Goal: Task Accomplishment & Management: Complete application form

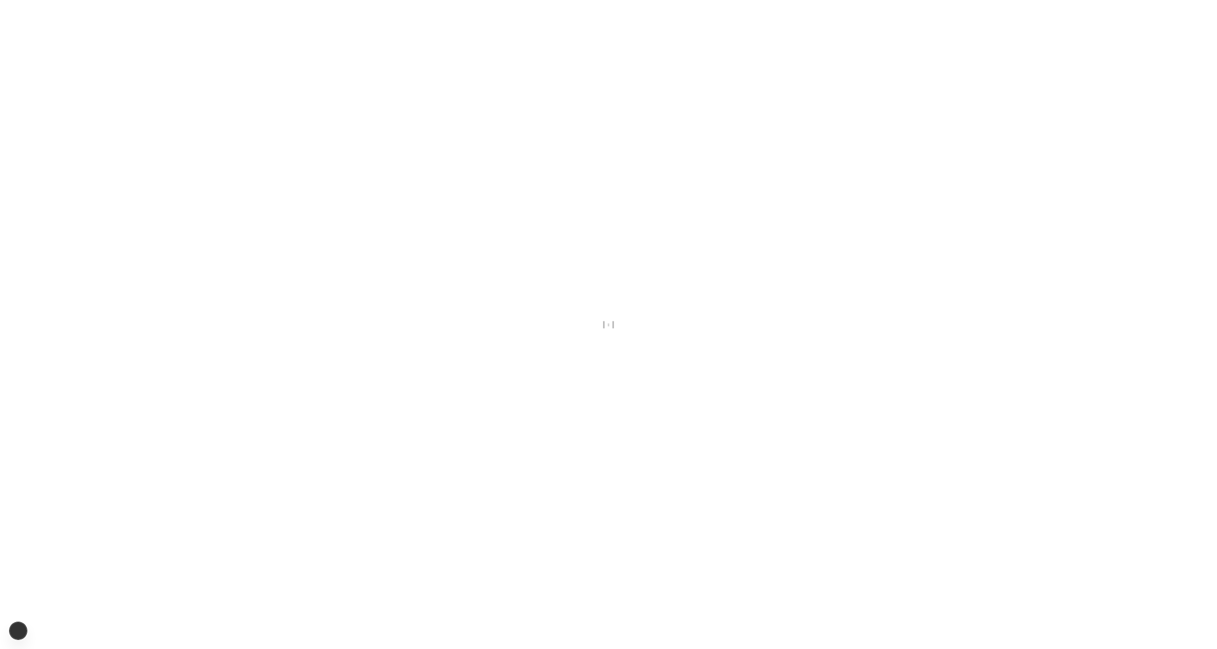
click at [680, 299] on div at bounding box center [608, 324] width 1217 height 649
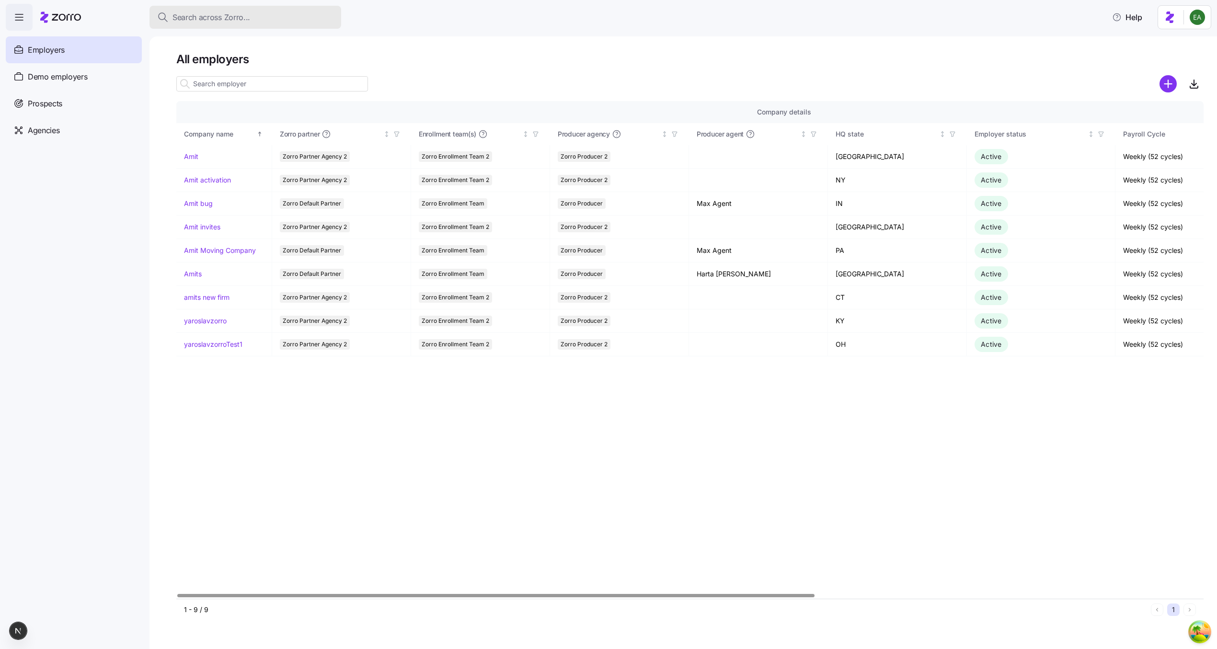
click at [218, 15] on span "Search across Zorro..." at bounding box center [211, 17] width 78 height 12
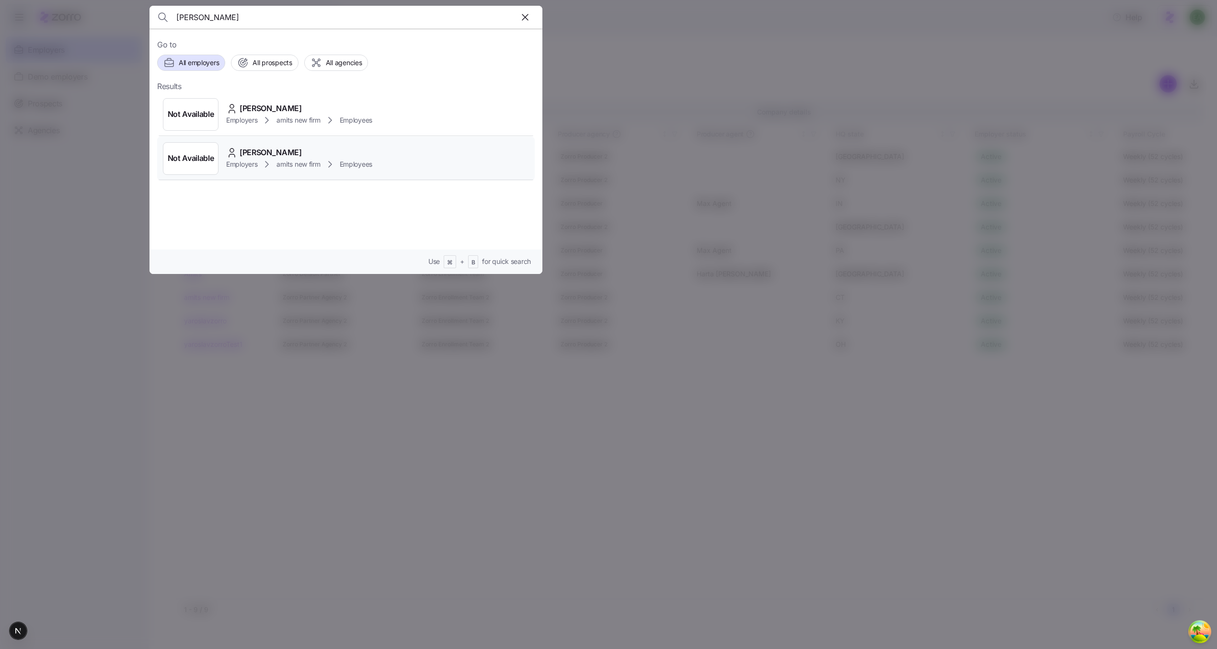
type input "erik ashepa"
click at [275, 151] on span "[PERSON_NAME]" at bounding box center [270, 153] width 62 height 12
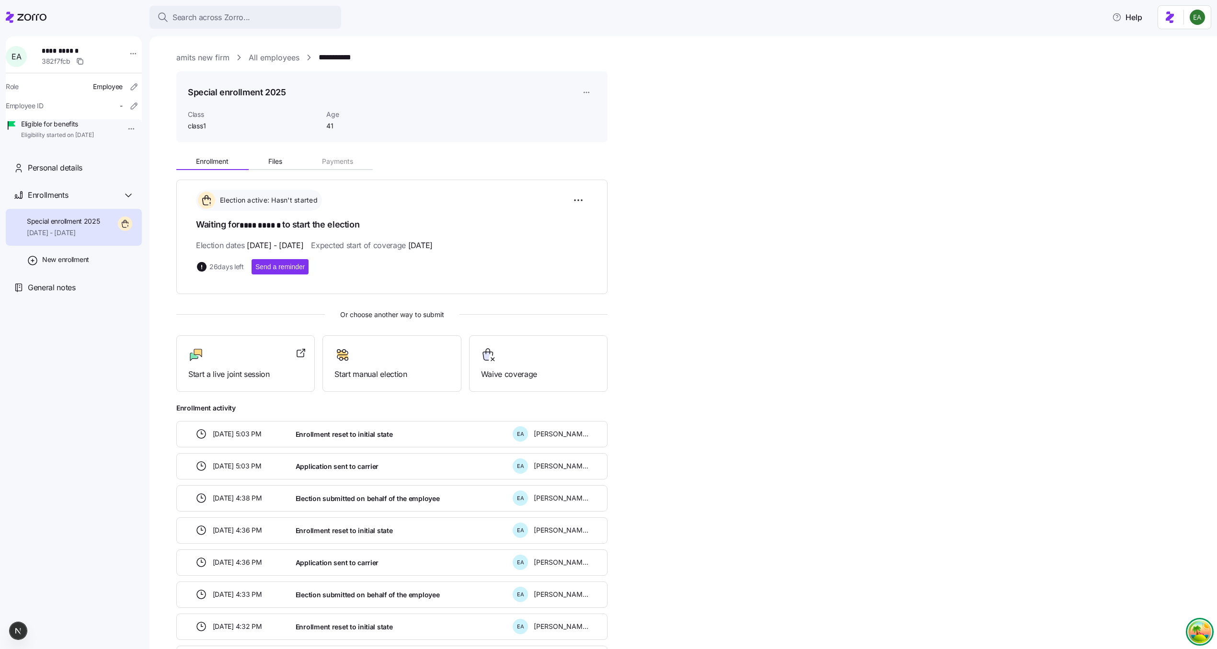
click at [1202, 626] on circle "Open Tanstack query devtools" at bounding box center [1199, 631] width 19 height 19
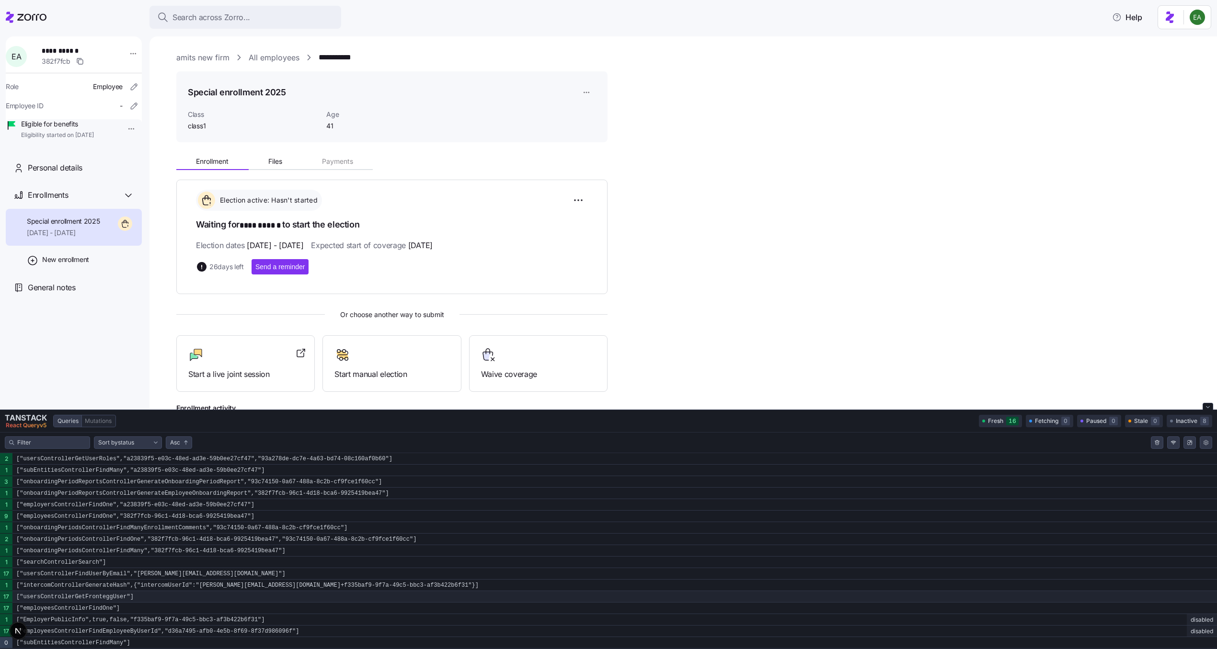
scroll to position [80, 0]
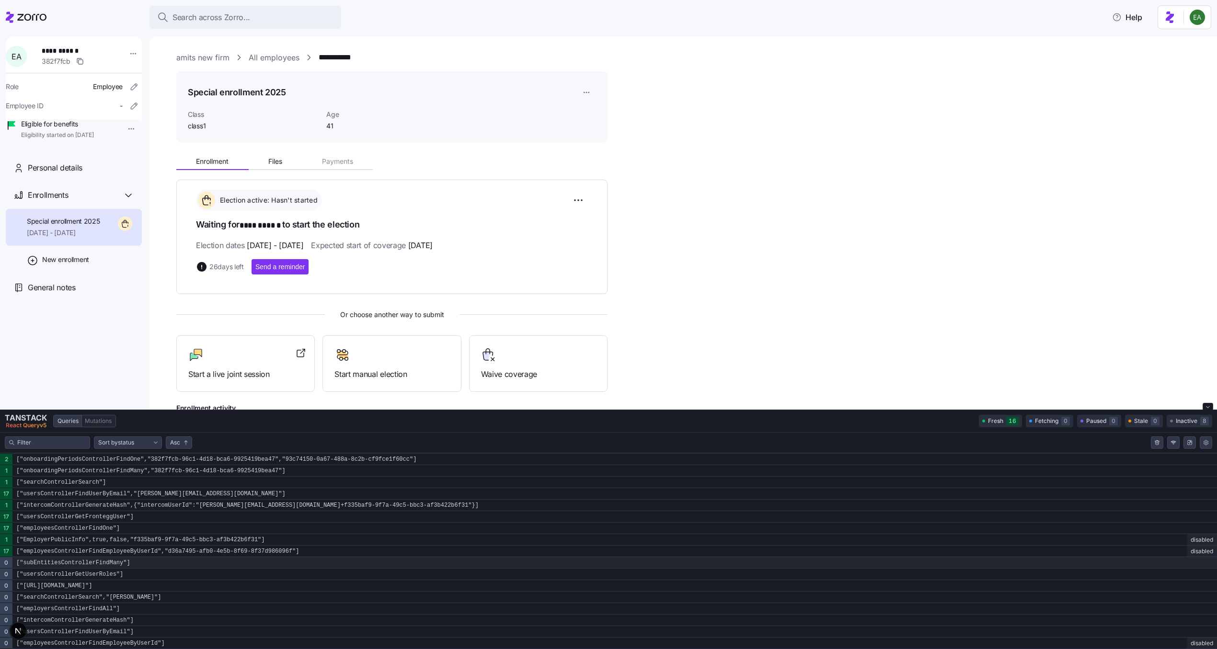
click at [7, 565] on div "0" at bounding box center [6, 562] width 12 height 11
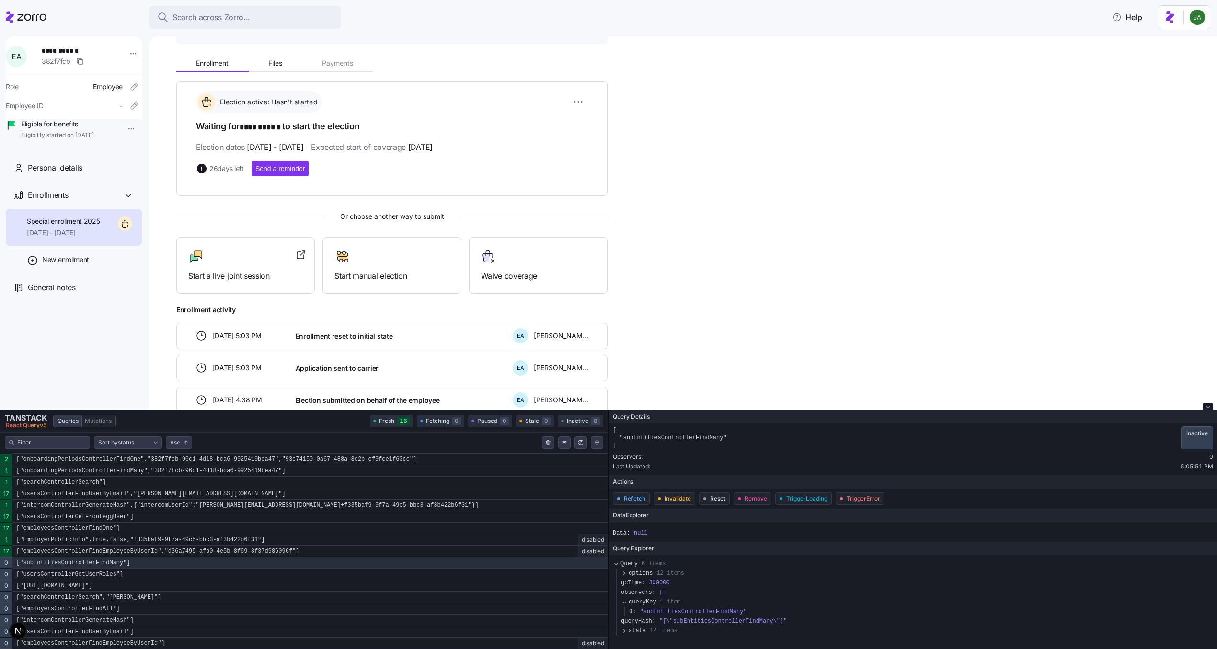
scroll to position [100, 0]
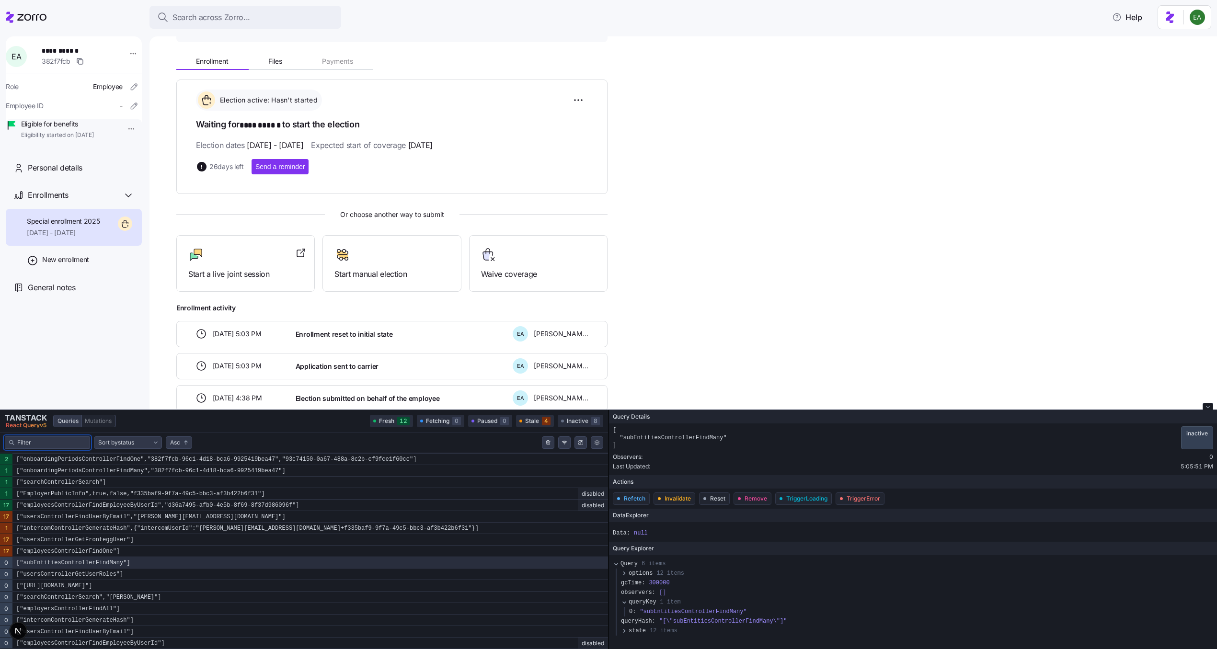
click at [71, 444] on input "Filter queries by query key" at bounding box center [51, 443] width 68 height 10
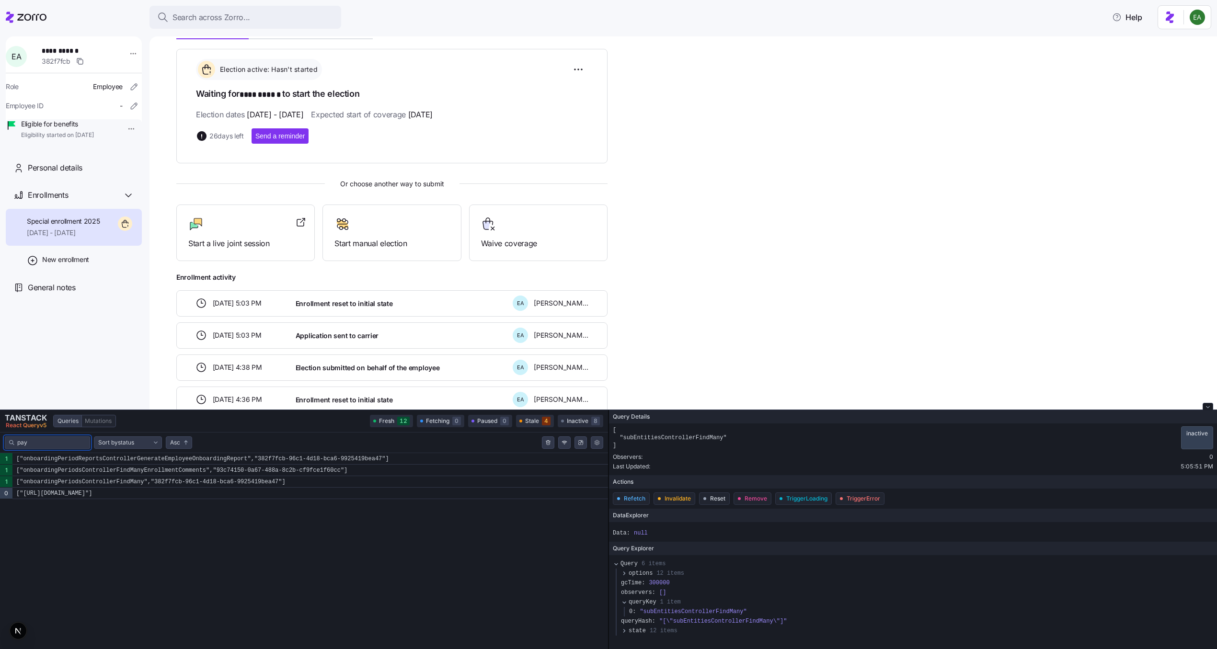
scroll to position [133, 0]
type input "pay"
click at [354, 230] on div "Start manual election" at bounding box center [391, 231] width 114 height 33
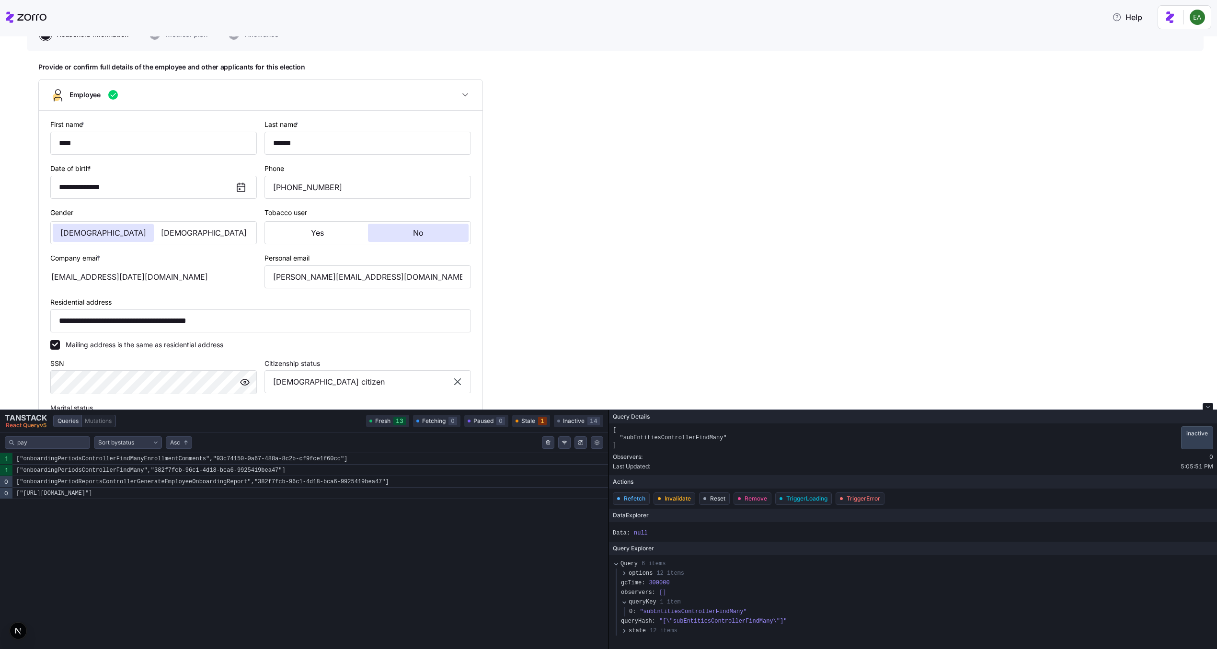
scroll to position [137, 0]
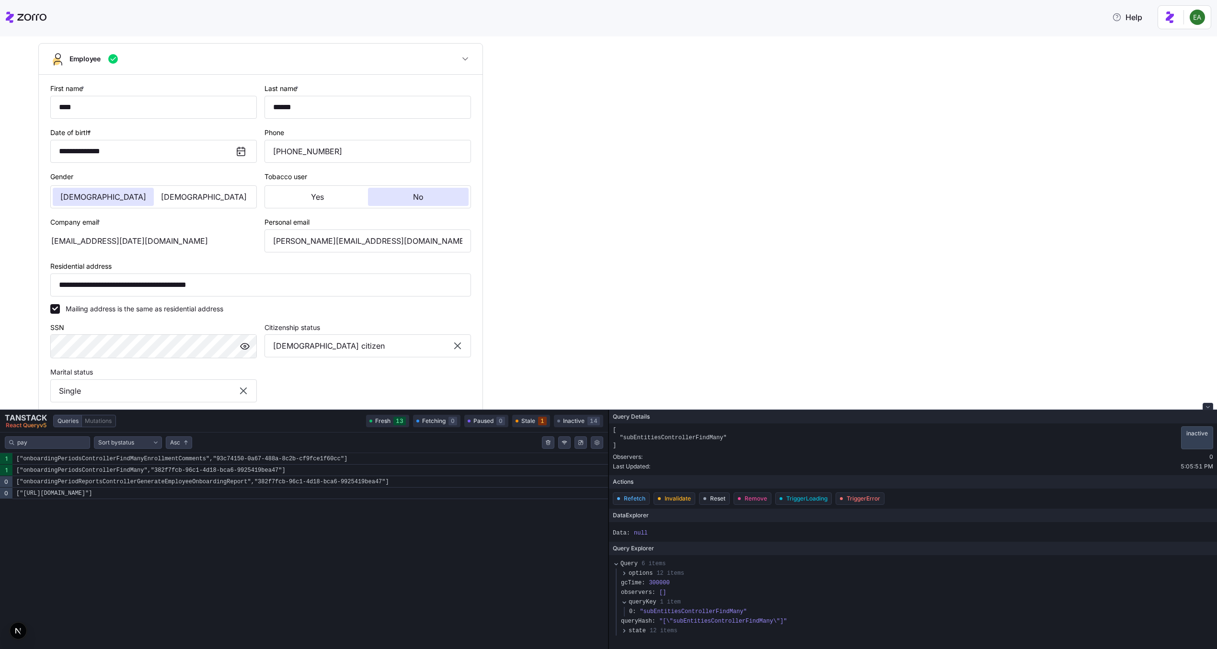
click at [1206, 407] on icon "Close tanstack query devtools" at bounding box center [1208, 407] width 4 height 4
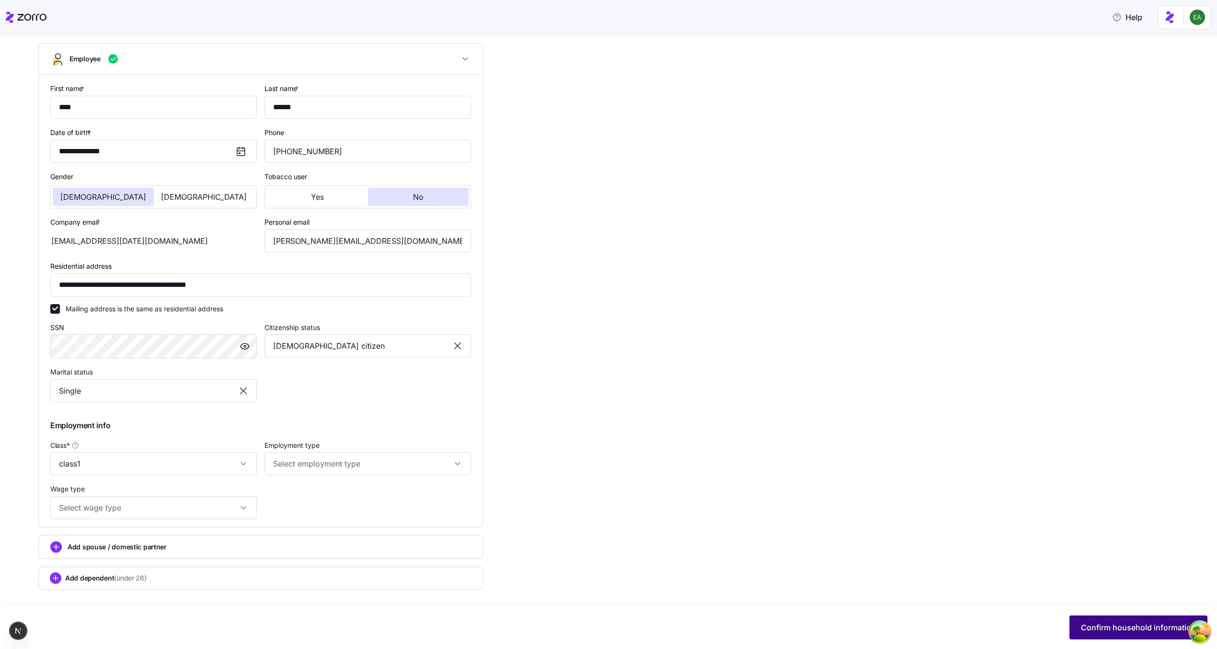
click at [1104, 626] on span "Confirm household information" at bounding box center [1138, 627] width 115 height 11
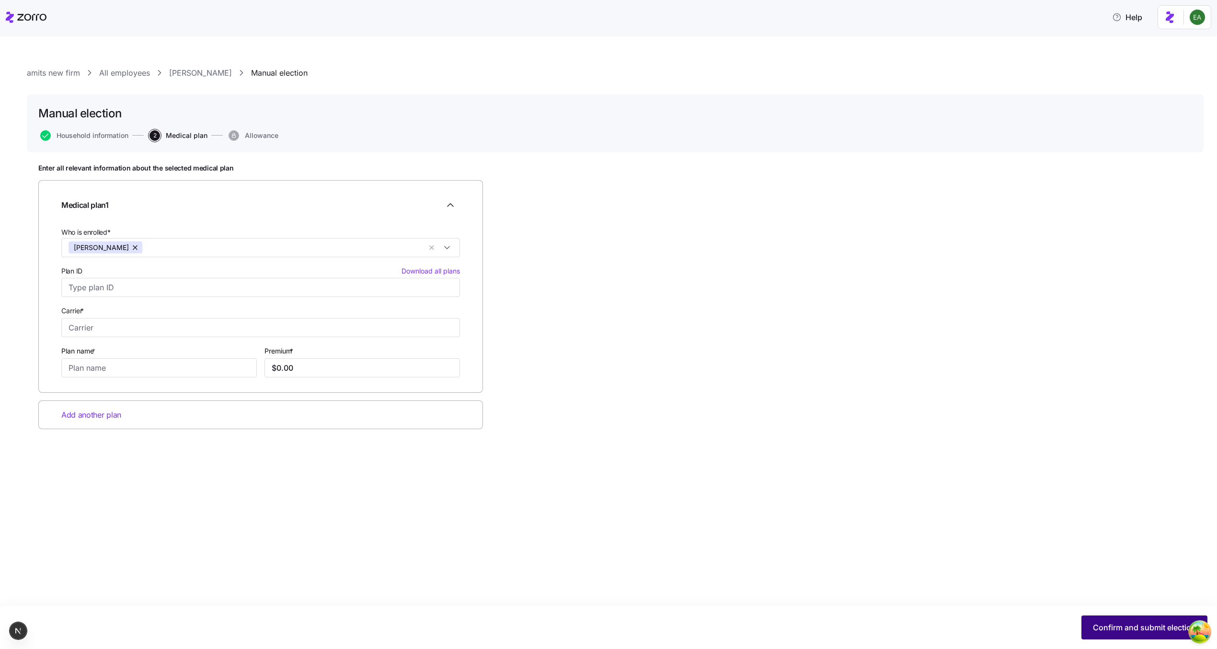
click at [1135, 623] on span "Confirm and submit election" at bounding box center [1144, 627] width 103 height 11
click at [151, 321] on input "Carrier *" at bounding box center [260, 327] width 398 height 19
click at [151, 353] on div "[PERSON_NAME]" at bounding box center [261, 353] width 394 height 20
type input "[PERSON_NAME]"
click at [156, 363] on input "Plan name *" at bounding box center [158, 367] width 195 height 19
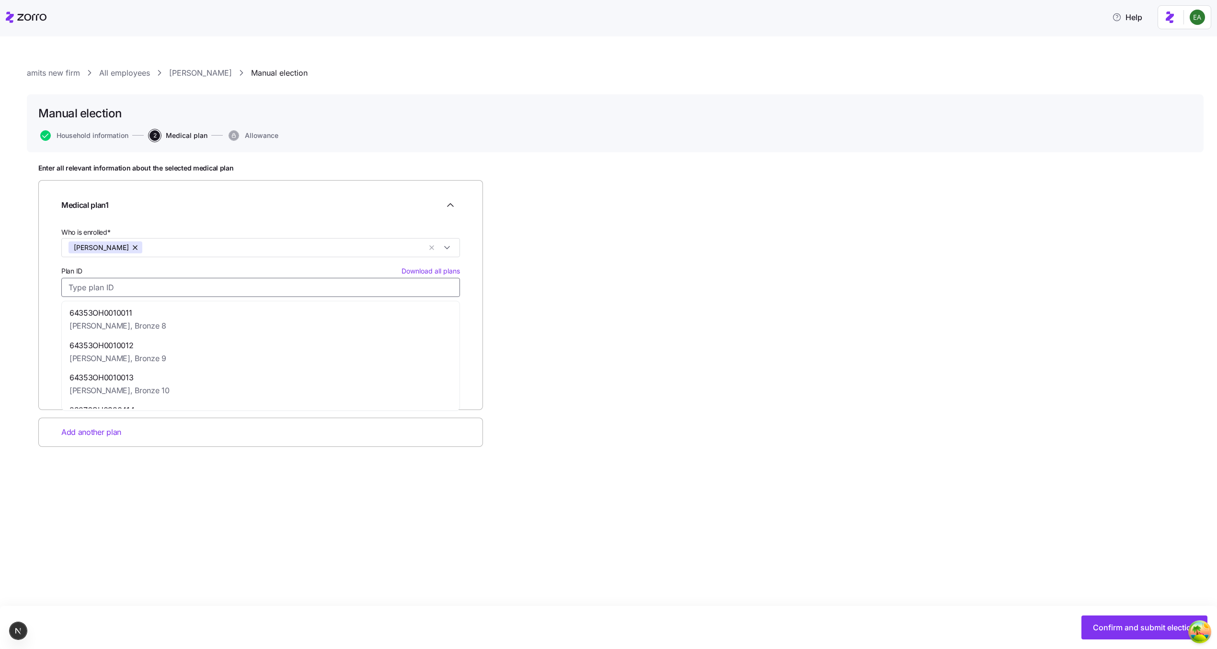
click at [183, 280] on input "Plan ID Download all plans" at bounding box center [260, 287] width 398 height 19
click at [176, 308] on div "64353OH0010011 [PERSON_NAME], Bronze 8" at bounding box center [261, 319] width 394 height 33
type input "64353OH0010011"
type input "Bronze 8"
type input "$379.42"
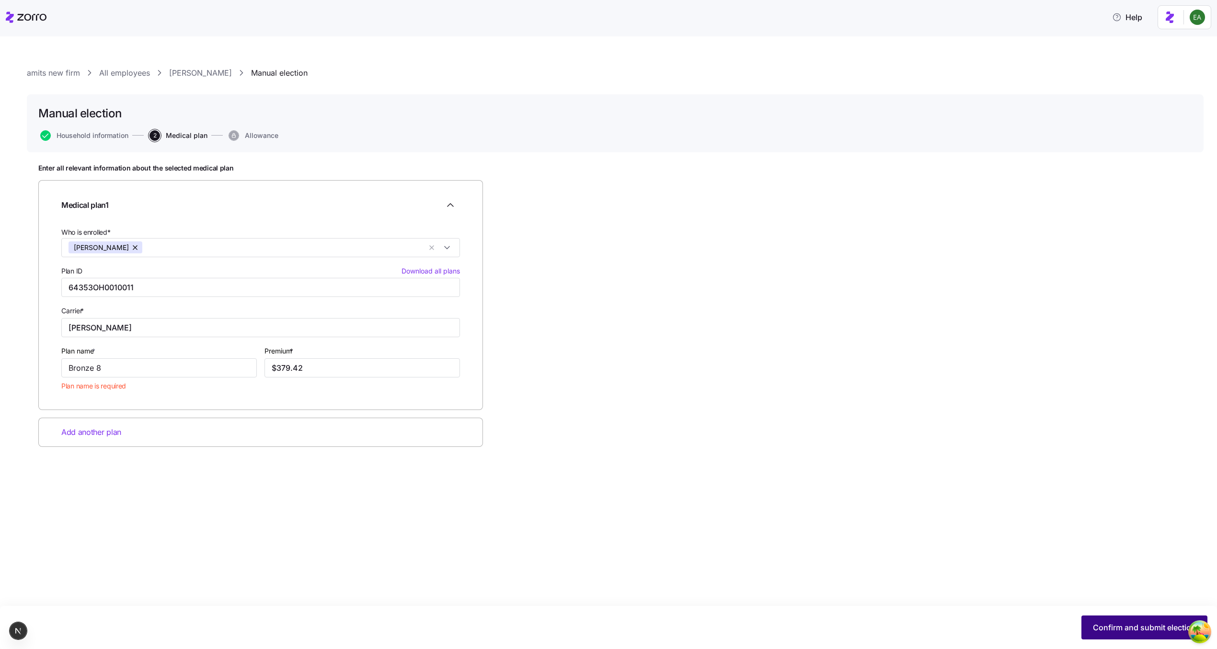
click at [1108, 626] on span "Confirm and submit election" at bounding box center [1144, 627] width 103 height 11
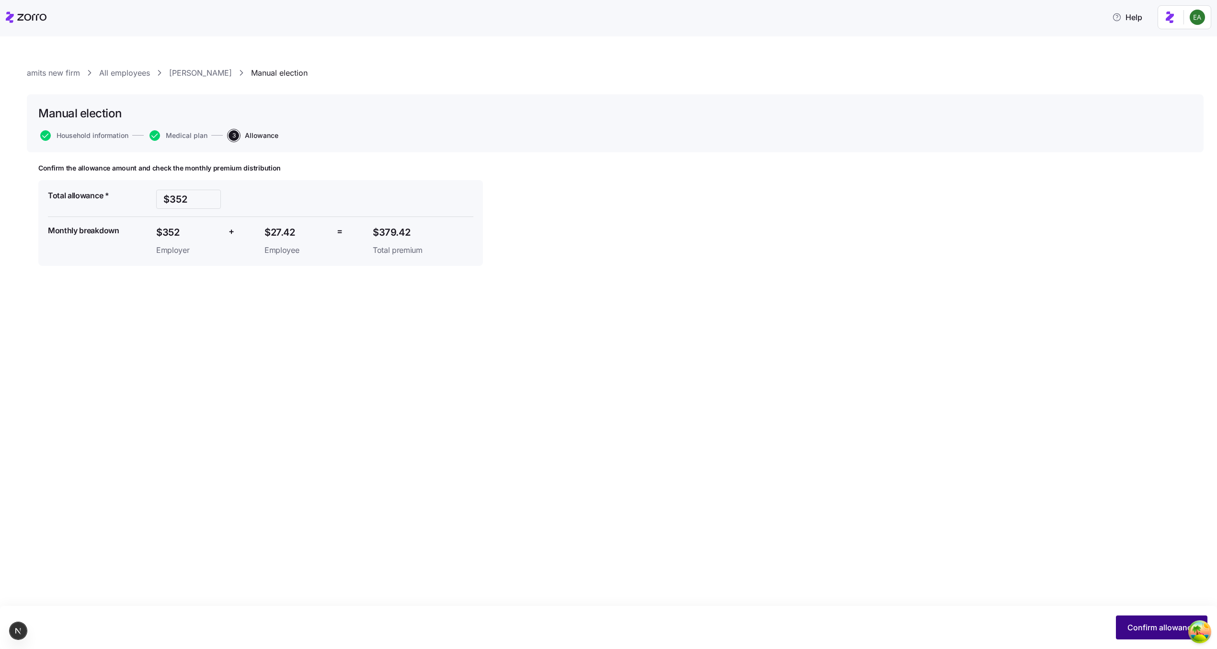
click at [1141, 629] on span "Confirm allowance" at bounding box center [1161, 627] width 68 height 11
click at [1192, 633] on circle "Open Tanstack query devtools" at bounding box center [1199, 631] width 19 height 19
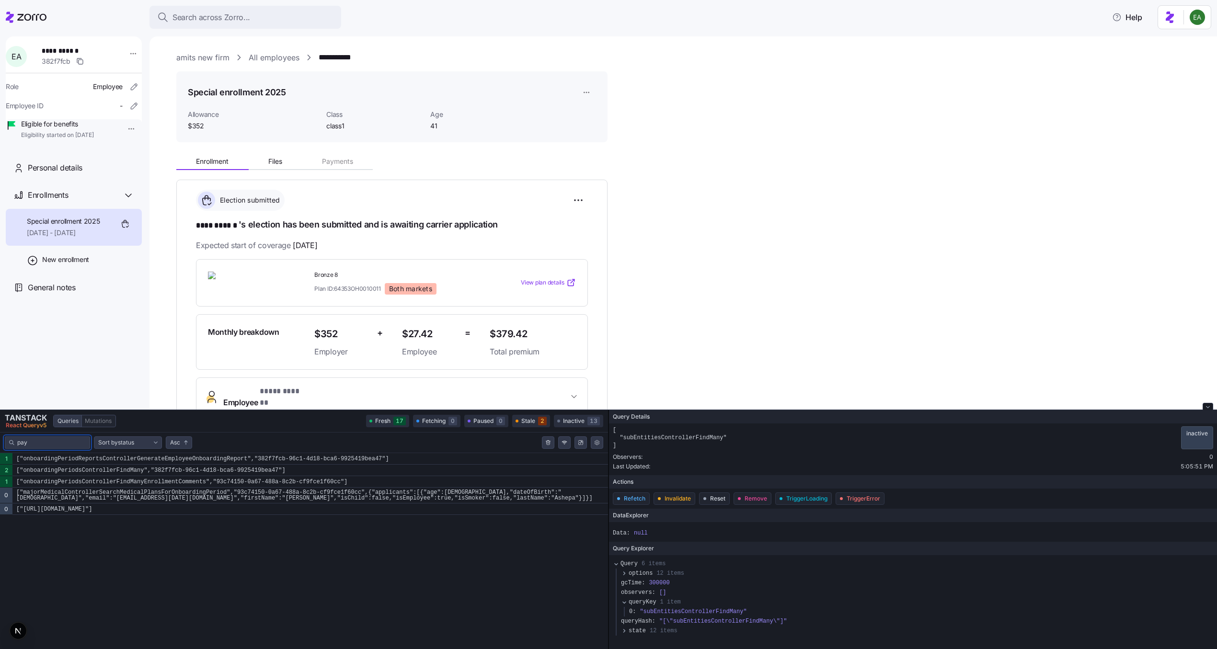
click at [56, 446] on input "pay" at bounding box center [51, 443] width 68 height 10
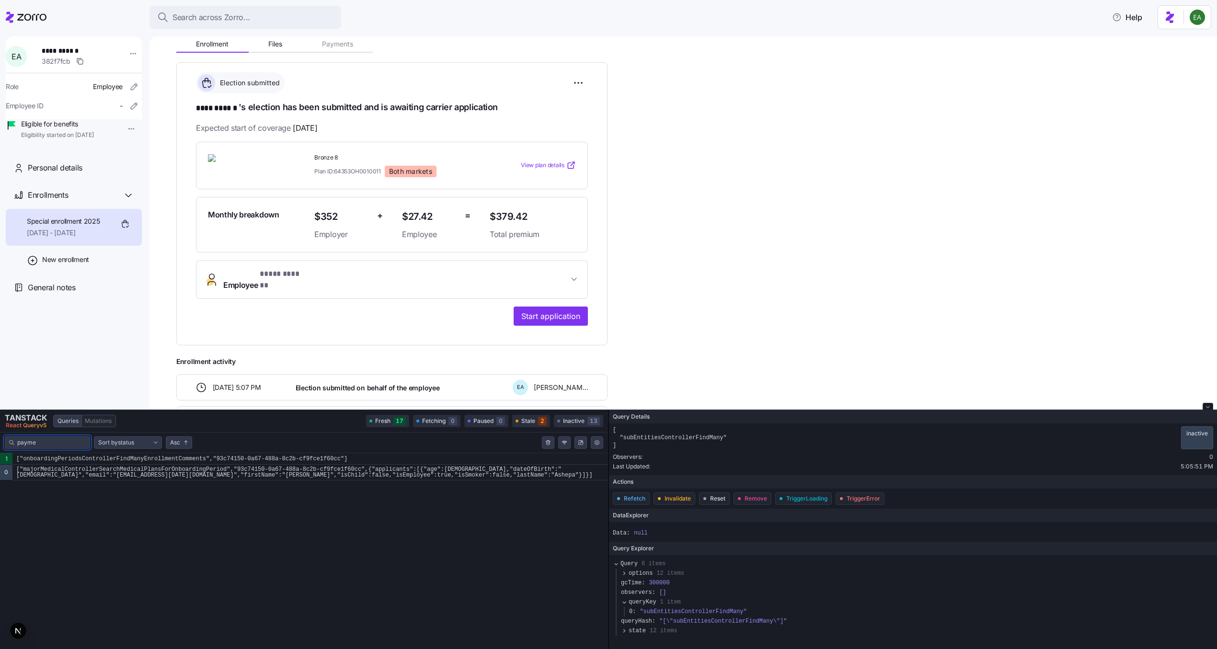
scroll to position [133, 0]
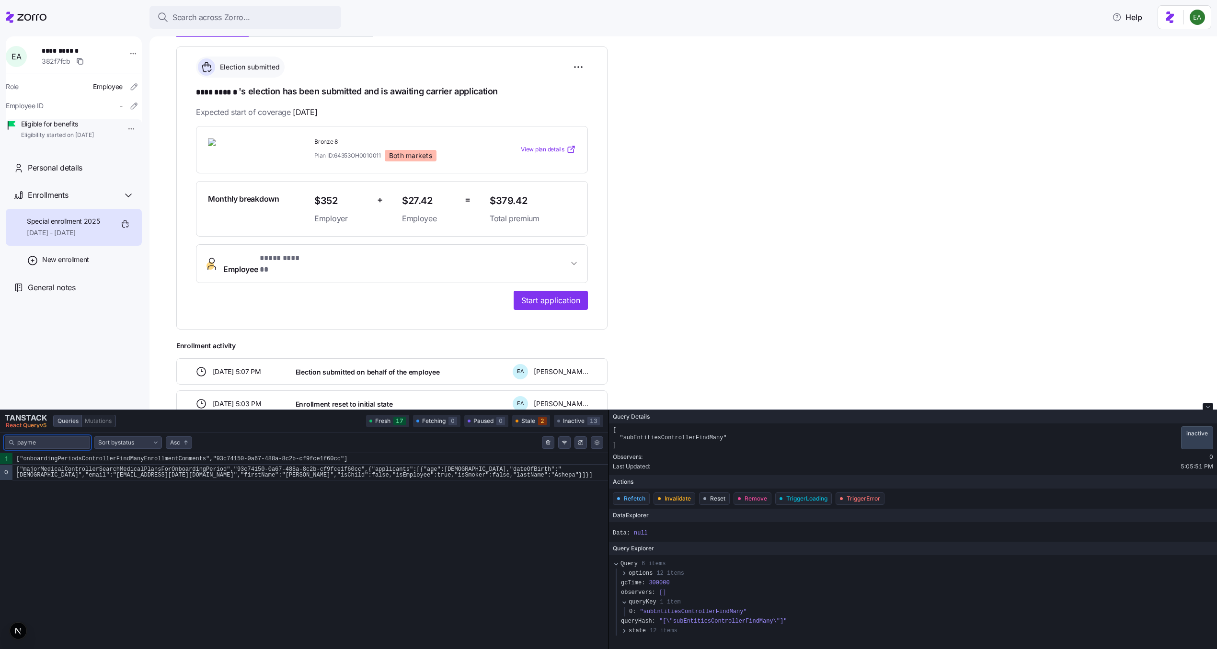
type input "payme"
click at [437, 305] on div "**********" at bounding box center [391, 187] width 431 height 283
click at [559, 295] on span "Start application" at bounding box center [550, 300] width 59 height 11
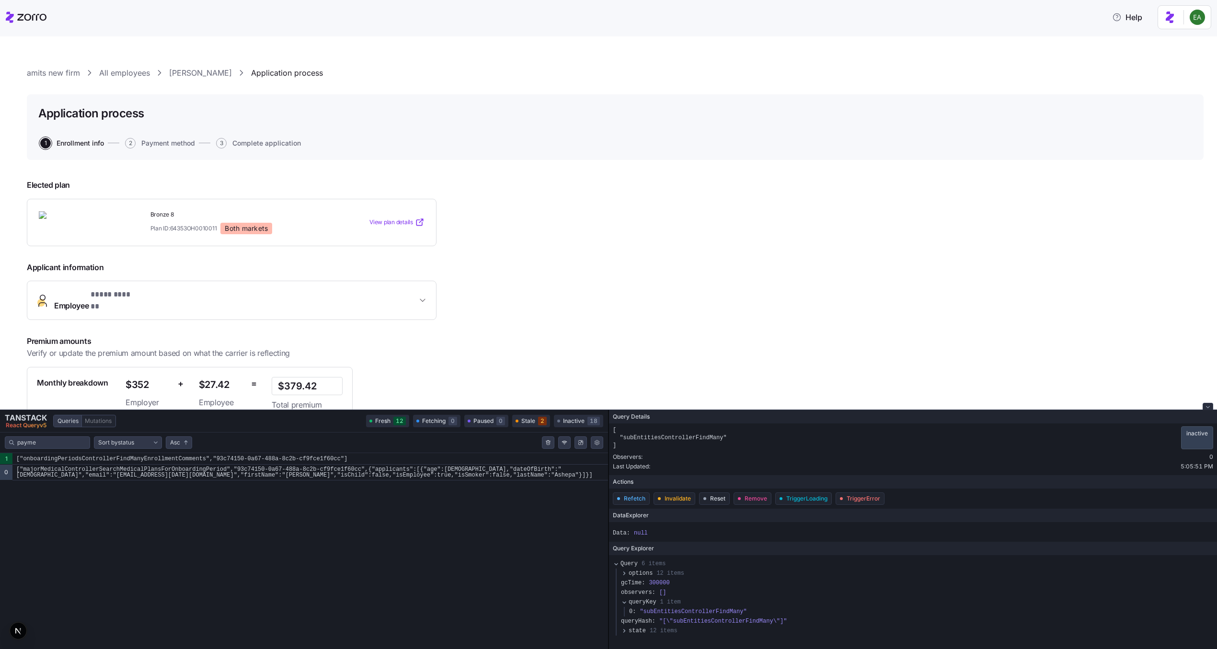
click at [1207, 407] on icon "Close tanstack query devtools" at bounding box center [1207, 406] width 3 height 1
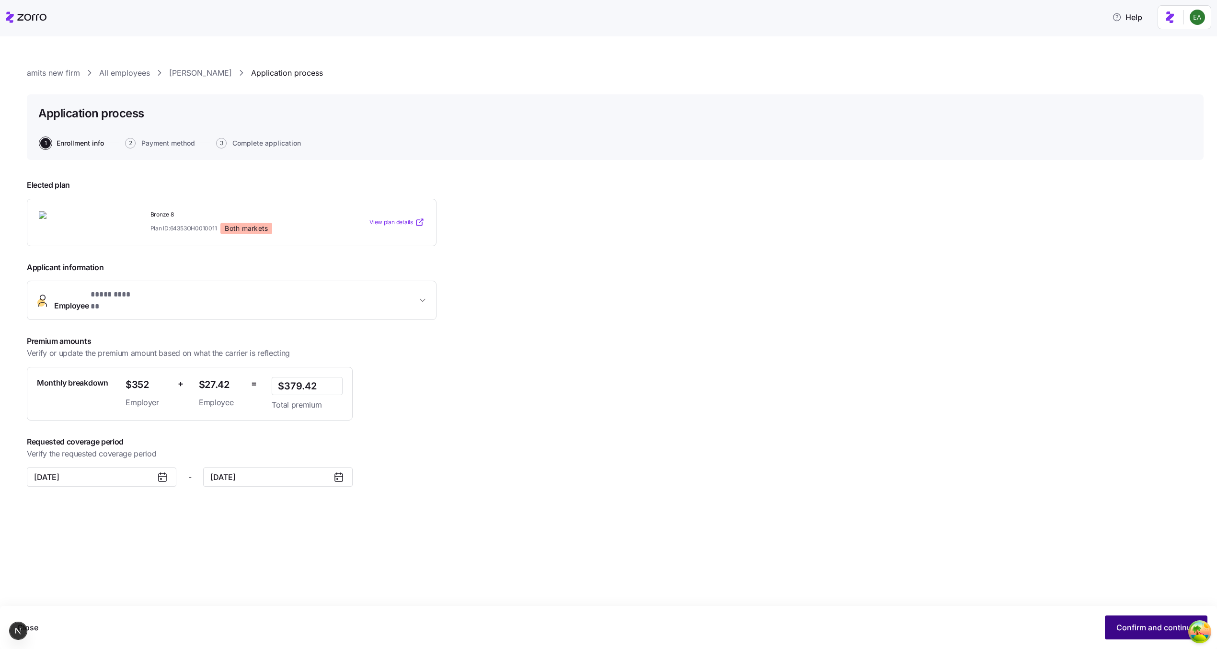
click at [1126, 627] on span "Confirm and continue" at bounding box center [1156, 627] width 80 height 11
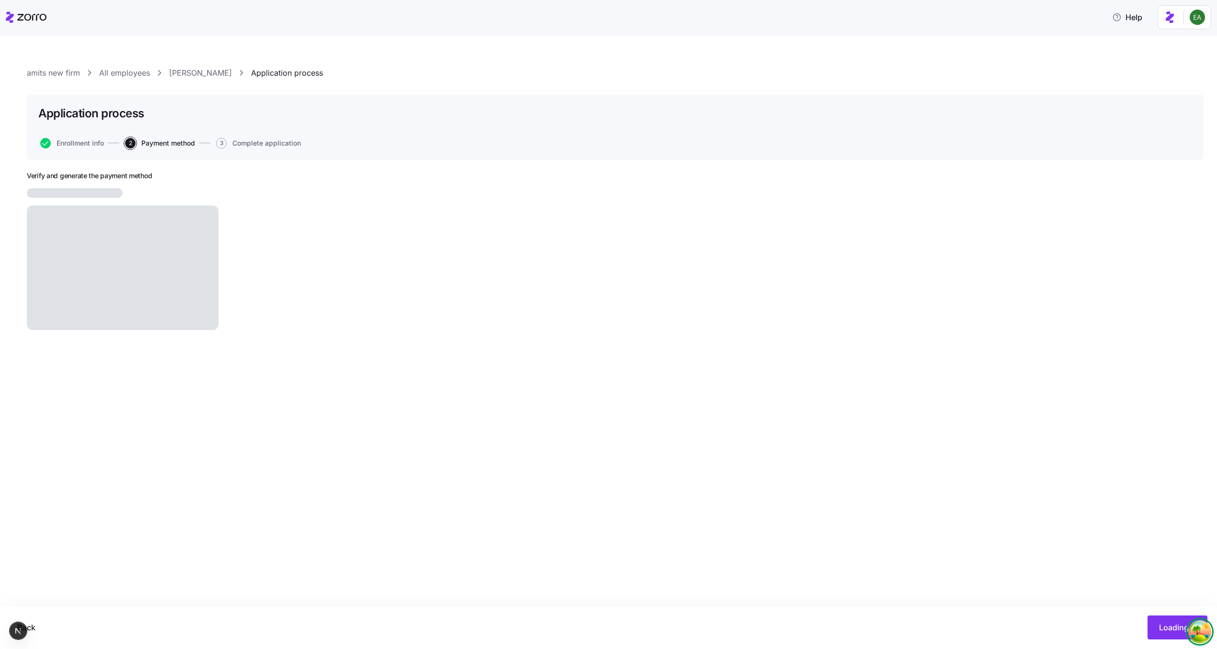
click at [1198, 629] on g "Open Tanstack query devtools" at bounding box center [1196, 629] width 8 height 7
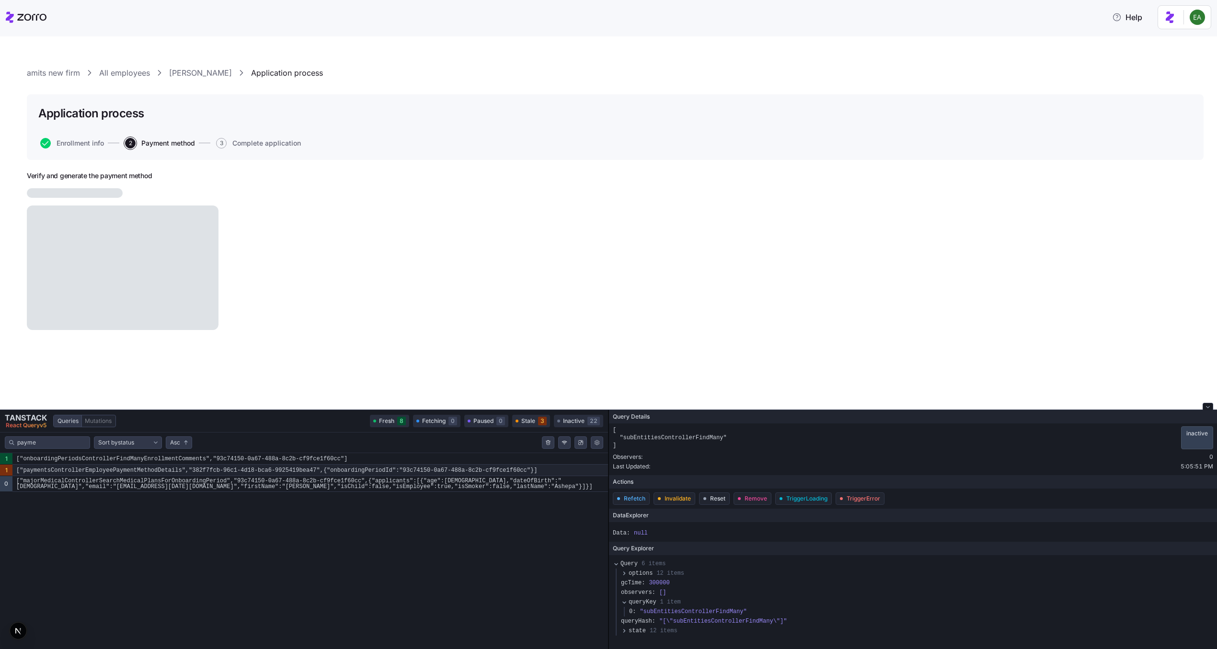
click at [144, 468] on code "["paymentsControllerEmployeePaymentMethodDetails","382f7fcb-96c1-4d18-bca6-9925…" at bounding box center [309, 470] width 595 height 11
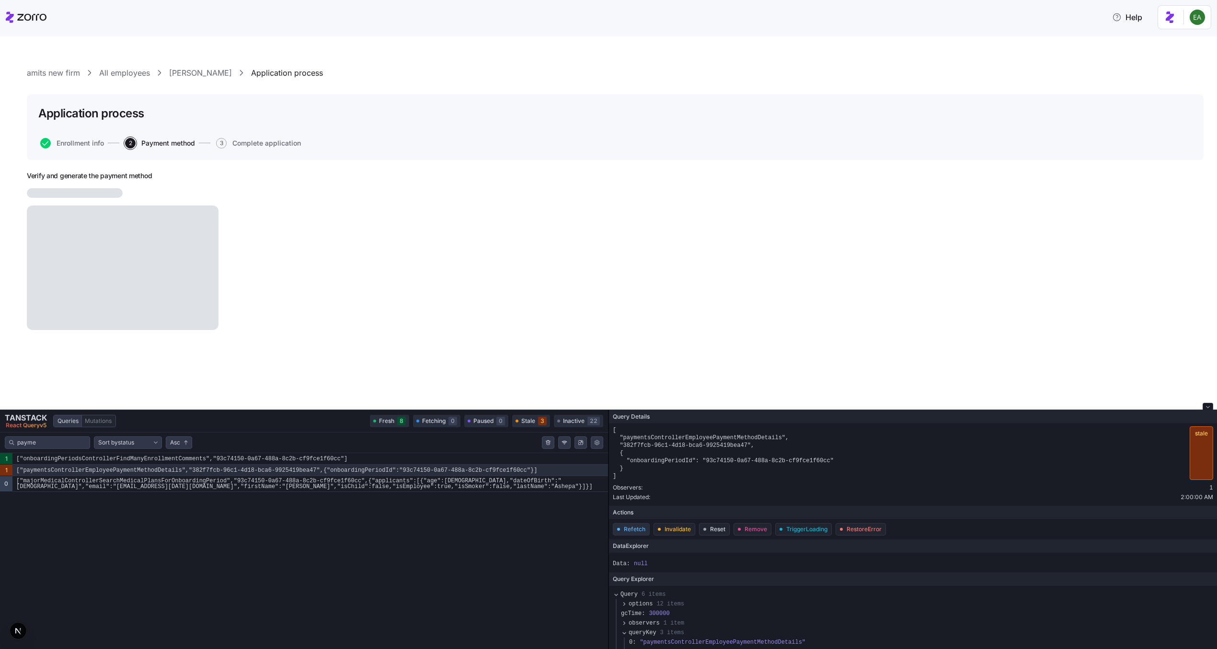
click at [638, 529] on button "Refetch" at bounding box center [631, 529] width 37 height 12
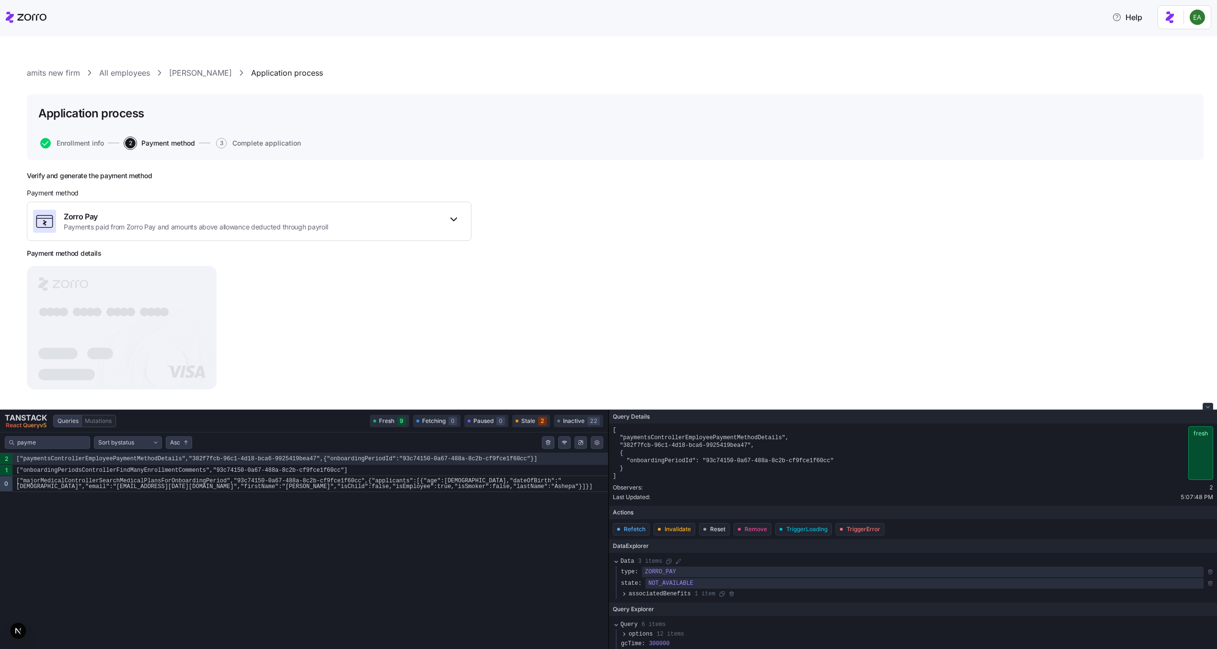
click at [1207, 404] on button "Close tanstack query devtools" at bounding box center [1207, 406] width 11 height 7
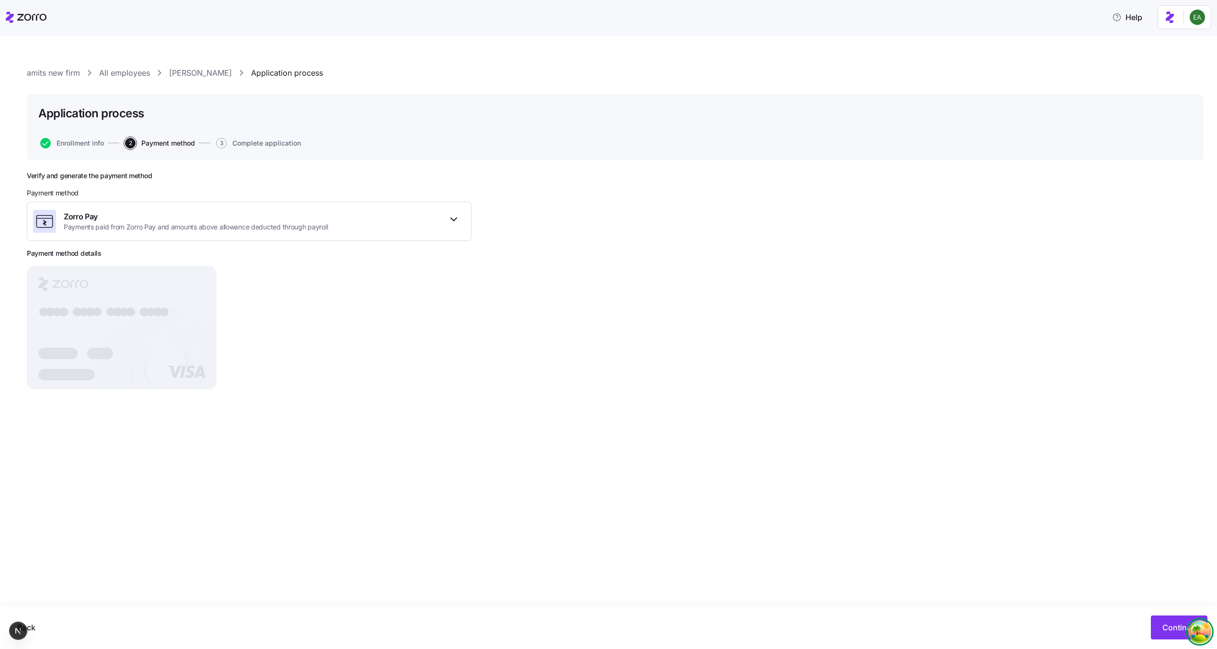
click at [1200, 633] on icon "Open Tanstack query devtools" at bounding box center [1200, 632] width 5 height 3
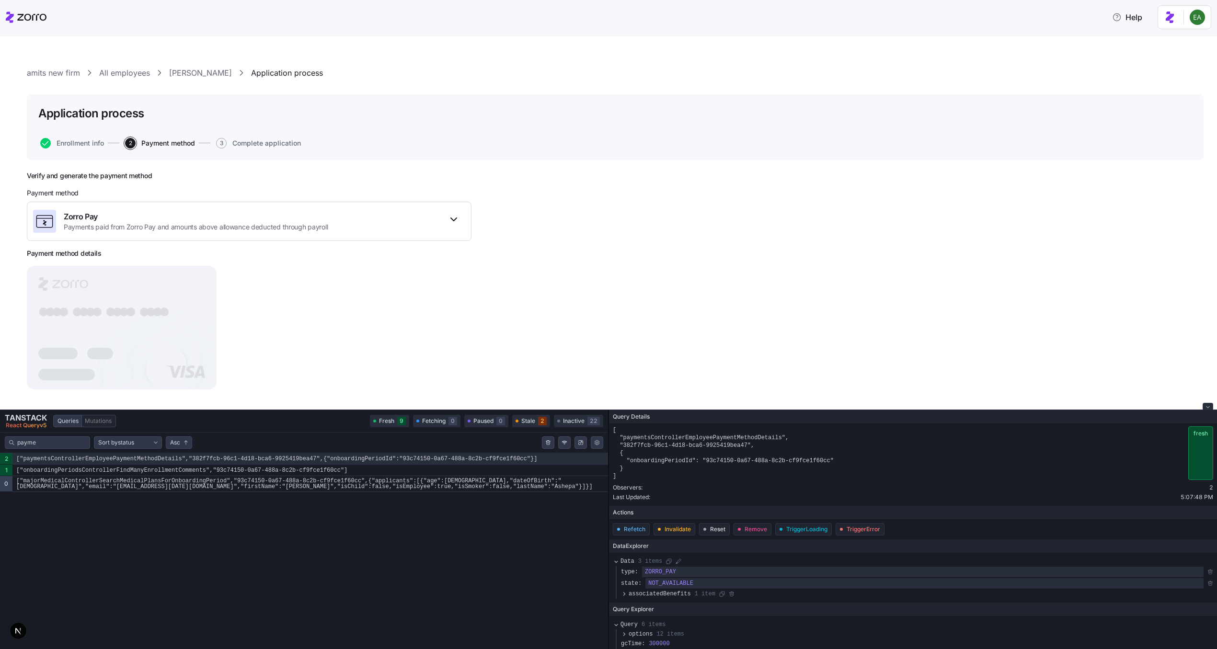
click at [1207, 404] on button "Close tanstack query devtools" at bounding box center [1207, 406] width 11 height 7
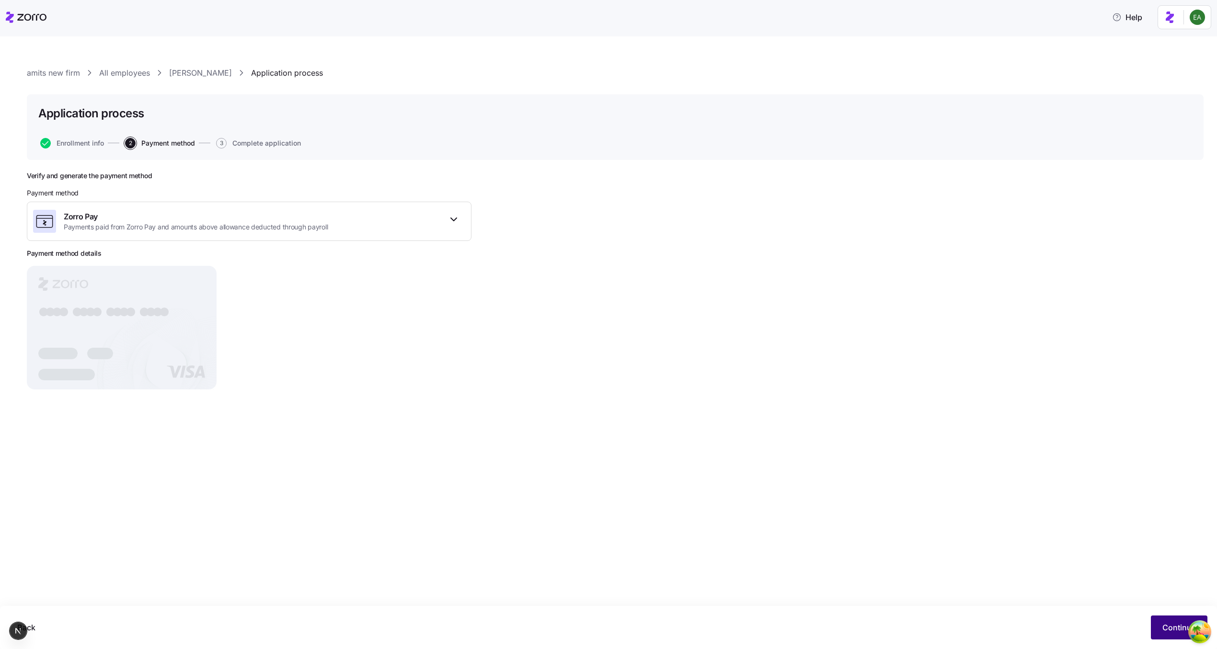
click at [1174, 626] on span "Continue" at bounding box center [1179, 627] width 34 height 11
click at [1195, 627] on icon "Open Tanstack query devtools" at bounding box center [1194, 627] width 3 height 1
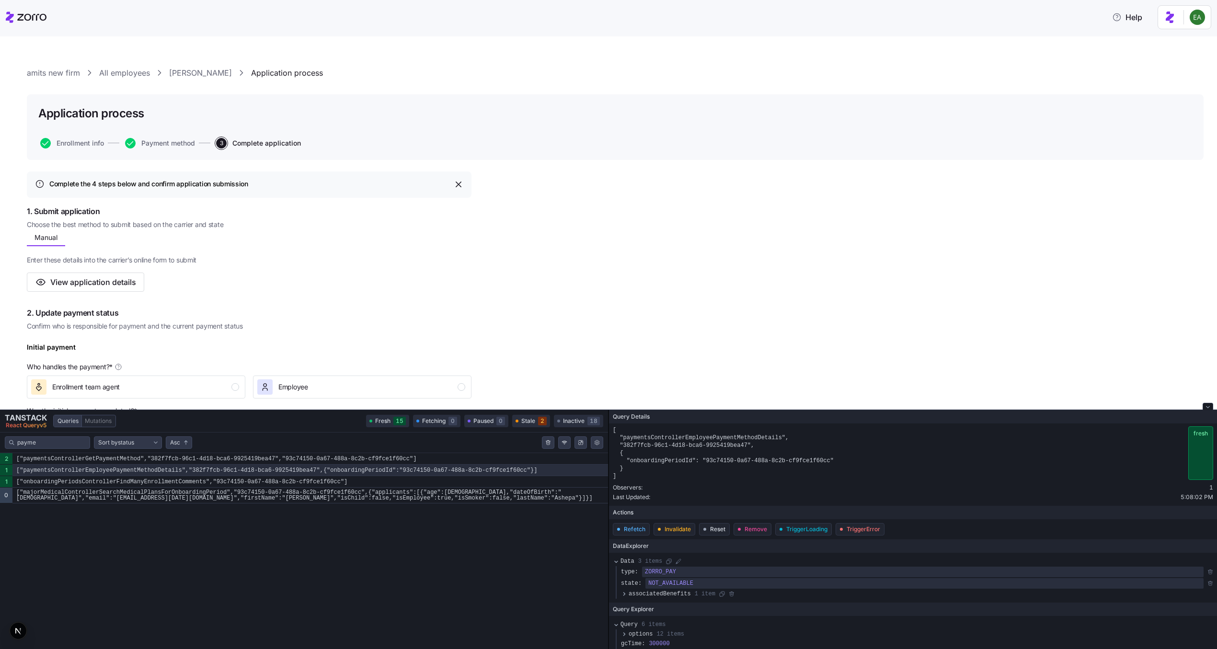
scroll to position [190, 0]
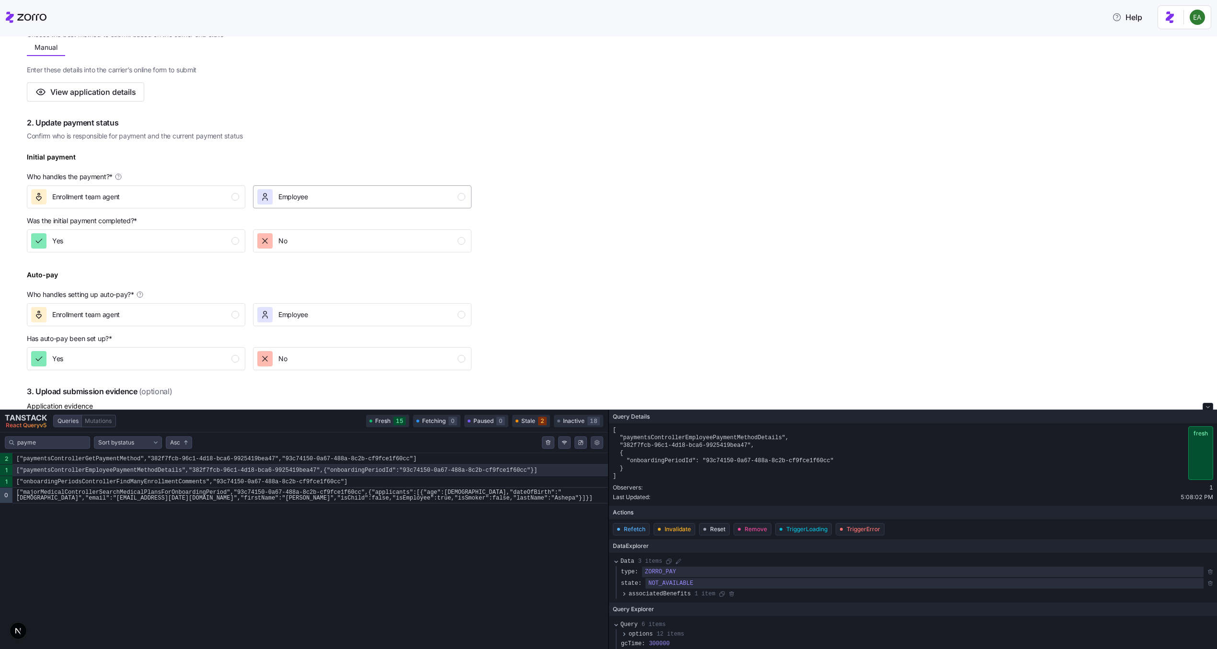
click at [306, 197] on span "Employee" at bounding box center [293, 197] width 30 height 10
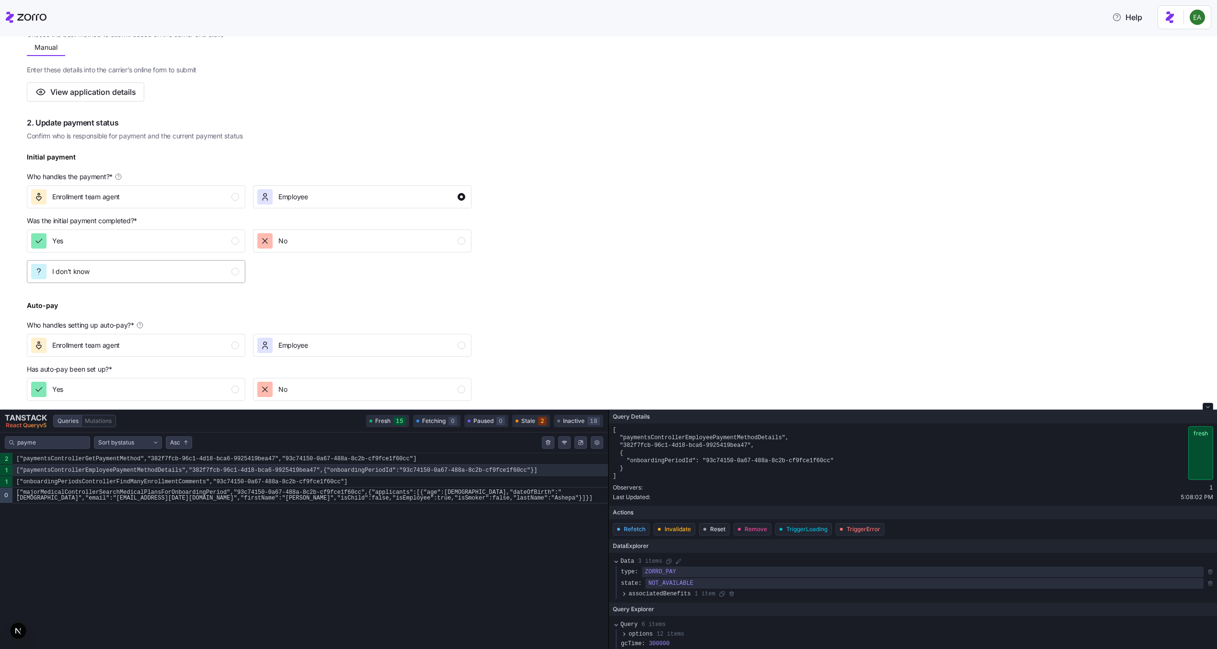
click at [202, 272] on div "I don't know" at bounding box center [135, 271] width 208 height 15
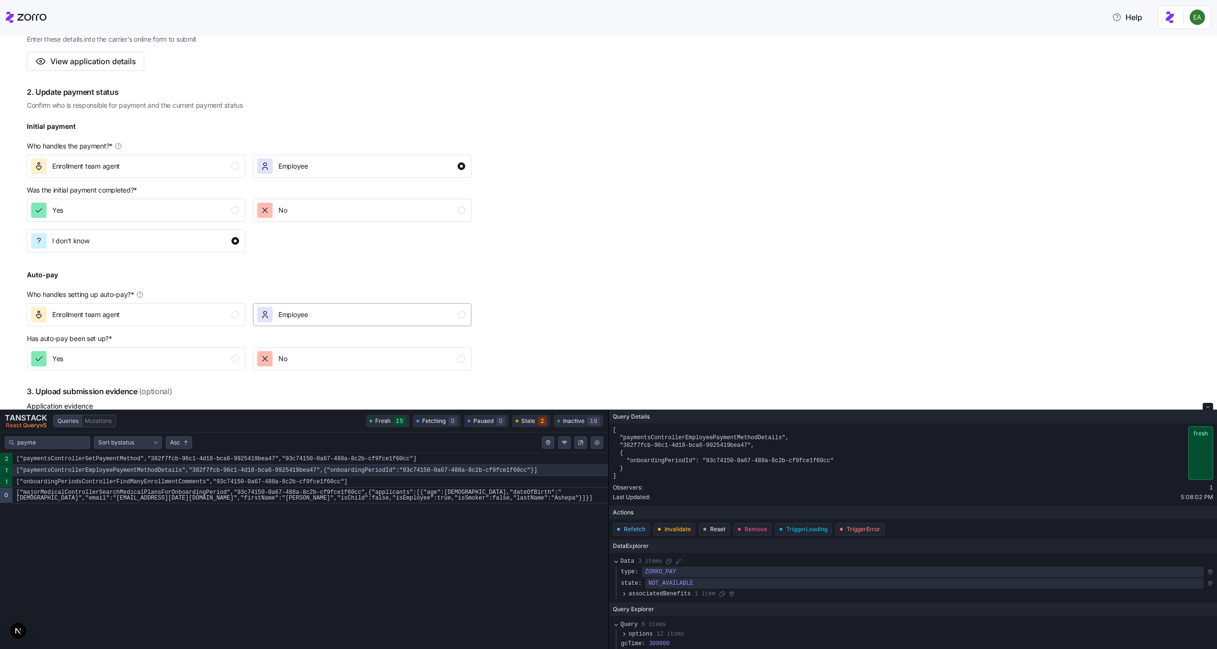
click at [312, 321] on div "Employee" at bounding box center [361, 314] width 208 height 15
click at [169, 386] on div "I don't know" at bounding box center [135, 389] width 208 height 15
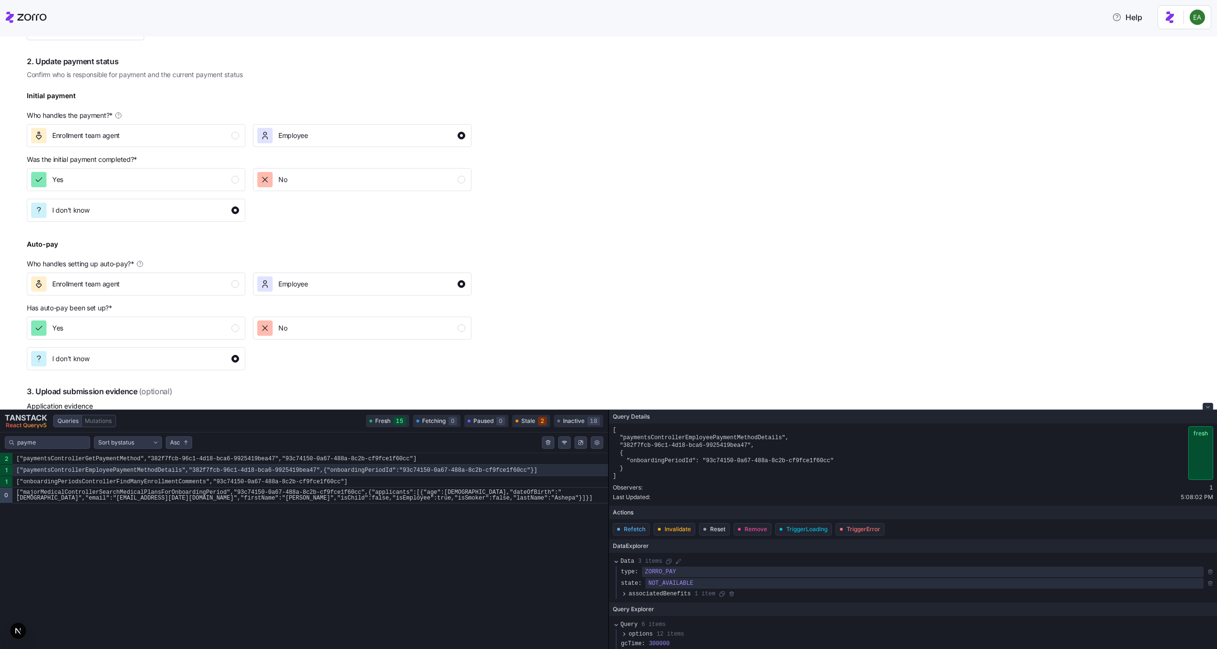
click at [1208, 408] on icon "Close tanstack query devtools" at bounding box center [1208, 407] width 4 height 4
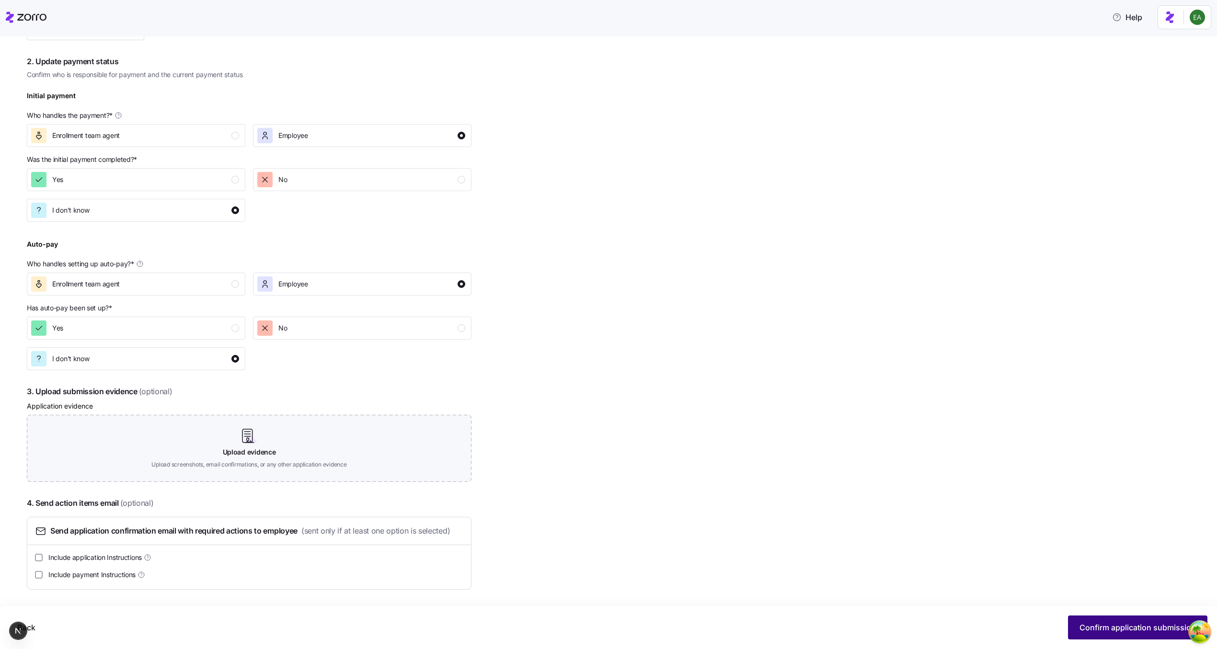
click at [1142, 624] on span "Confirm application submission" at bounding box center [1137, 627] width 116 height 11
click at [1201, 626] on circle "Open Tanstack query devtools" at bounding box center [1199, 631] width 19 height 19
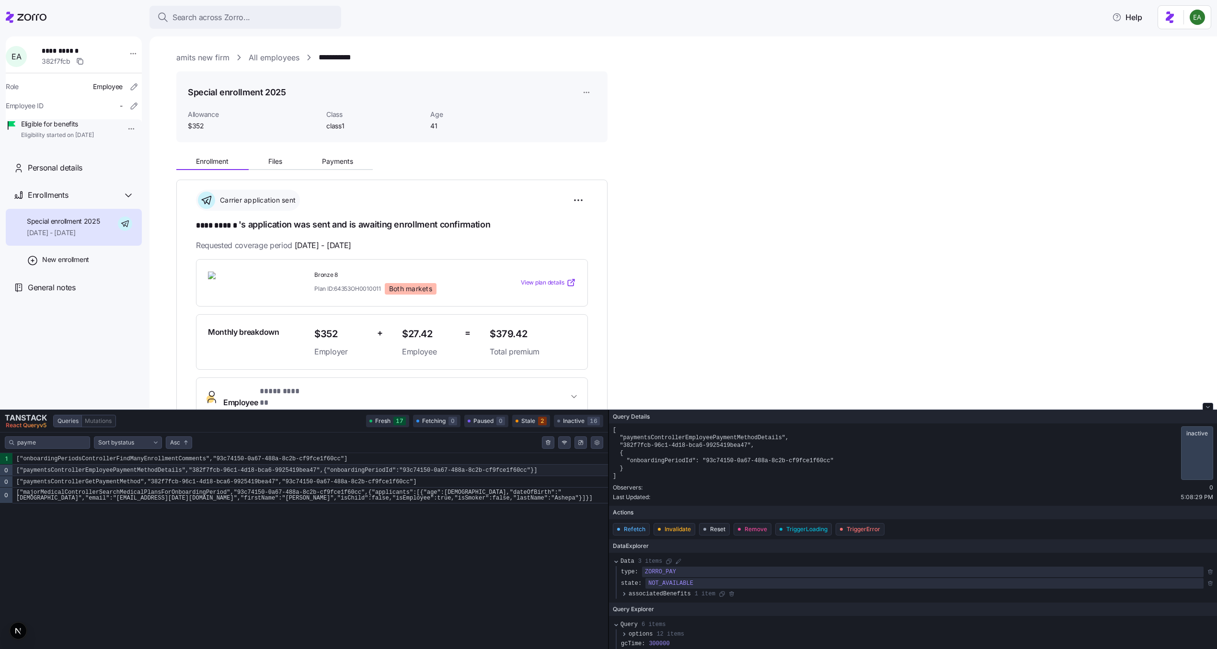
click at [377, 472] on code "["paymentsControllerEmployeePaymentMethodDetails","382f7fcb-96c1-4d18-bca6-9925…" at bounding box center [309, 470] width 595 height 11
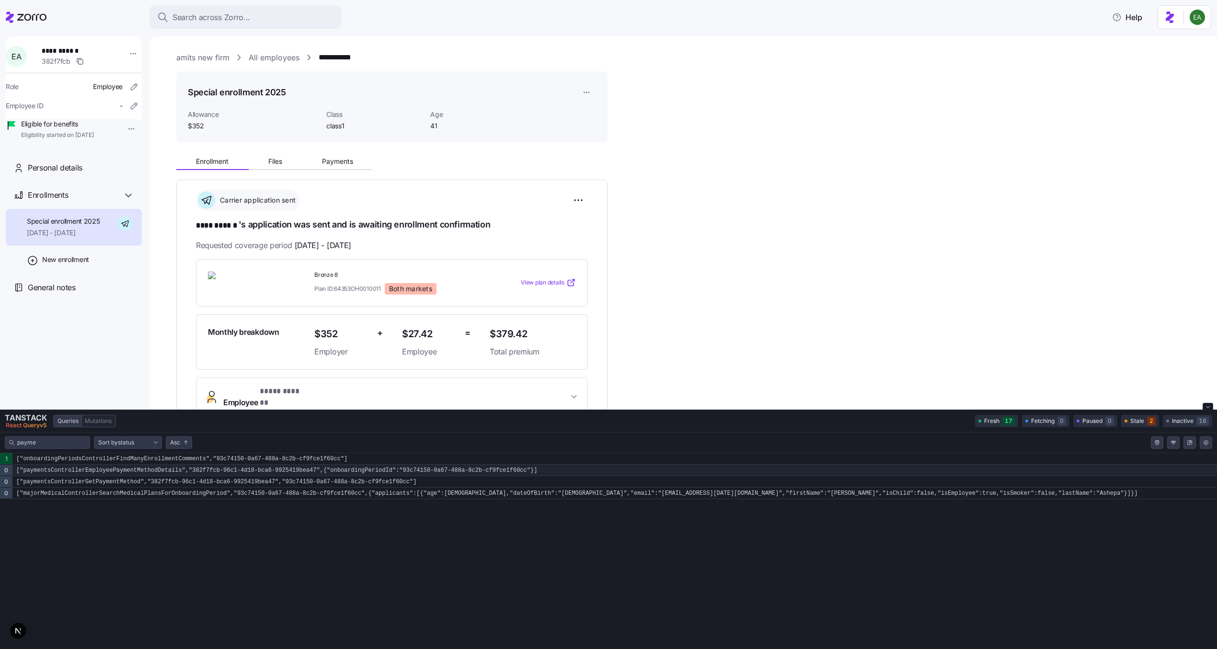
click at [377, 472] on code "["paymentsControllerEmployeePaymentMethodDetails","382f7fcb-96c1-4d18-bca6-9925…" at bounding box center [614, 470] width 1204 height 11
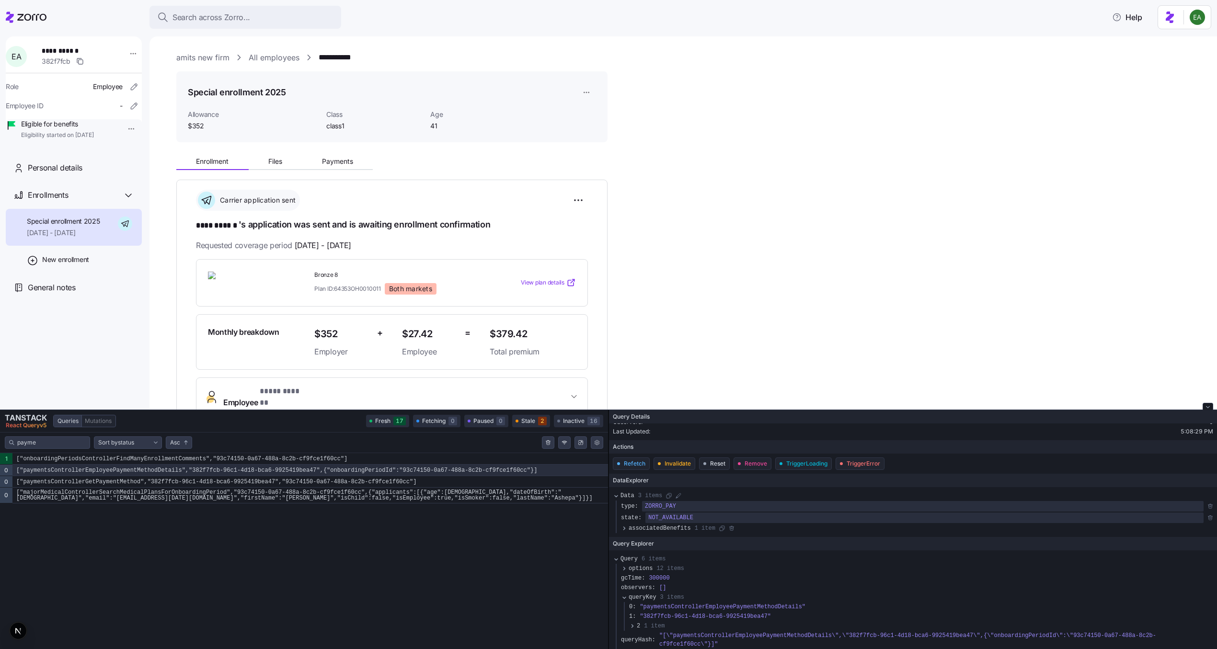
scroll to position [61, 0]
click at [313, 480] on code "["paymentsControllerGetPaymentMethod","382f7fcb-96c1-4d18-bca6-9925419bea47","9…" at bounding box center [309, 481] width 595 height 11
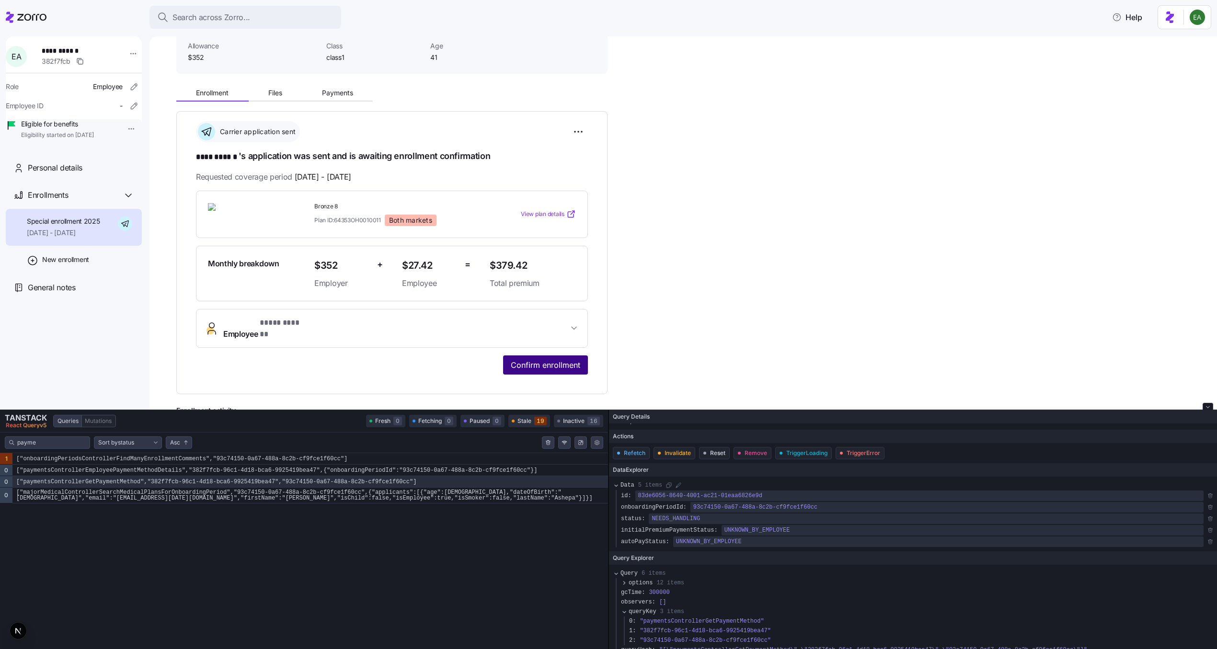
scroll to position [66, 0]
click at [575, 133] on html "**********" at bounding box center [608, 321] width 1217 height 643
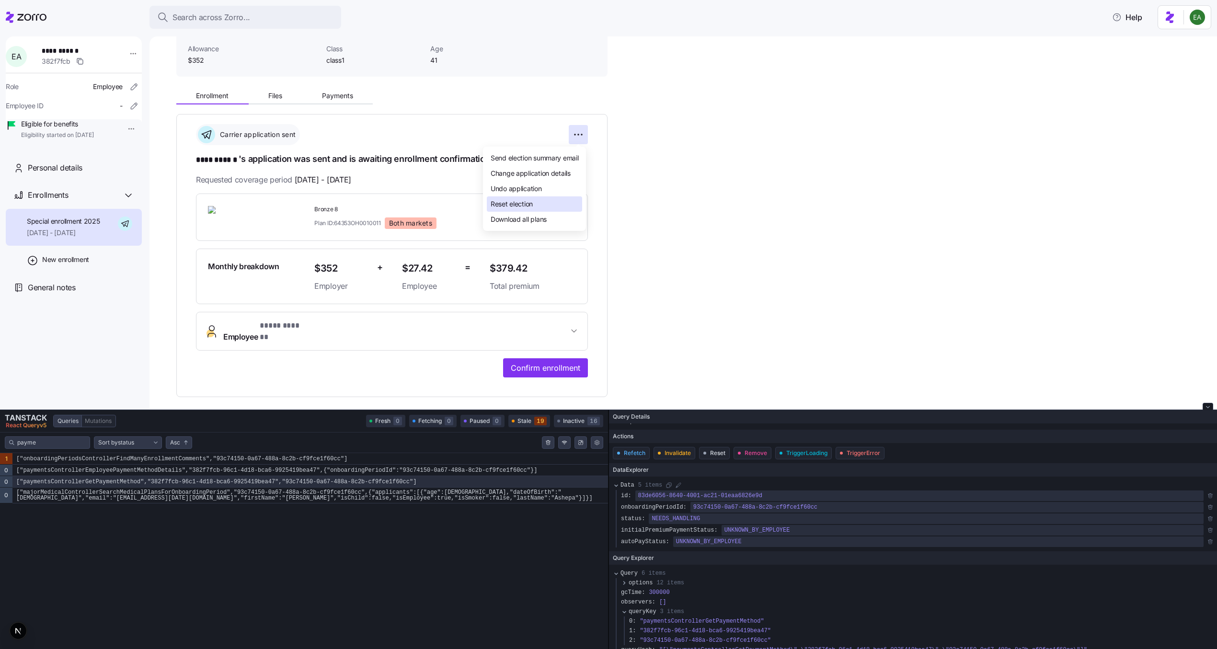
click at [546, 206] on div "Reset election" at bounding box center [534, 203] width 95 height 15
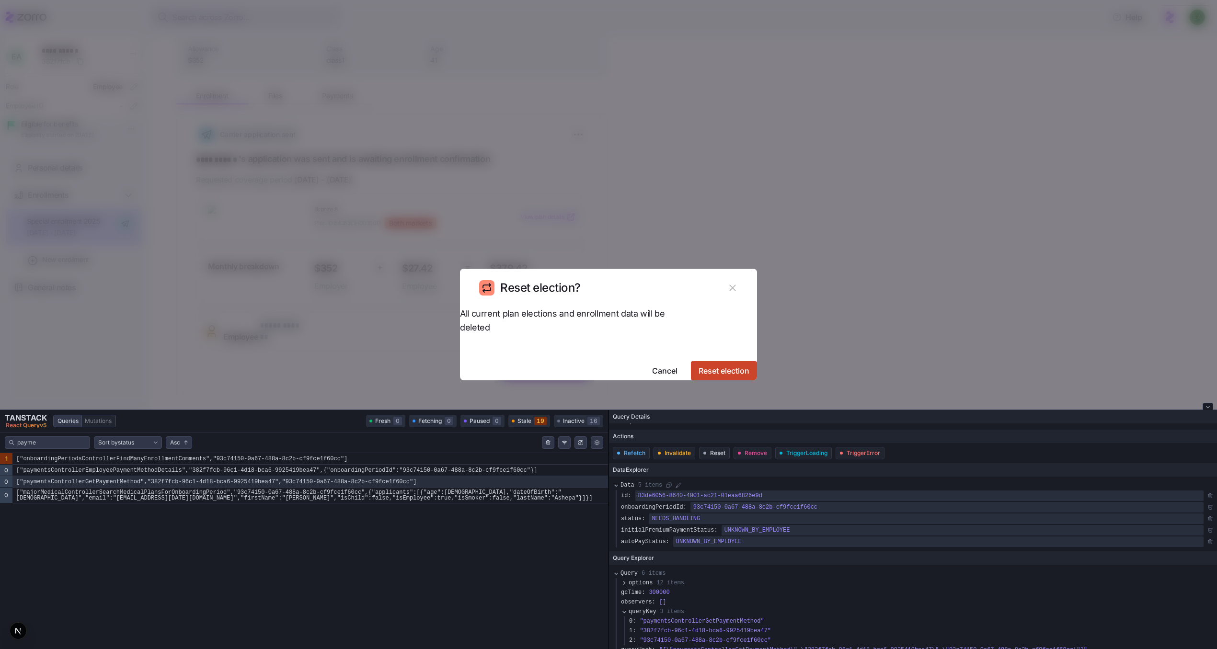
click at [713, 365] on span "Reset election" at bounding box center [723, 370] width 51 height 11
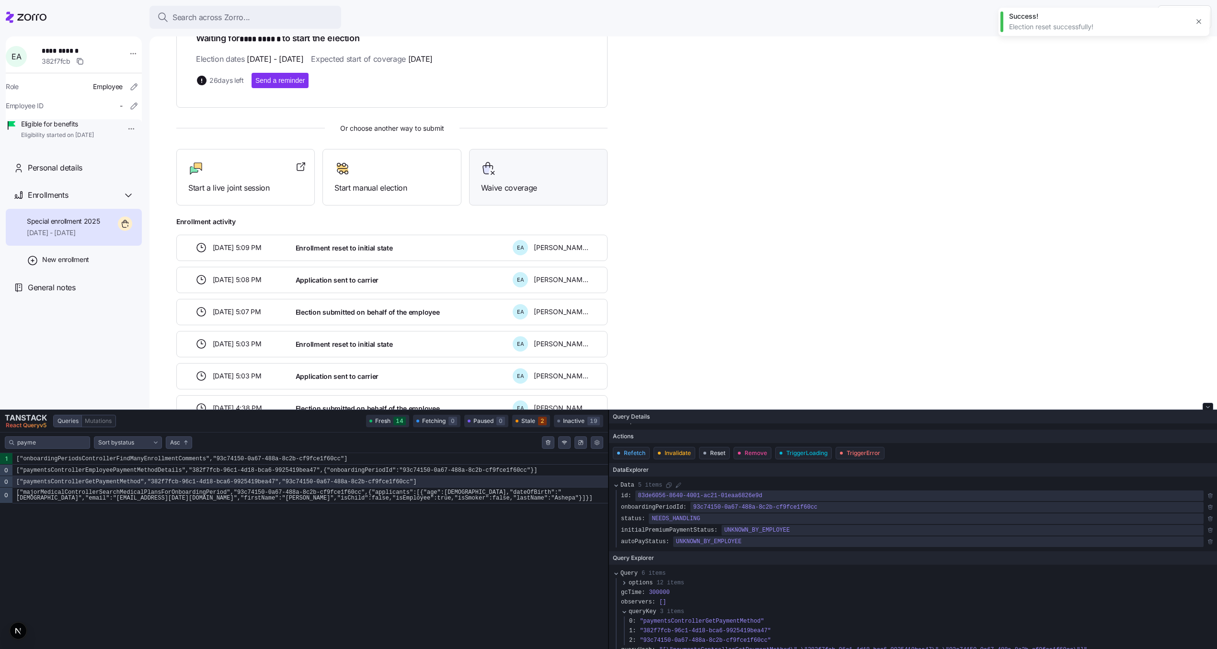
scroll to position [240, 0]
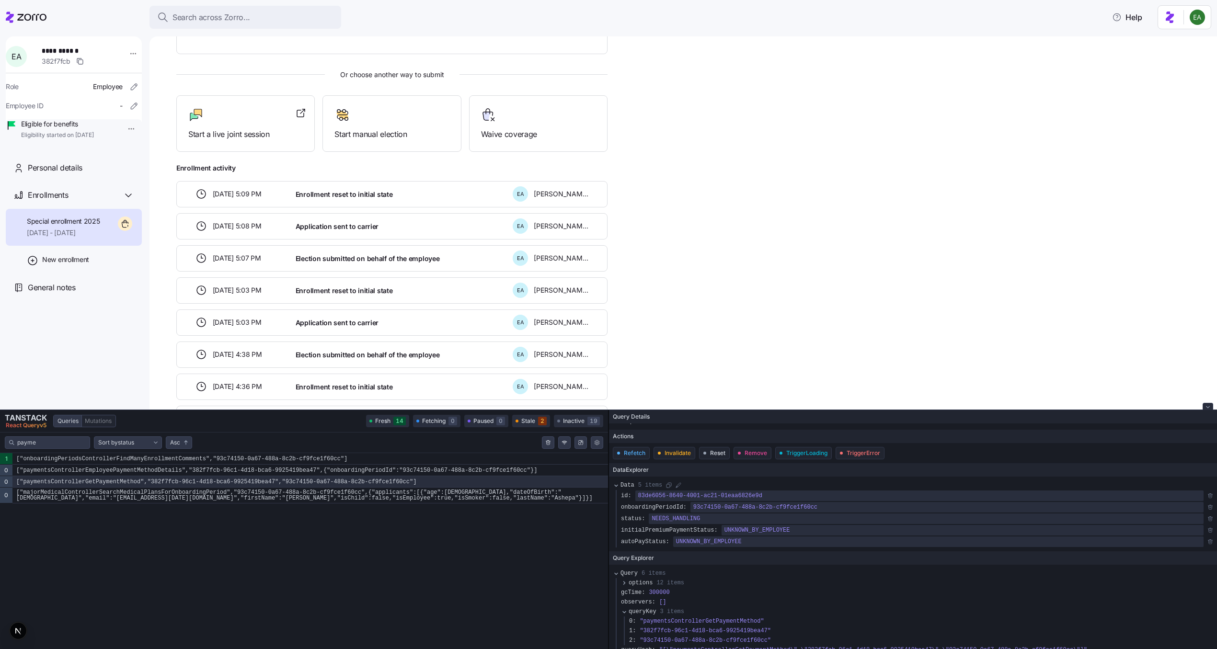
click at [1207, 406] on icon "Close tanstack query devtools" at bounding box center [1208, 407] width 4 height 4
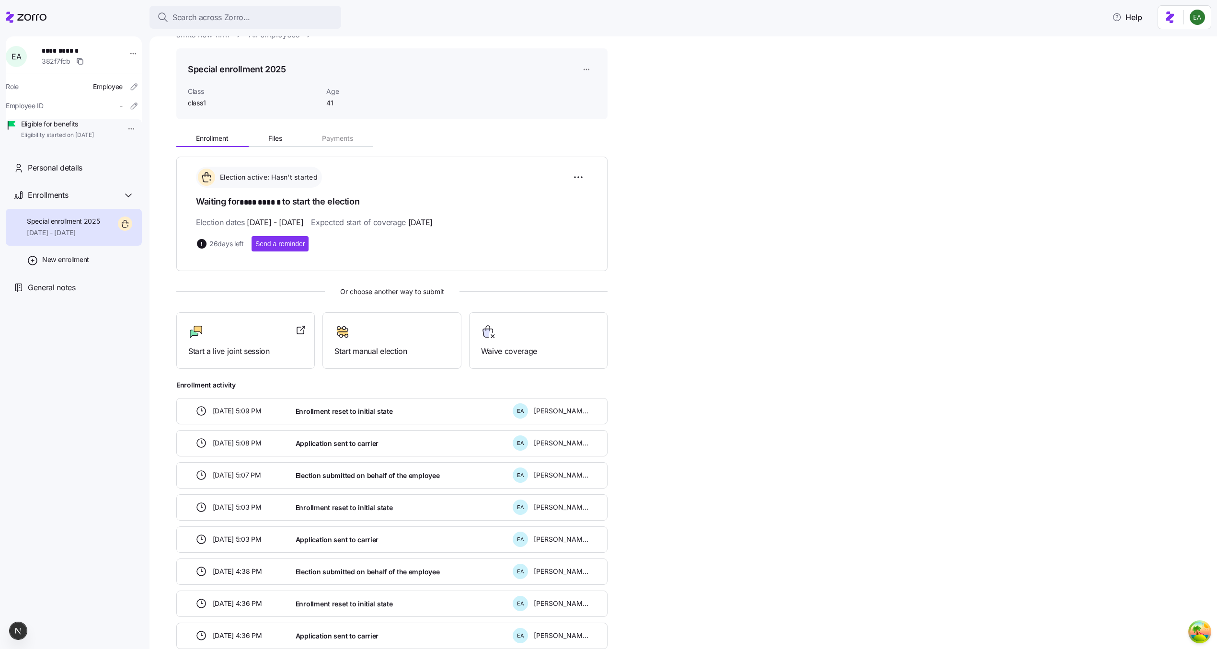
scroll to position [0, 0]
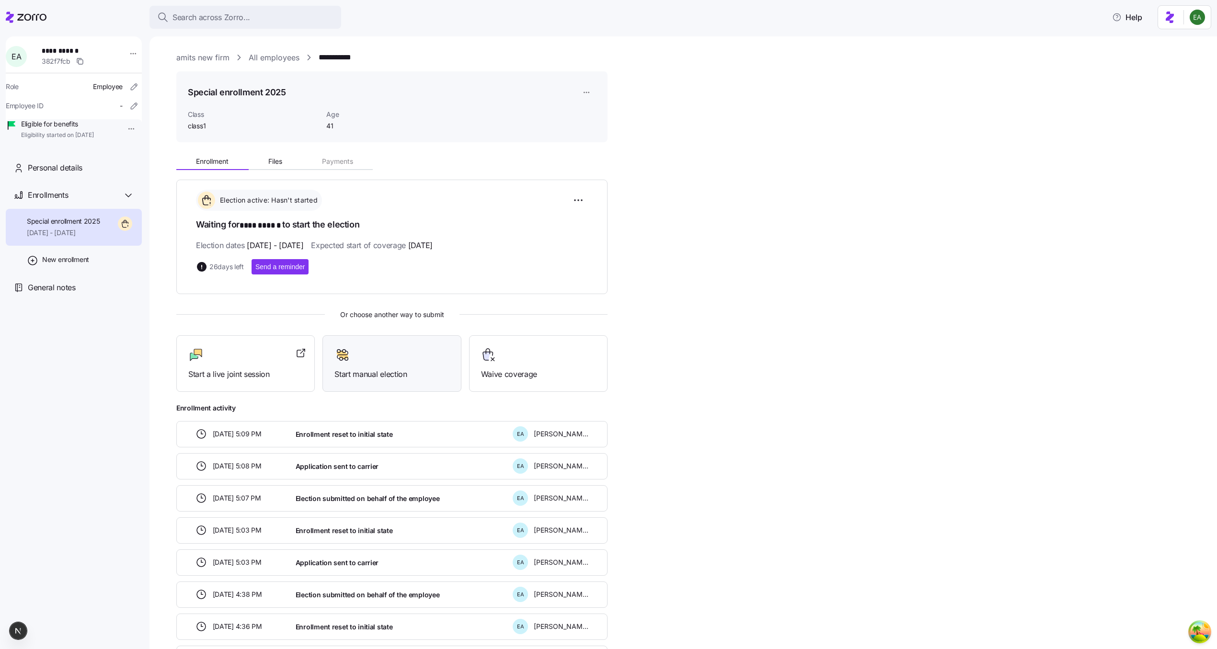
click at [370, 353] on div at bounding box center [391, 354] width 114 height 15
click at [1192, 629] on icon "Open Tanstack query devtools" at bounding box center [1193, 629] width 3 height 3
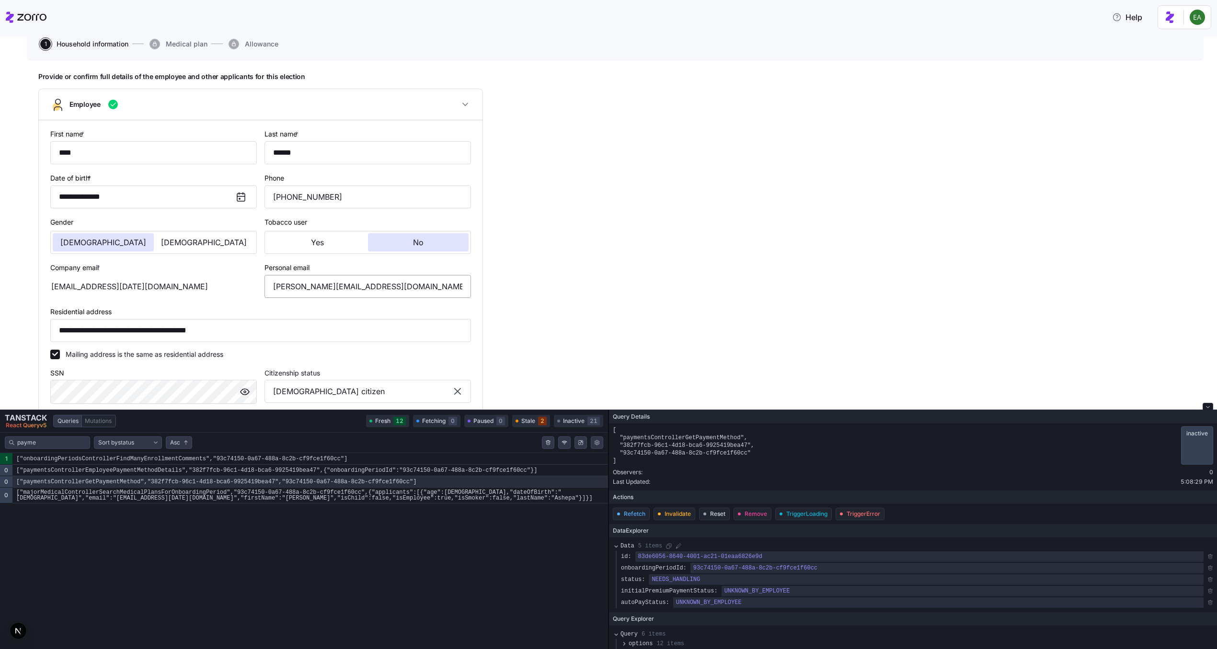
scroll to position [137, 0]
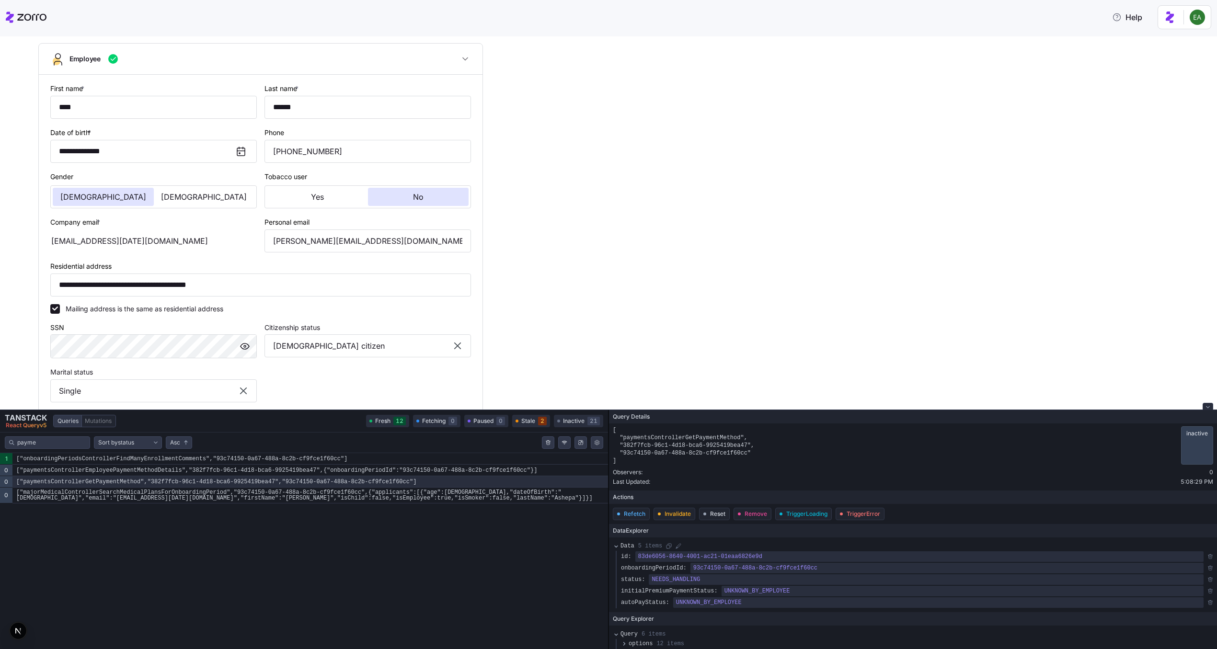
click at [1208, 407] on icon "Close tanstack query devtools" at bounding box center [1207, 406] width 3 height 1
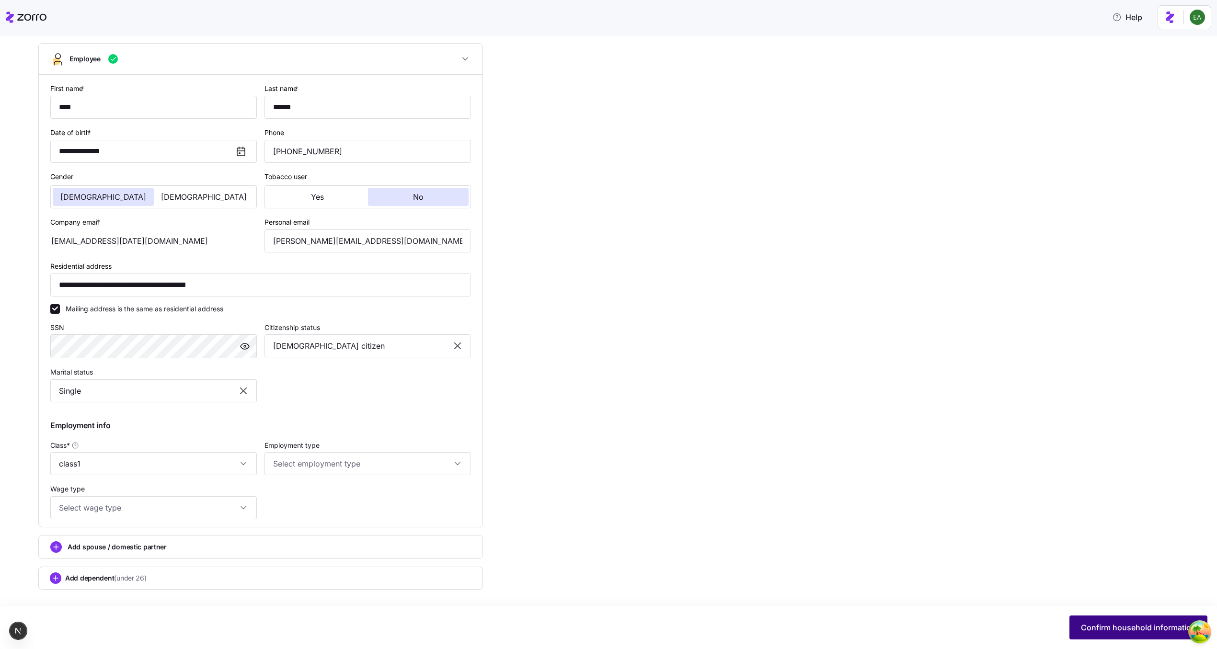
click at [1150, 624] on span "Confirm household information" at bounding box center [1138, 627] width 115 height 11
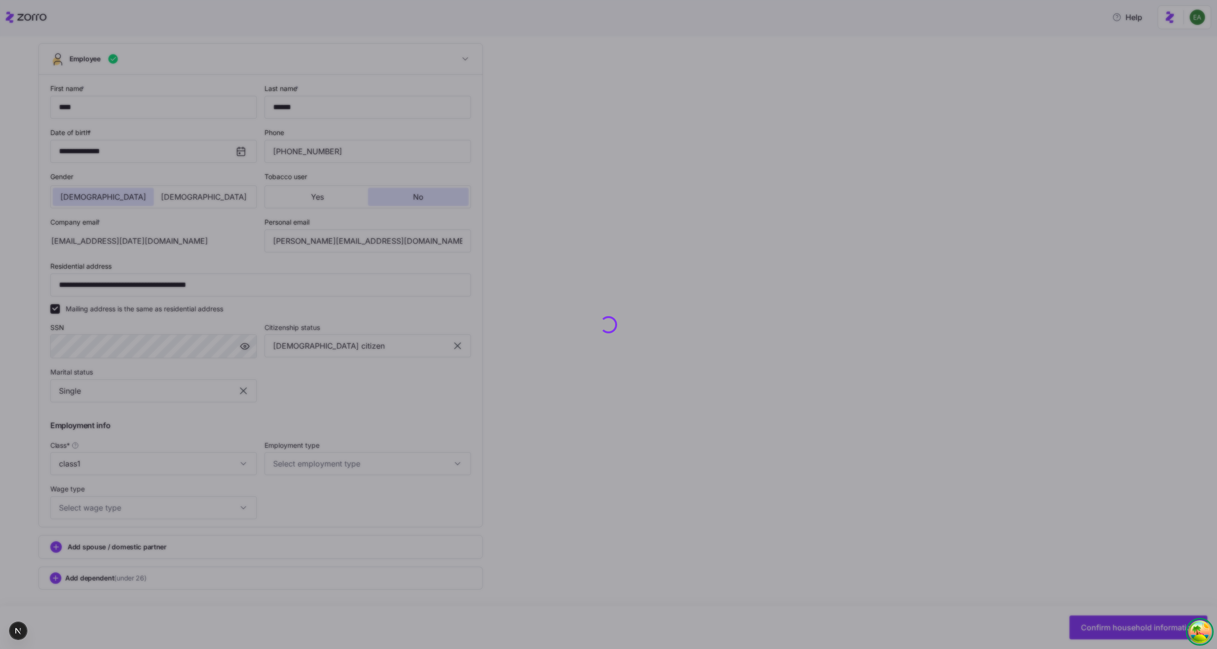
click at [1197, 631] on circle "Open Tanstack query devtools" at bounding box center [1199, 631] width 19 height 19
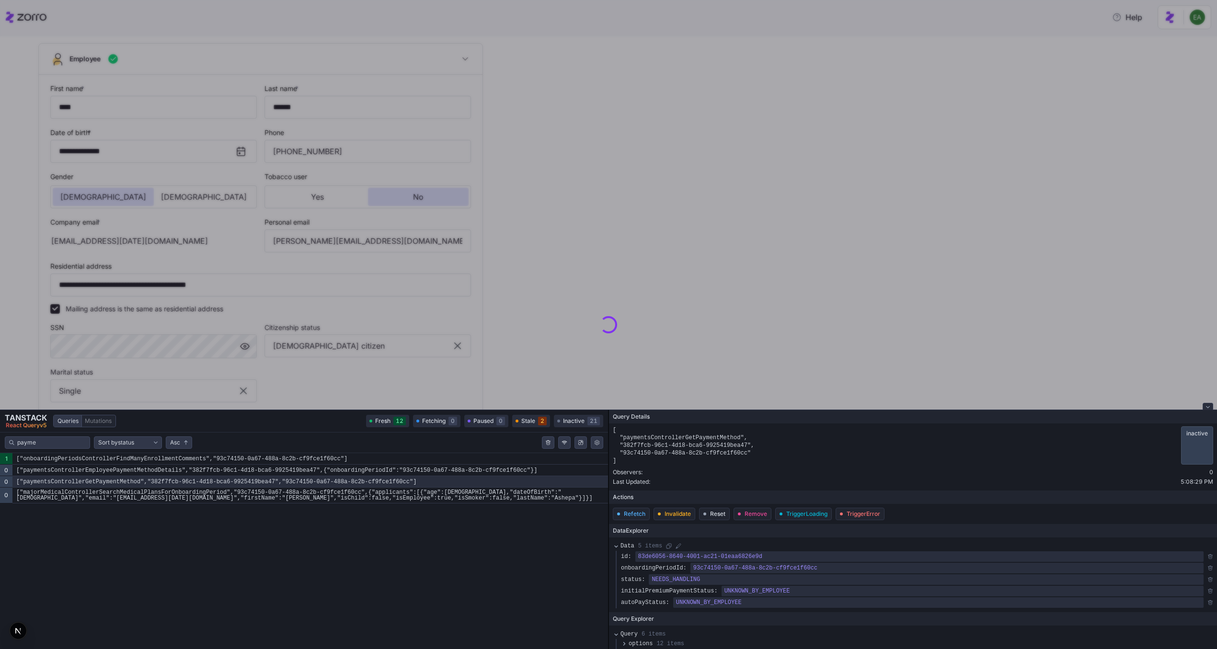
click at [1208, 406] on icon "Close tanstack query devtools" at bounding box center [1208, 407] width 4 height 4
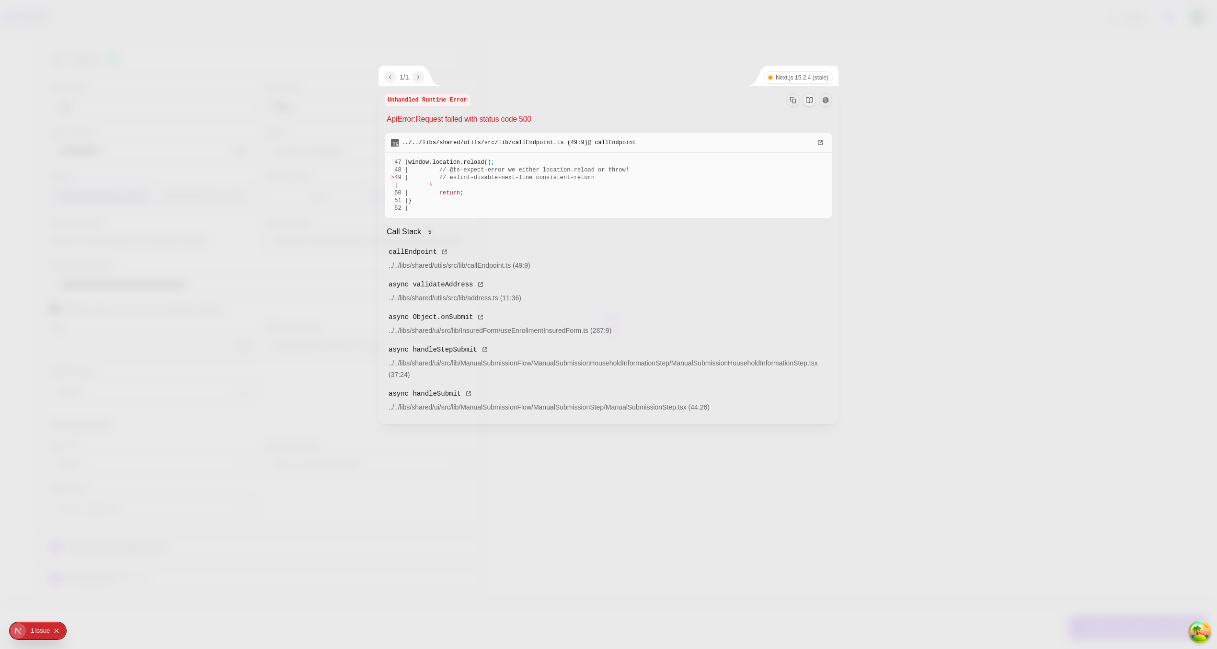
click at [59, 631] on icon "Collapse issues badge" at bounding box center [57, 631] width 6 height 6
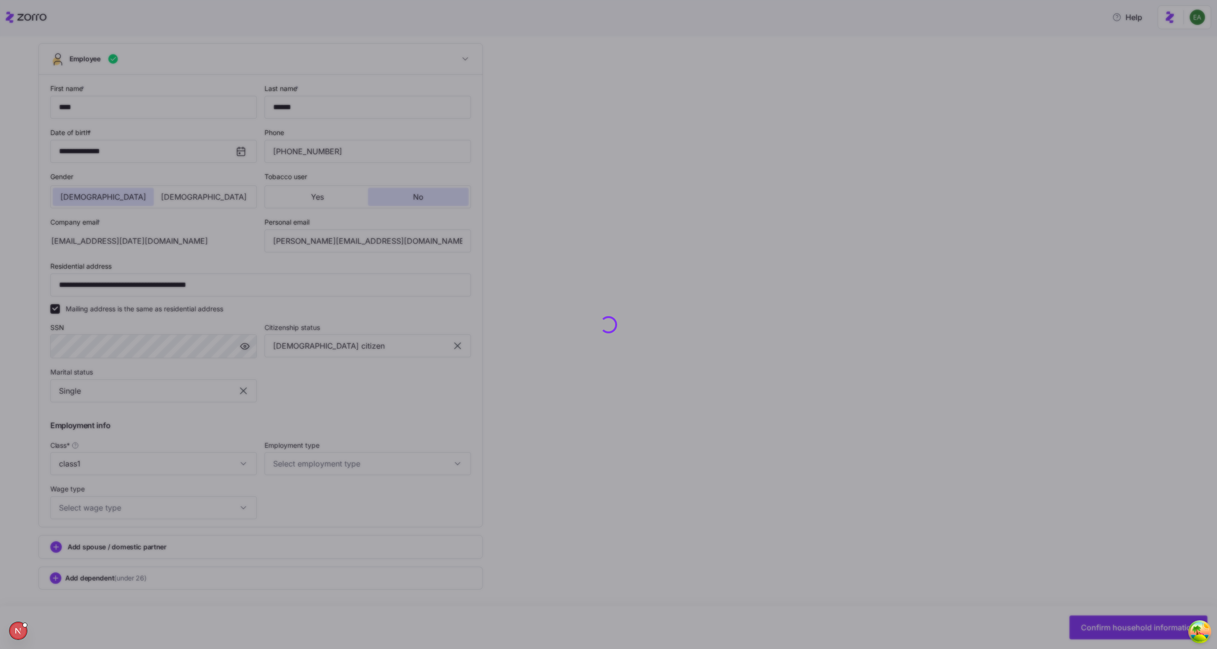
click at [1131, 624] on div at bounding box center [608, 324] width 1217 height 649
click at [801, 75] on div at bounding box center [608, 324] width 1217 height 649
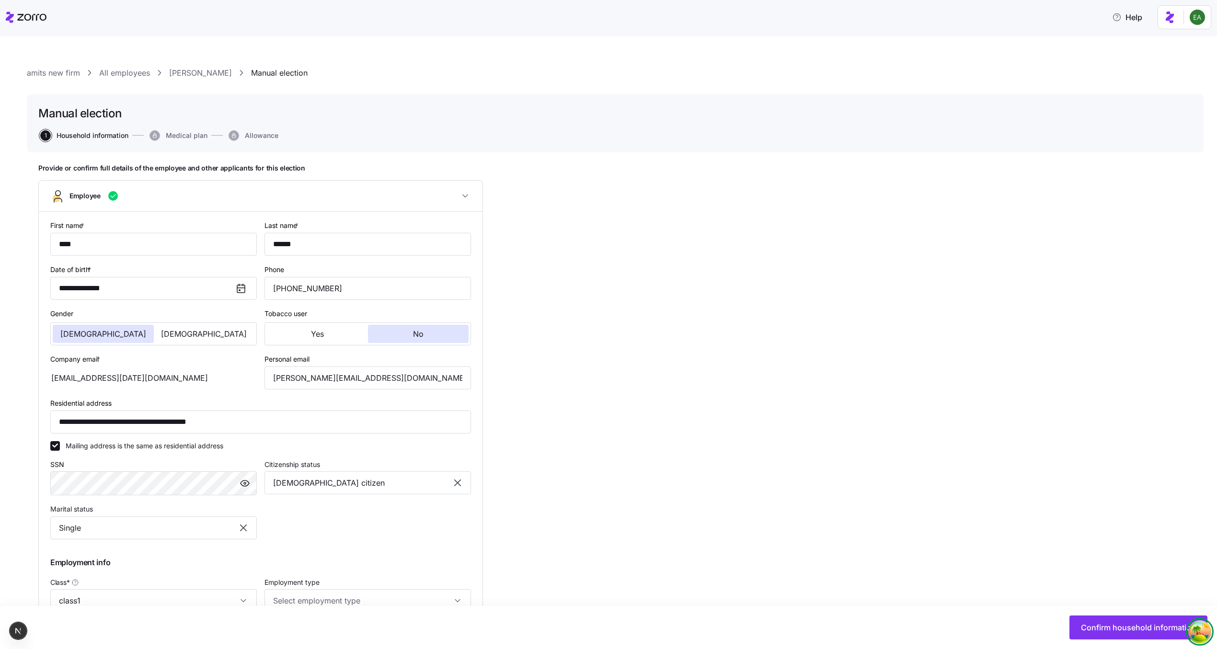
click at [1199, 632] on circle "Open Tanstack query devtools" at bounding box center [1199, 631] width 19 height 19
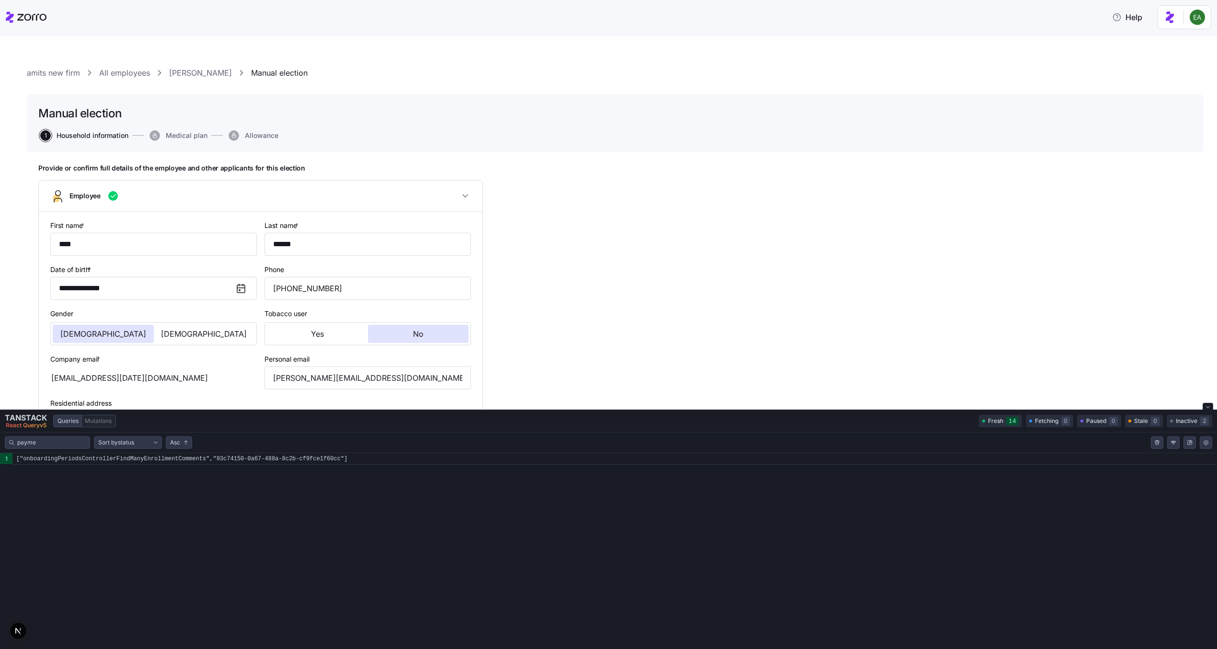
scroll to position [137, 0]
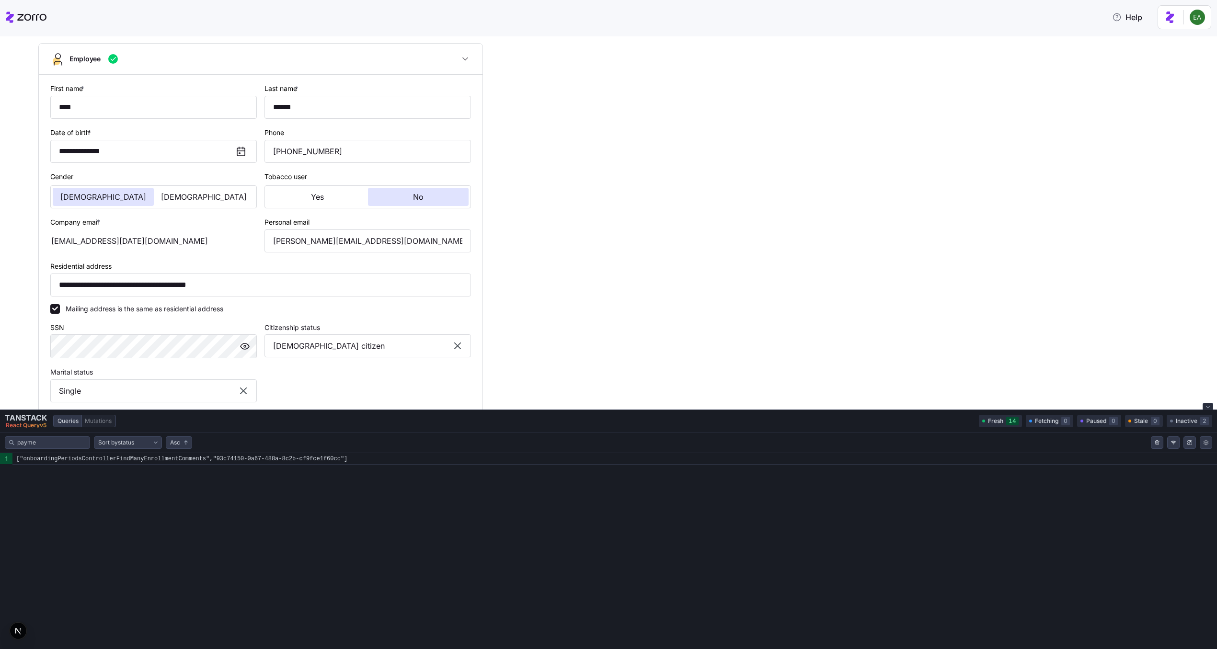
click at [1204, 408] on button "Close tanstack query devtools" at bounding box center [1207, 406] width 11 height 7
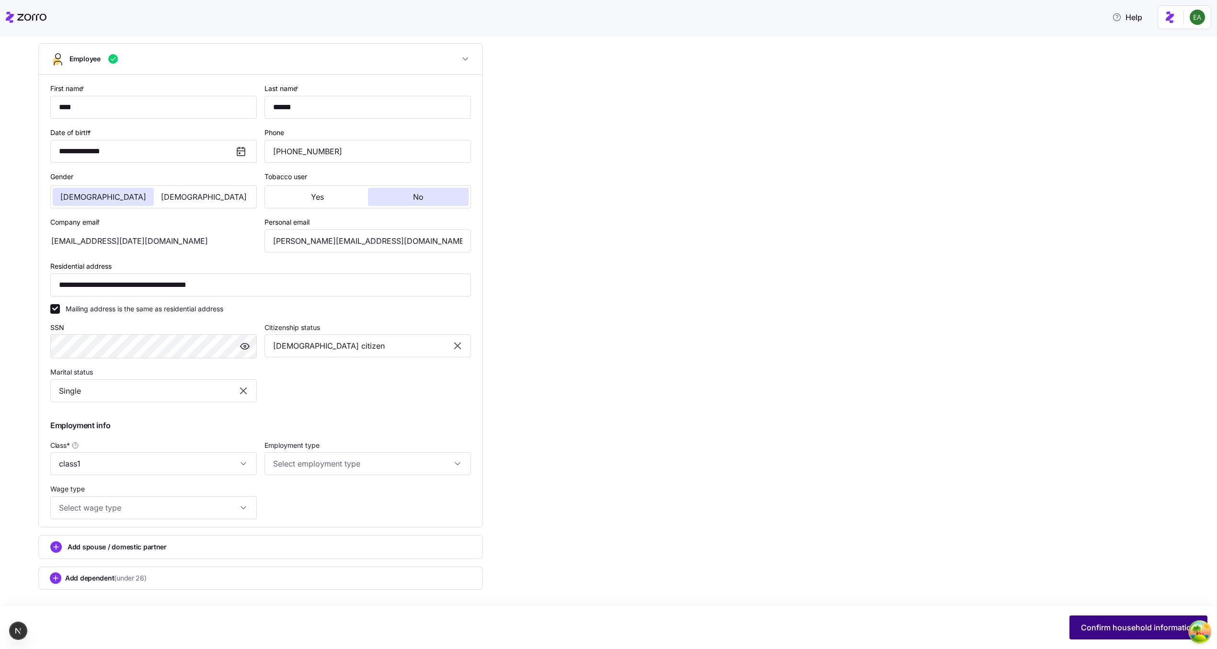
click at [1118, 628] on span "Confirm household information" at bounding box center [1138, 627] width 115 height 11
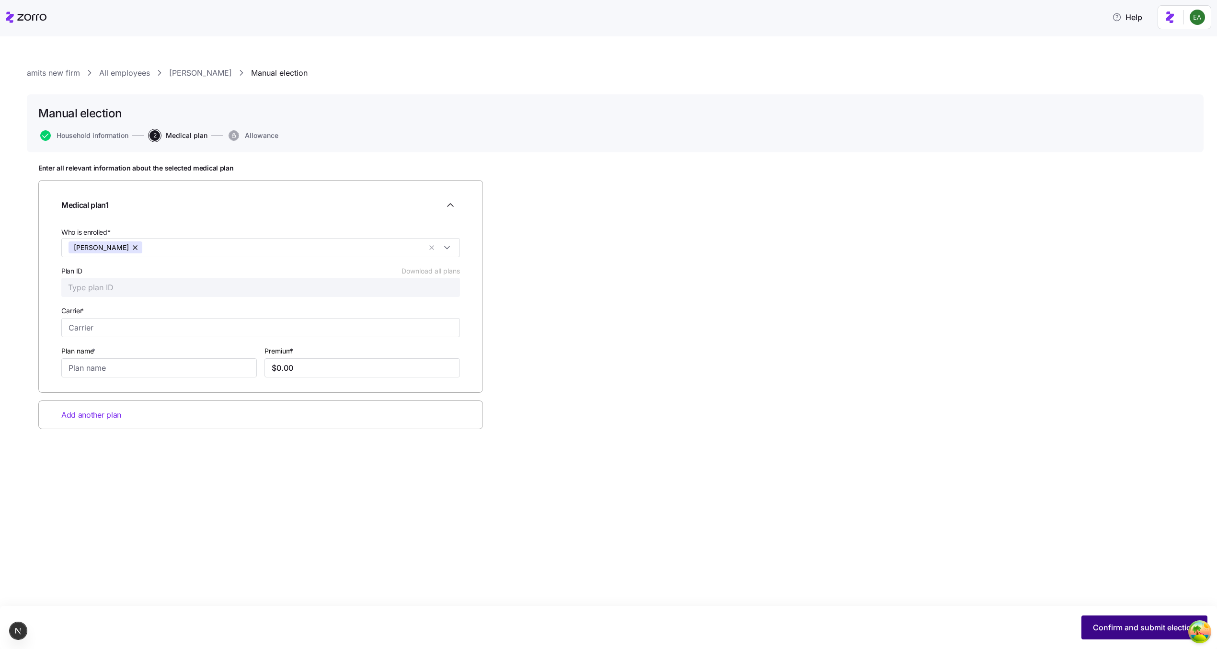
click at [1138, 626] on span "Confirm and submit election" at bounding box center [1144, 627] width 103 height 11
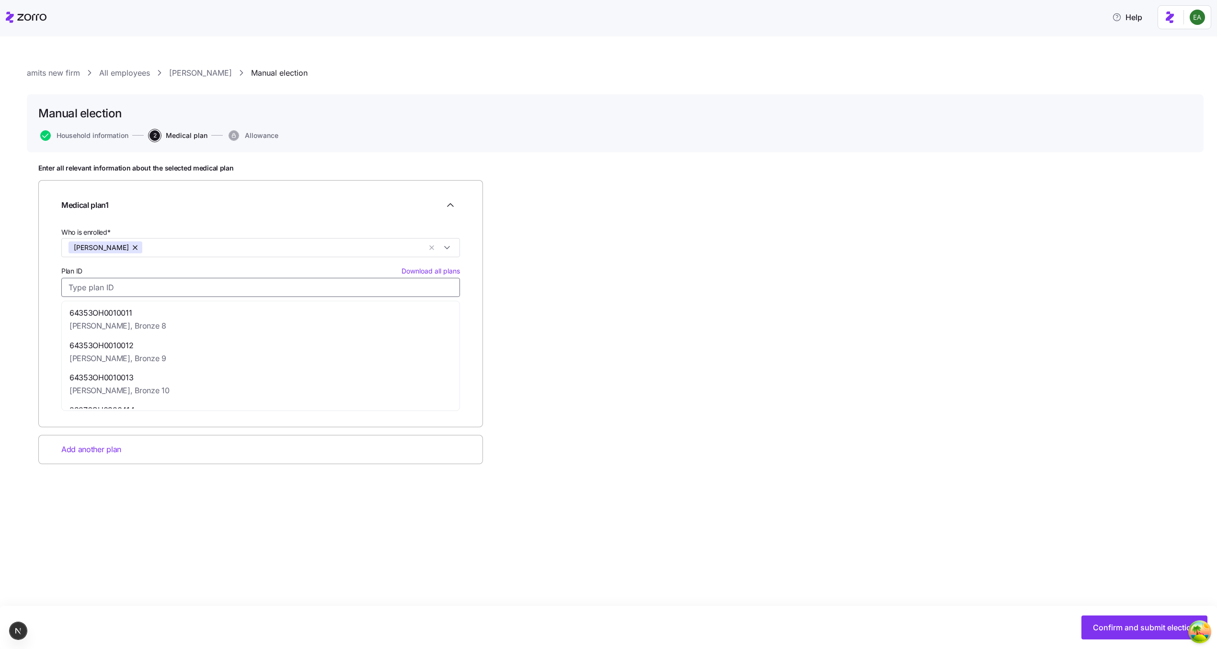
click at [218, 286] on input "Plan ID Download all plans" at bounding box center [260, 287] width 398 height 19
click at [223, 306] on div "64353OH0010011 [PERSON_NAME], Bronze 8" at bounding box center [261, 319] width 394 height 33
type input "64353OH0010011"
type input "[PERSON_NAME]"
type input "Bronze 8"
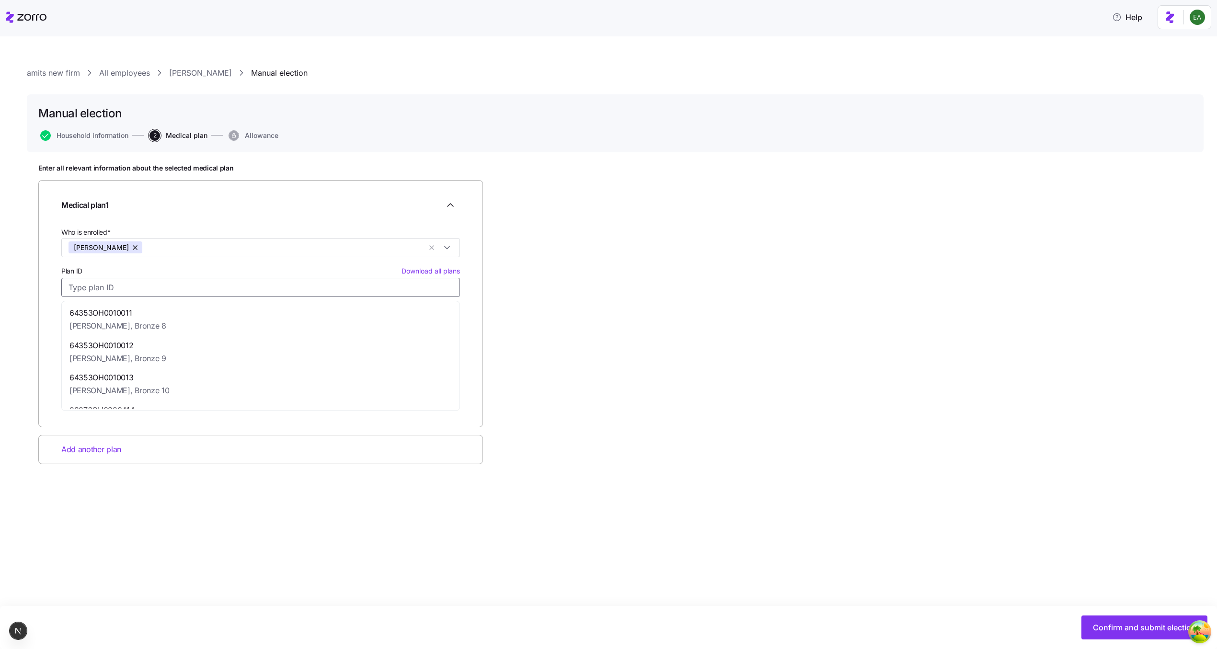
type input "$379.42"
click at [172, 329] on input "[PERSON_NAME]" at bounding box center [260, 327] width 398 height 19
click at [176, 302] on div "Carrier * Molina Carrier is required" at bounding box center [260, 329] width 406 height 57
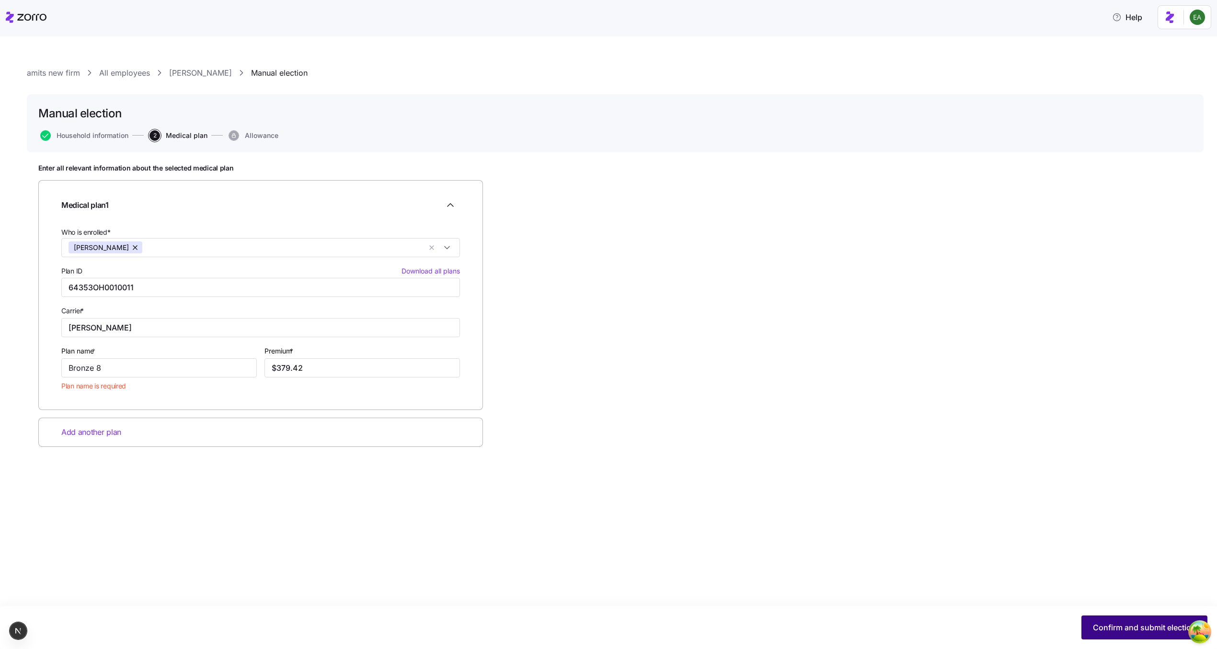
click at [1120, 629] on span "Confirm and submit election" at bounding box center [1144, 627] width 103 height 11
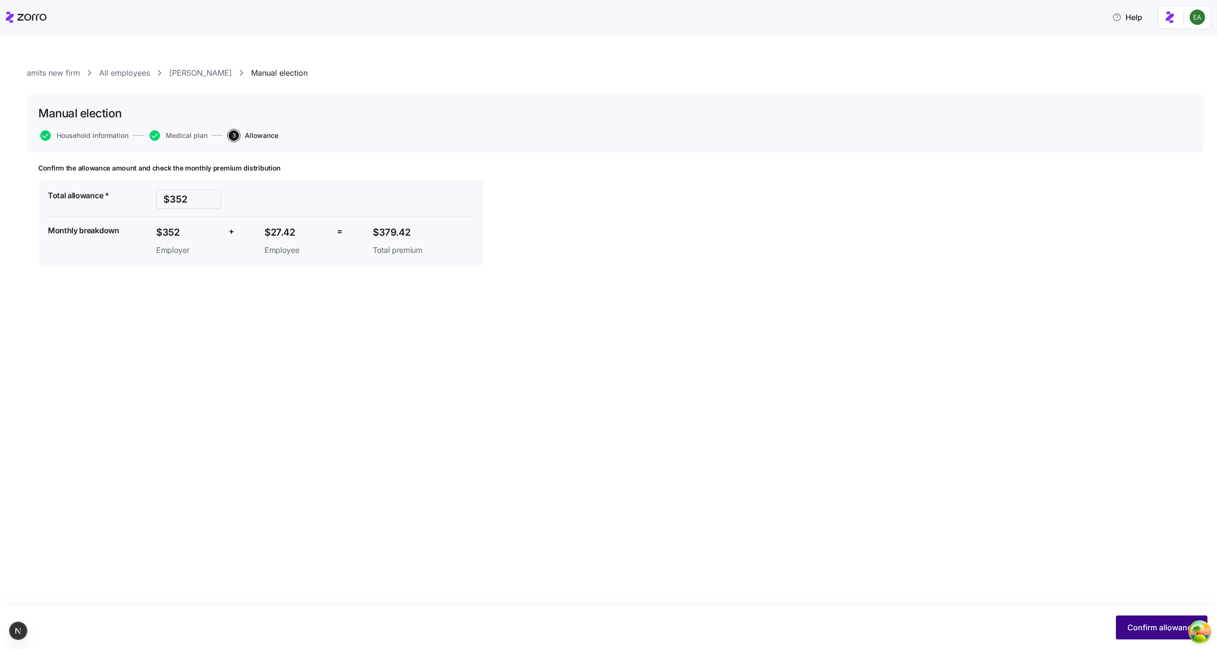
click at [1130, 618] on button "Confirm allowance" at bounding box center [1161, 627] width 91 height 24
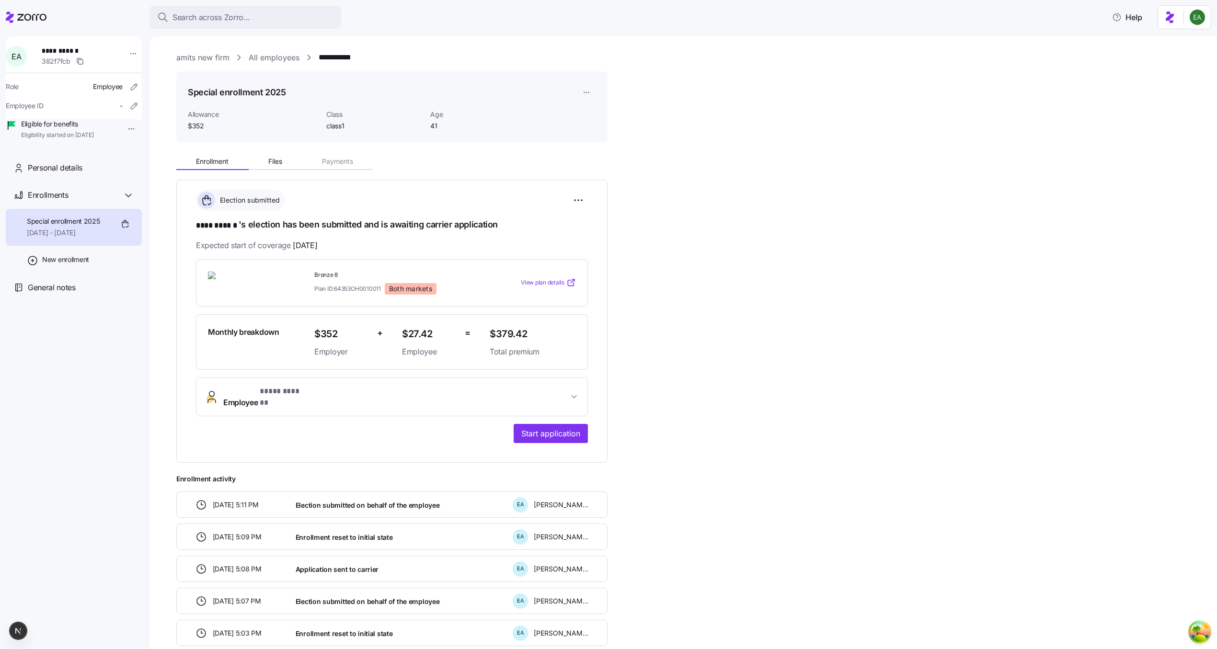
click at [559, 428] on span "Start application" at bounding box center [550, 433] width 59 height 11
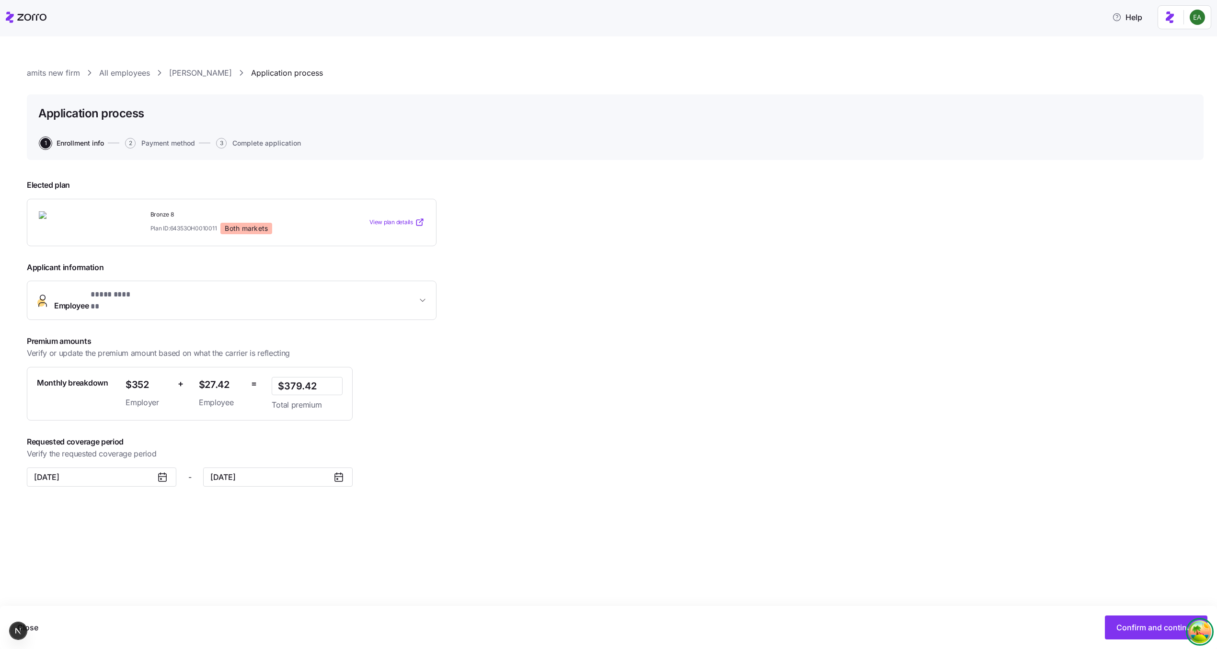
click at [1202, 622] on icon "Open Tanstack query devtools" at bounding box center [1199, 631] width 19 height 19
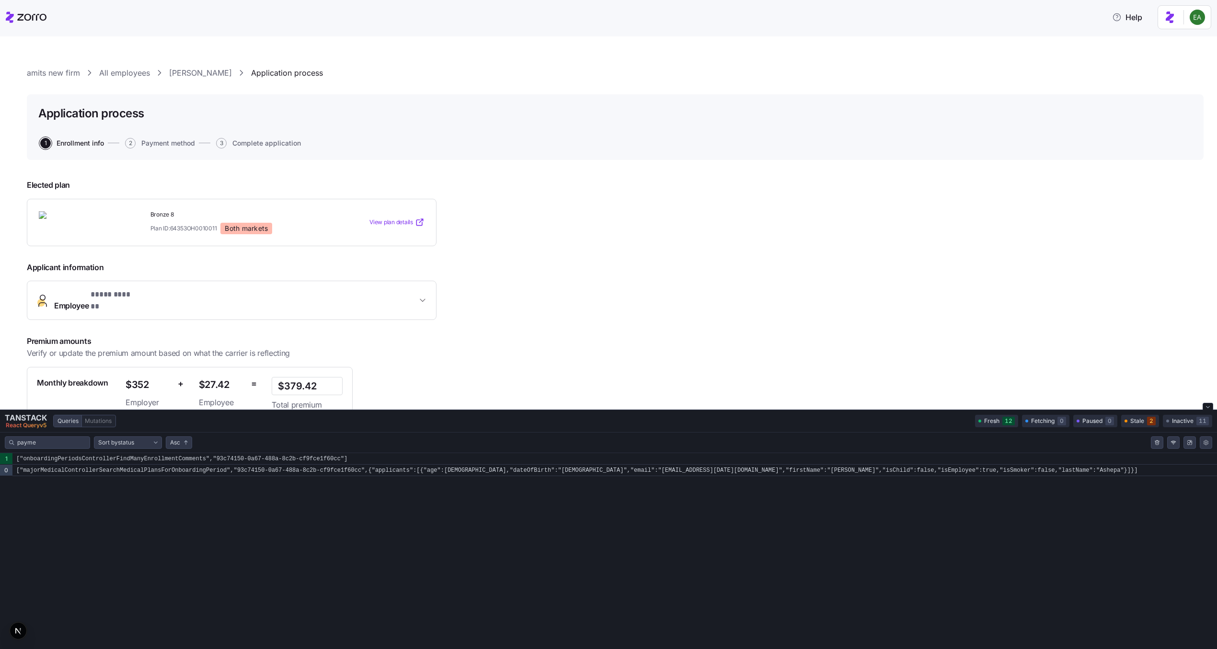
click at [1202, 622] on div "1 ["onboardingPeriodsControllerFindManyEnrollmentComments","93c74150-0a67-488a-…" at bounding box center [608, 551] width 1217 height 196
click at [1204, 404] on button "Close tanstack query devtools" at bounding box center [1207, 406] width 11 height 7
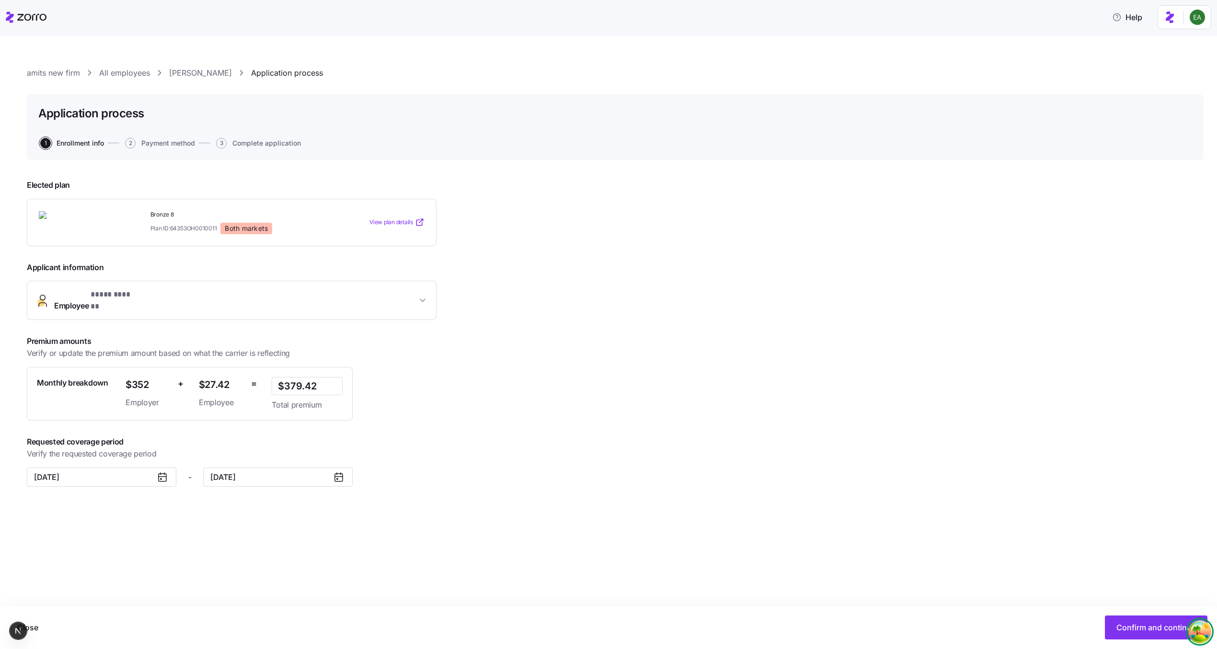
click at [1206, 625] on circle "Open Tanstack query devtools" at bounding box center [1207, 624] width 7 height 7
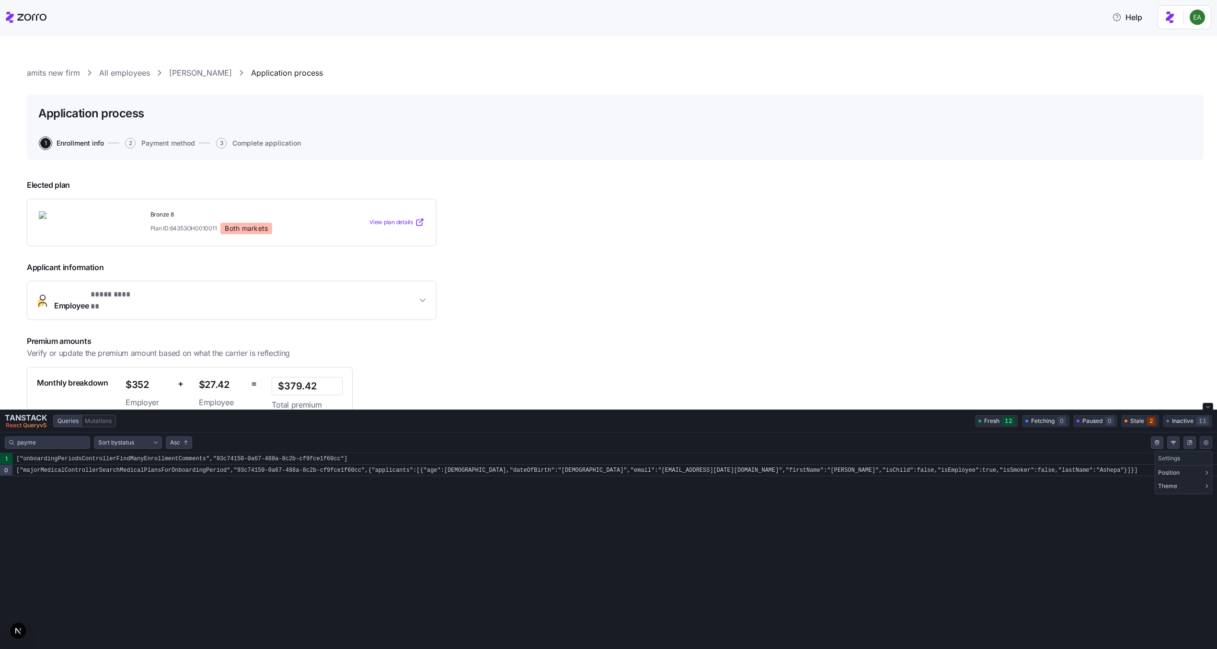
click at [1206, 445] on html "**********" at bounding box center [608, 321] width 1217 height 643
click at [1126, 511] on button "Right" at bounding box center [1123, 513] width 55 height 13
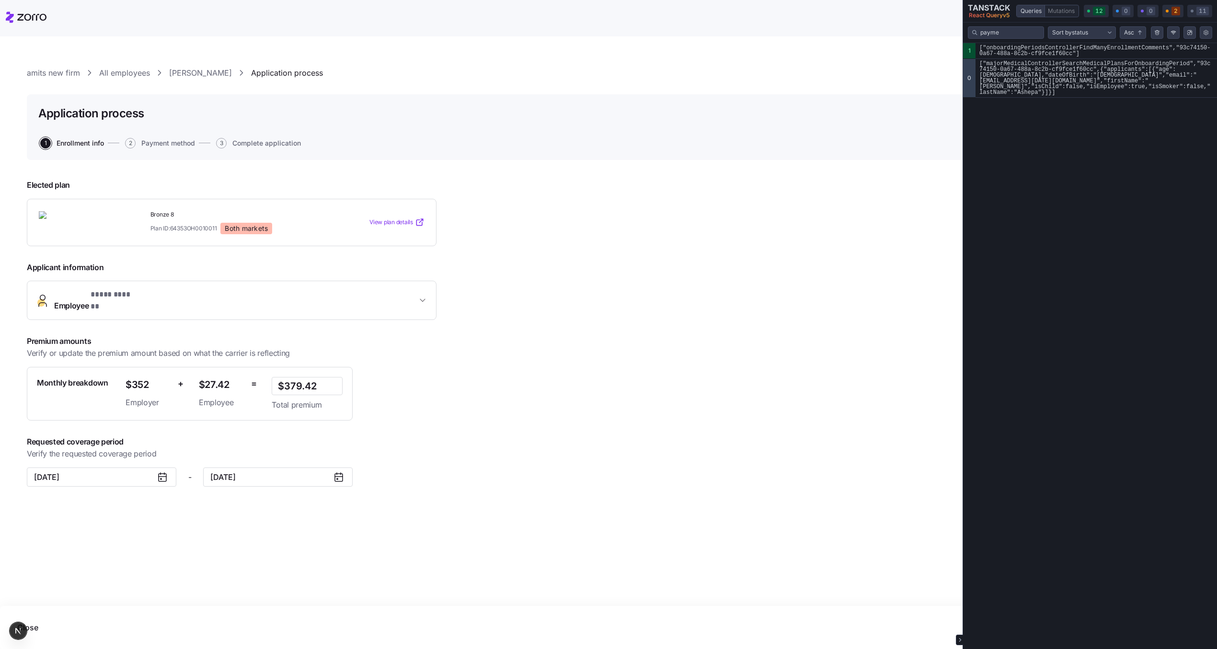
click at [1210, 33] on html "**********" at bounding box center [608, 321] width 1217 height 643
click at [1123, 63] on button "Top" at bounding box center [1123, 62] width 55 height 13
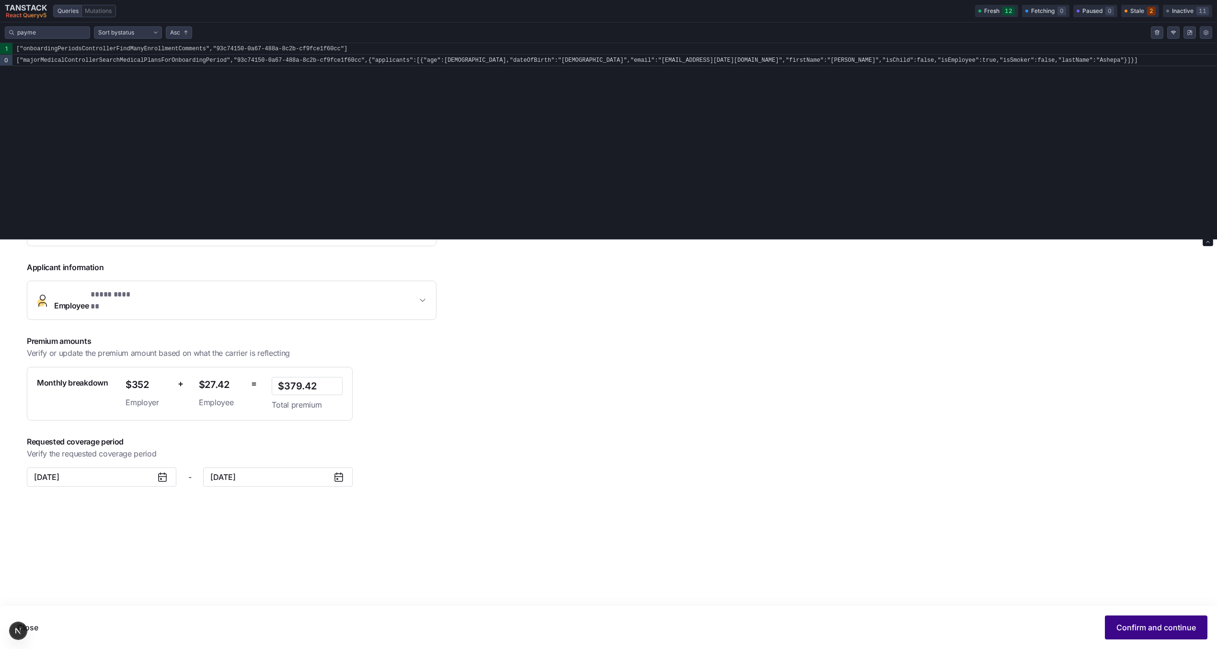
click at [1128, 621] on button "Confirm and continue" at bounding box center [1155, 627] width 102 height 24
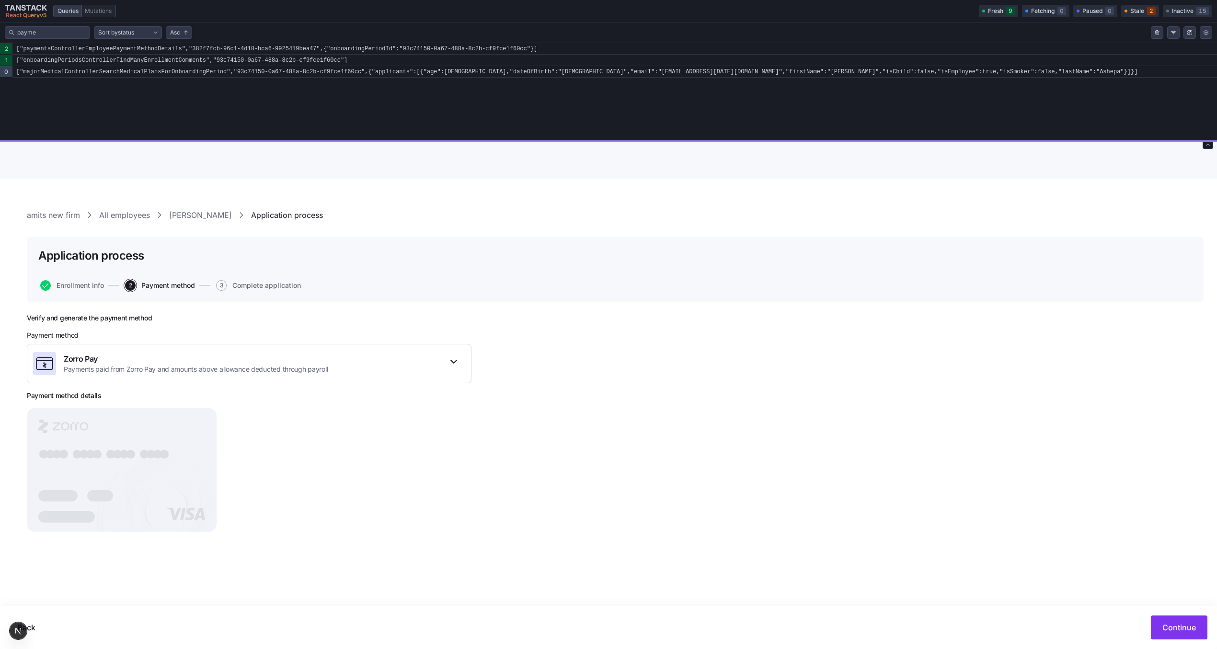
drag, startPoint x: 509, startPoint y: 238, endPoint x: 508, endPoint y: 144, distance: 94.4
click at [508, 142] on div "Tanstack query devtools" at bounding box center [608, 140] width 1217 height 1
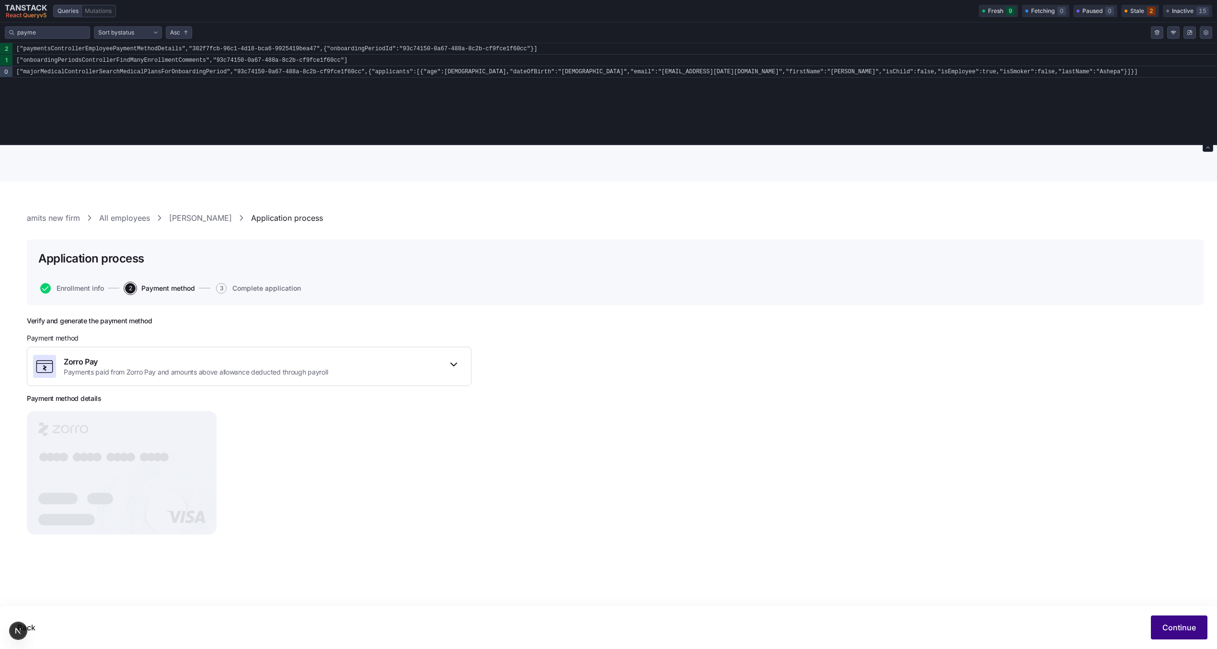
click at [1186, 617] on button "Continue" at bounding box center [1178, 627] width 57 height 24
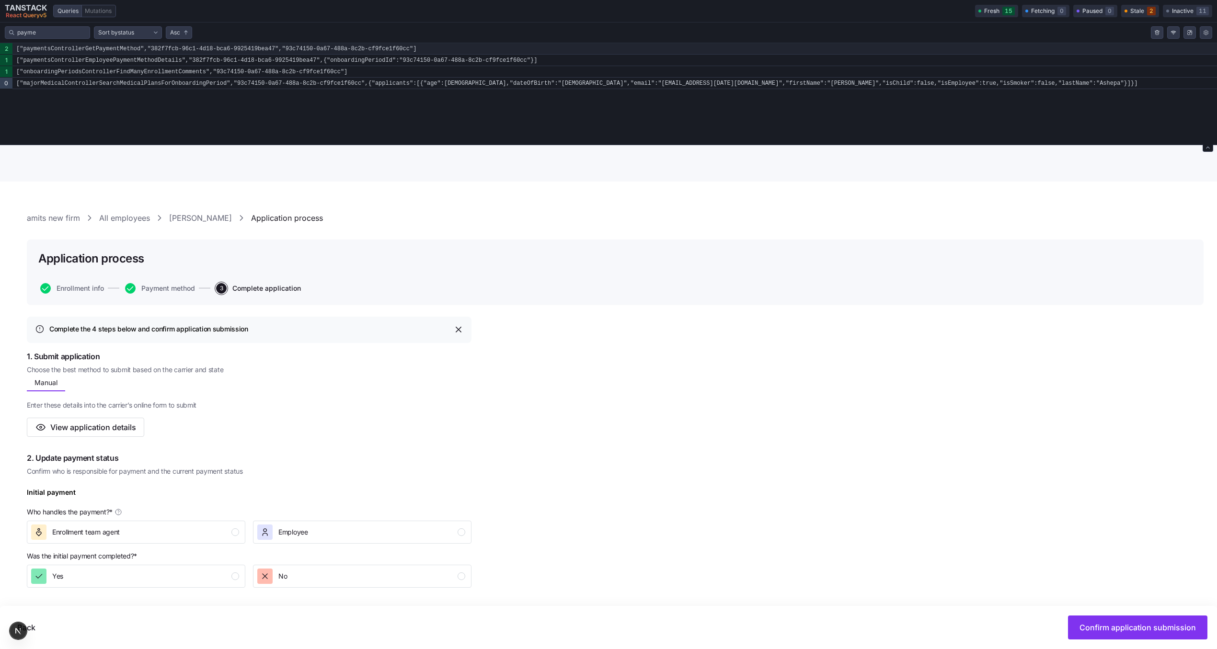
click at [121, 52] on code "["paymentsControllerGetPaymentMethod","382f7fcb-96c1-4d18-bca6-9925419bea47","9…" at bounding box center [614, 48] width 1204 height 11
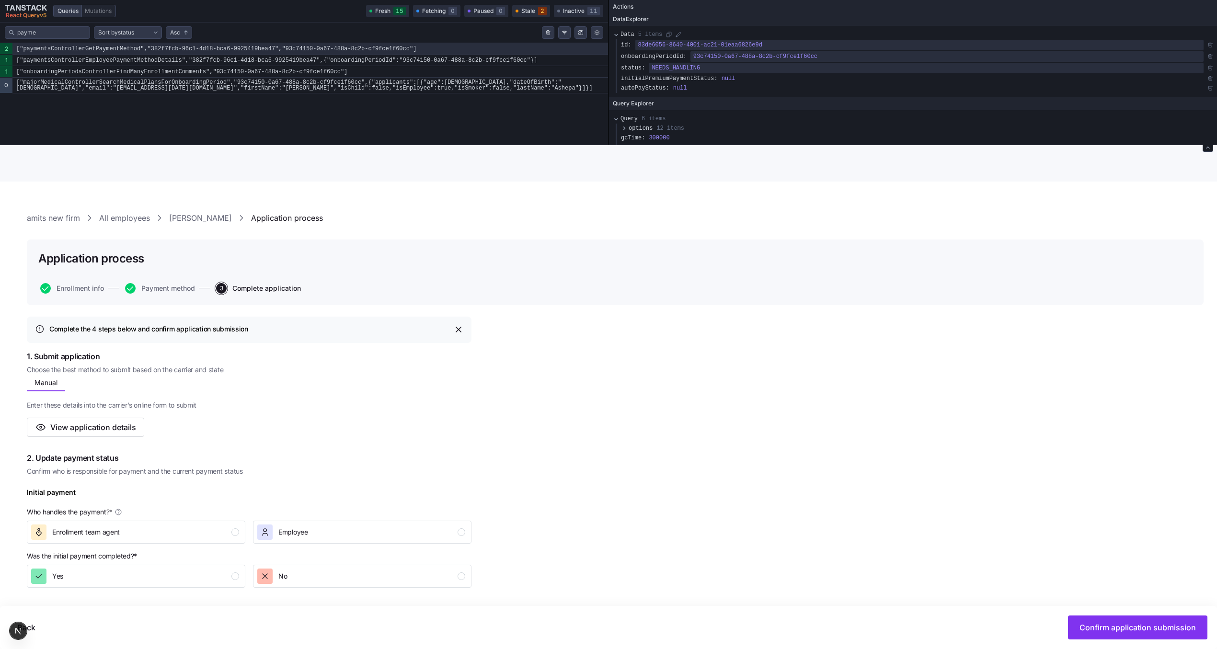
scroll to position [106, 0]
click at [889, 421] on div "Complete the 4 steps below and confirm application submission 1. Submit applica…" at bounding box center [615, 645] width 1176 height 656
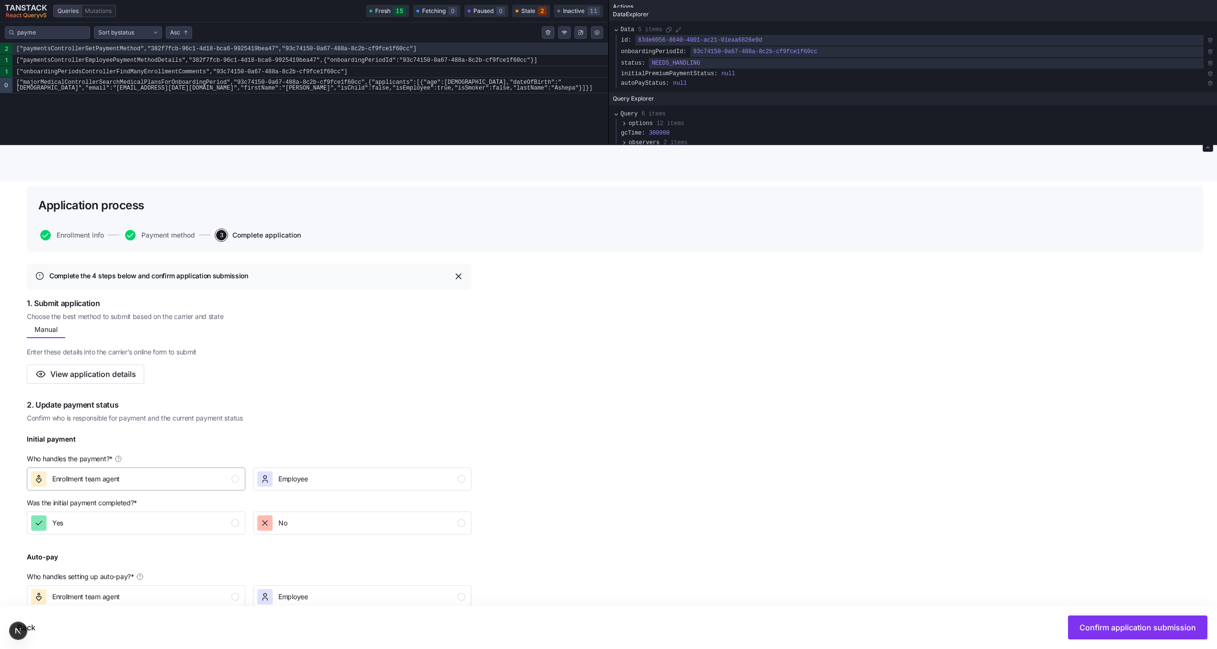
scroll to position [59, 0]
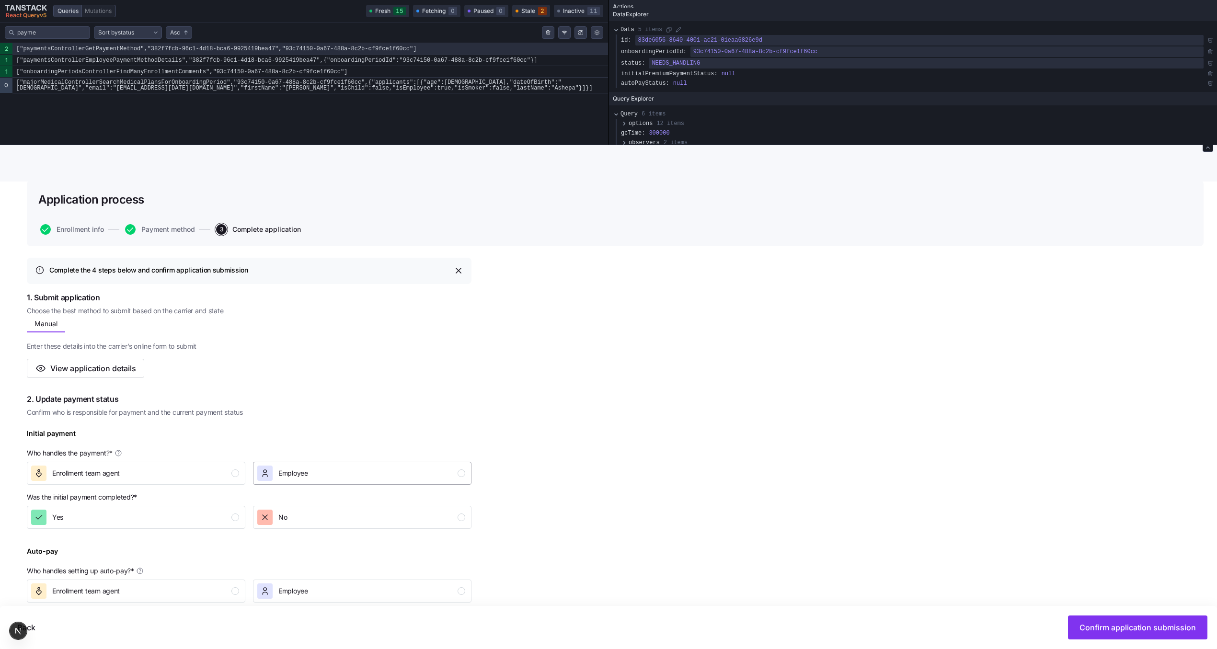
click at [293, 477] on span "Employee" at bounding box center [293, 473] width 30 height 10
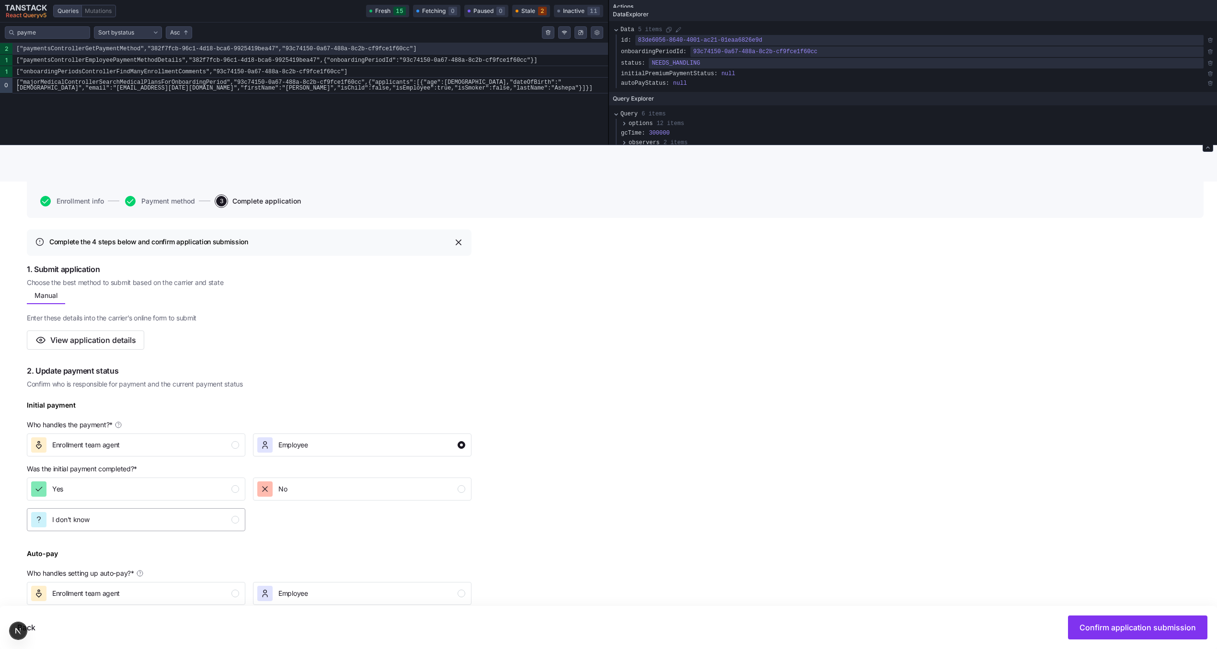
click at [191, 520] on div "I don't know" at bounding box center [135, 519] width 208 height 15
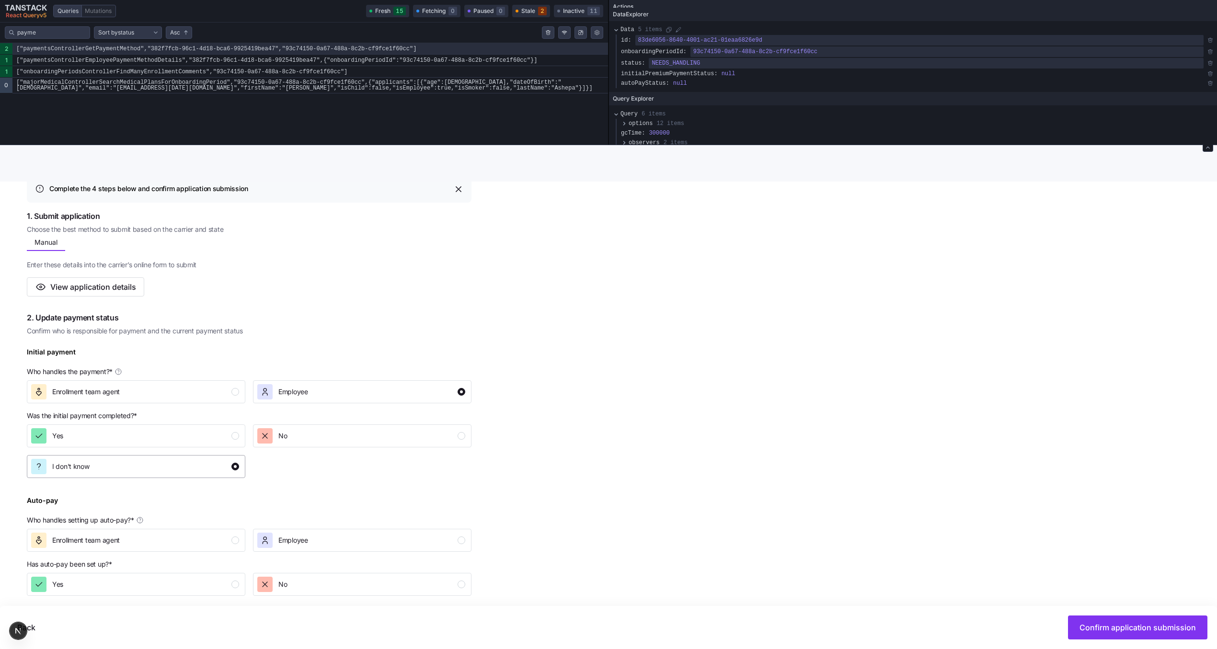
scroll to position [157, 0]
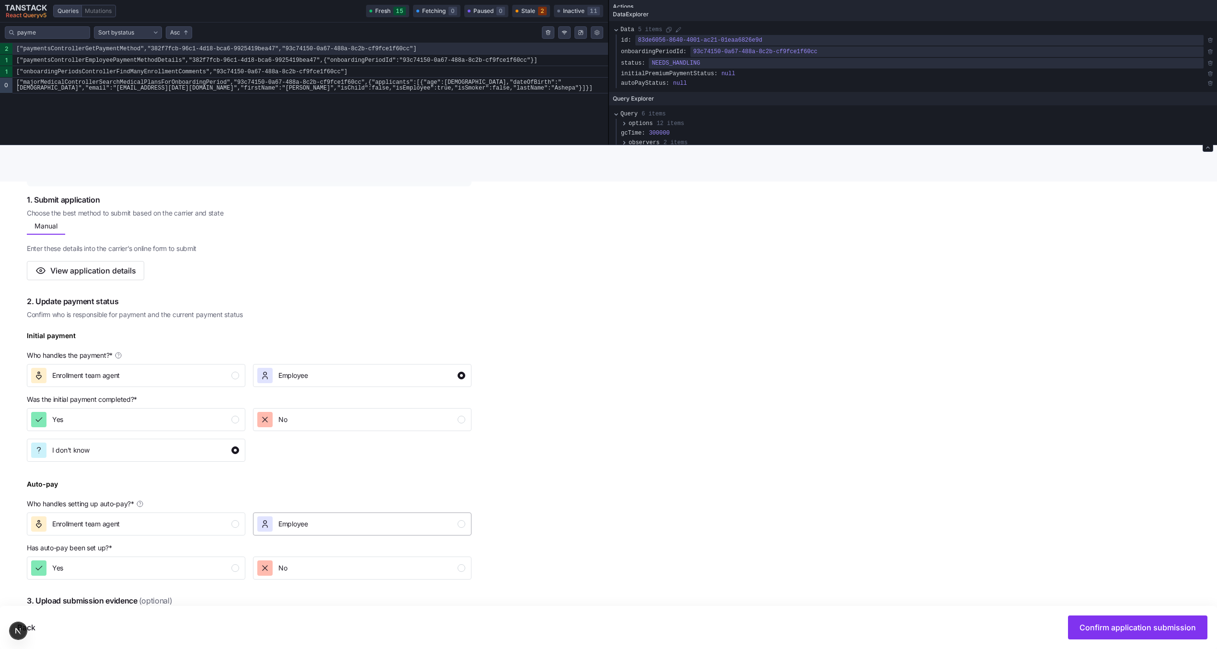
click at [312, 518] on div "Employee" at bounding box center [361, 523] width 208 height 15
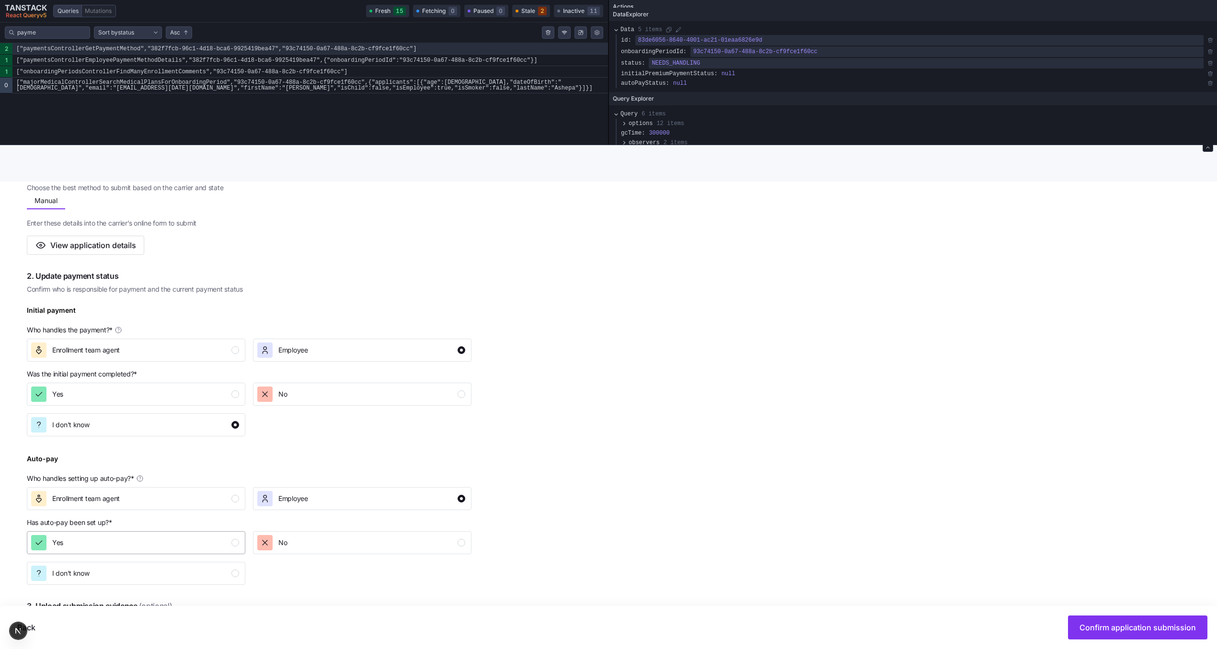
scroll to position [208, 0]
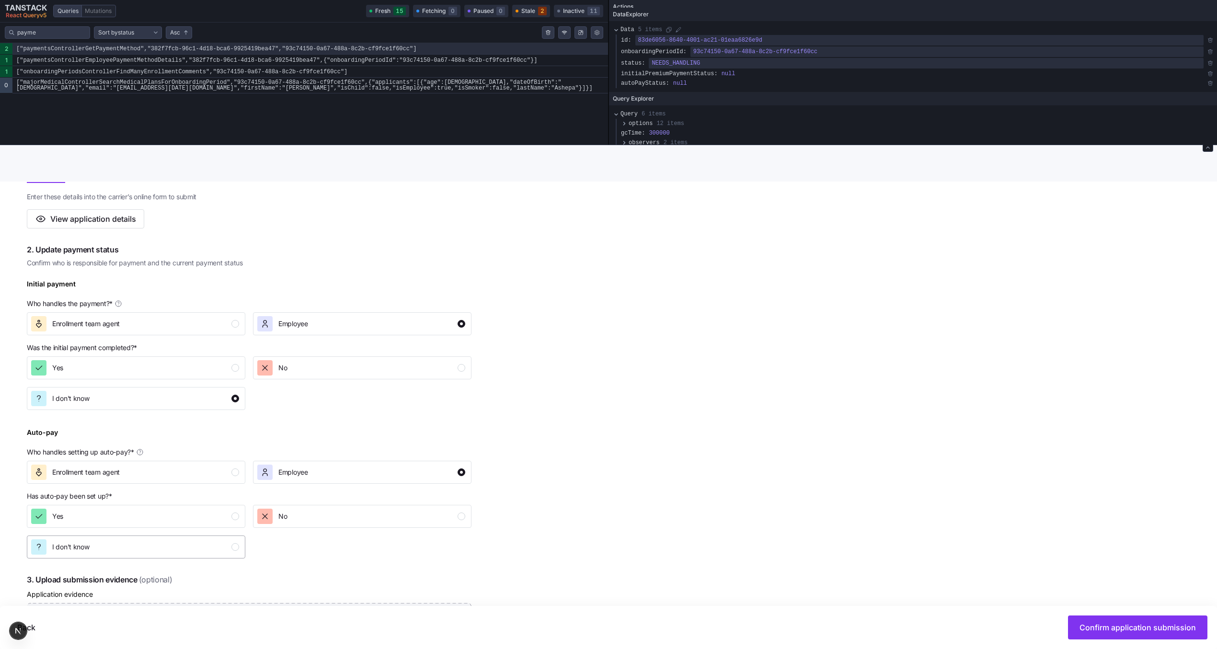
click at [177, 553] on div "I don't know" at bounding box center [135, 546] width 208 height 15
click at [1091, 624] on span "Confirm application submission" at bounding box center [1137, 627] width 116 height 11
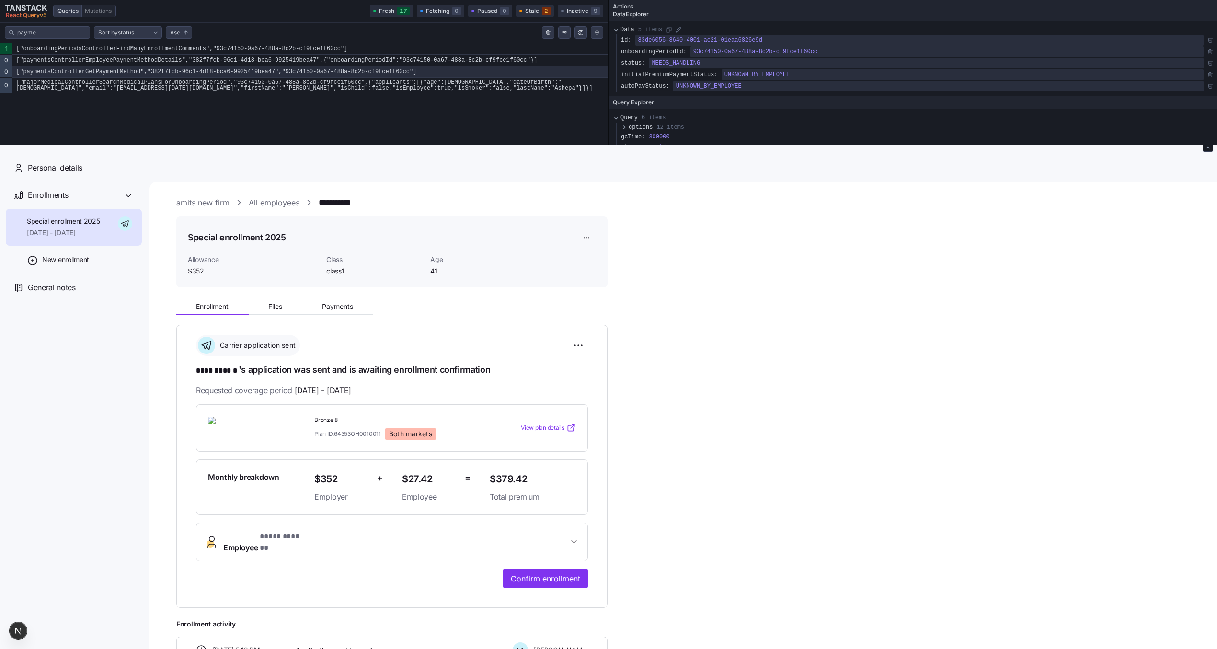
click at [573, 347] on html "**********" at bounding box center [608, 394] width 1217 height 788
click at [547, 397] on div "Undo application" at bounding box center [534, 399] width 95 height 15
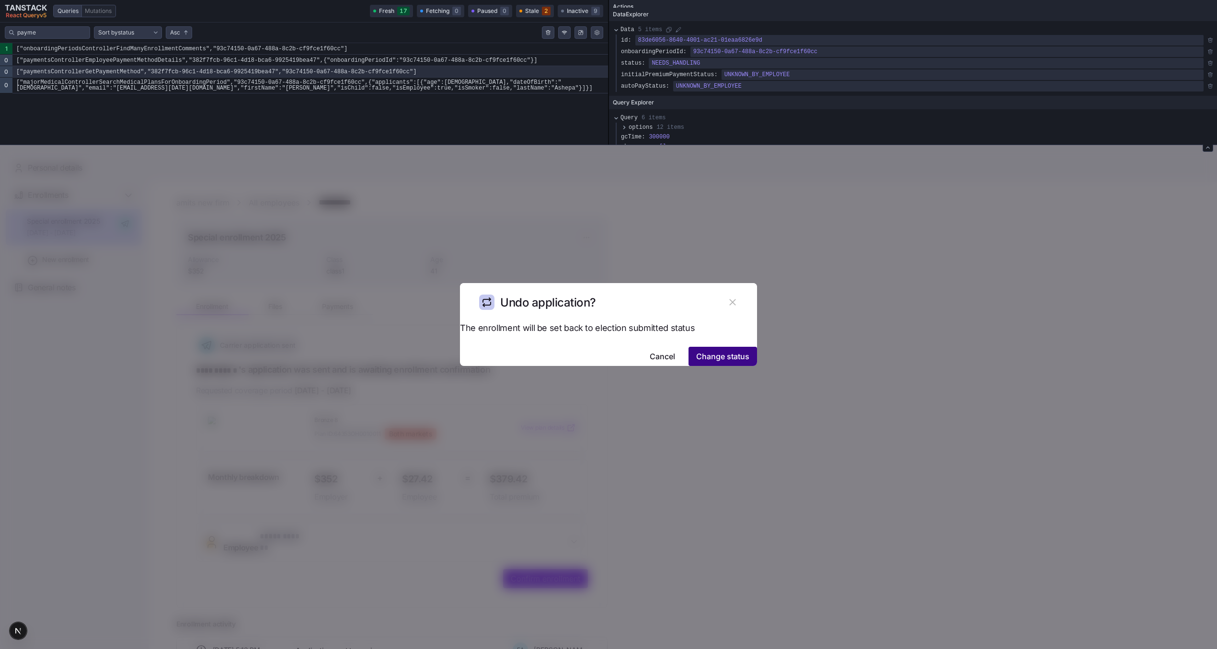
click at [705, 351] on span "Change status" at bounding box center [722, 356] width 53 height 11
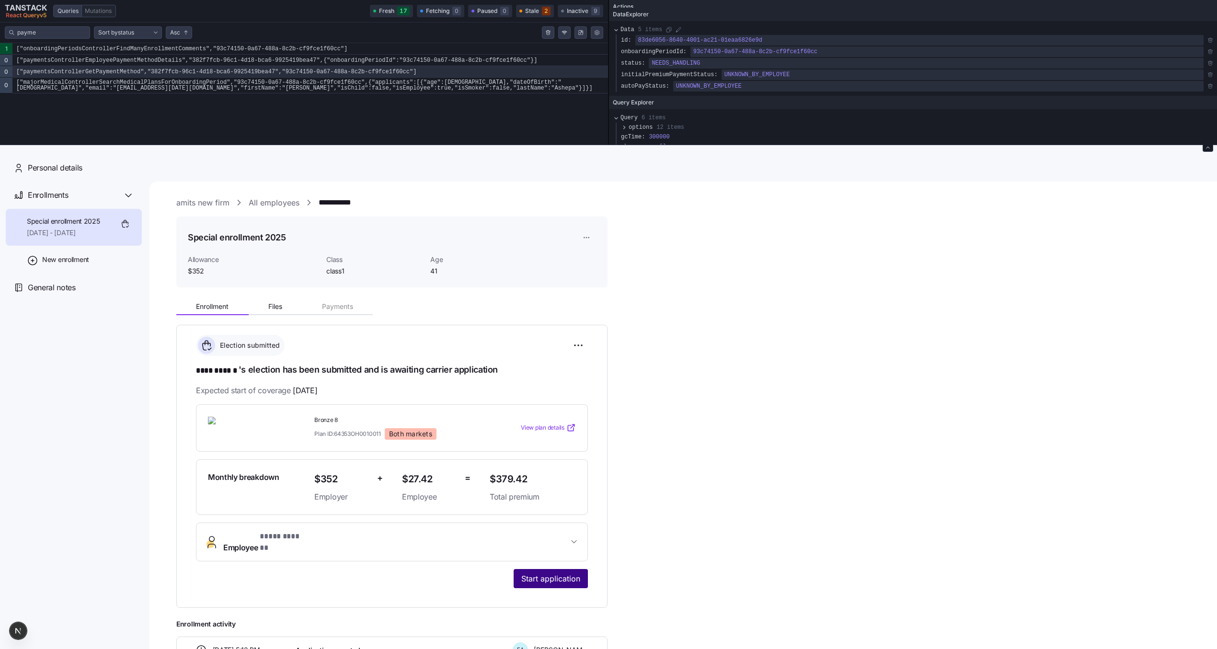
click at [544, 573] on span "Start application" at bounding box center [550, 578] width 59 height 11
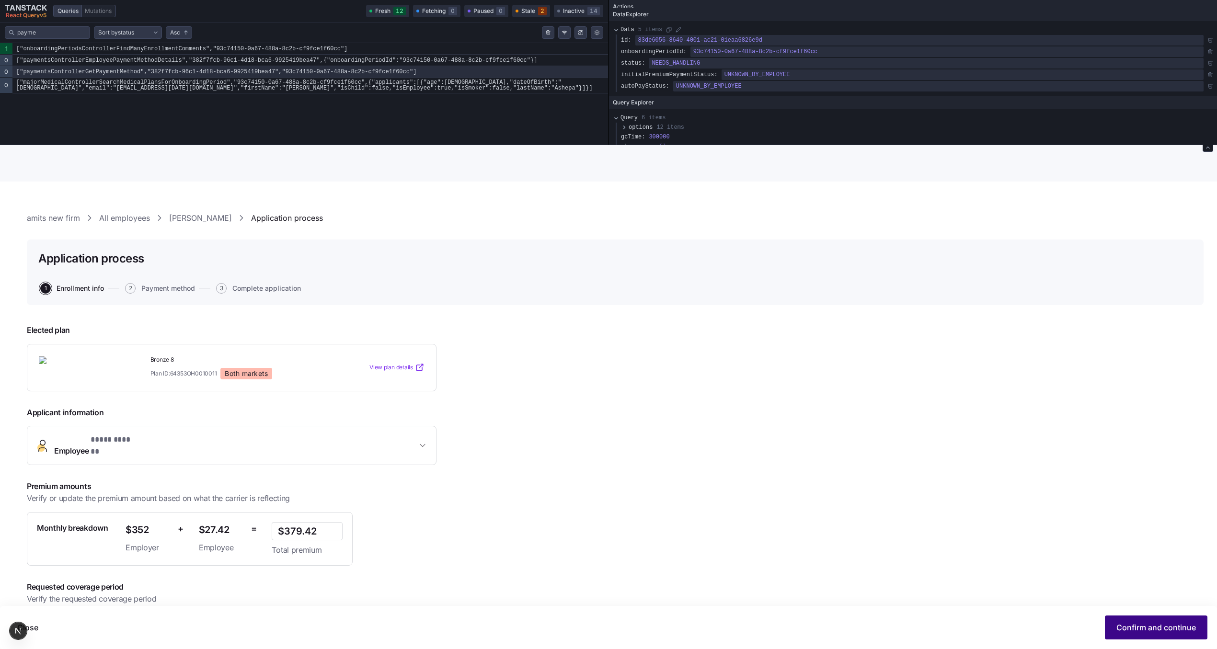
click at [1156, 626] on span "Confirm and continue" at bounding box center [1156, 627] width 80 height 11
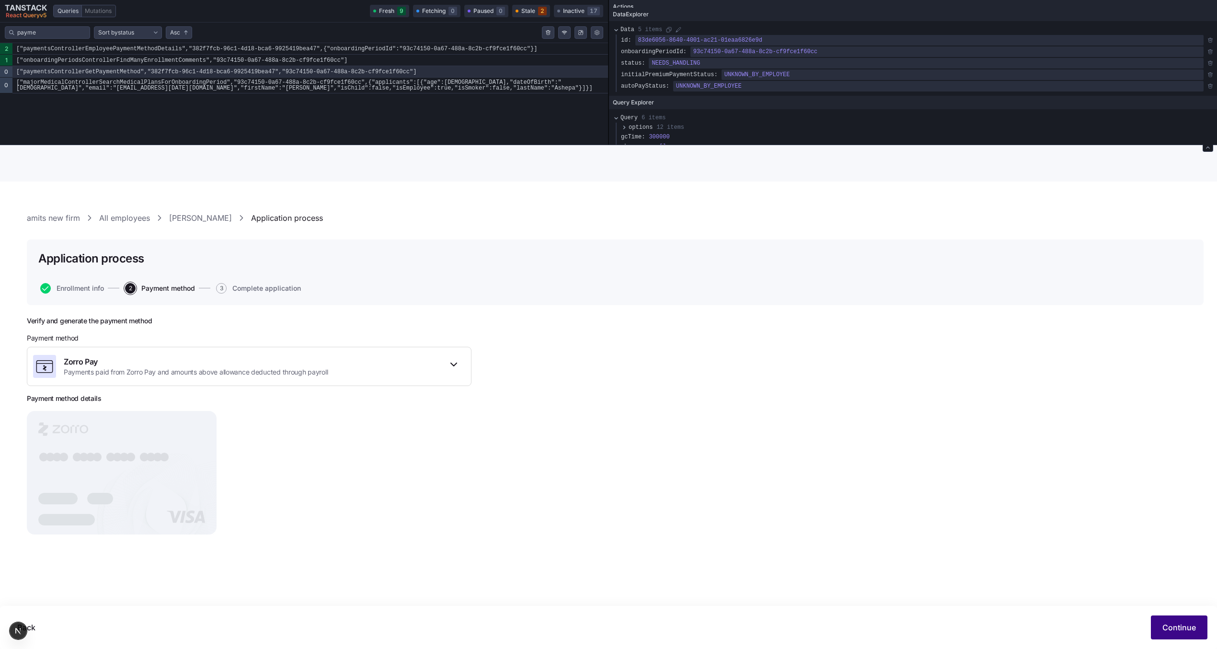
click at [1176, 623] on span "Continue" at bounding box center [1179, 627] width 34 height 11
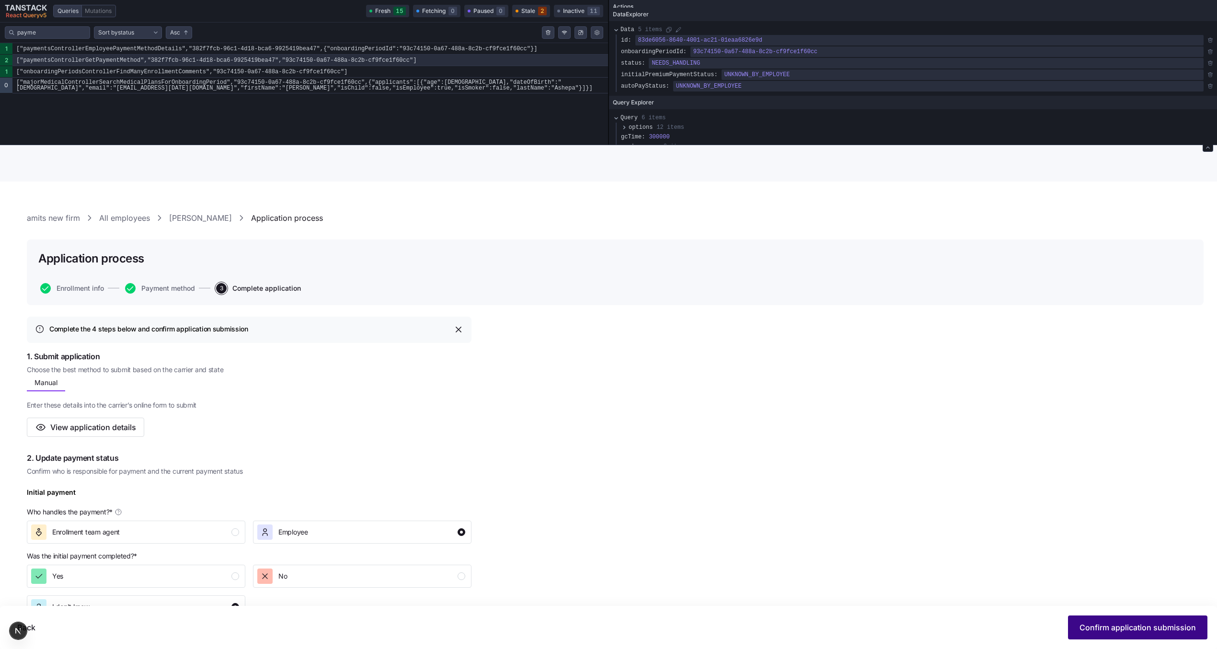
click at [1104, 620] on button "Confirm application submission" at bounding box center [1137, 627] width 139 height 24
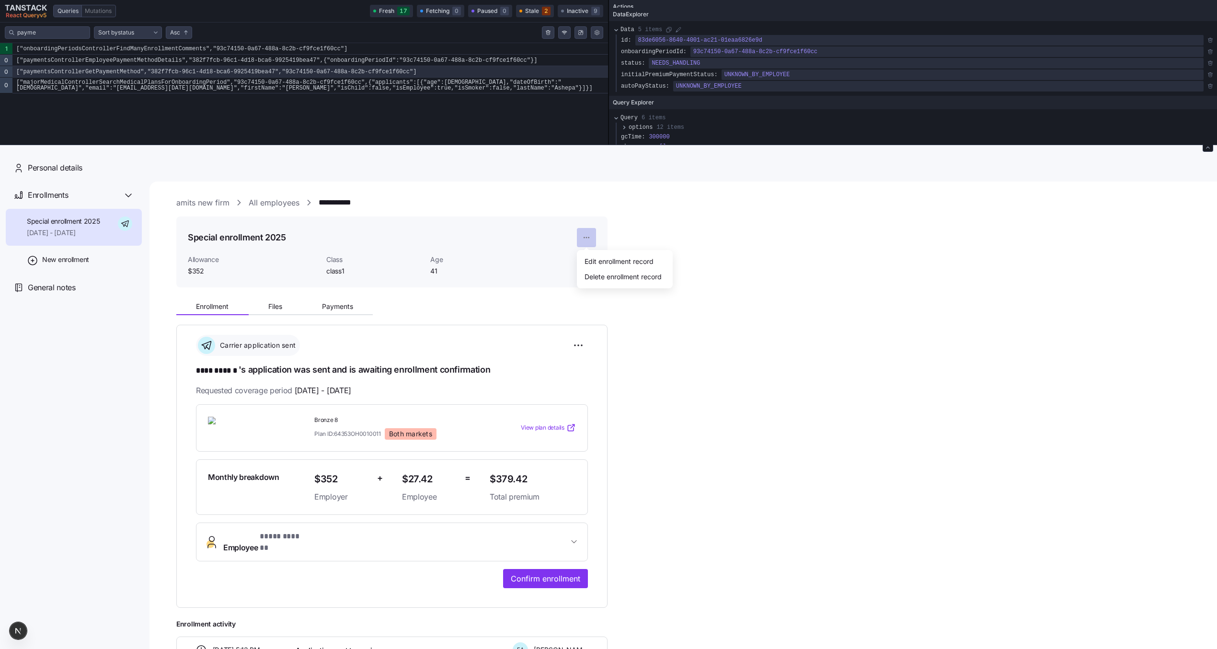
click at [589, 239] on html "**********" at bounding box center [608, 394] width 1217 height 788
click at [577, 345] on html "**********" at bounding box center [608, 394] width 1217 height 788
click at [553, 411] on div "Reset election" at bounding box center [534, 414] width 95 height 15
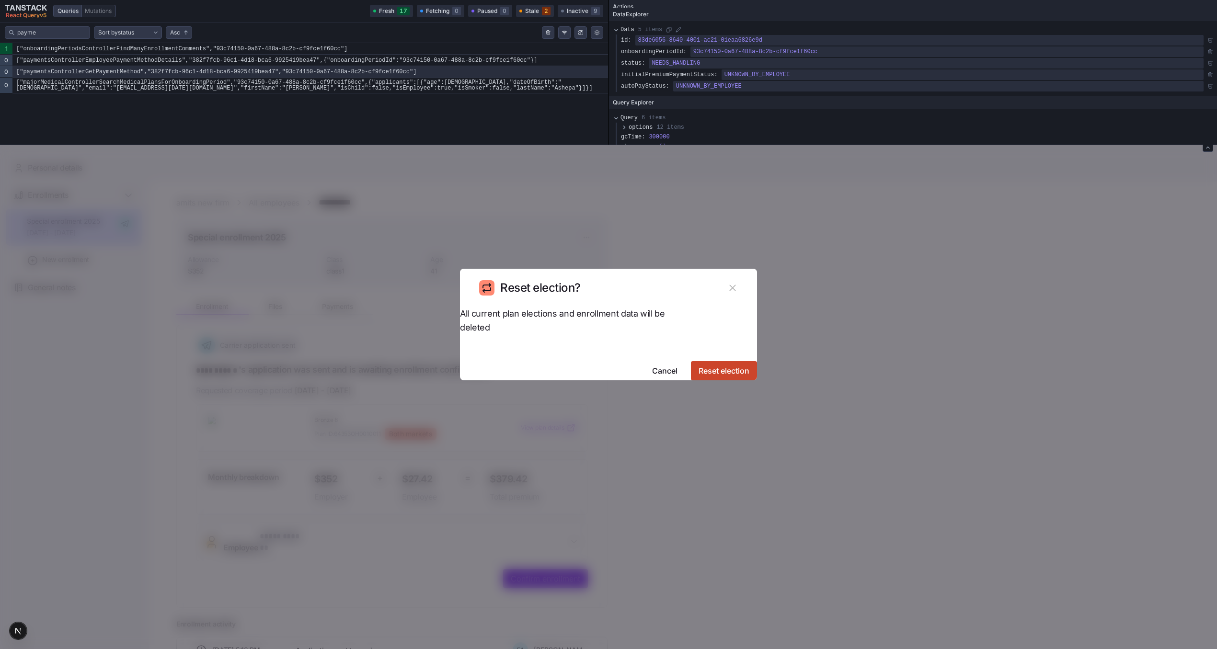
click at [706, 365] on span "Reset election" at bounding box center [723, 370] width 51 height 11
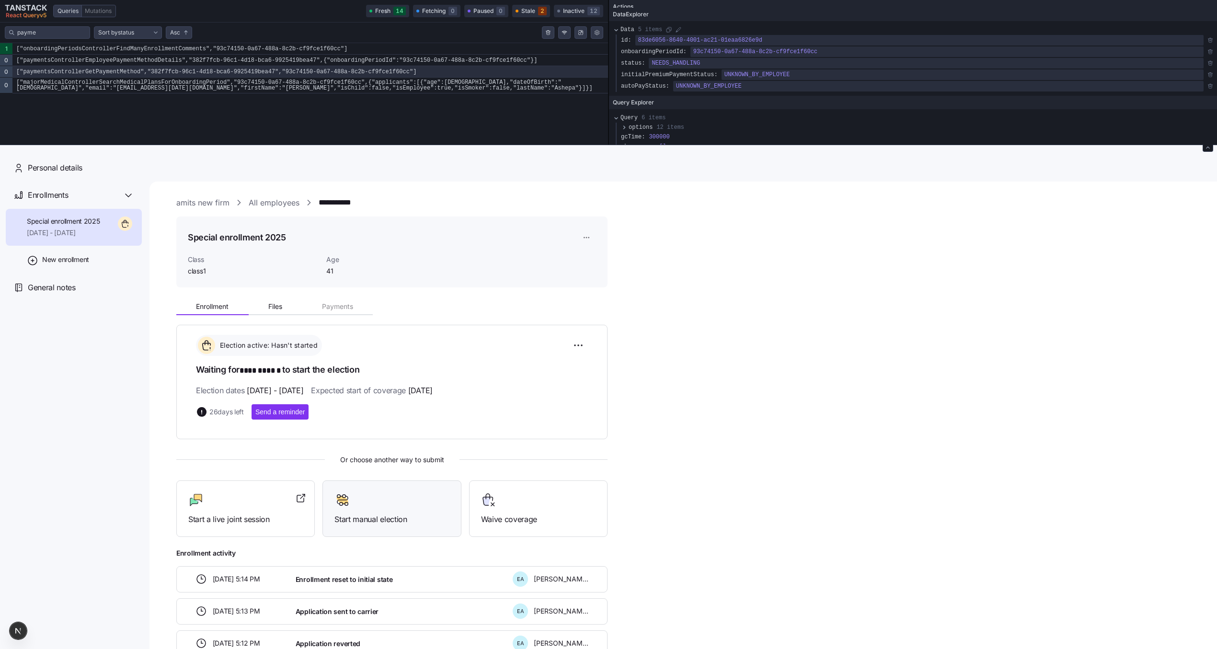
click at [424, 512] on div "Start manual election" at bounding box center [391, 508] width 114 height 33
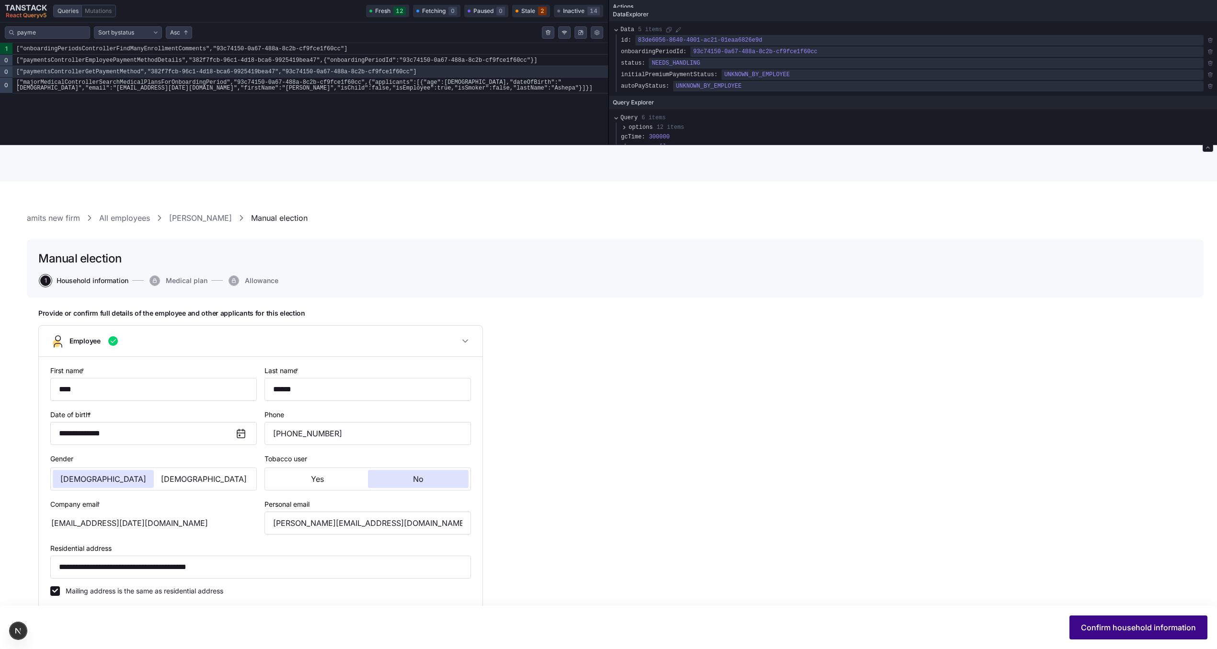
click at [1129, 629] on span "Confirm household information" at bounding box center [1138, 627] width 115 height 11
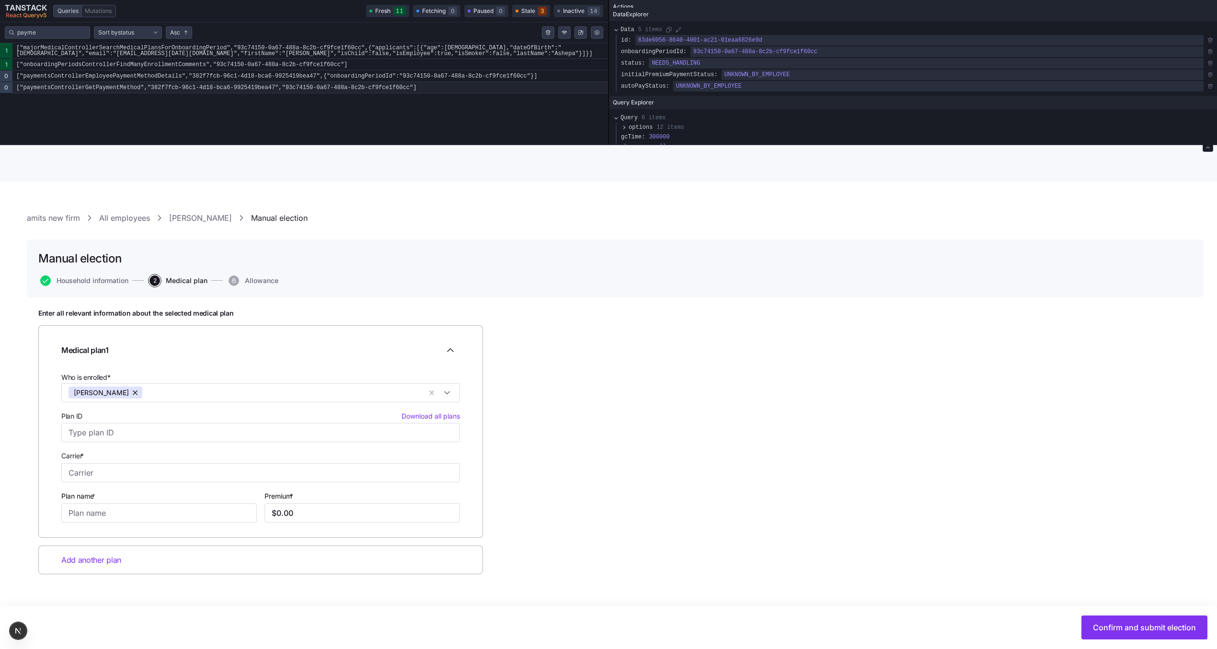
click at [166, 85] on code "["paymentsControllerGetPaymentMethod","382f7fcb-96c1-4d18-bca6-9925419bea47","9…" at bounding box center [309, 87] width 595 height 11
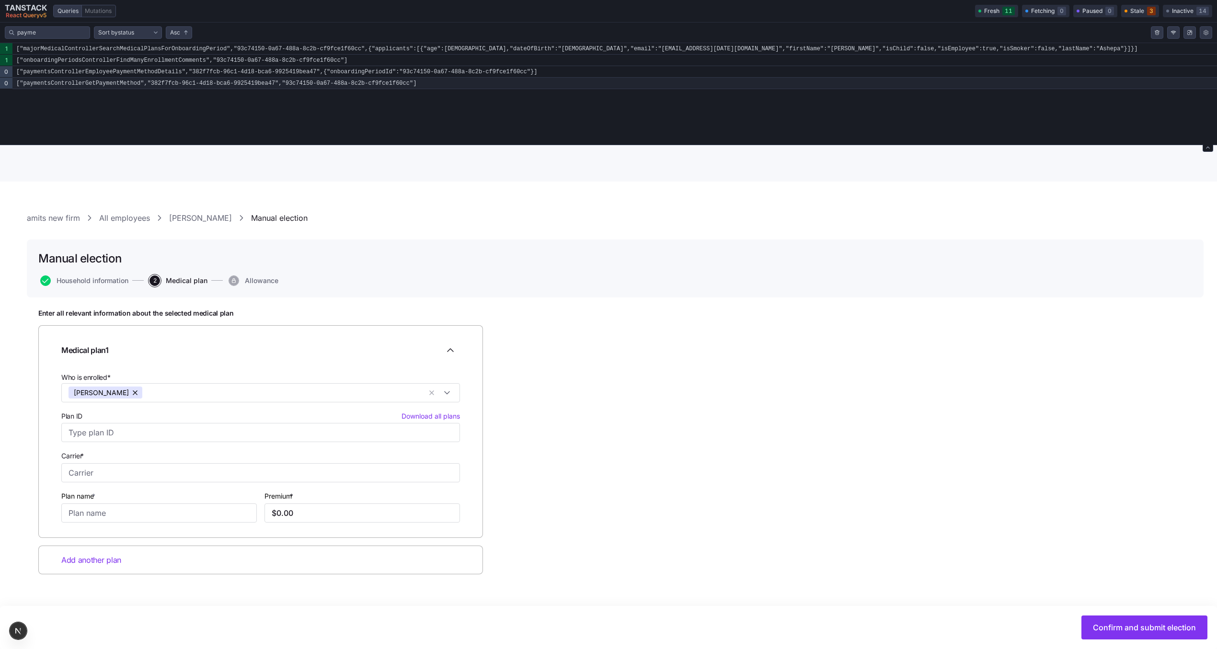
click at [166, 85] on code "["paymentsControllerGetPaymentMethod","382f7fcb-96c1-4d18-bca6-9925419bea47","9…" at bounding box center [614, 83] width 1204 height 11
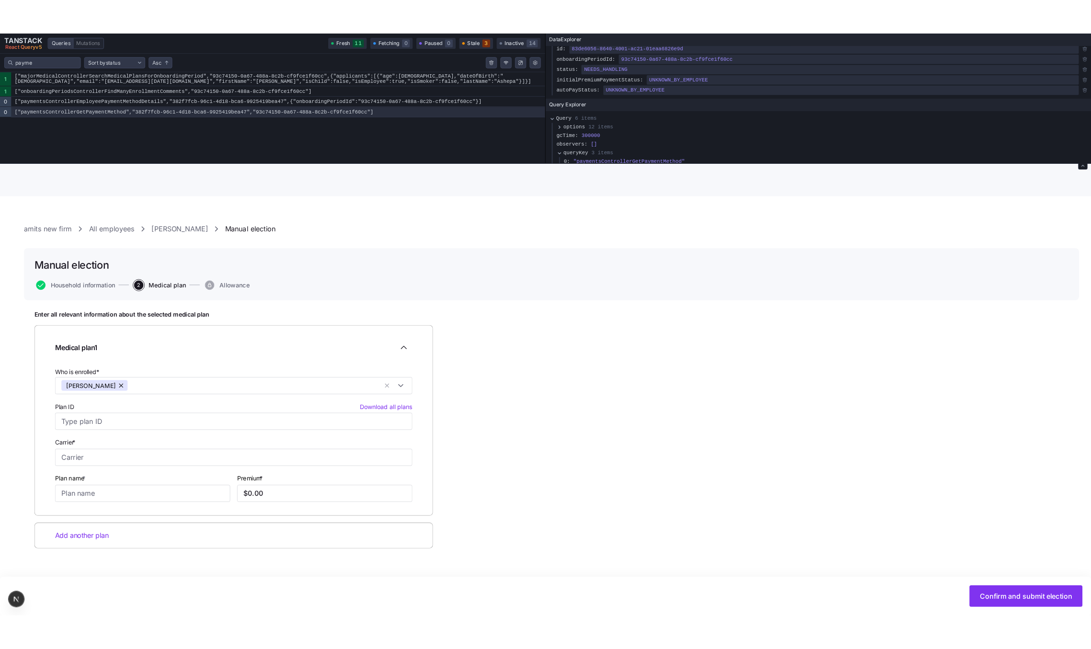
scroll to position [102, 0]
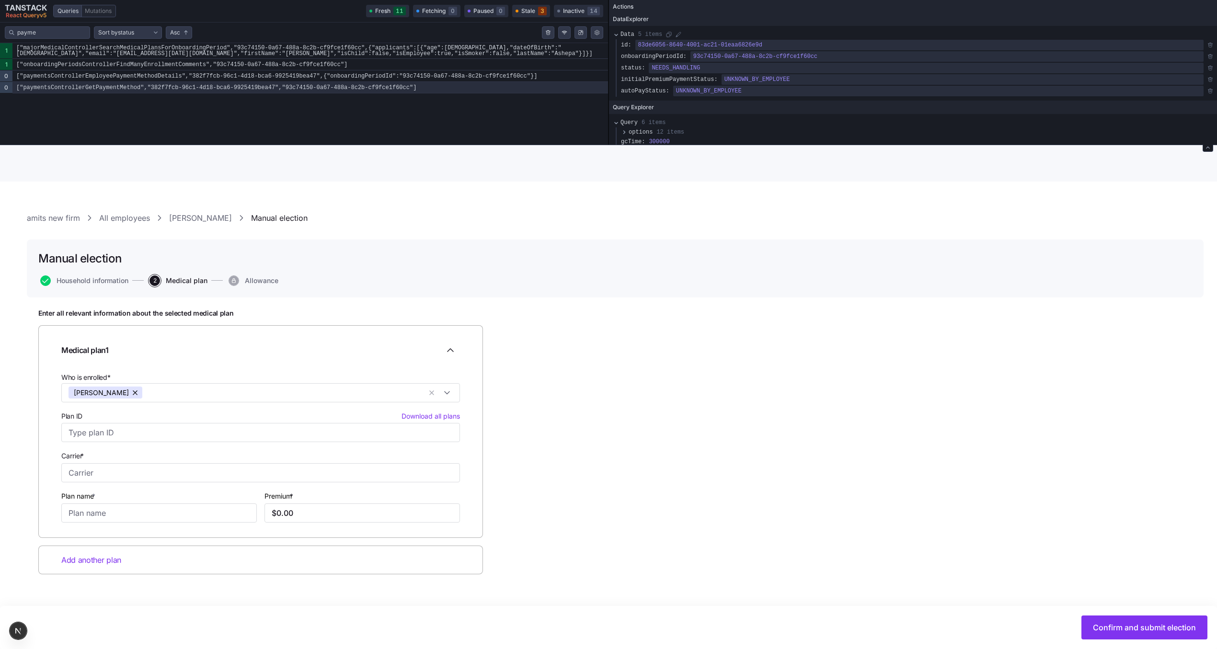
click at [798, 387] on div "Enter all relevant information about the selected medical plan Medical plan 1 W…" at bounding box center [614, 465] width 1153 height 313
click at [1093, 626] on span "Confirm and submit election" at bounding box center [1144, 627] width 103 height 11
click at [232, 439] on input "Plan ID Download all plans" at bounding box center [260, 432] width 398 height 19
click at [230, 459] on div "64353OH0010011 Molina, Bronze 8" at bounding box center [261, 464] width 394 height 33
type input "64353OH0010011"
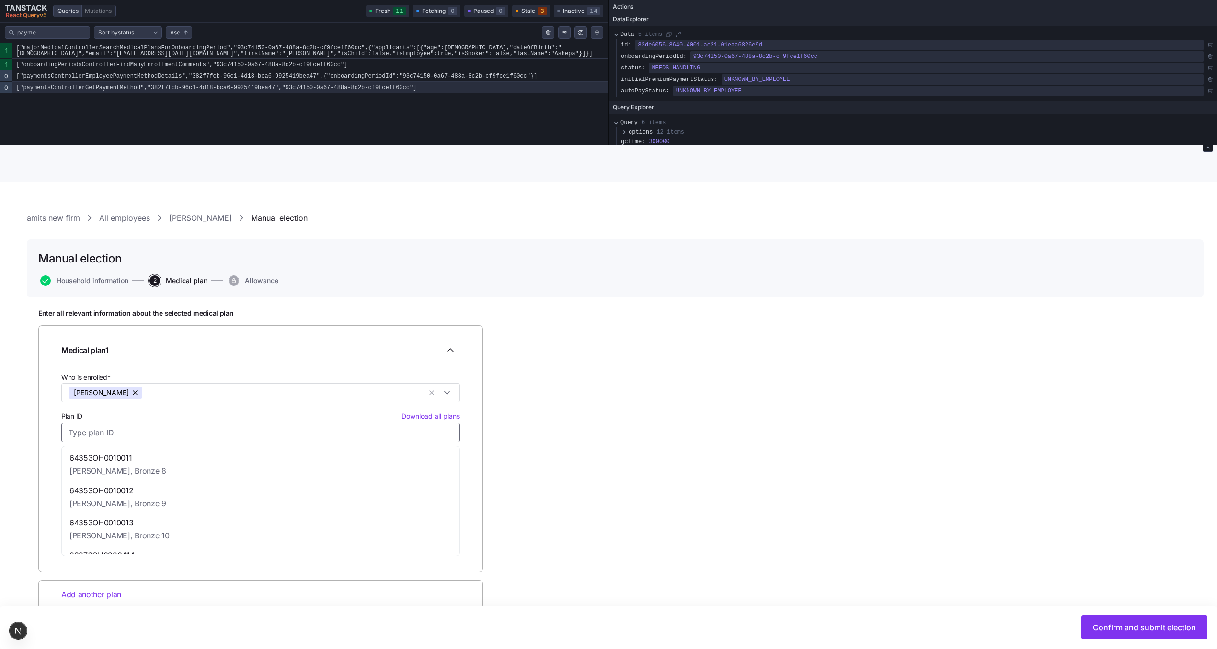
type input "Molina"
type input "Bronze 8"
type input "$379.42"
click at [824, 548] on div "Enter all relevant information about the selected medical plan Medical plan 1 W…" at bounding box center [614, 483] width 1153 height 348
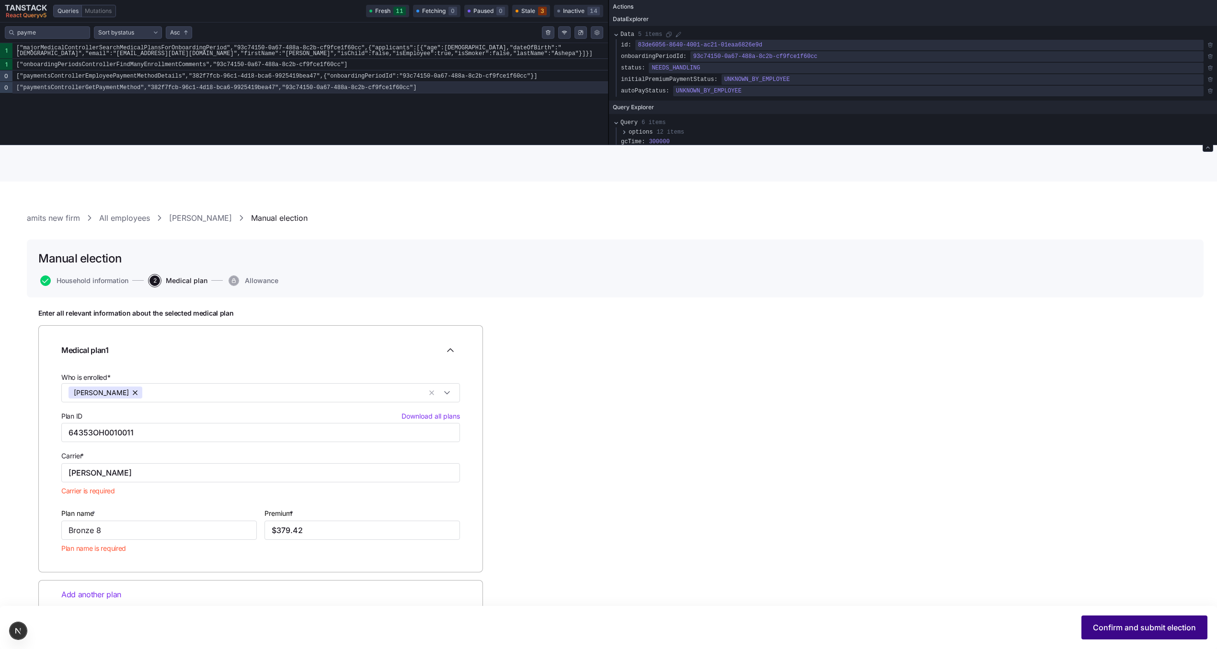
click at [1105, 623] on span "Confirm and submit election" at bounding box center [1144, 627] width 103 height 11
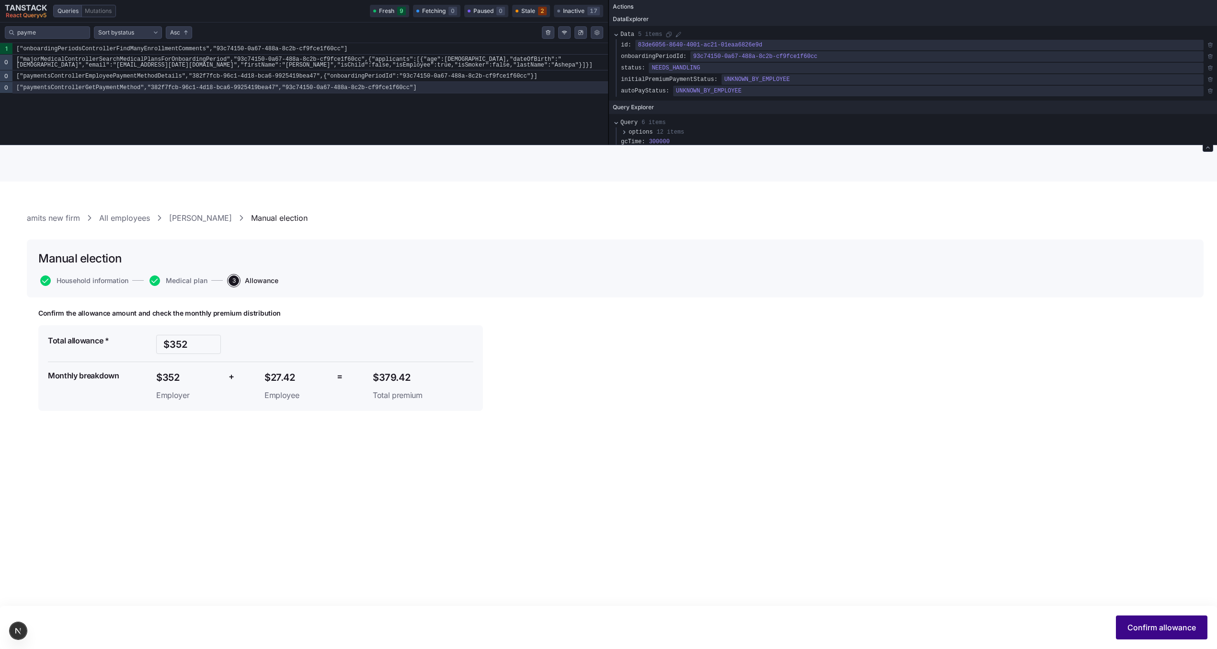
click at [1134, 630] on span "Confirm allowance" at bounding box center [1161, 627] width 68 height 11
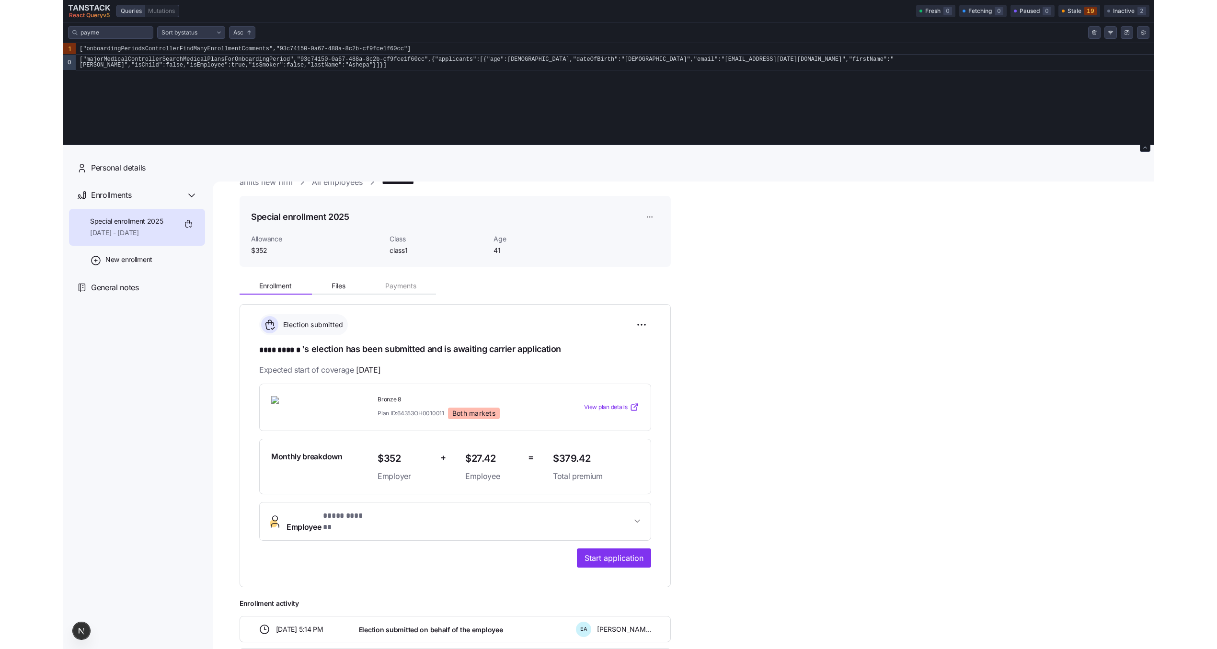
scroll to position [22, 0]
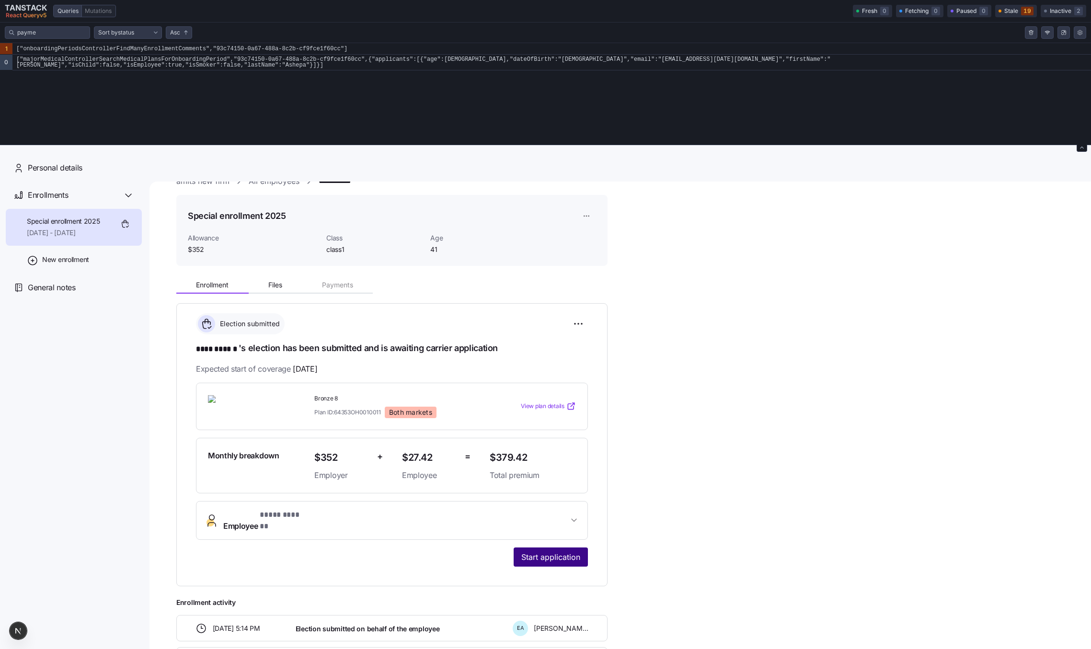
click at [564, 551] on span "Start application" at bounding box center [550, 556] width 59 height 11
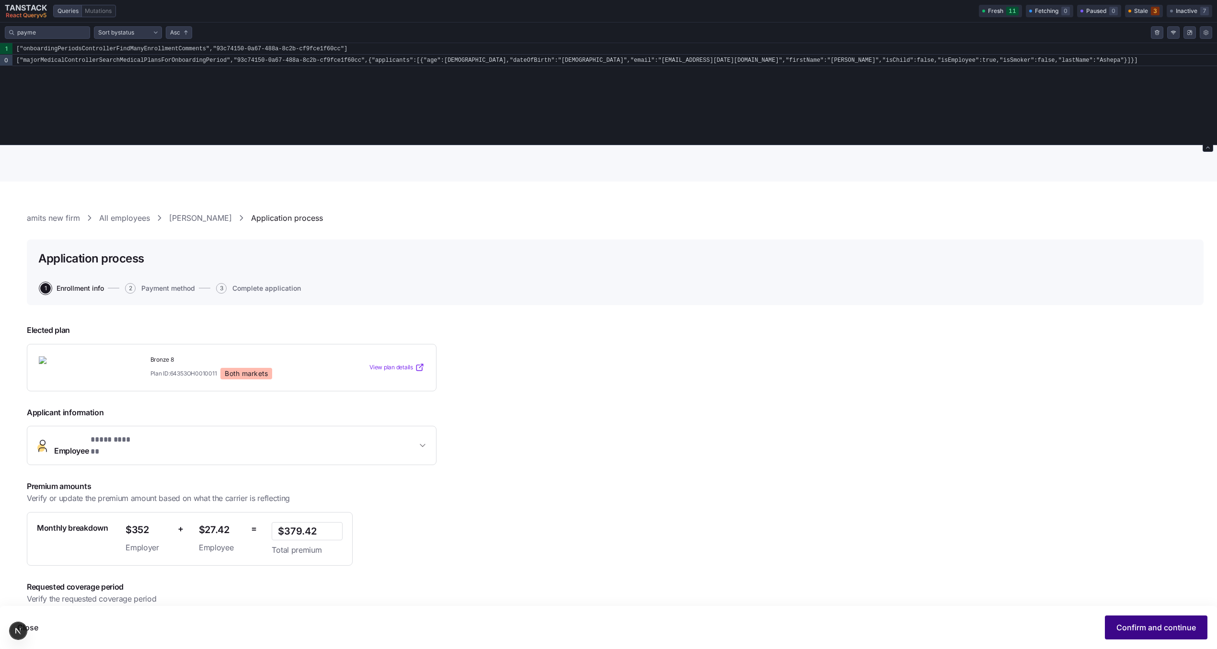
click at [1153, 630] on span "Confirm and continue" at bounding box center [1156, 627] width 80 height 11
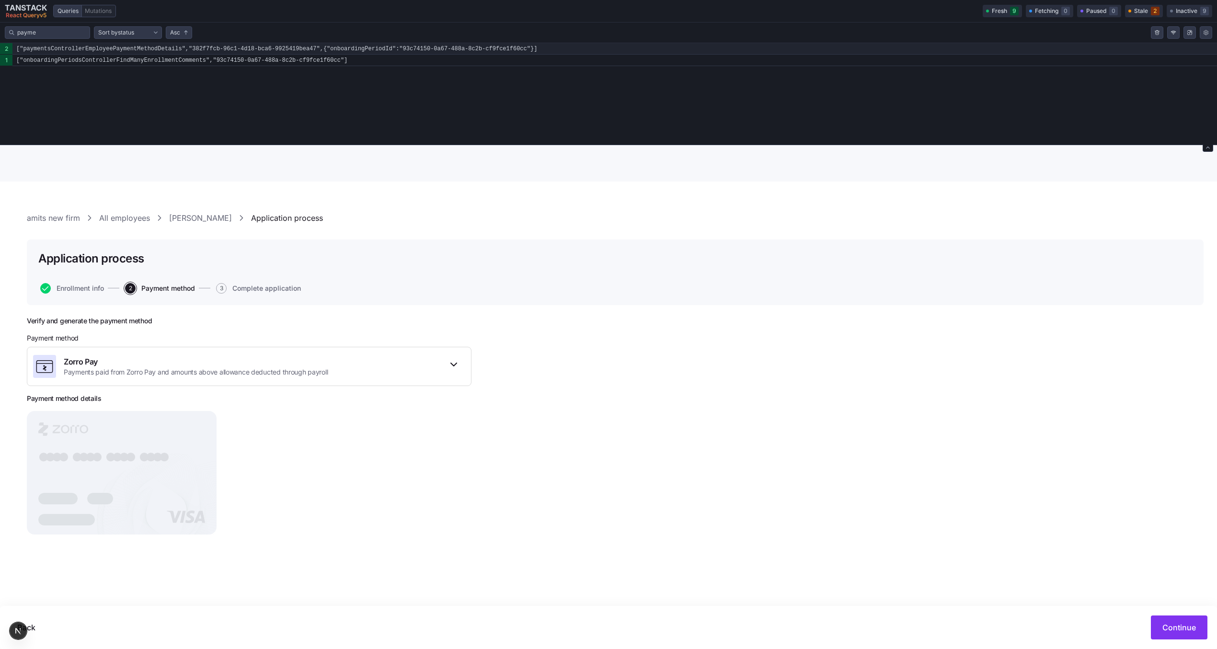
click at [234, 48] on code "["paymentsControllerEmployeePaymentMethodDetails","382f7fcb-96c1-4d18-bca6-9925…" at bounding box center [614, 48] width 1204 height 11
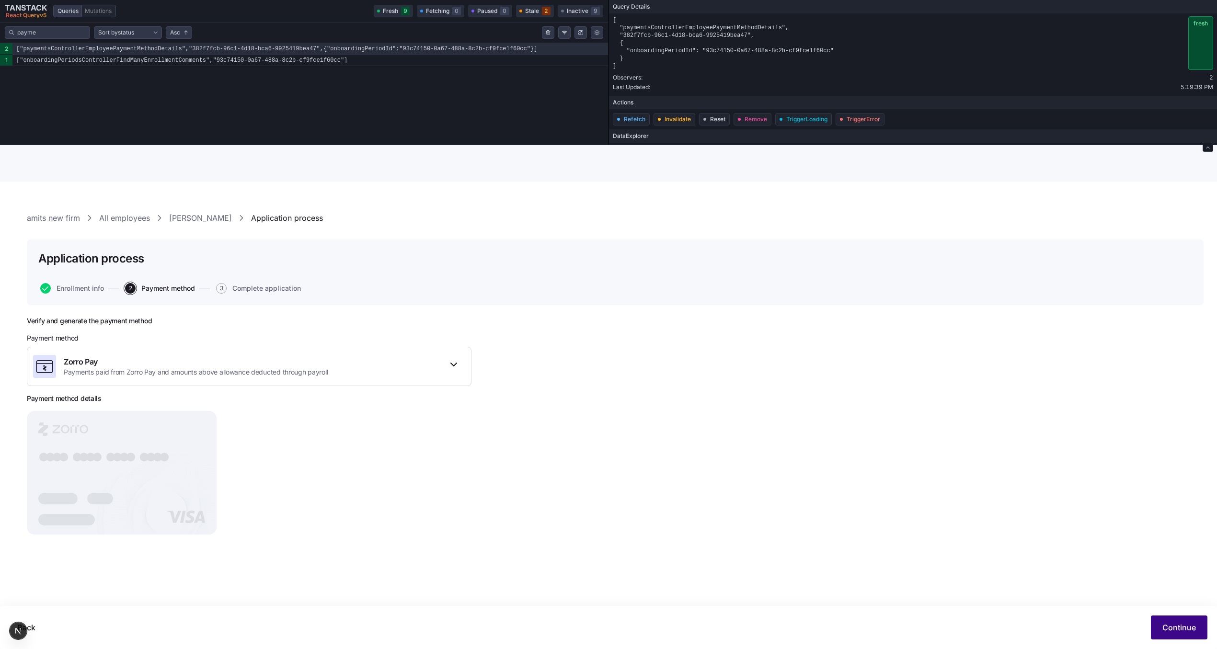
click at [1169, 625] on span "Continue" at bounding box center [1179, 627] width 34 height 11
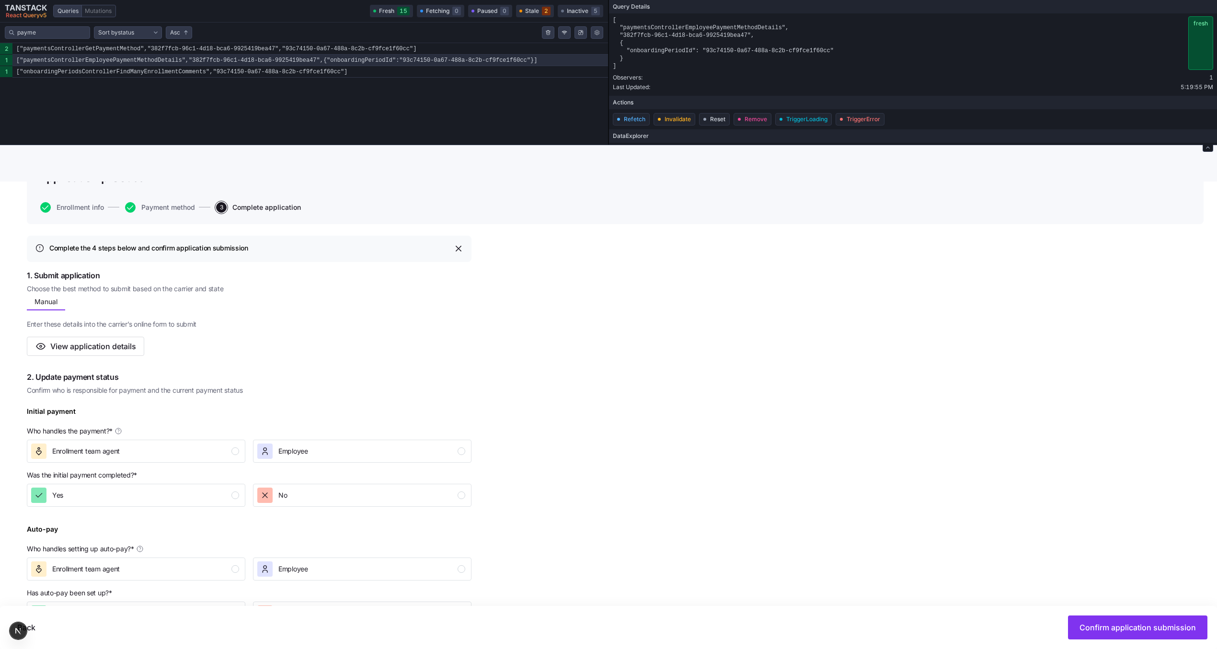
scroll to position [81, 0]
click at [320, 452] on div "Employee" at bounding box center [361, 450] width 208 height 15
click at [219, 535] on button "I don't know" at bounding box center [136, 525] width 218 height 23
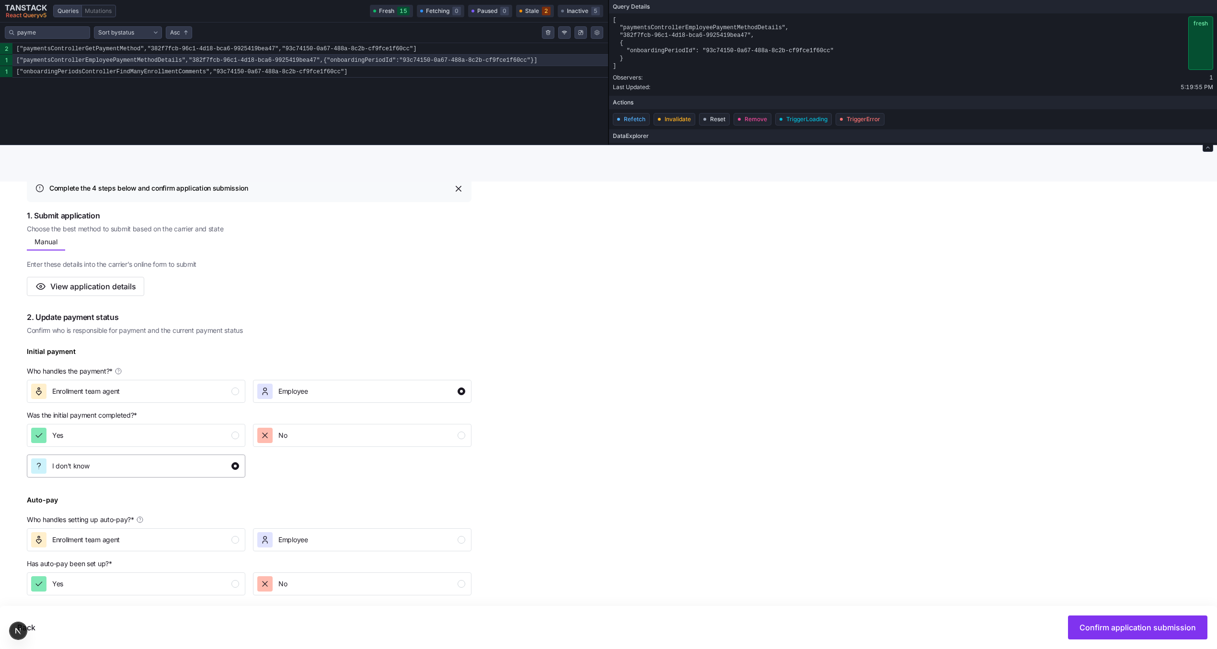
scroll to position [158, 0]
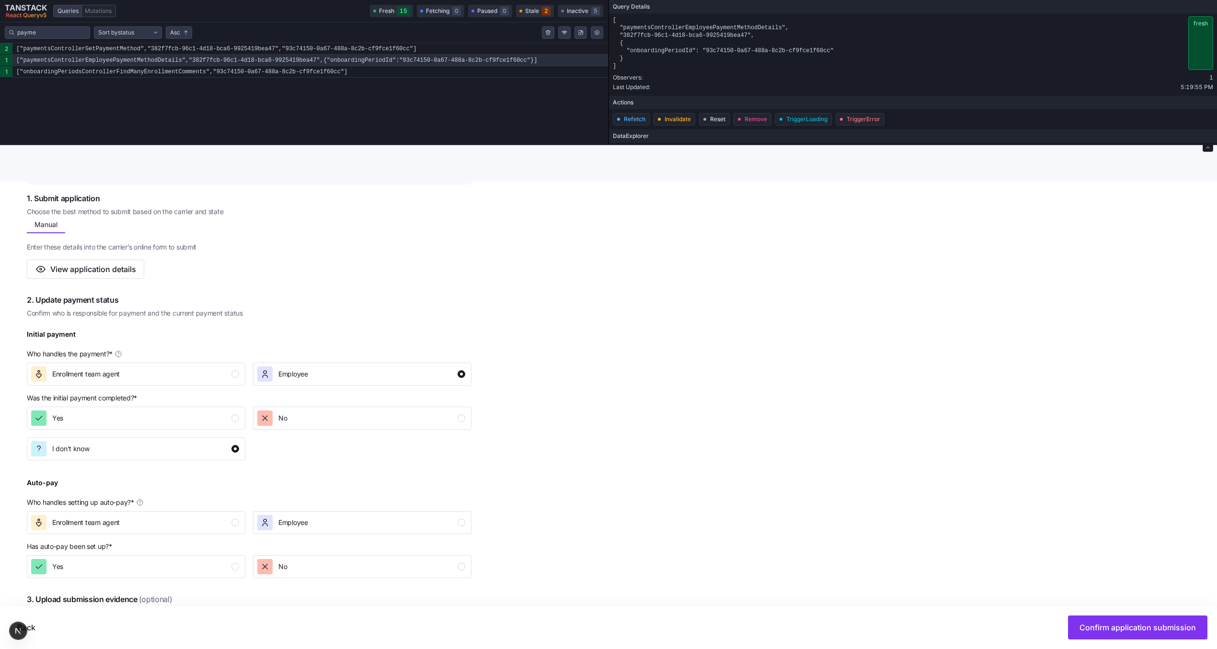
click at [296, 507] on p "Who handles setting up auto-pay? *" at bounding box center [249, 504] width 444 height 13
click at [294, 515] on div "Employee" at bounding box center [293, 522] width 30 height 15
click at [156, 594] on div "I don't know" at bounding box center [135, 597] width 208 height 15
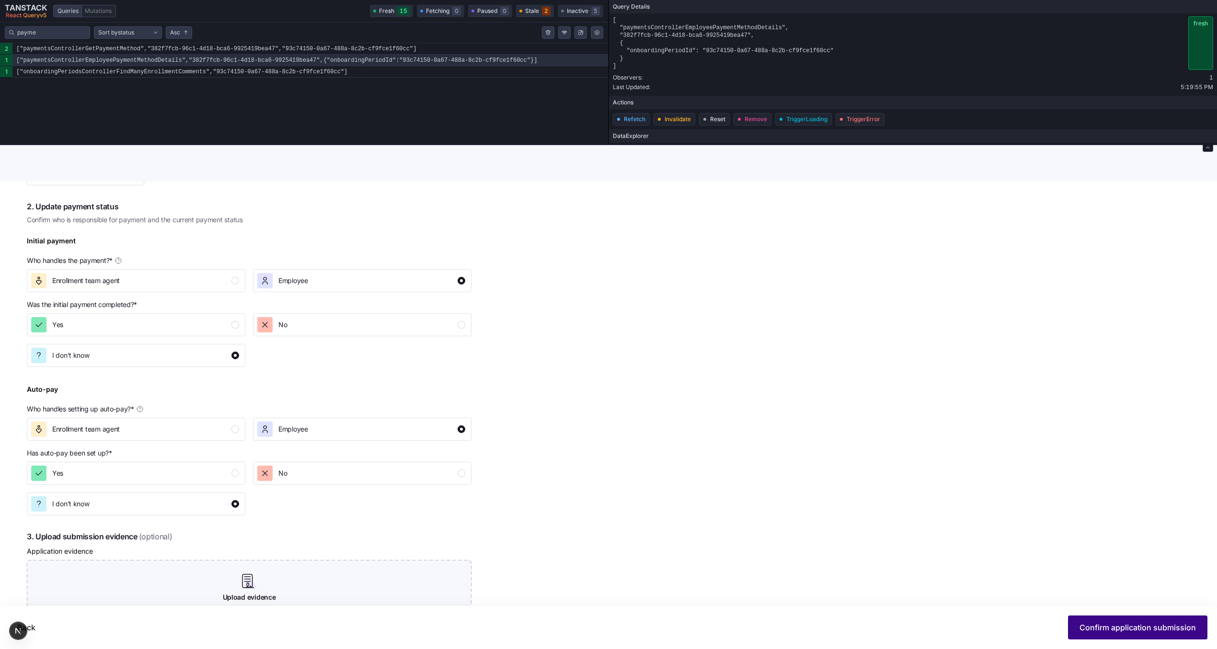
click at [1091, 624] on span "Confirm application submission" at bounding box center [1137, 627] width 116 height 11
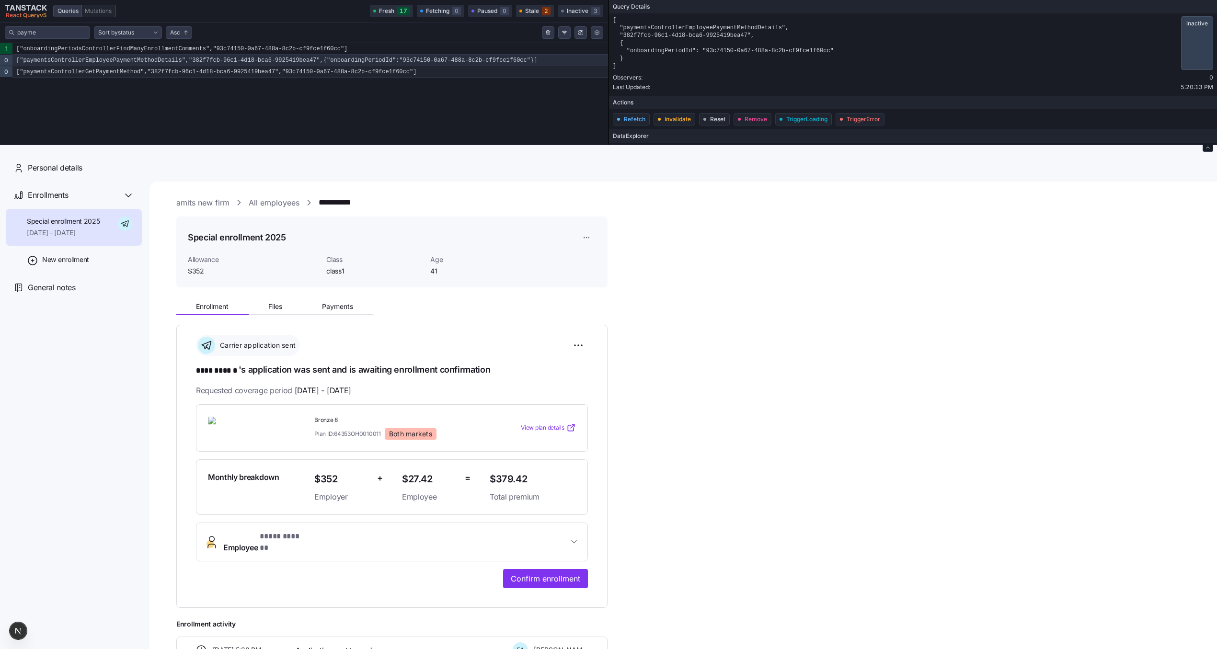
click at [249, 68] on code "["paymentsControllerGetPaymentMethod","382f7fcb-96c1-4d18-bca6-9925419bea47","9…" at bounding box center [309, 71] width 595 height 11
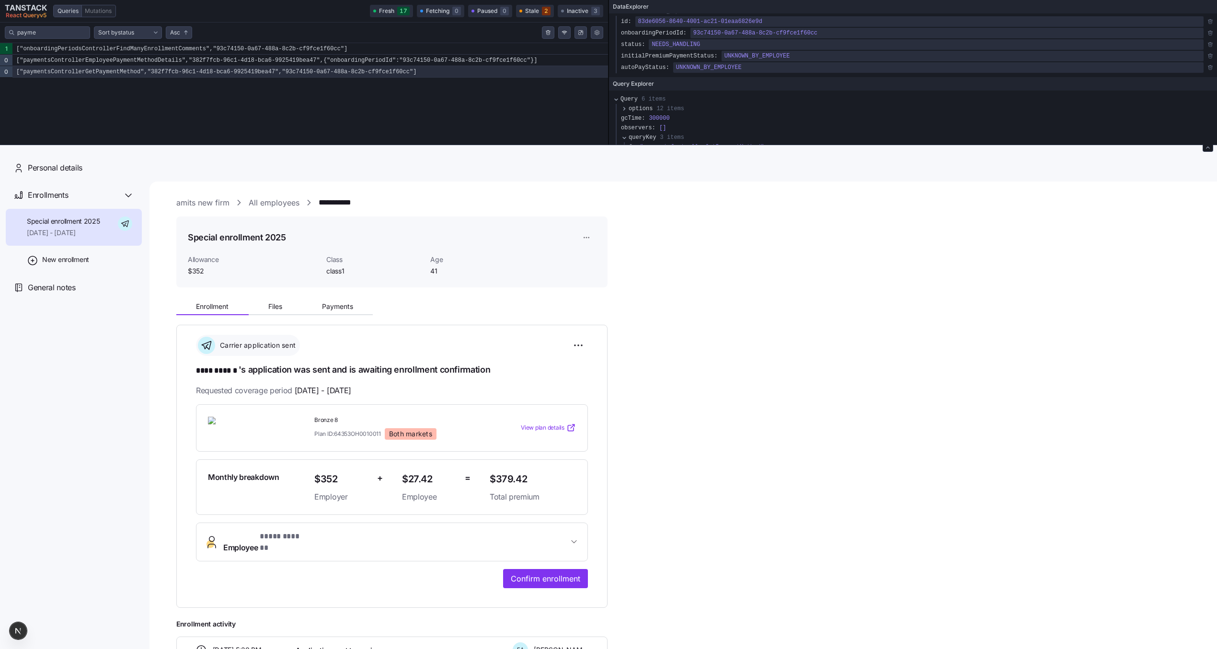
scroll to position [124, 0]
click at [580, 346] on html "**********" at bounding box center [608, 394] width 1217 height 788
click at [560, 410] on div "Reset election" at bounding box center [534, 414] width 95 height 15
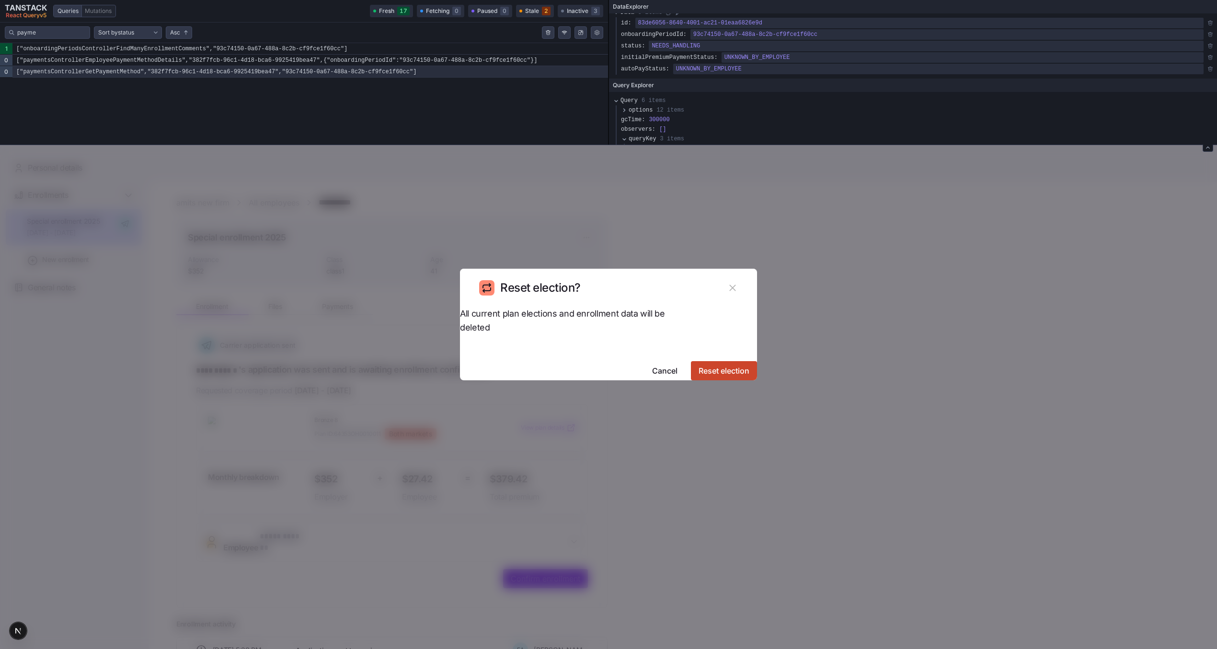
click at [717, 365] on span "Reset election" at bounding box center [723, 370] width 51 height 11
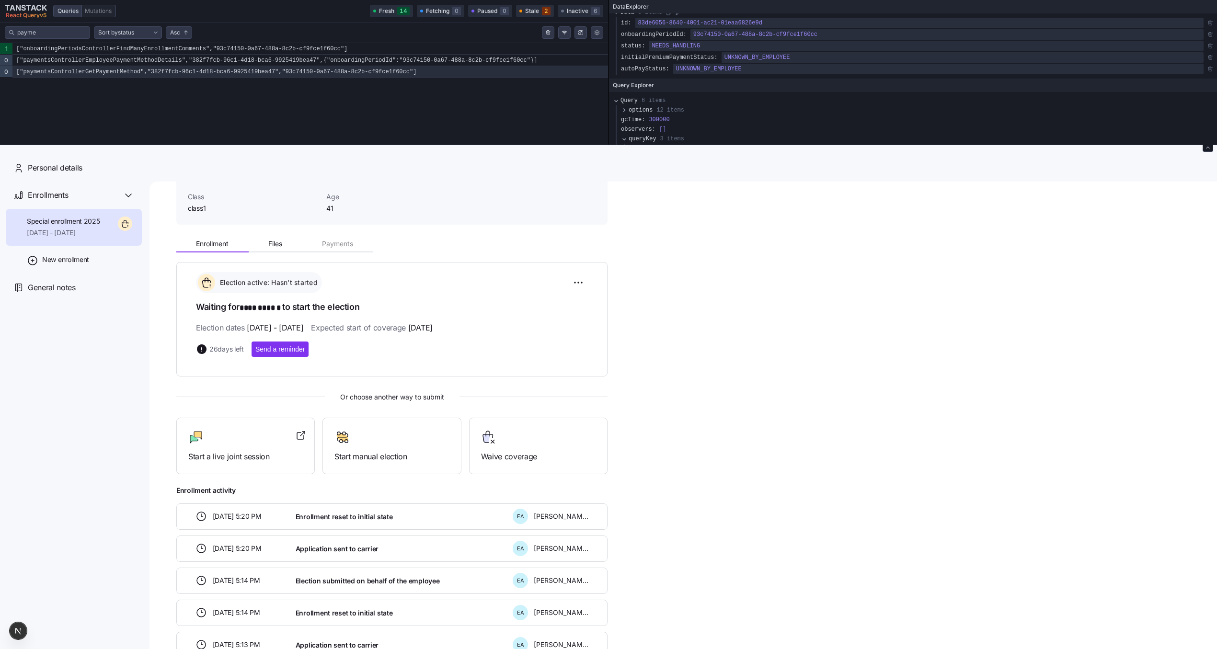
scroll to position [0, 0]
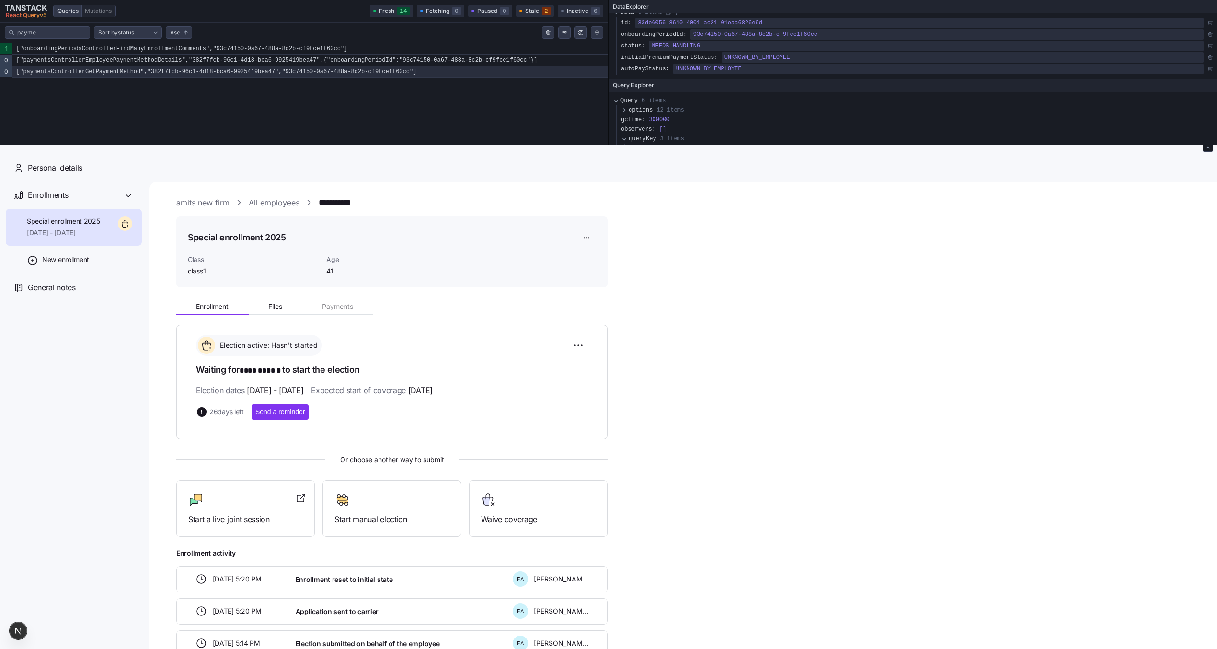
click at [453, 416] on div "26 days left Send a reminder" at bounding box center [392, 411] width 392 height 15
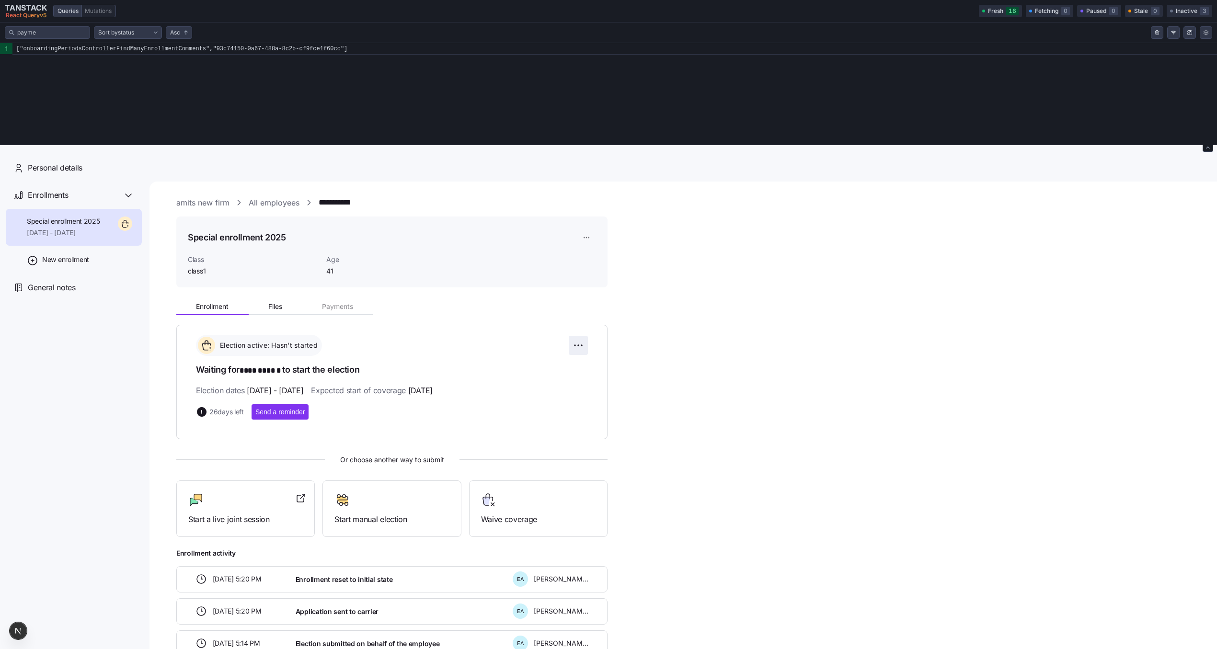
click at [581, 342] on html "**********" at bounding box center [608, 394] width 1217 height 788
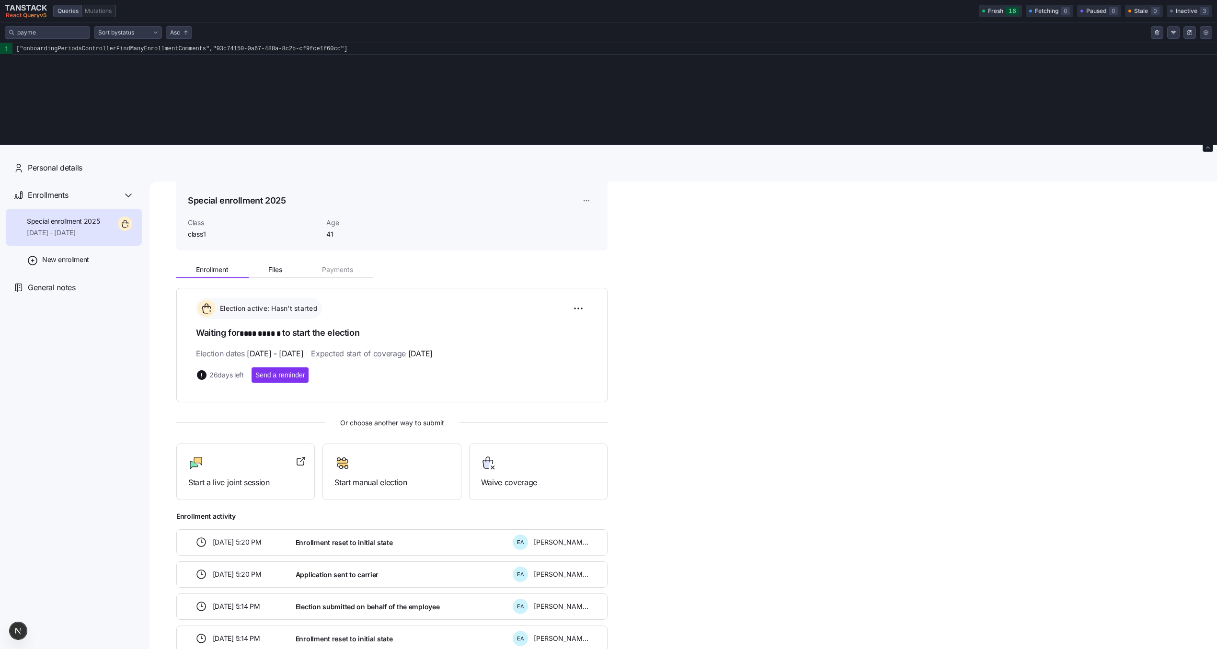
scroll to position [41, 0]
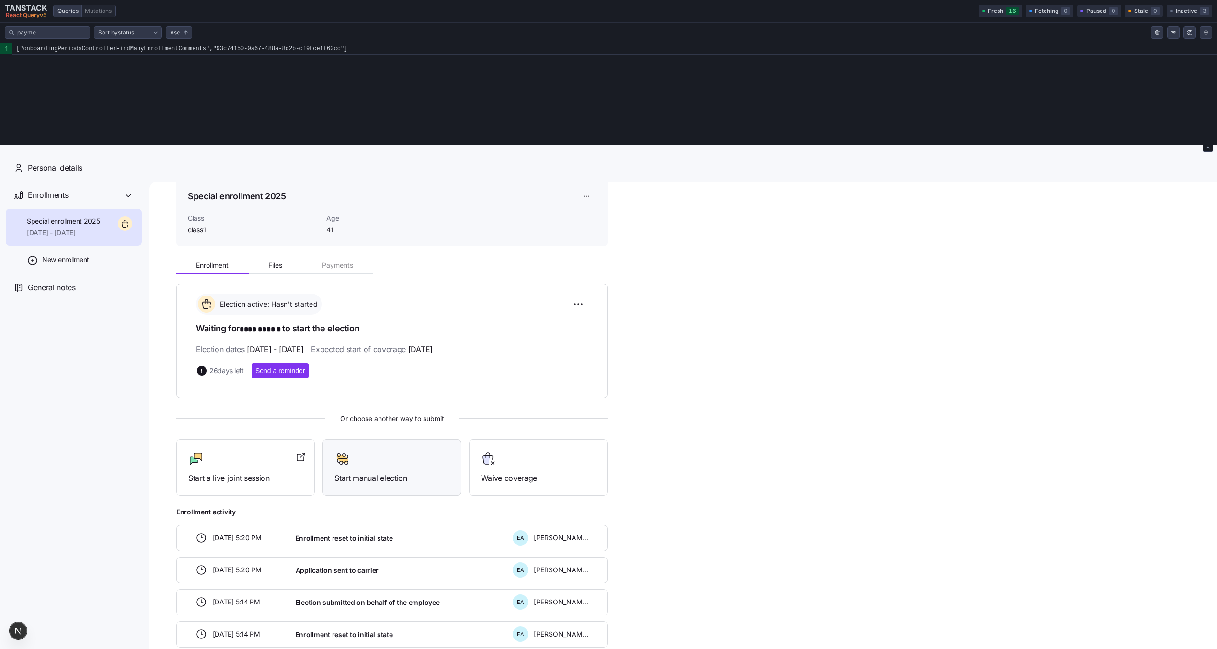
click at [412, 452] on div at bounding box center [391, 458] width 114 height 15
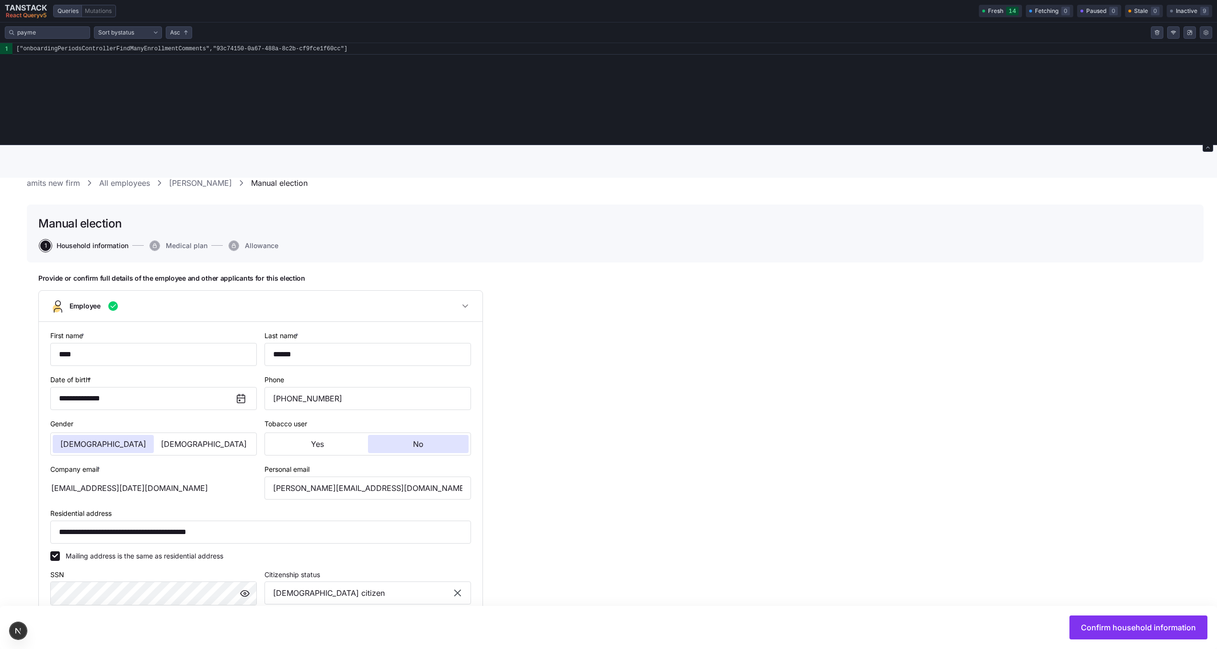
scroll to position [33, 0]
click at [1103, 627] on span "Confirm household information" at bounding box center [1138, 627] width 115 height 11
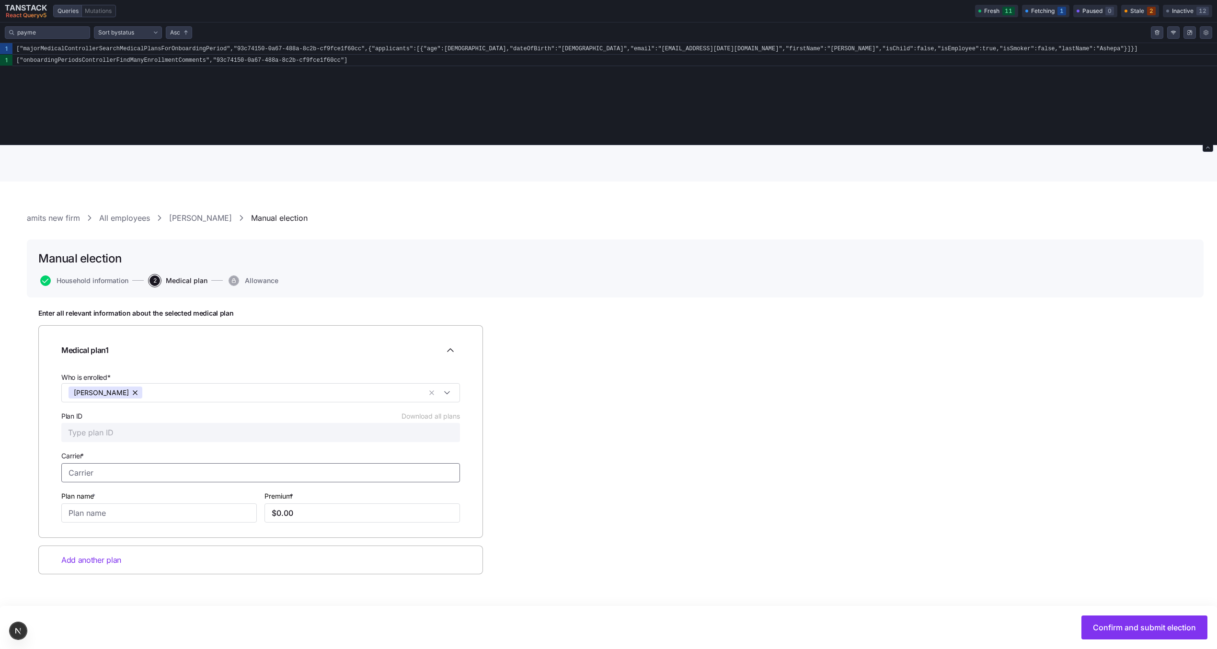
click at [144, 472] on input "Carrier *" at bounding box center [260, 472] width 398 height 19
click at [124, 502] on div "[PERSON_NAME]" at bounding box center [261, 499] width 394 height 20
type input "[PERSON_NAME]"
click at [1127, 624] on span "Confirm and submit election" at bounding box center [1144, 627] width 103 height 11
click at [139, 441] on input "Plan ID Download all plans" at bounding box center [260, 432] width 398 height 19
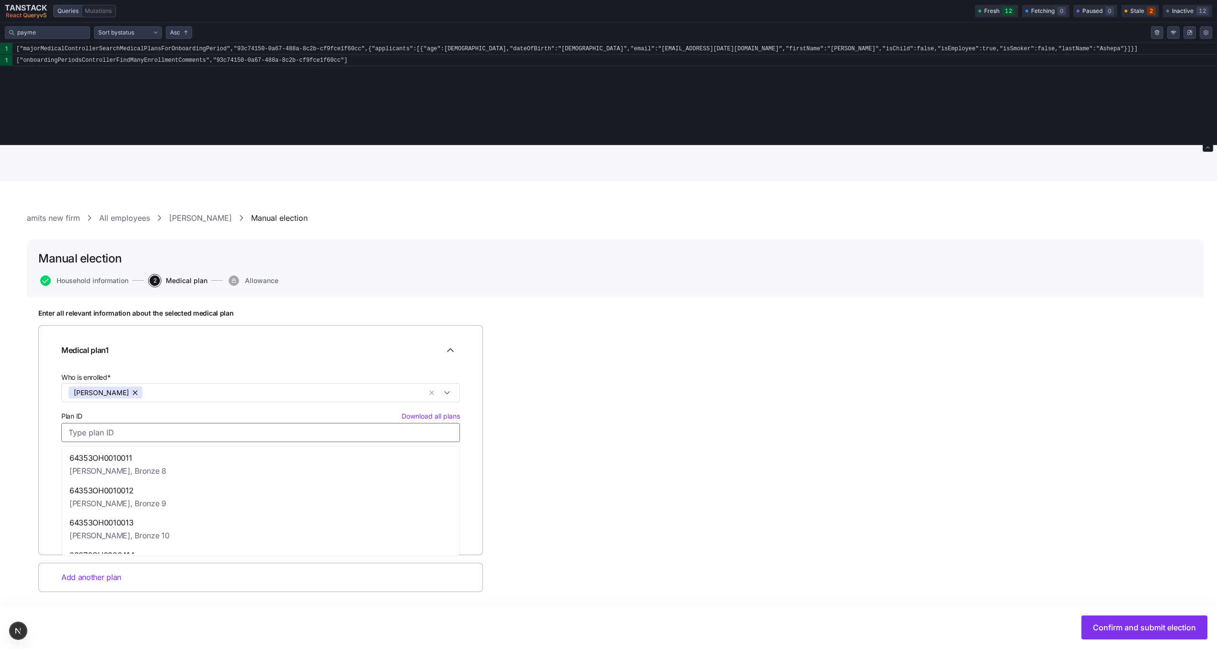
click at [137, 455] on div "64353OH0010011 [PERSON_NAME], Bronze 8" at bounding box center [261, 464] width 394 height 33
type input "64353OH0010011"
type input "Bronze 8"
type input "$379.42"
click at [1114, 641] on div "Confirm and submit election" at bounding box center [608, 627] width 1217 height 43
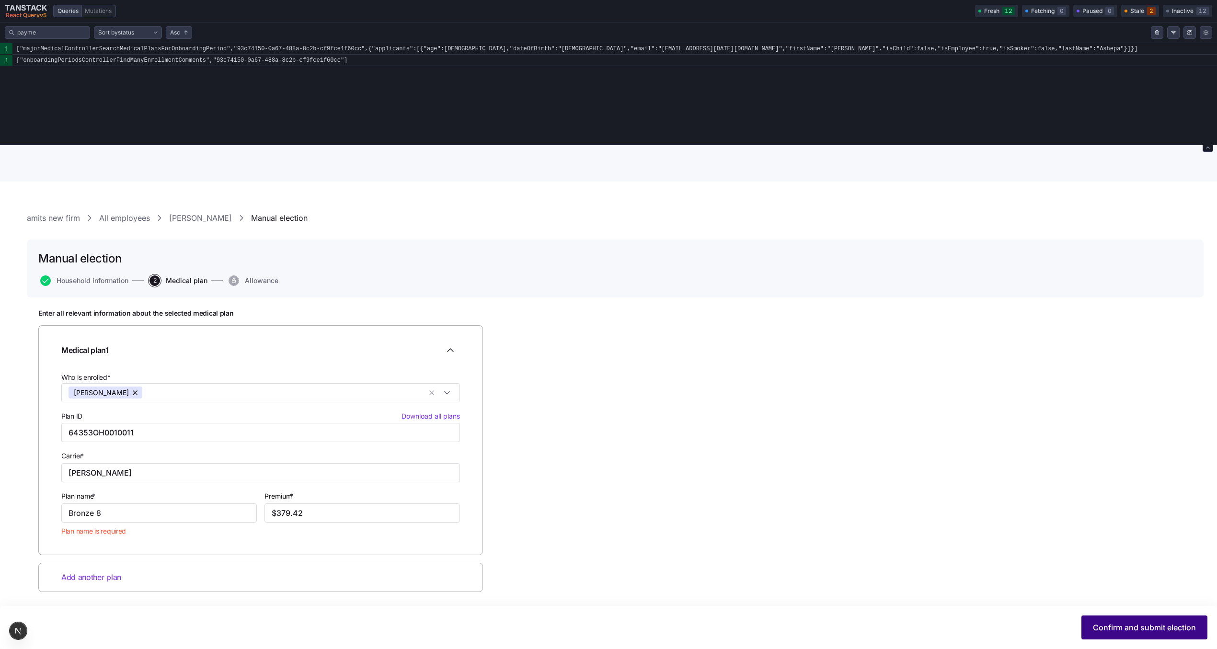
click at [1112, 632] on span "Confirm and submit election" at bounding box center [1144, 627] width 103 height 11
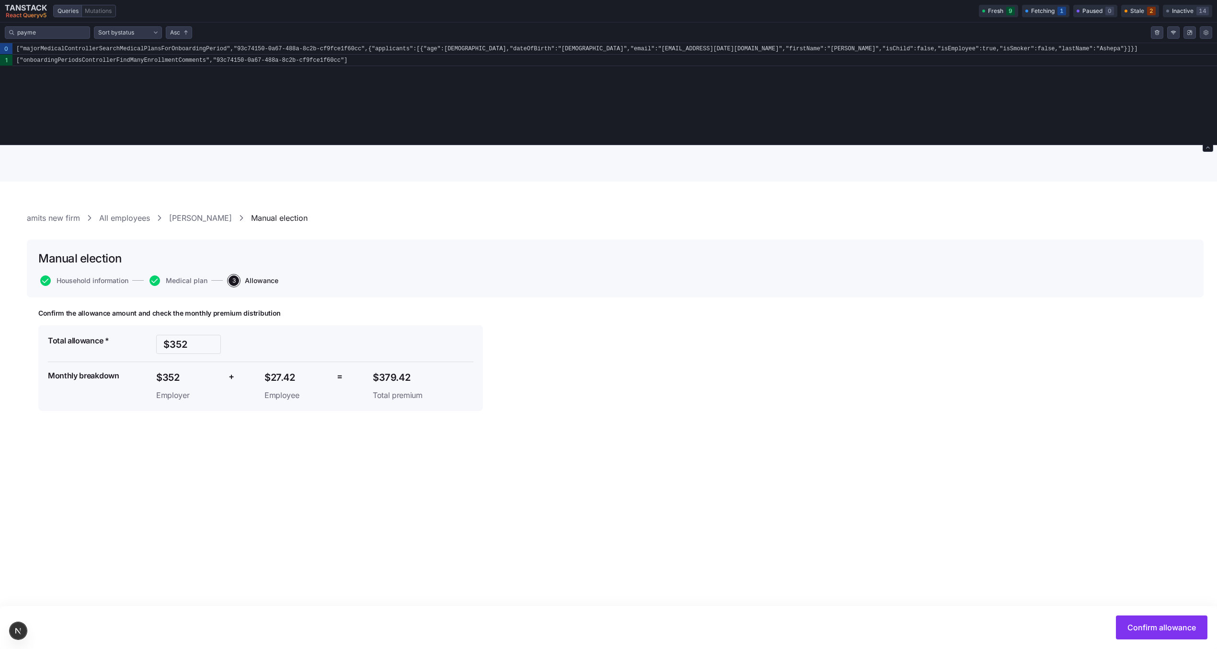
click at [1106, 625] on div "Confirm allowance" at bounding box center [608, 627] width 1197 height 24
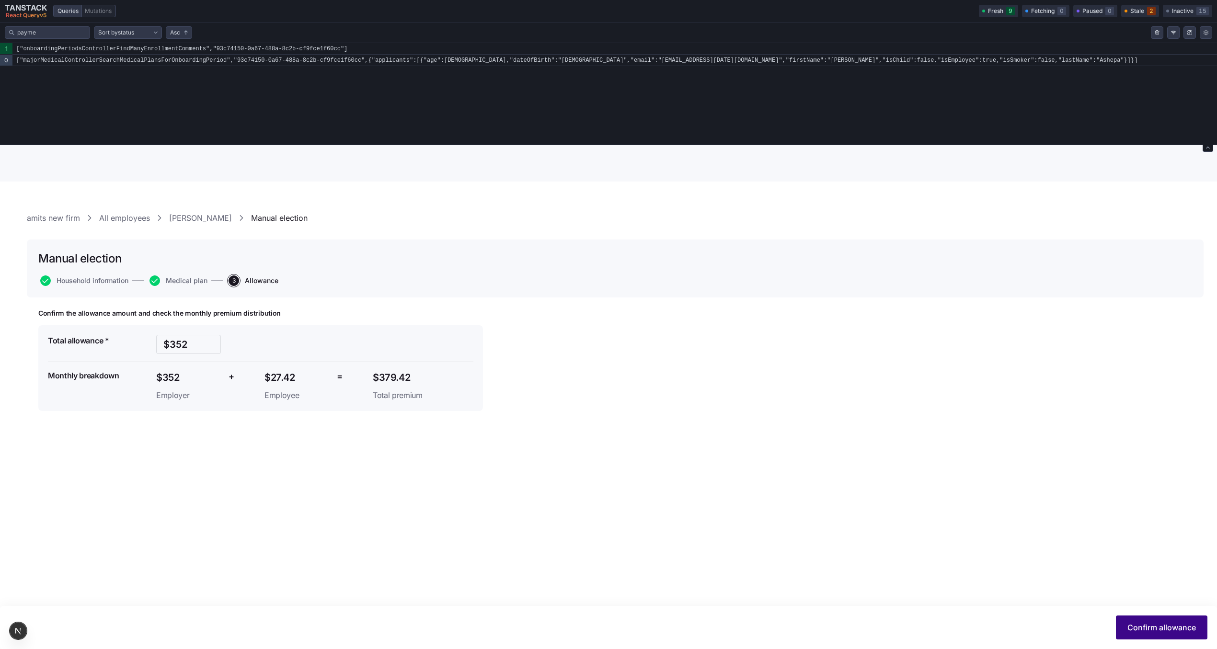
click at [1175, 624] on span "Confirm allowance" at bounding box center [1161, 627] width 68 height 11
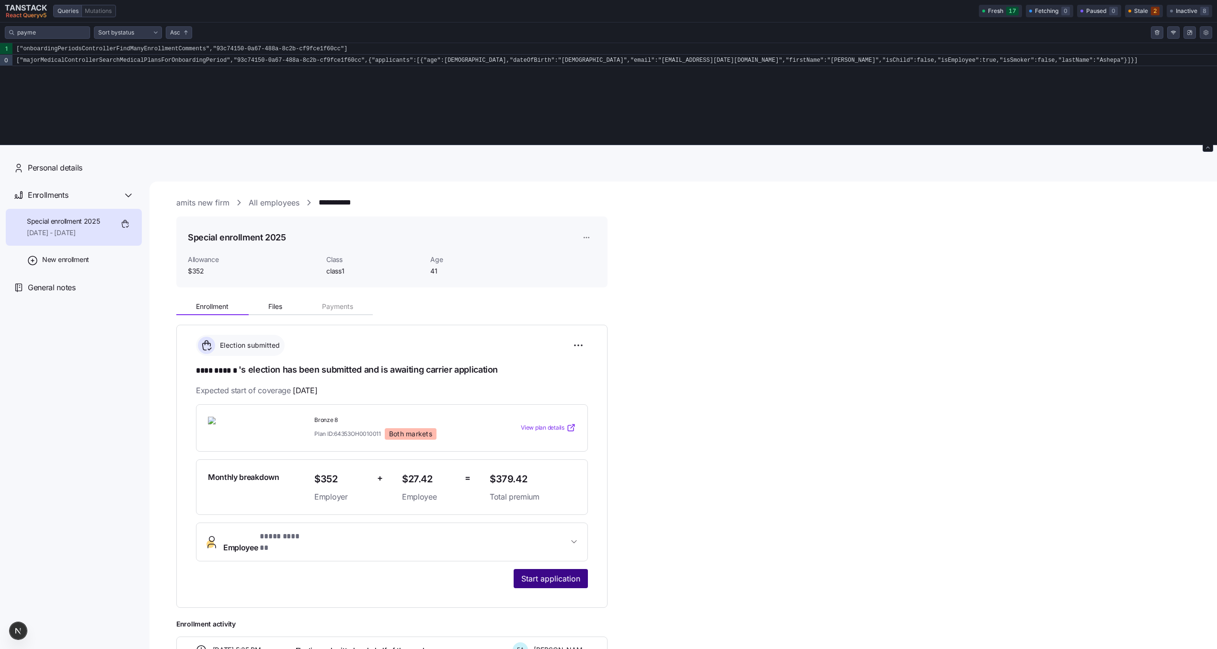
click at [569, 573] on span "Start application" at bounding box center [550, 578] width 59 height 11
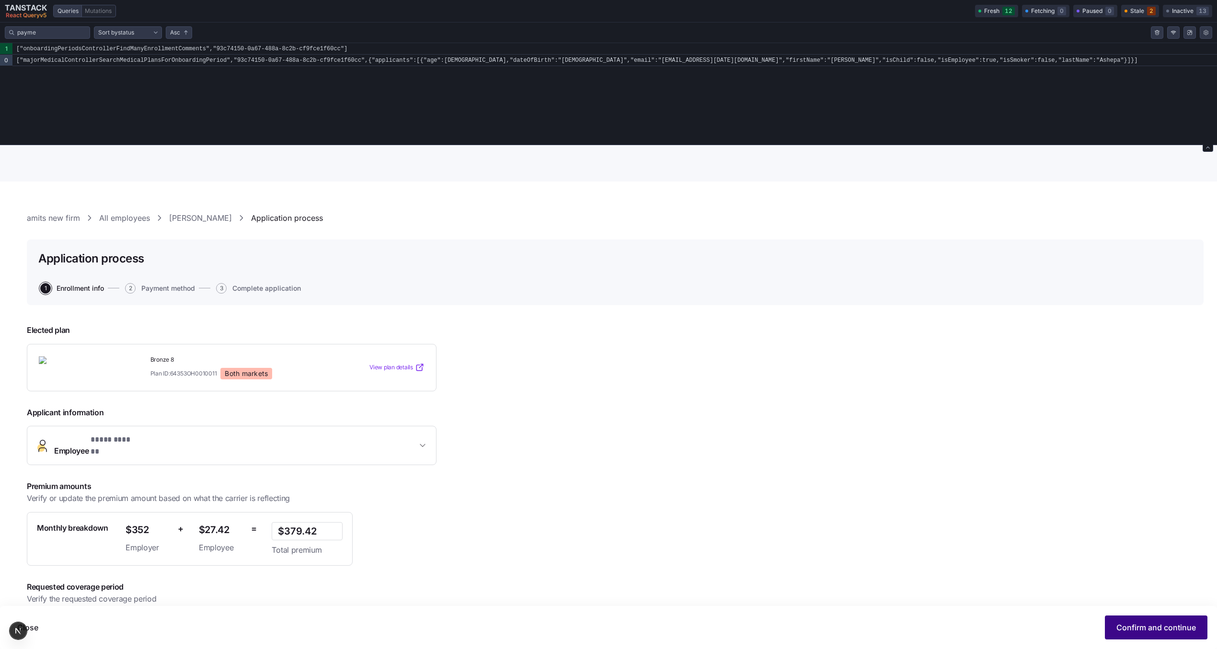
click at [1128, 628] on span "Confirm and continue" at bounding box center [1156, 627] width 80 height 11
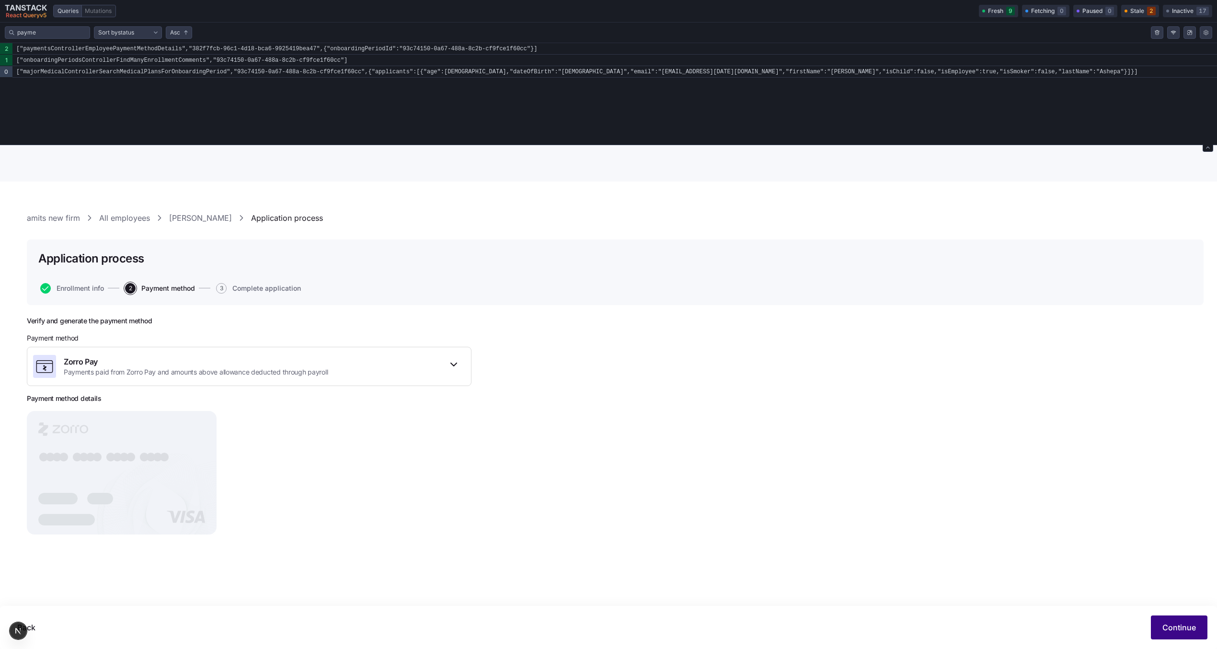
click at [1180, 632] on span "Continue" at bounding box center [1179, 627] width 34 height 11
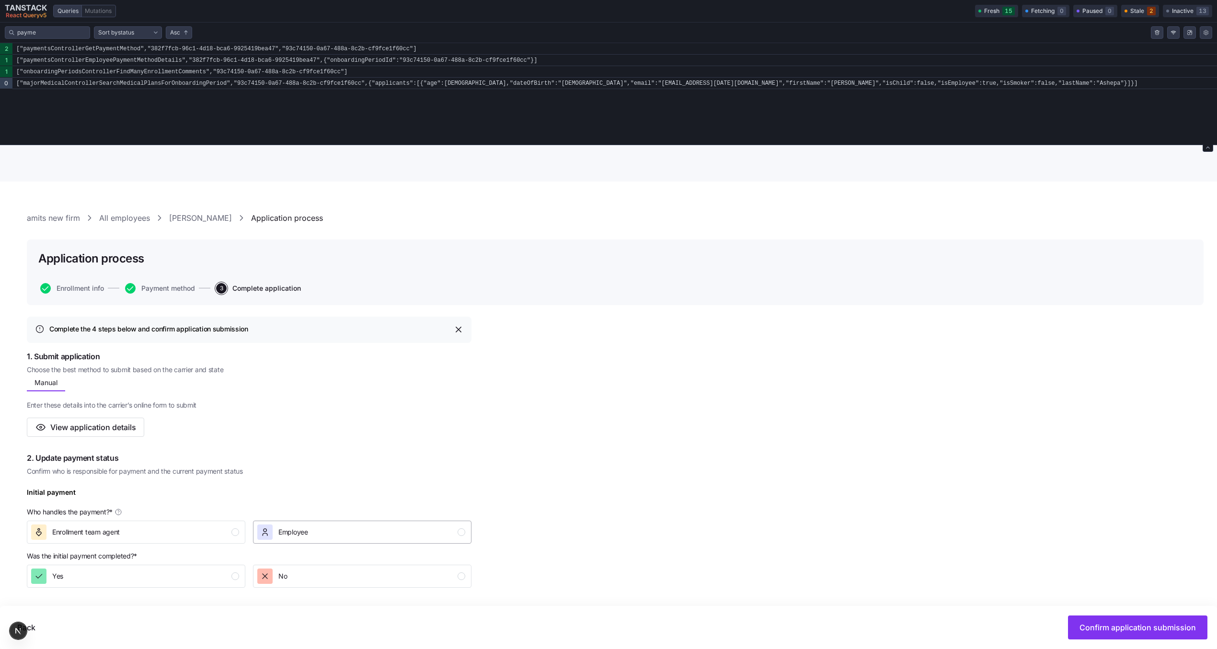
click at [336, 532] on div "Employee" at bounding box center [361, 531] width 208 height 15
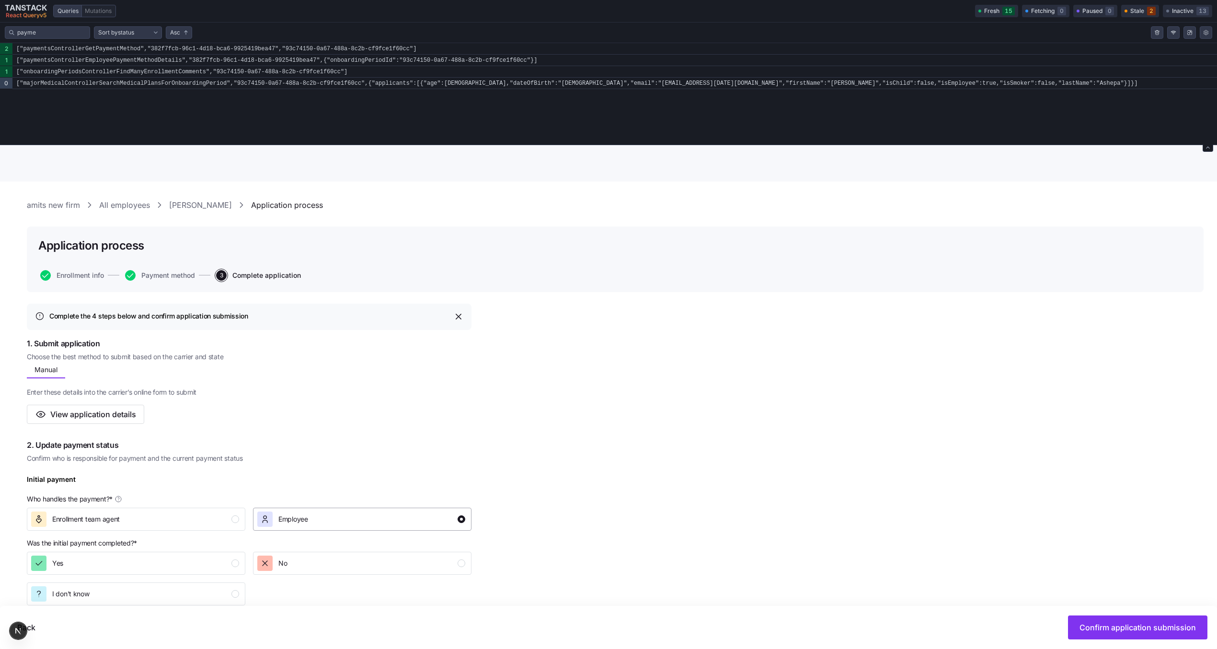
scroll to position [24, 0]
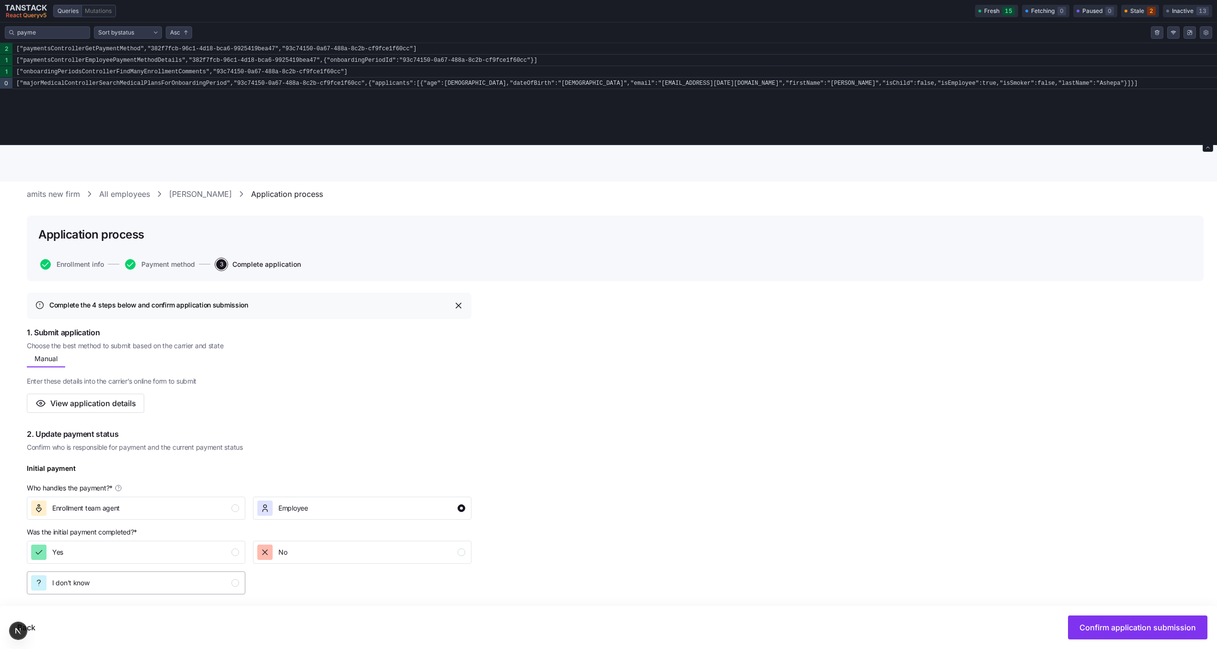
click at [178, 581] on div "I don't know" at bounding box center [135, 582] width 208 height 15
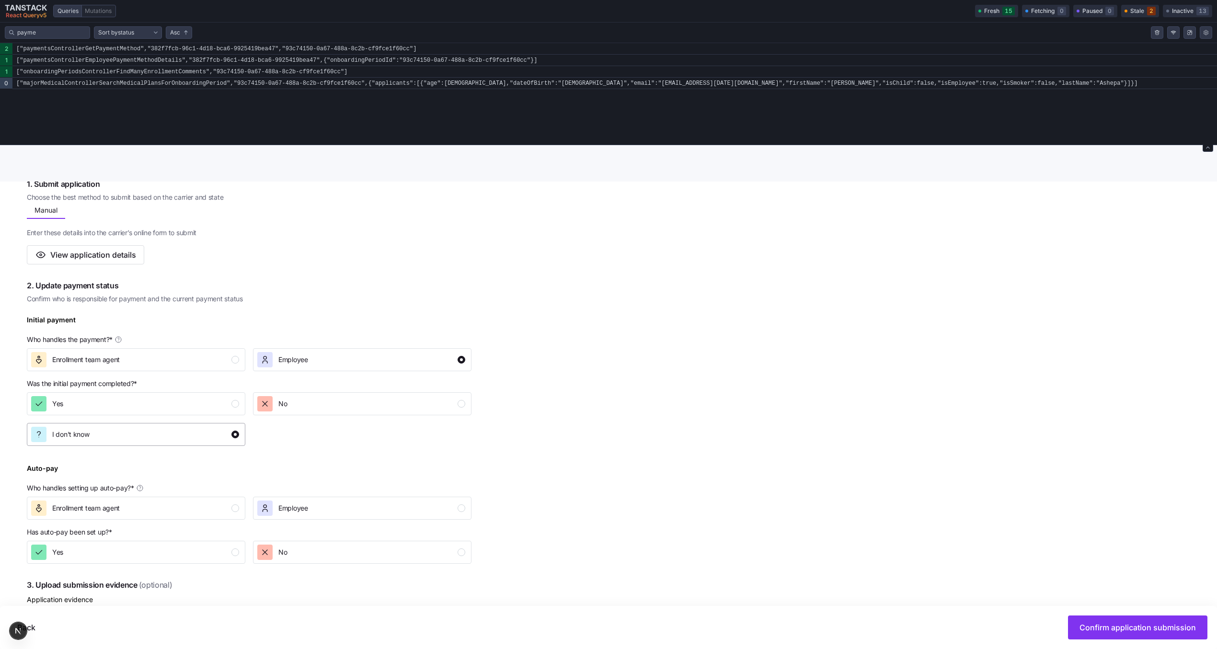
scroll to position [221, 0]
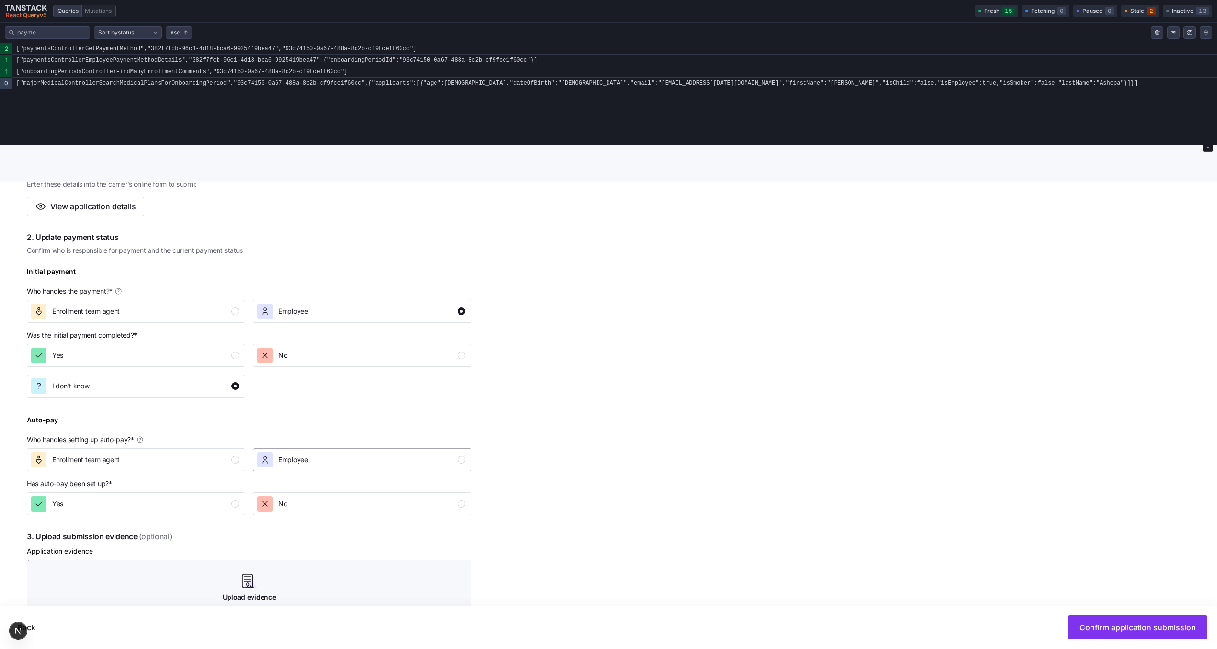
click at [272, 459] on div "button" at bounding box center [264, 459] width 15 height 15
click at [206, 505] on div "Yes" at bounding box center [135, 503] width 208 height 15
click at [191, 527] on div "I don't know" at bounding box center [135, 534] width 208 height 15
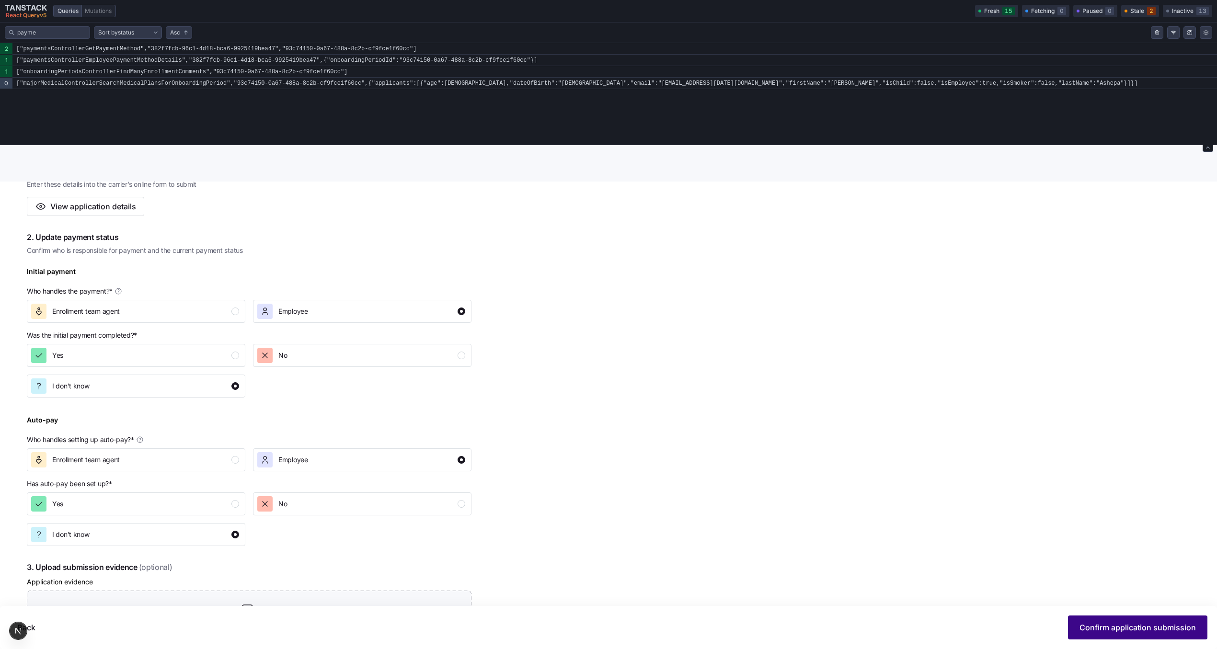
click at [1119, 629] on span "Confirm application submission" at bounding box center [1137, 627] width 116 height 11
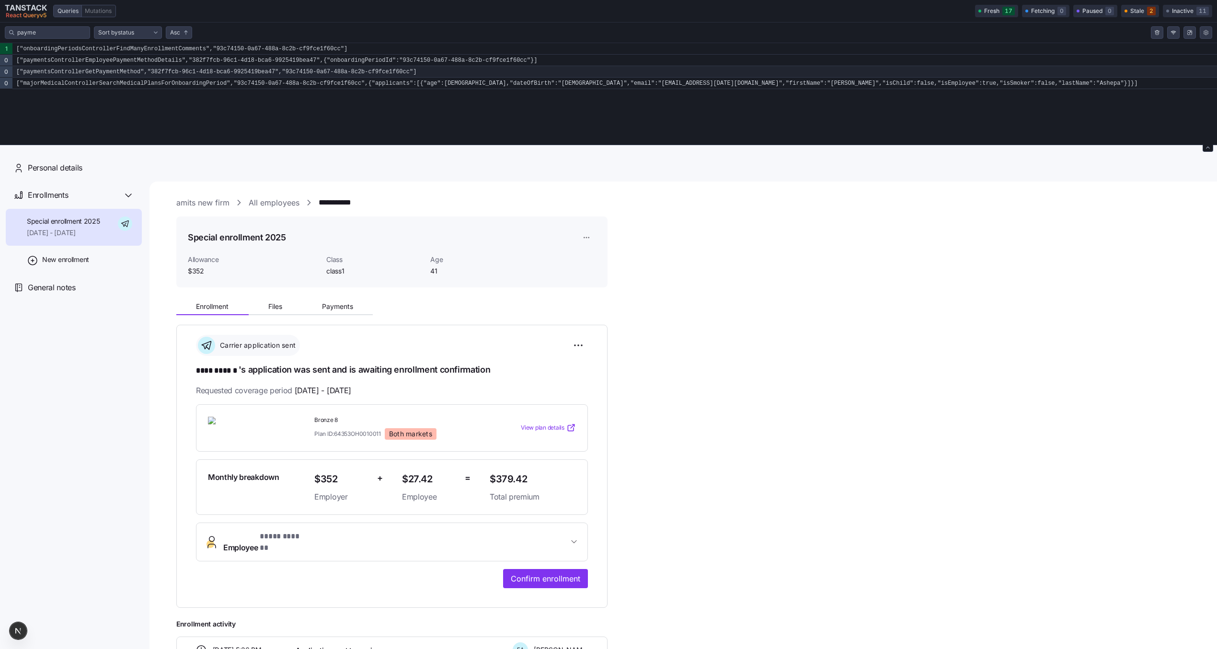
click at [173, 73] on code "["paymentsControllerGetPaymentMethod","382f7fcb-96c1-4d18-bca6-9925419bea47","9…" at bounding box center [614, 71] width 1204 height 11
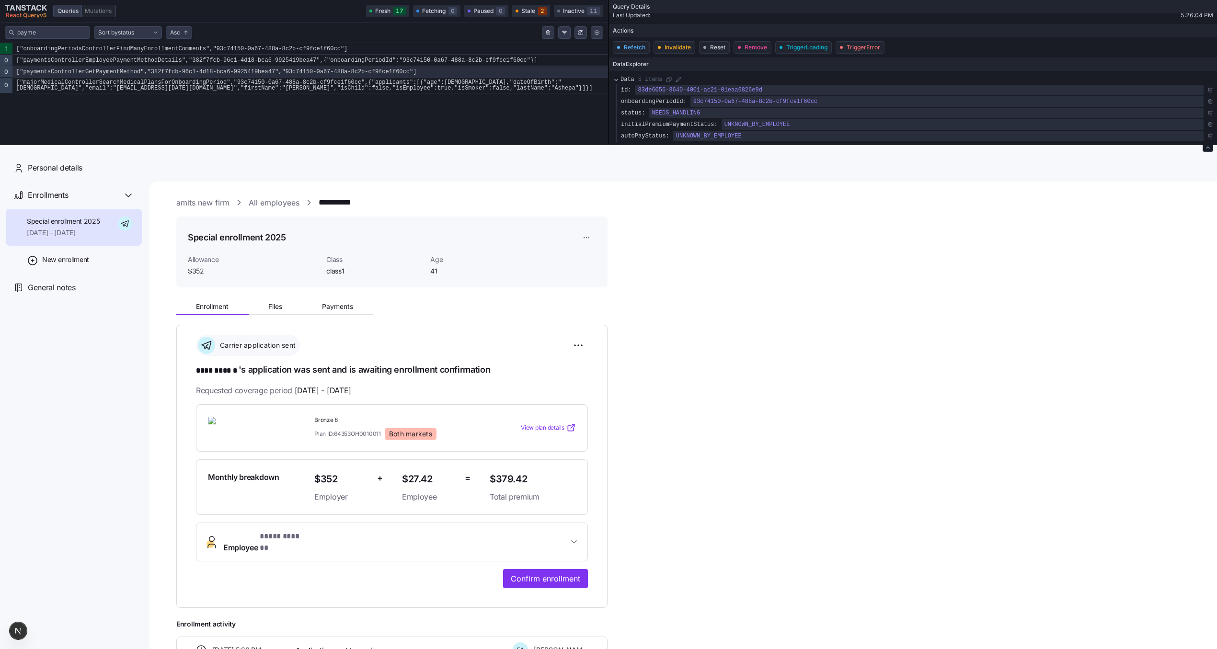
scroll to position [68, 0]
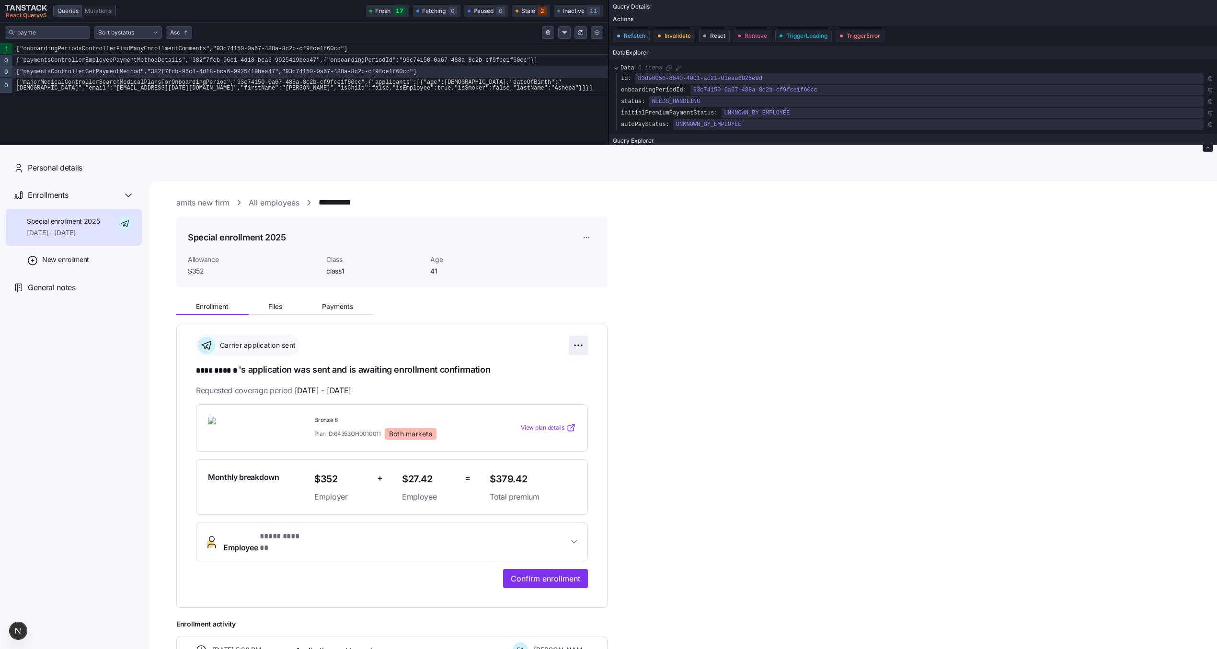
click at [583, 339] on html "**********" at bounding box center [608, 394] width 1217 height 788
click at [551, 412] on div "Reset election" at bounding box center [534, 414] width 95 height 15
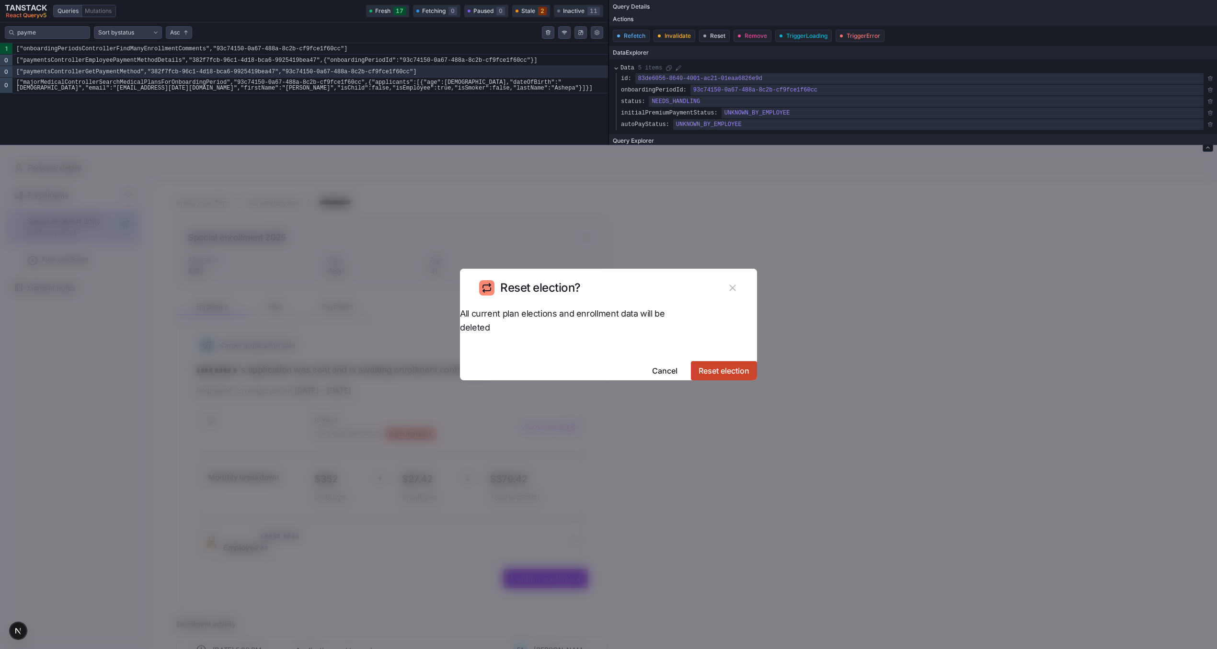
click at [717, 365] on span "Reset election" at bounding box center [723, 370] width 51 height 11
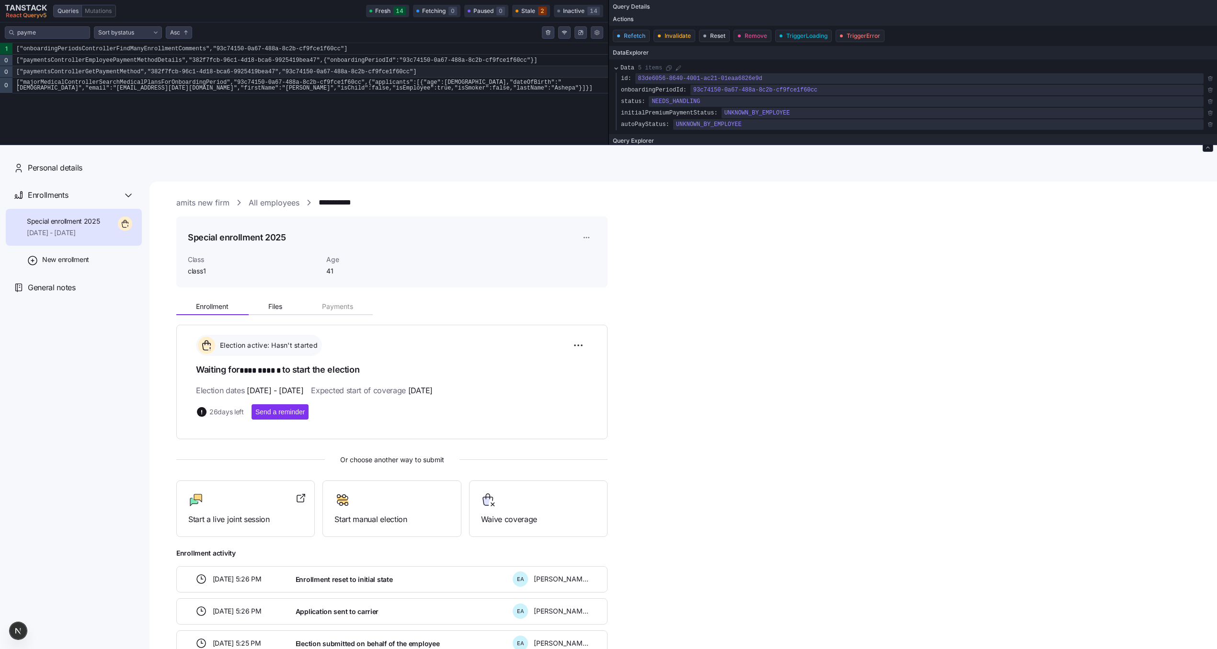
click at [75, 72] on code "["paymentsControllerGetPaymentMethod","382f7fcb-96c1-4d18-bca6-9925419bea47","9…" at bounding box center [309, 71] width 595 height 11
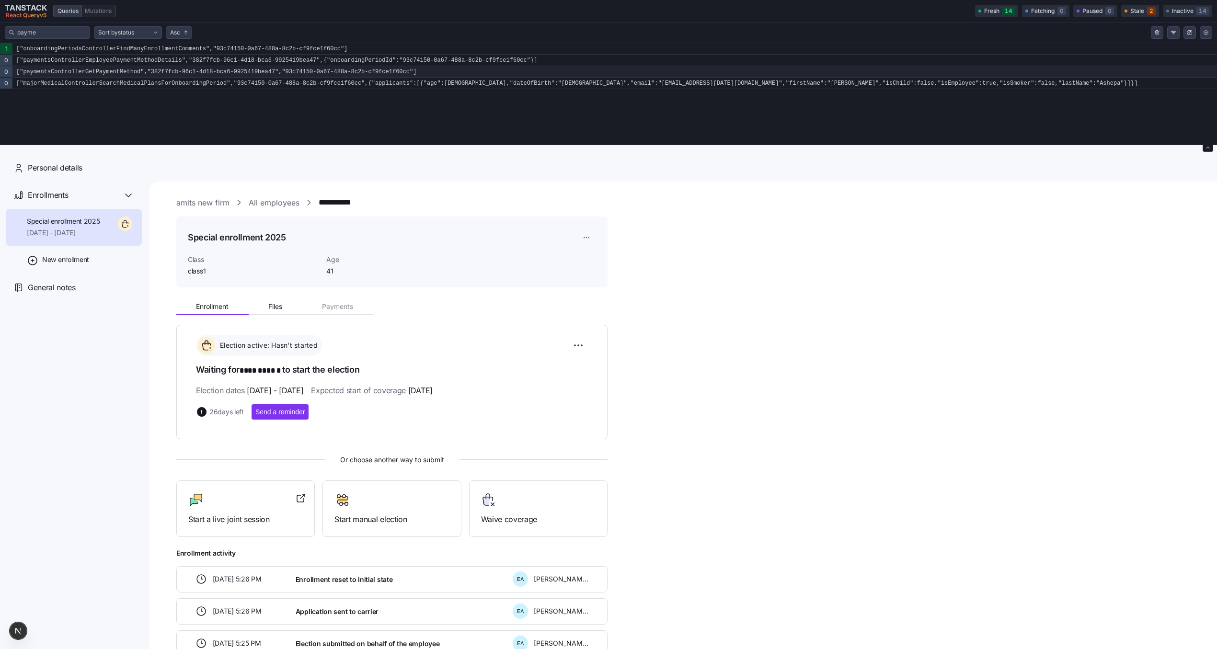
click at [75, 72] on code "["paymentsControllerGetPaymentMethod","382f7fcb-96c1-4d18-bca6-9925419bea47","9…" at bounding box center [614, 71] width 1204 height 11
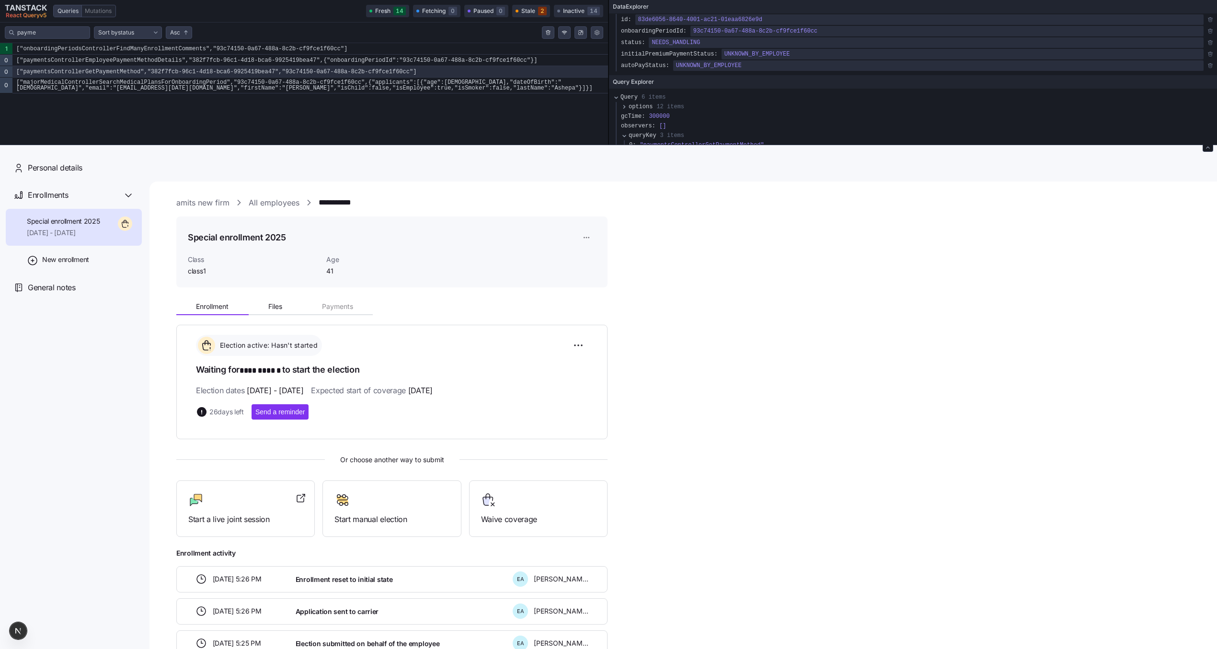
scroll to position [106, 0]
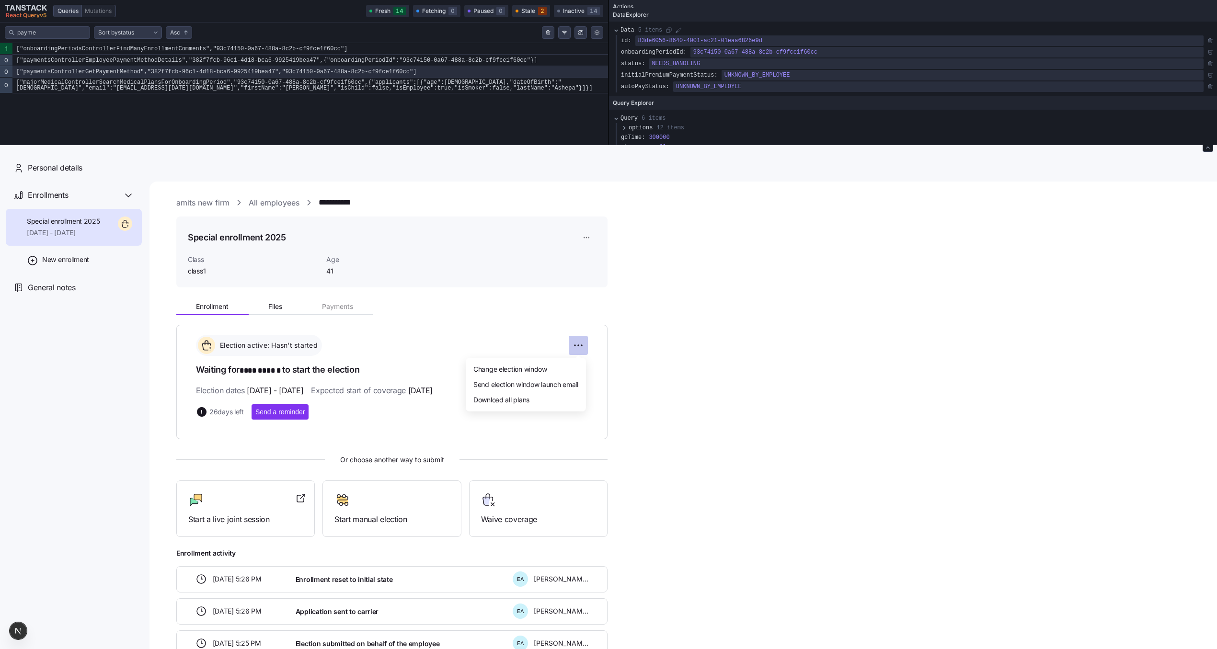
click at [584, 344] on html "**********" at bounding box center [608, 394] width 1217 height 788
click at [704, 364] on html "**********" at bounding box center [608, 394] width 1217 height 788
click at [409, 490] on div "Start manual election" at bounding box center [391, 508] width 138 height 57
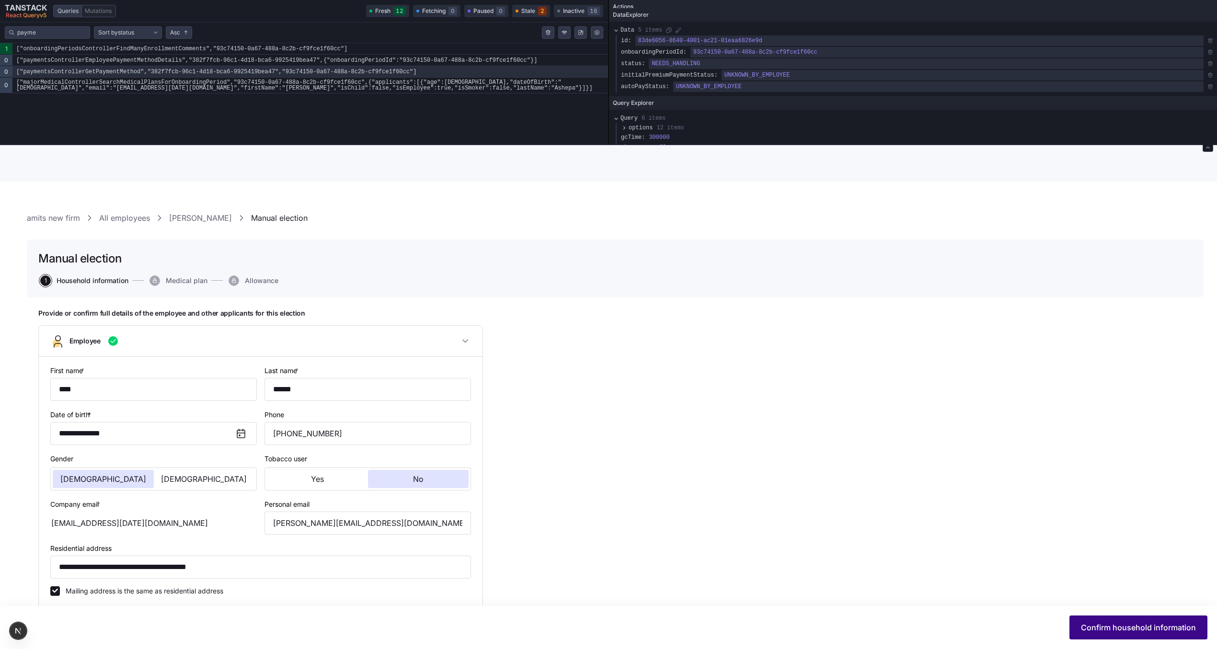
click at [1104, 625] on span "Confirm household information" at bounding box center [1138, 627] width 115 height 11
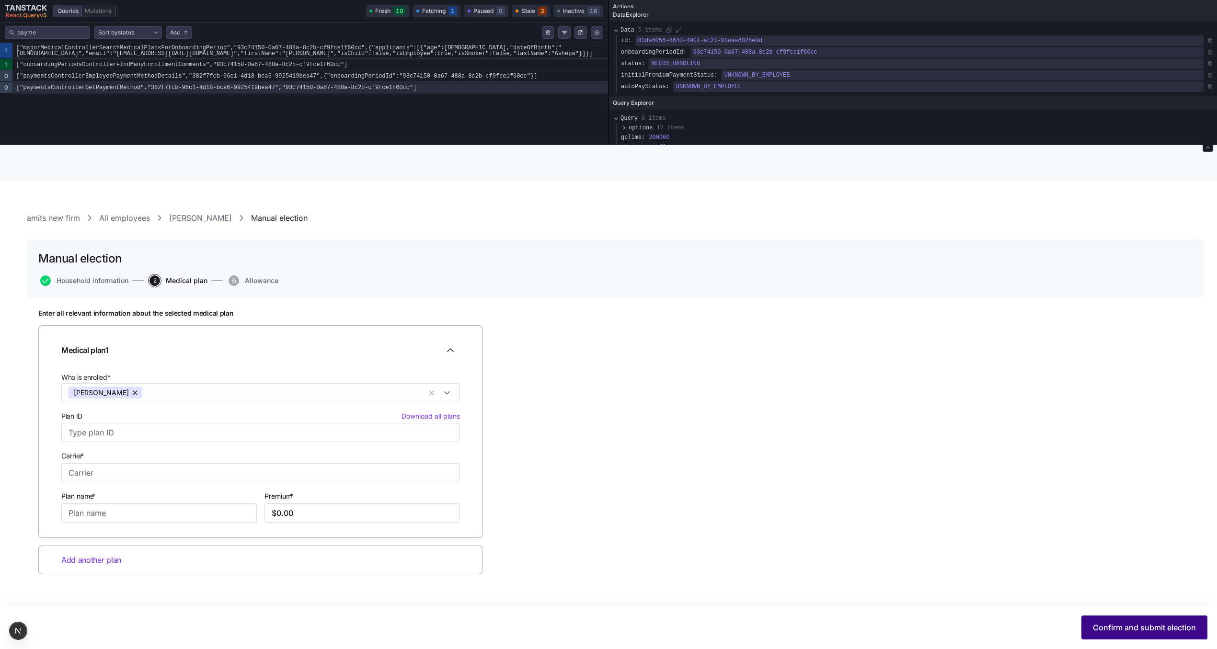
click at [1156, 627] on span "Confirm and submit election" at bounding box center [1144, 627] width 103 height 11
click at [155, 434] on input "Plan ID Download all plans" at bounding box center [260, 432] width 398 height 19
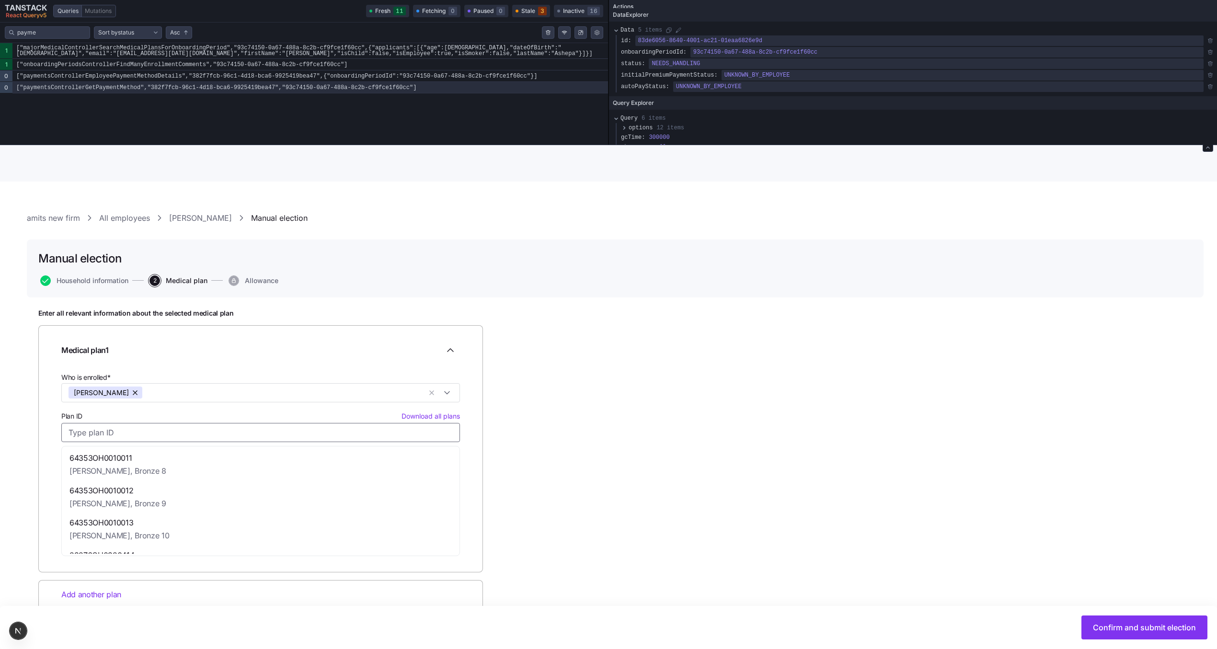
click at [151, 462] on div "64353OH0010011 Molina, Bronze 8" at bounding box center [261, 464] width 394 height 33
type input "64353OH0010011"
type input "Molina"
type input "Bronze 8"
type input "$379.42"
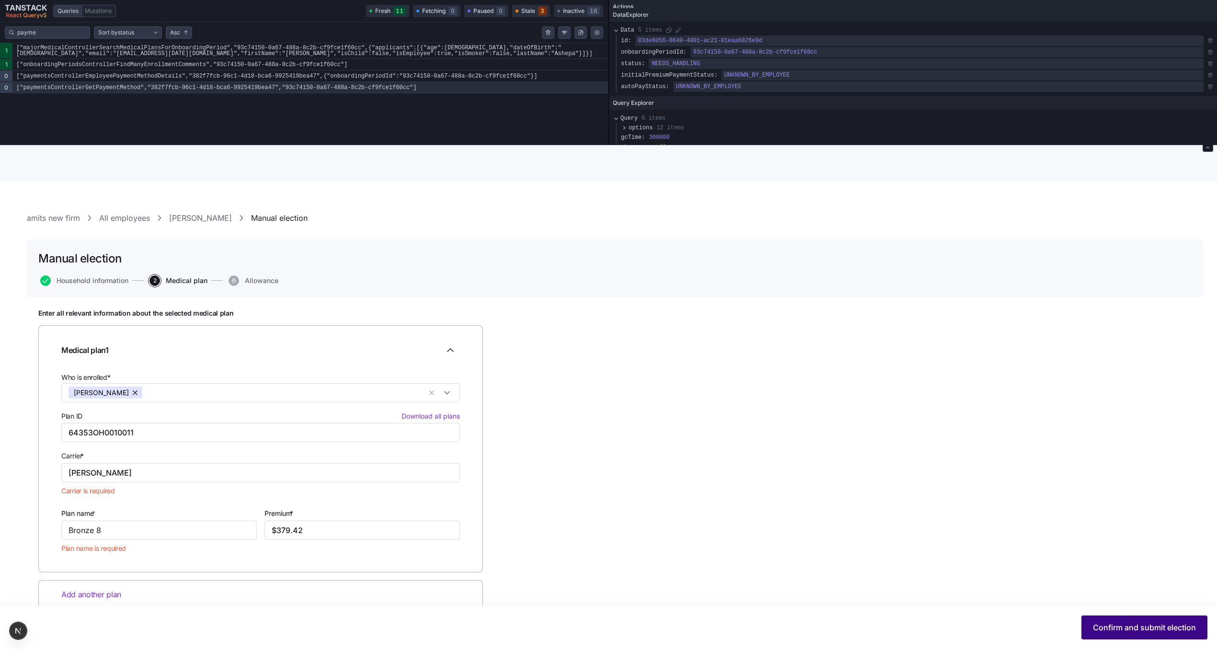
click at [1146, 626] on span "Confirm and submit election" at bounding box center [1144, 627] width 103 height 11
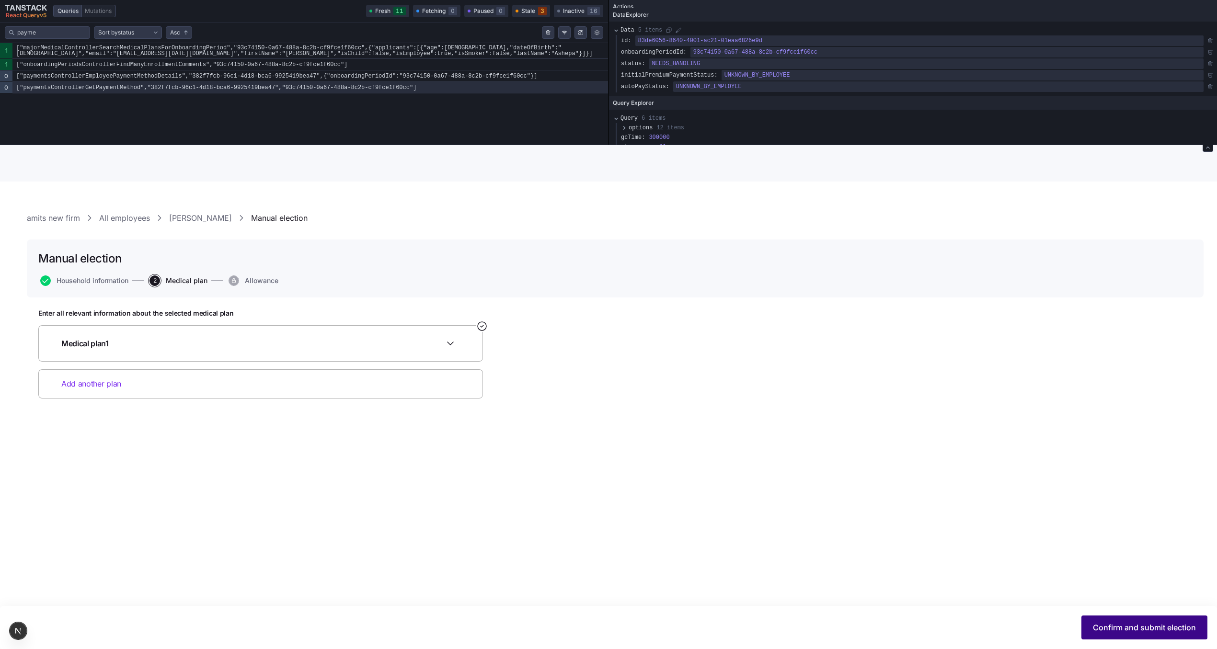
click at [1159, 623] on span "Confirm and submit election" at bounding box center [1144, 627] width 103 height 11
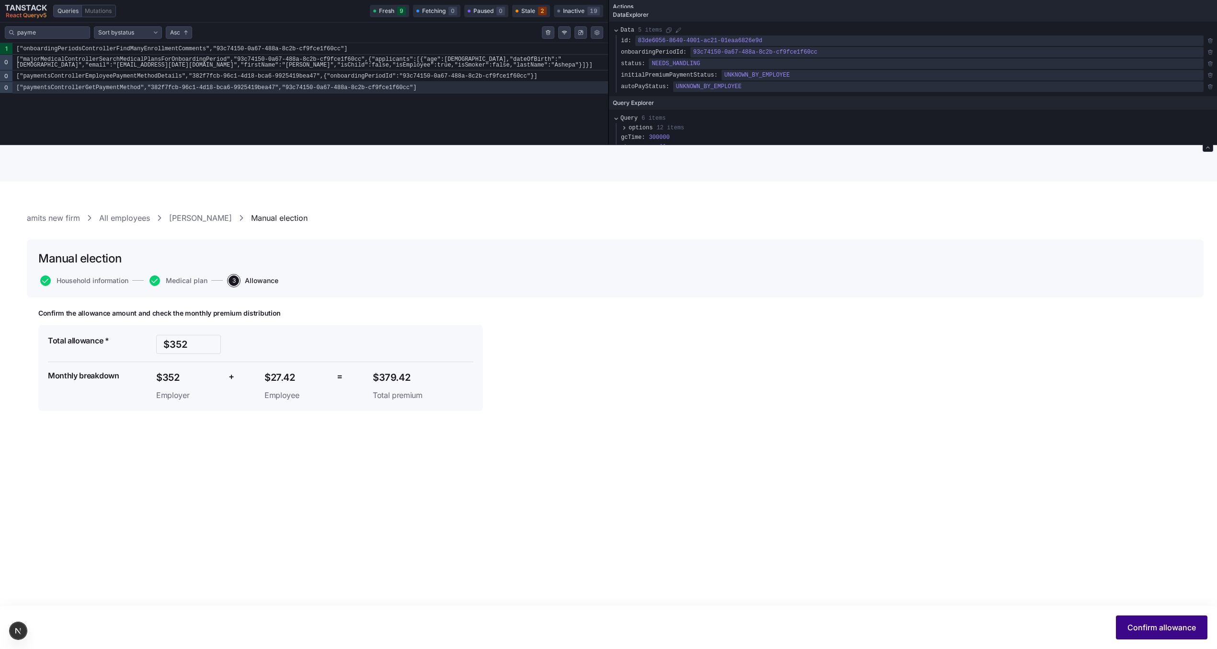
click at [1146, 632] on span "Confirm allowance" at bounding box center [1161, 627] width 68 height 11
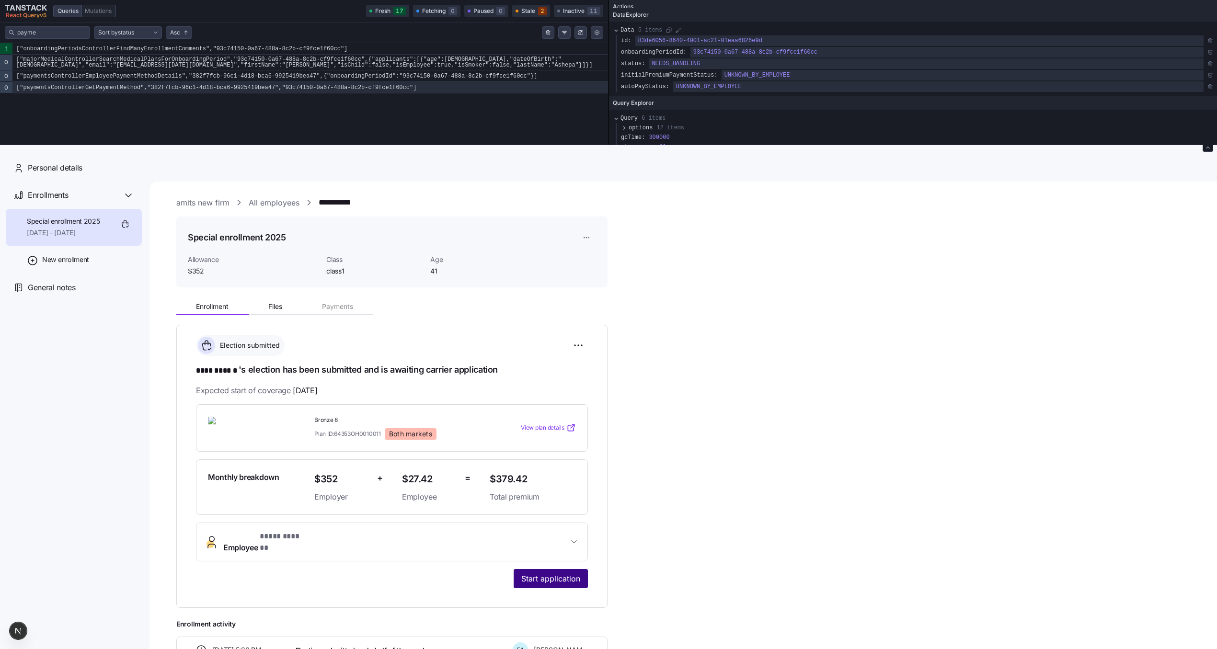
click at [558, 573] on span "Start application" at bounding box center [550, 578] width 59 height 11
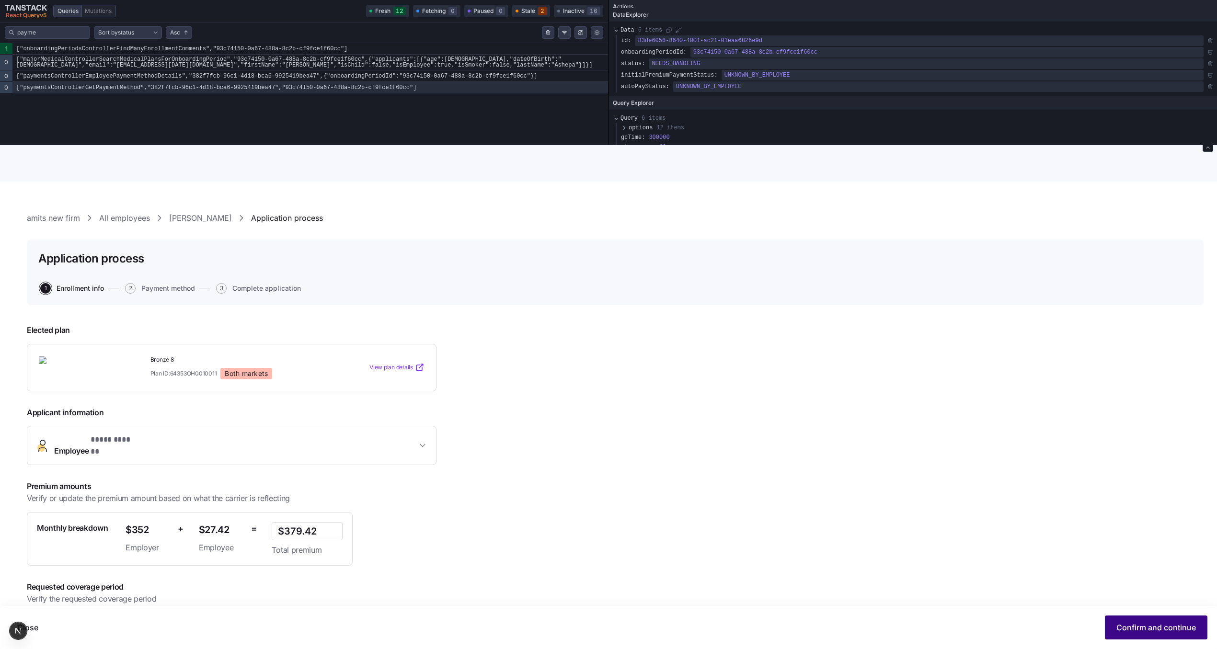
click at [1139, 630] on span "Confirm and continue" at bounding box center [1156, 627] width 80 height 11
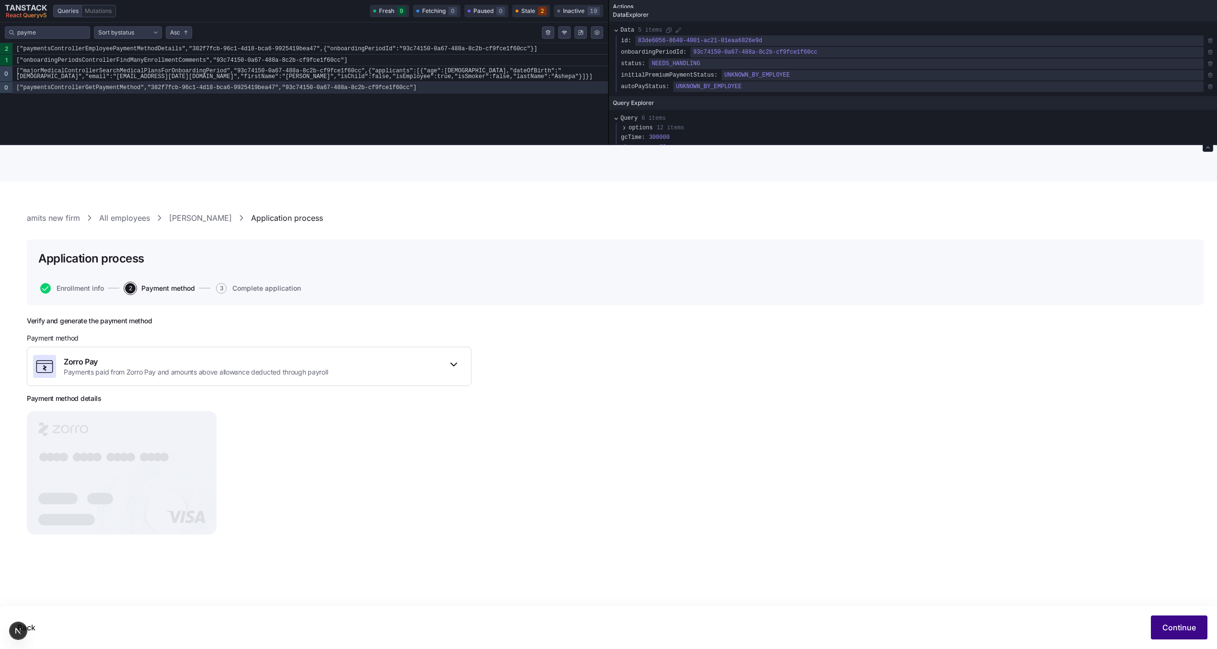
click at [1177, 628] on span "Continue" at bounding box center [1179, 627] width 34 height 11
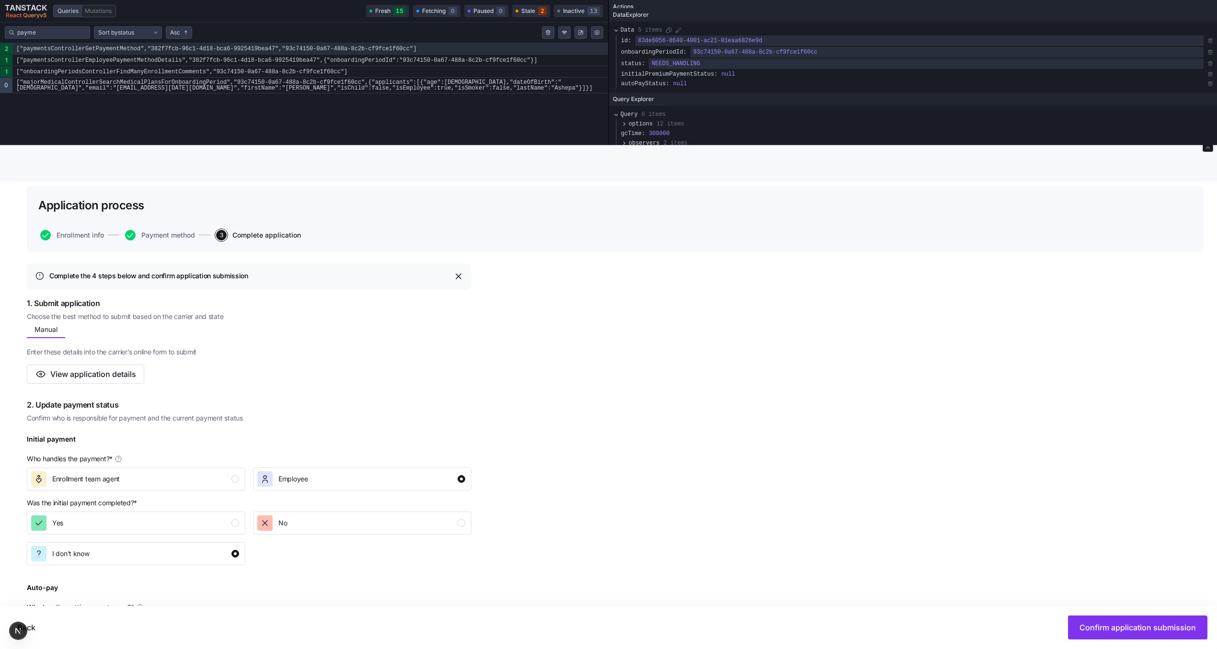
scroll to position [38, 0]
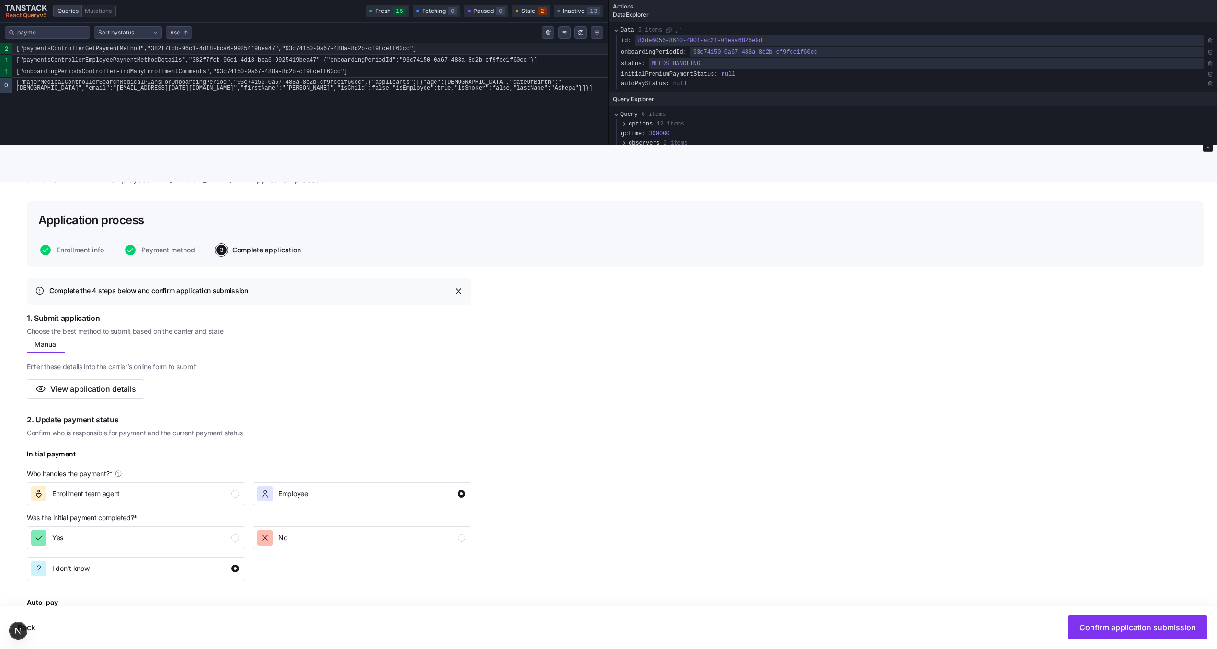
click at [213, 49] on code "["paymentsControllerGetPaymentMethod","382f7fcb-96c1-4d18-bca6-9925419bea47","9…" at bounding box center [309, 48] width 595 height 11
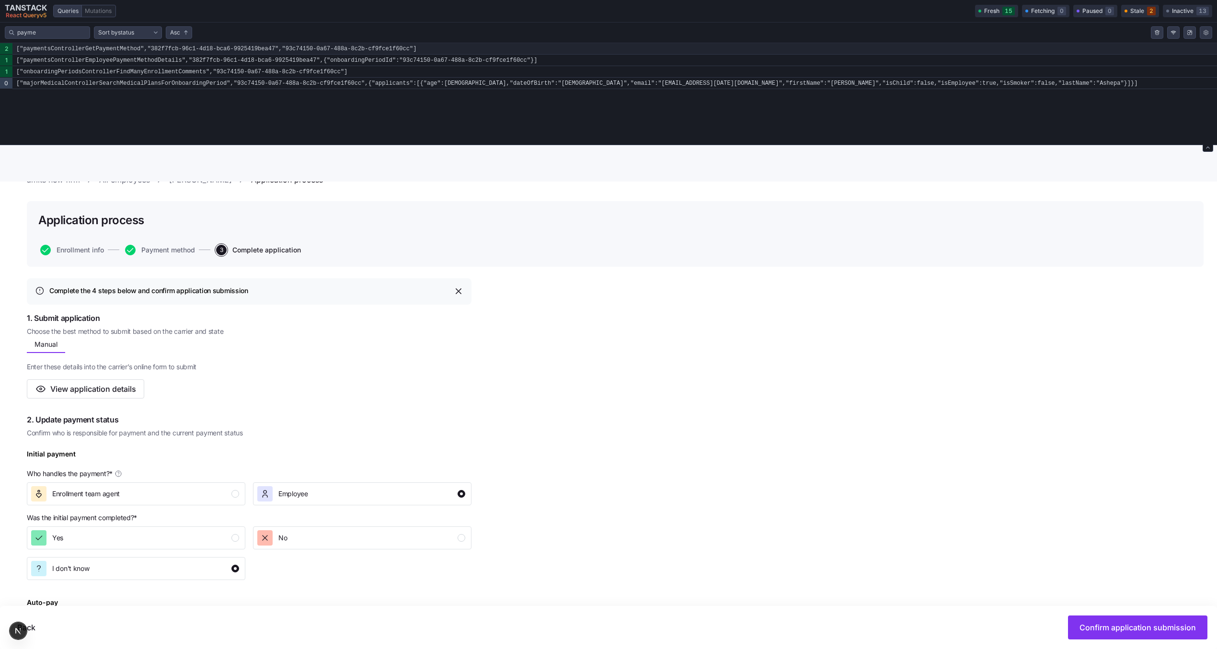
click at [213, 49] on code "["paymentsControllerGetPaymentMethod","382f7fcb-96c1-4d18-bca6-9925419bea47","9…" at bounding box center [614, 48] width 1204 height 11
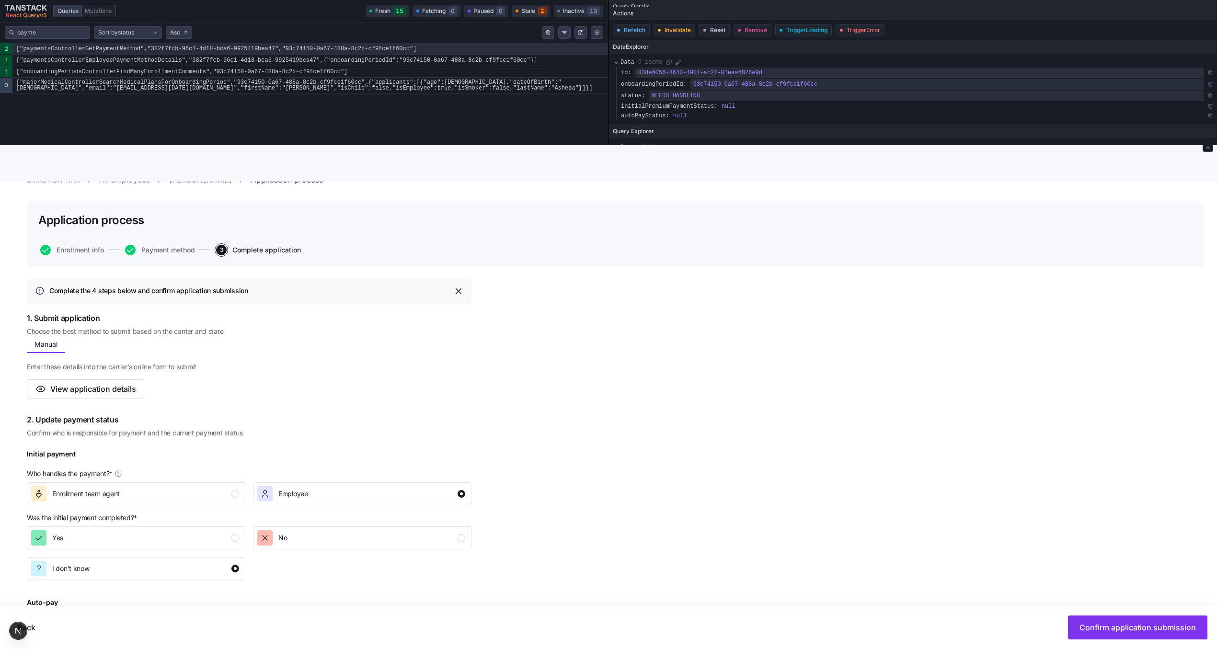
scroll to position [79, 0]
click at [479, 49] on code "["paymentsControllerGetPaymentMethod","382f7fcb-96c1-4d18-bca6-9925419bea47","9…" at bounding box center [309, 48] width 595 height 11
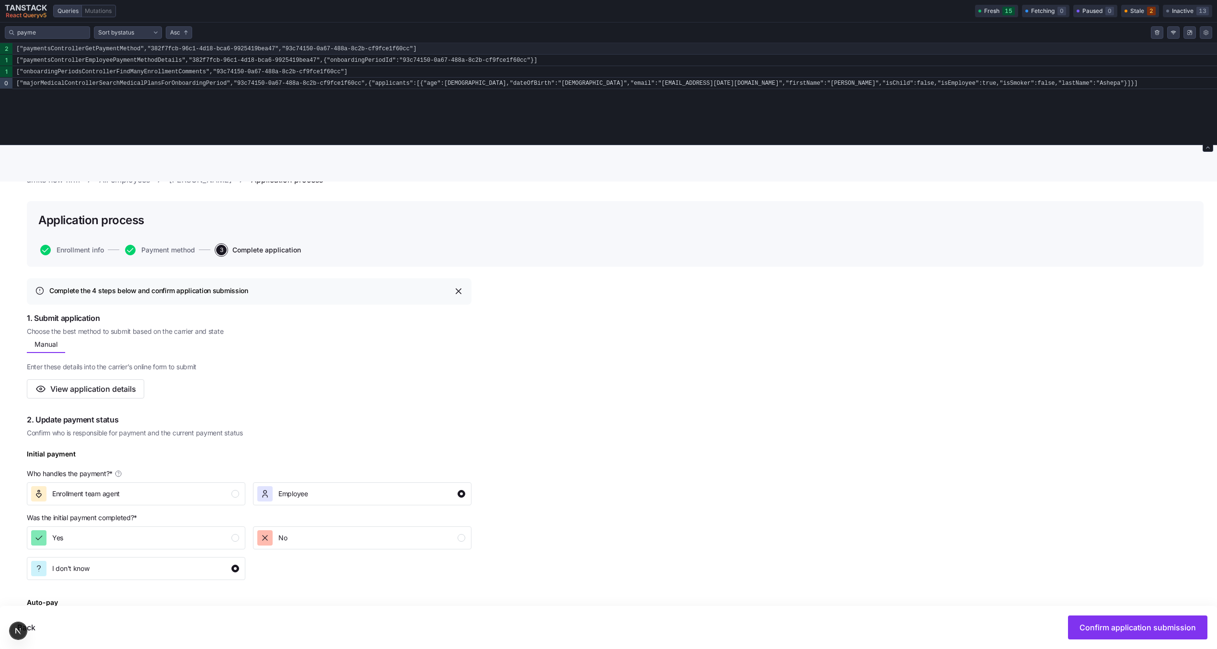
click at [479, 49] on code "["paymentsControllerGetPaymentMethod","382f7fcb-96c1-4d18-bca6-9925419bea47","9…" at bounding box center [614, 48] width 1204 height 11
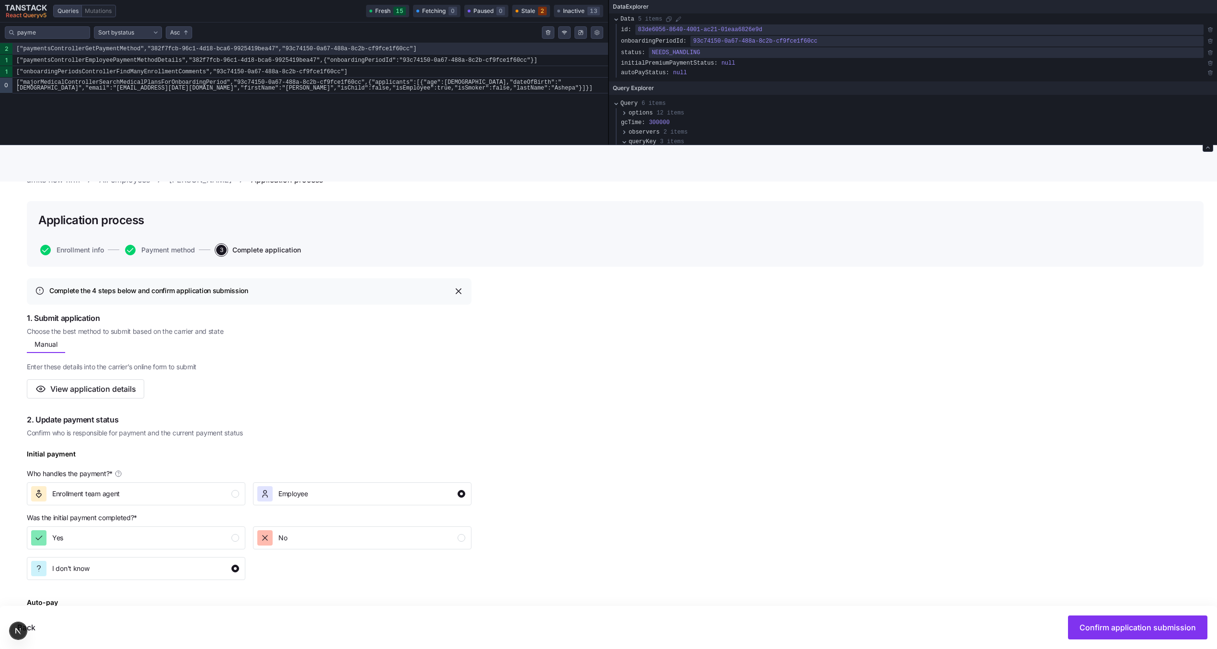
scroll to position [121, 0]
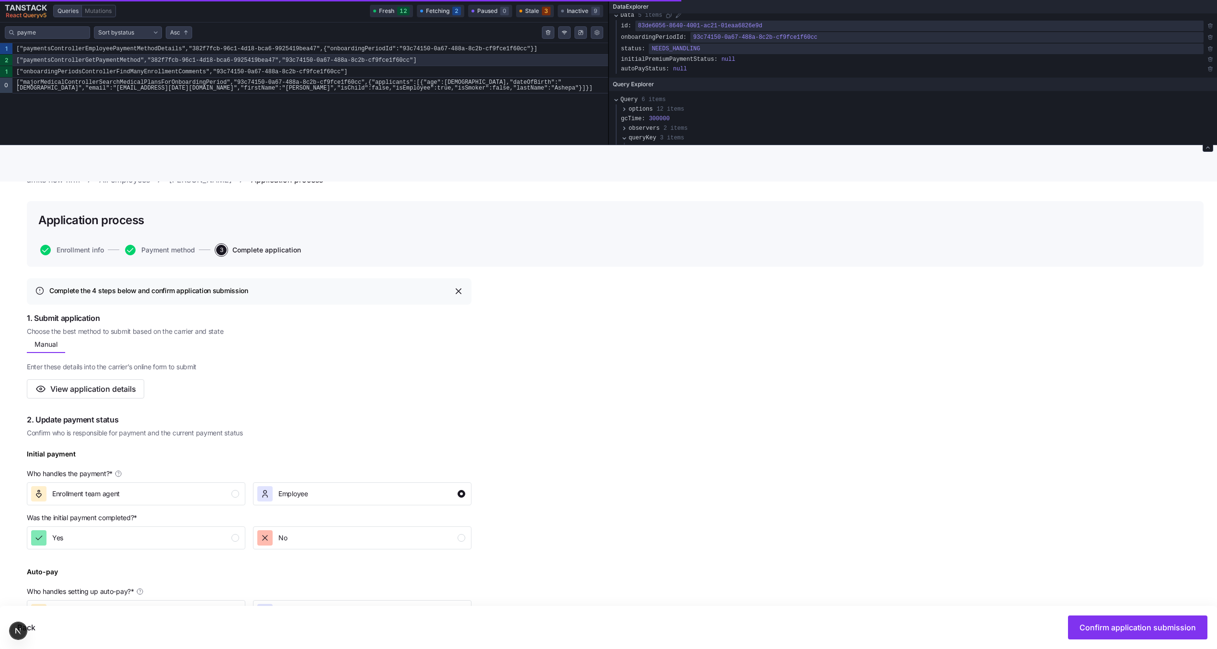
click at [765, 339] on div "Complete the 4 steps below and confirm application submission 1. Submit applica…" at bounding box center [615, 606] width 1176 height 656
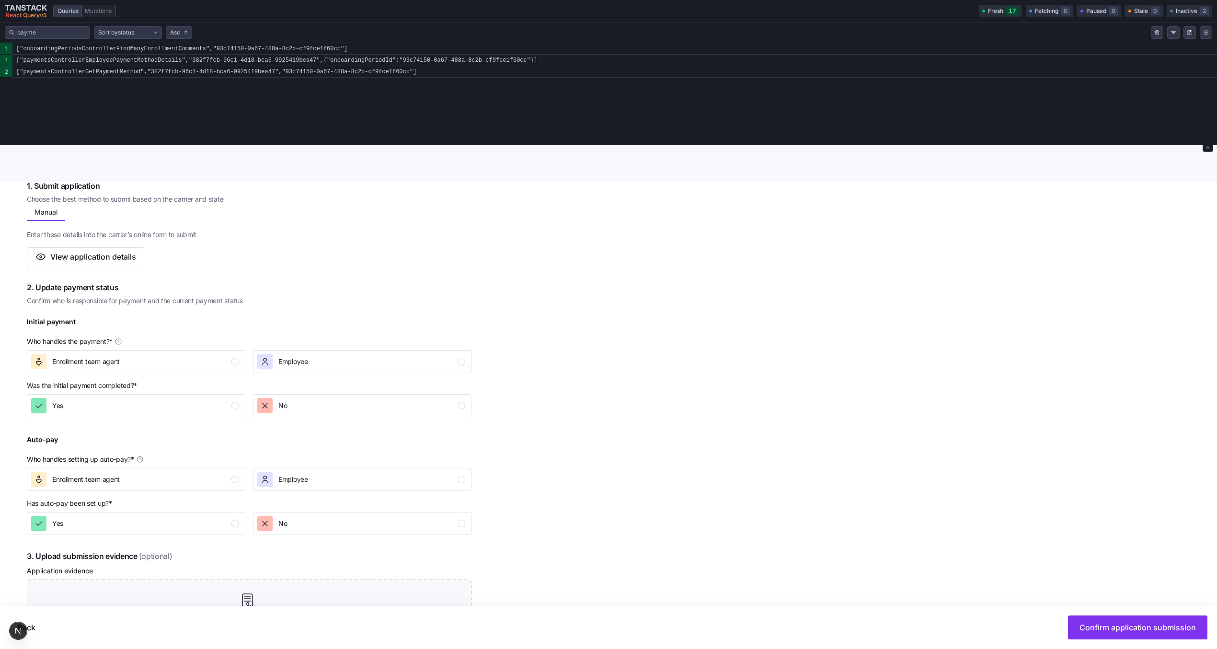
scroll to position [172, 0]
click at [309, 360] on div "Employee" at bounding box center [361, 360] width 208 height 15
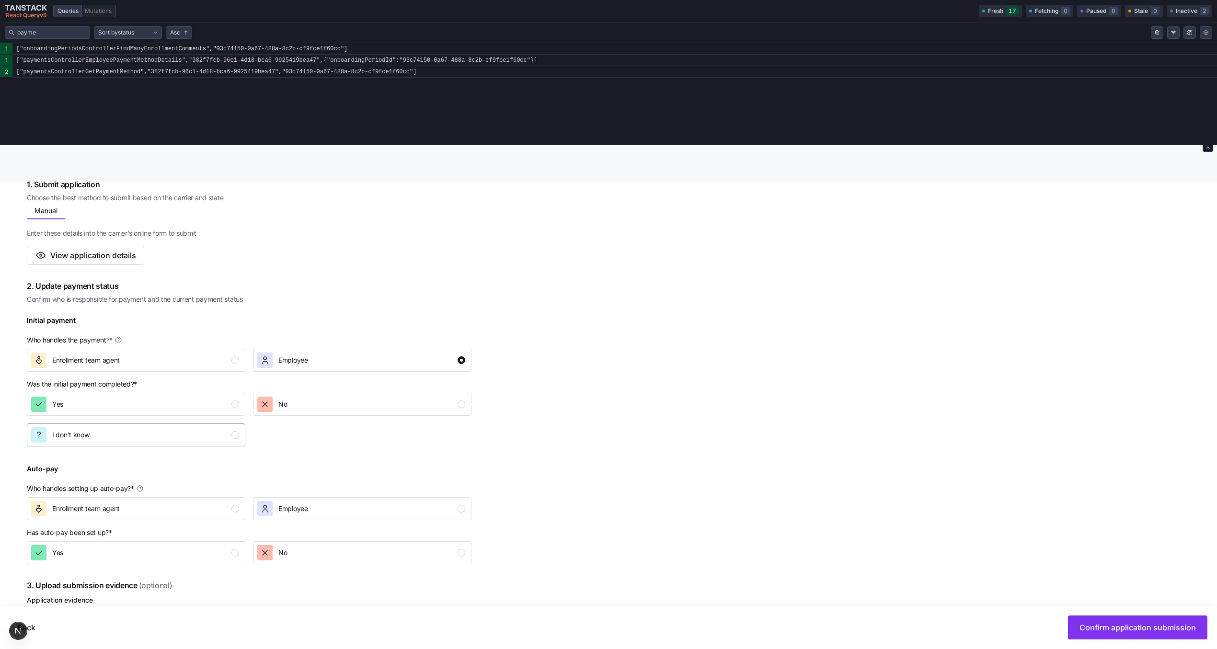
click at [188, 430] on div "I don't know" at bounding box center [135, 434] width 208 height 15
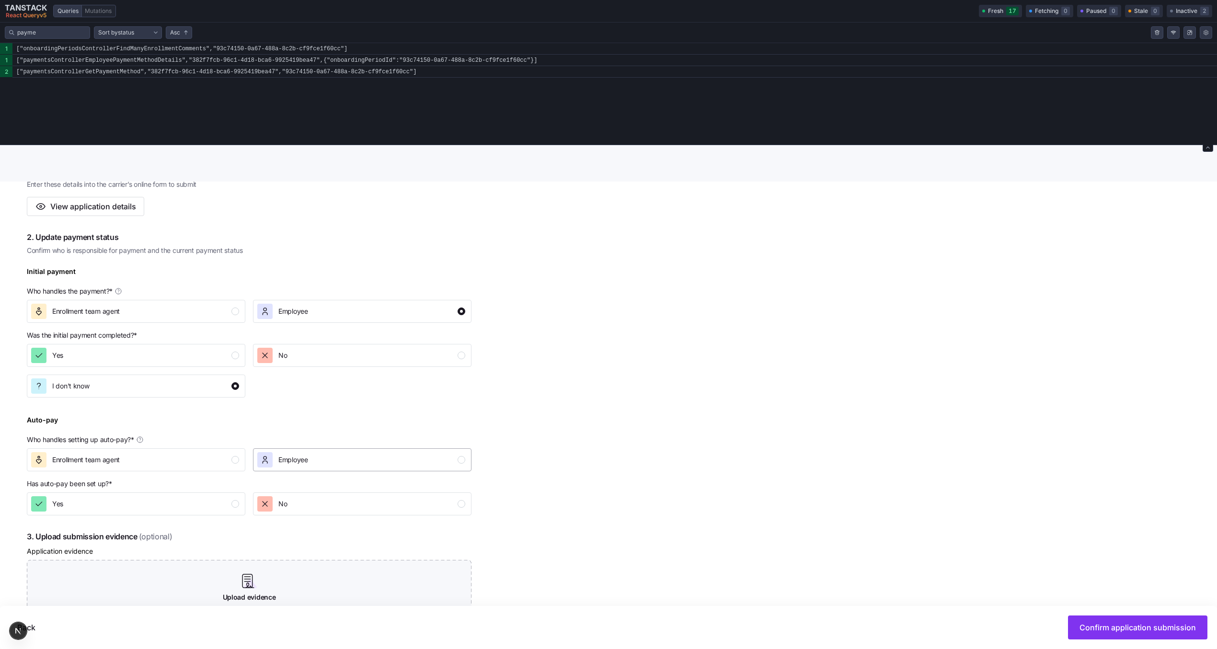
click at [327, 466] on div "Employee" at bounding box center [361, 459] width 208 height 15
click at [152, 535] on div "I don't know" at bounding box center [135, 534] width 208 height 15
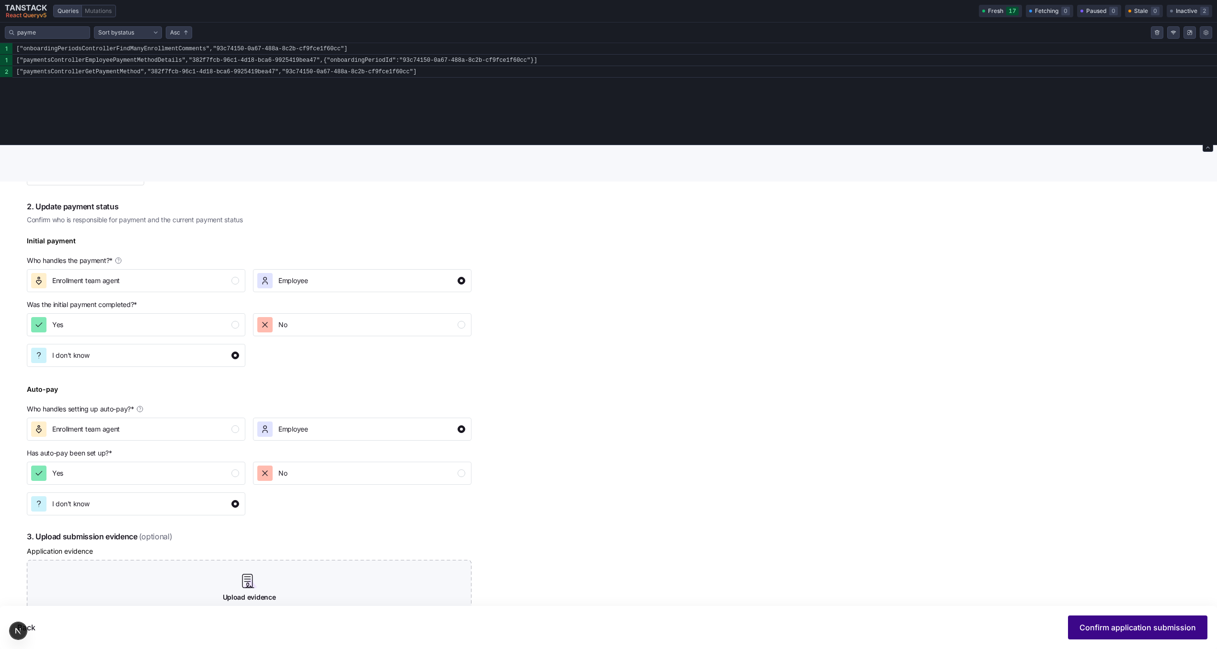
click at [1138, 628] on span "Confirm application submission" at bounding box center [1137, 627] width 116 height 11
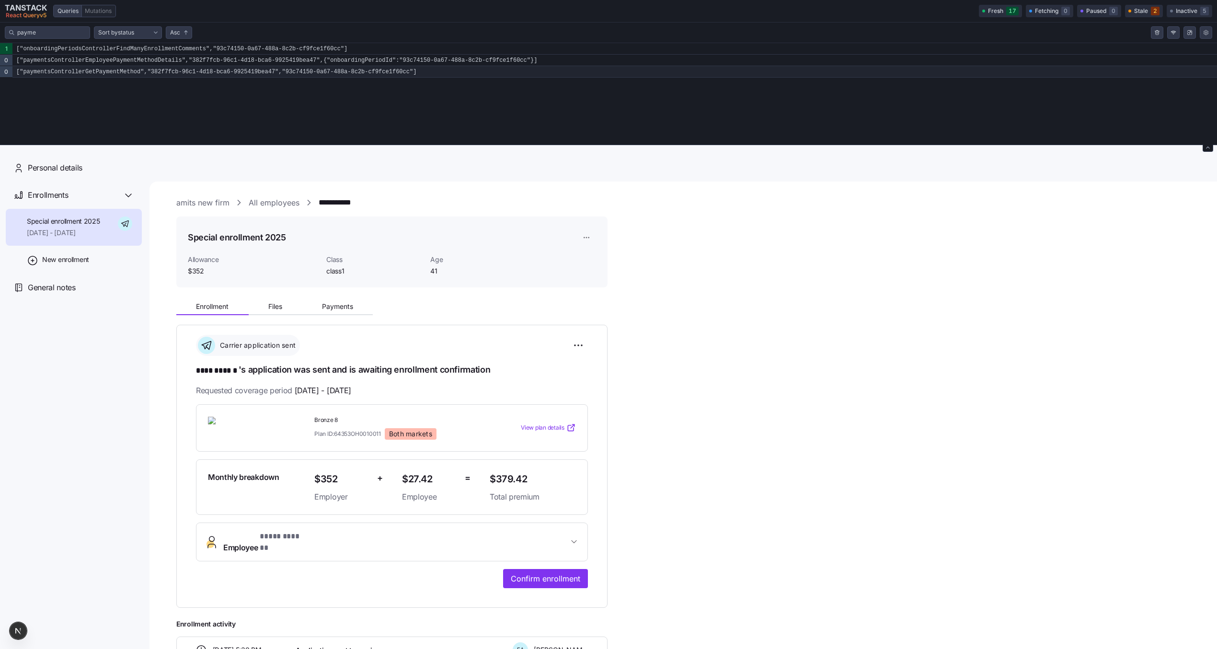
click at [356, 71] on code "["paymentsControllerGetPaymentMethod","382f7fcb-96c1-4d18-bca6-9925419bea47","9…" at bounding box center [614, 71] width 1204 height 11
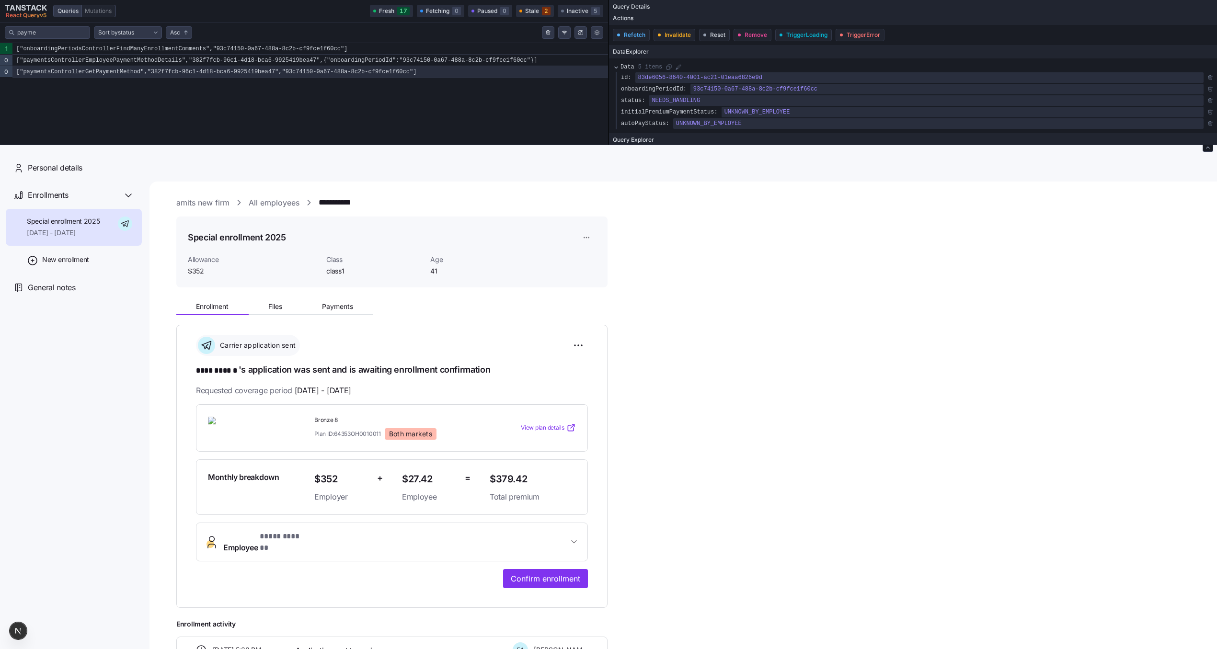
scroll to position [79, 0]
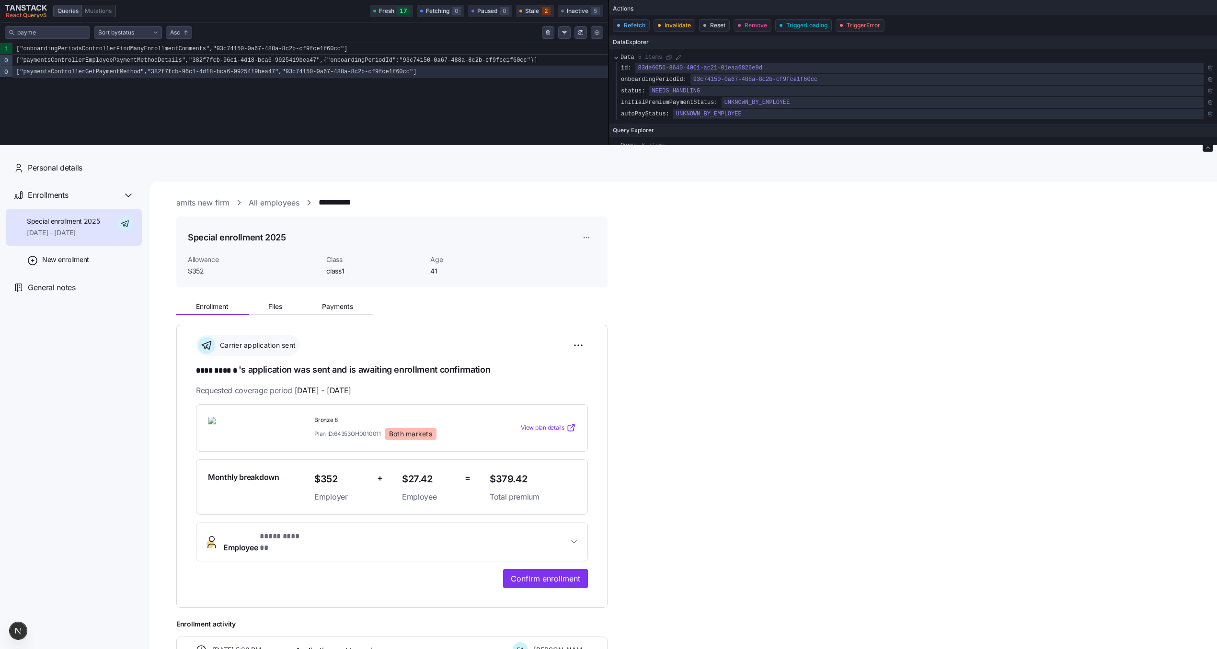
click at [578, 342] on html "**********" at bounding box center [608, 394] width 1217 height 788
click at [547, 412] on div "Reset election" at bounding box center [534, 414] width 95 height 15
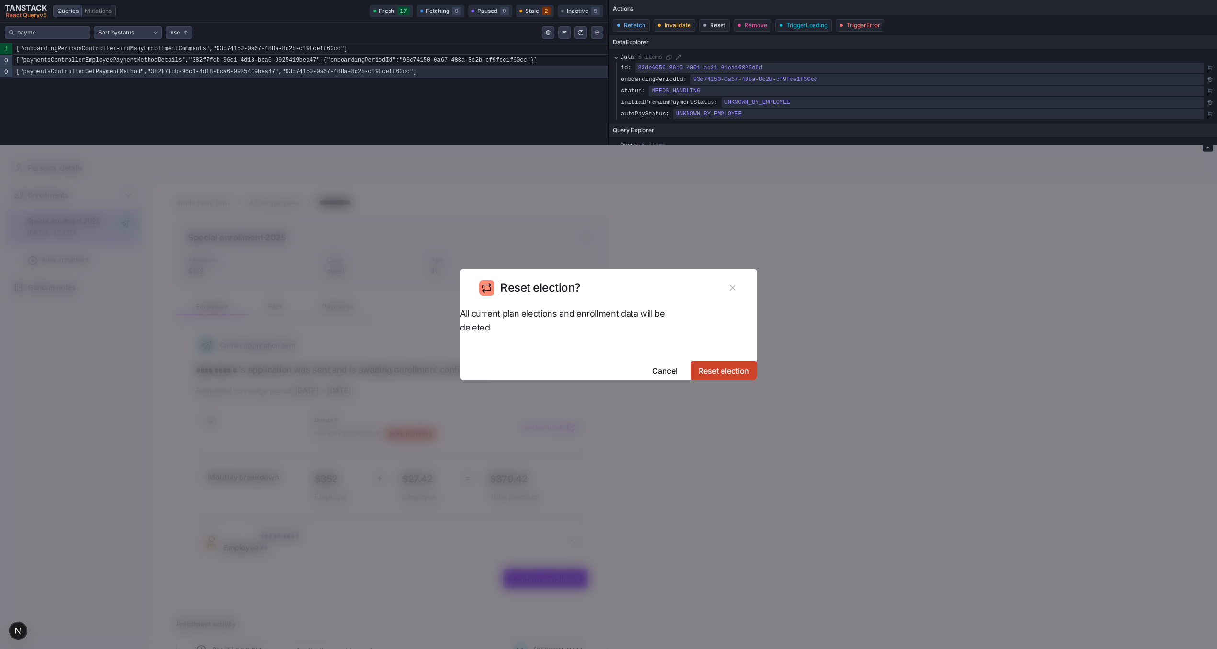
click at [704, 365] on span "Reset election" at bounding box center [723, 370] width 51 height 11
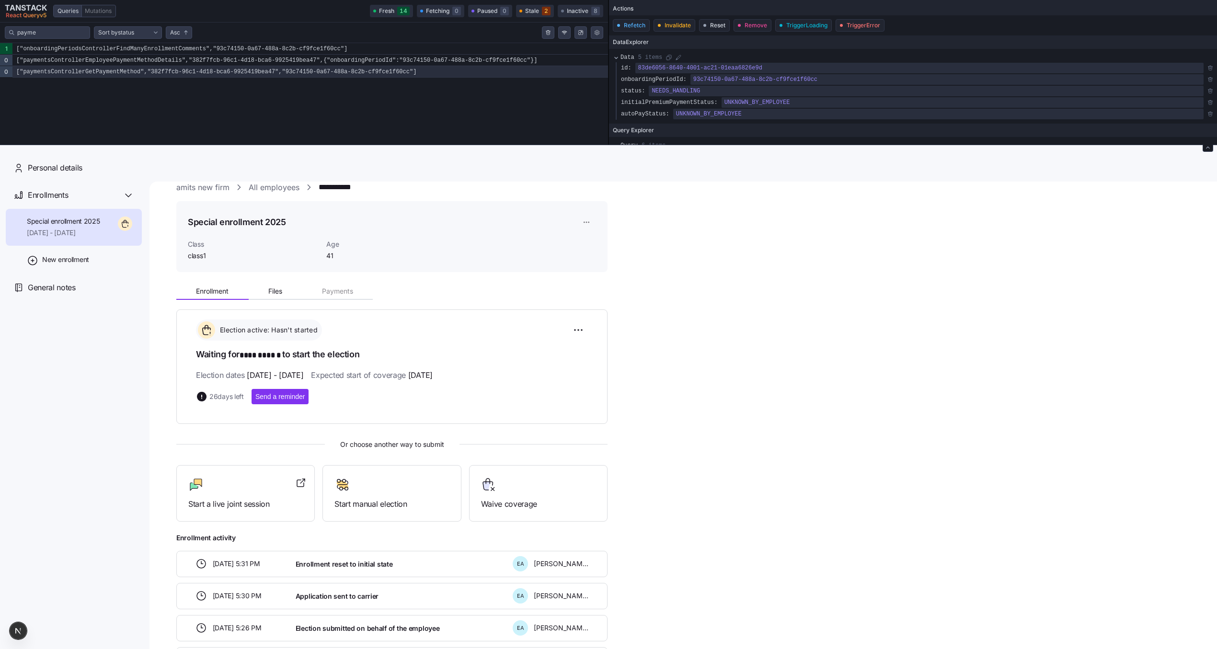
scroll to position [0, 0]
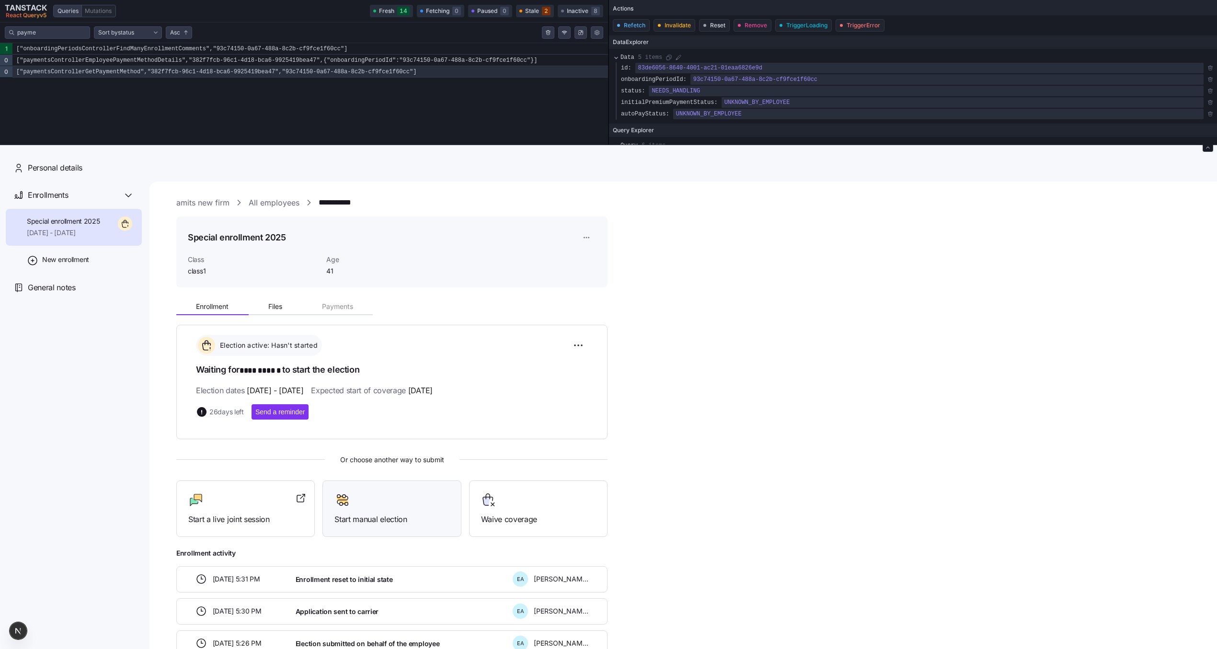
click at [360, 505] on div at bounding box center [391, 499] width 114 height 15
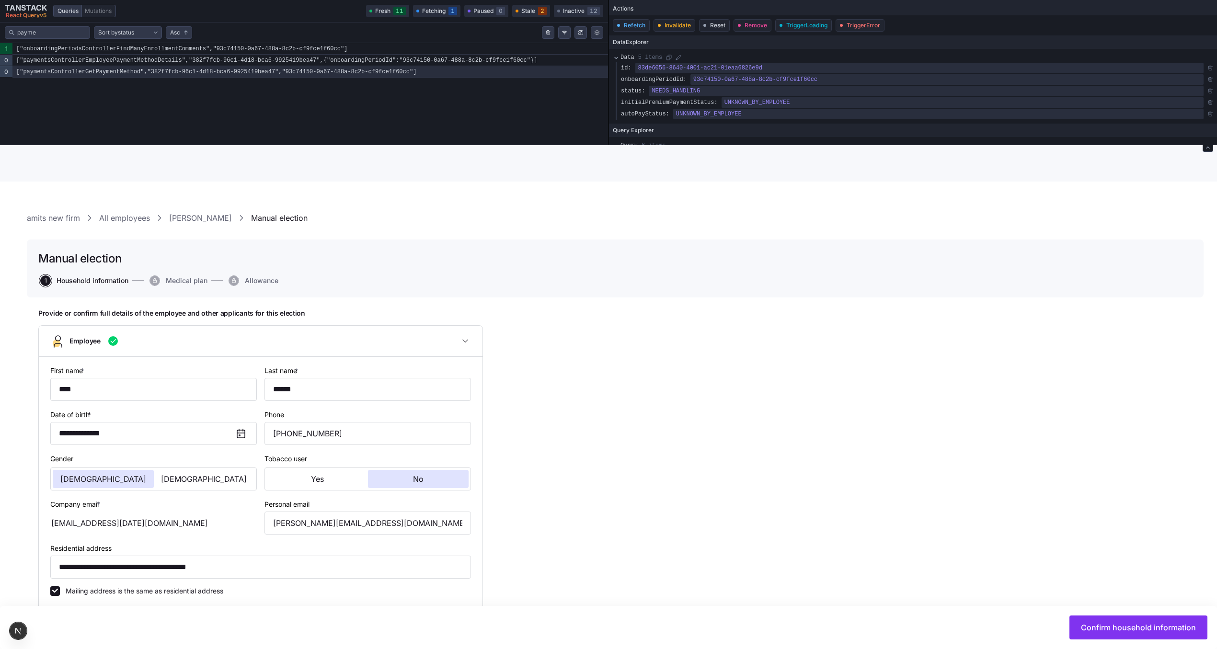
type input "class1"
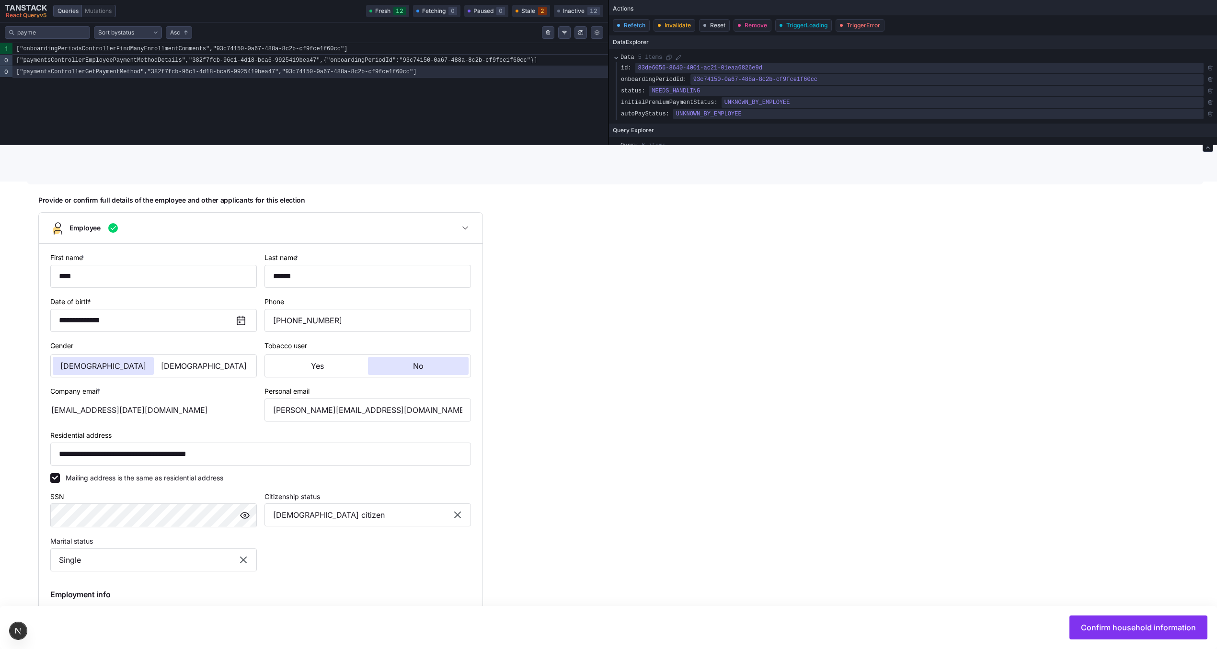
scroll to position [137, 0]
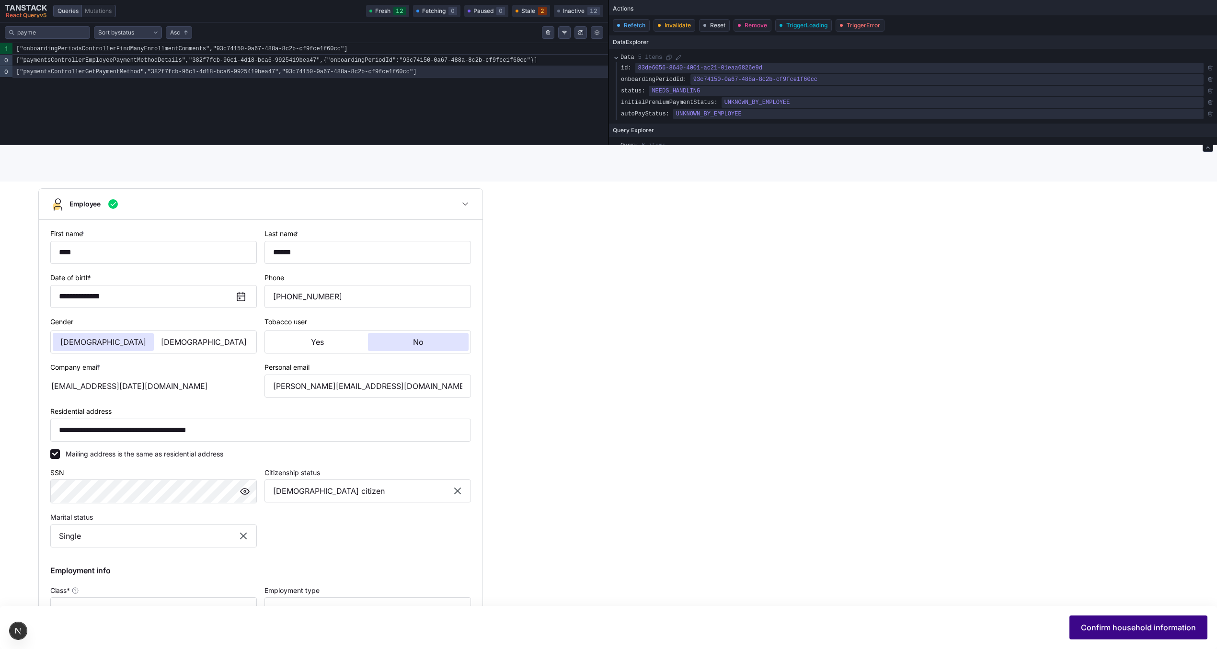
click at [1094, 628] on span "Confirm household information" at bounding box center [1138, 627] width 115 height 11
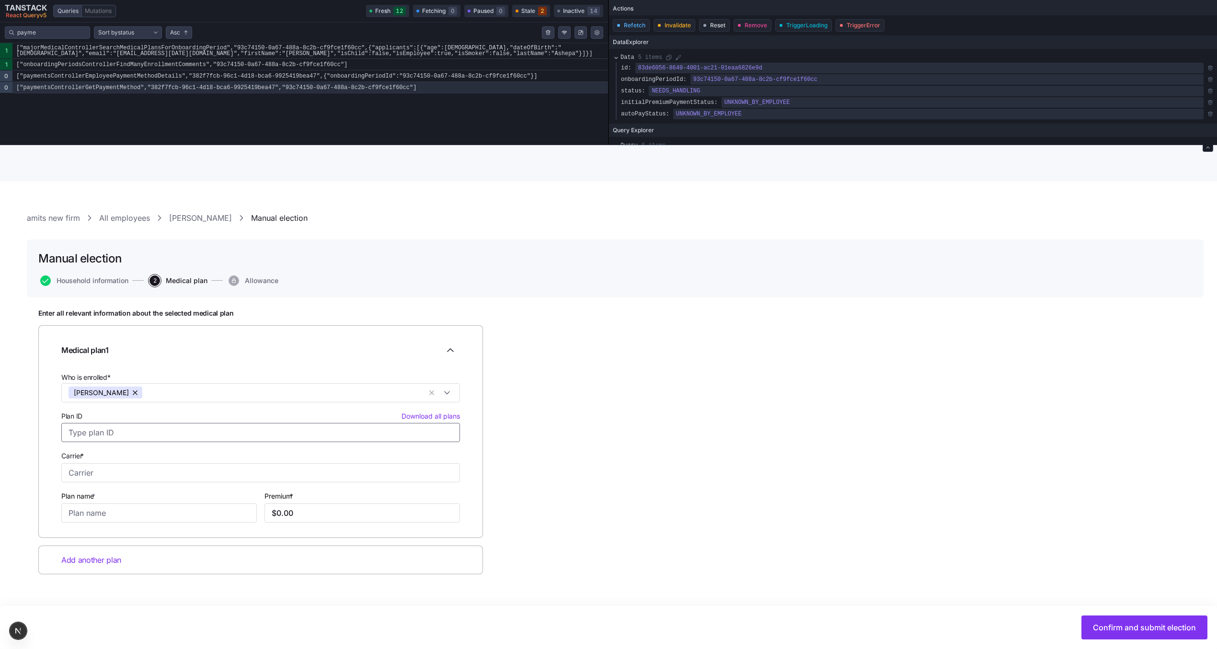
click at [144, 432] on input "Plan ID Download all plans" at bounding box center [260, 432] width 398 height 19
click at [143, 467] on div "64353OH0010011 [PERSON_NAME], Bronze 8" at bounding box center [261, 464] width 394 height 33
type input "64353OH0010011"
type input "[PERSON_NAME]"
type input "Bronze 8"
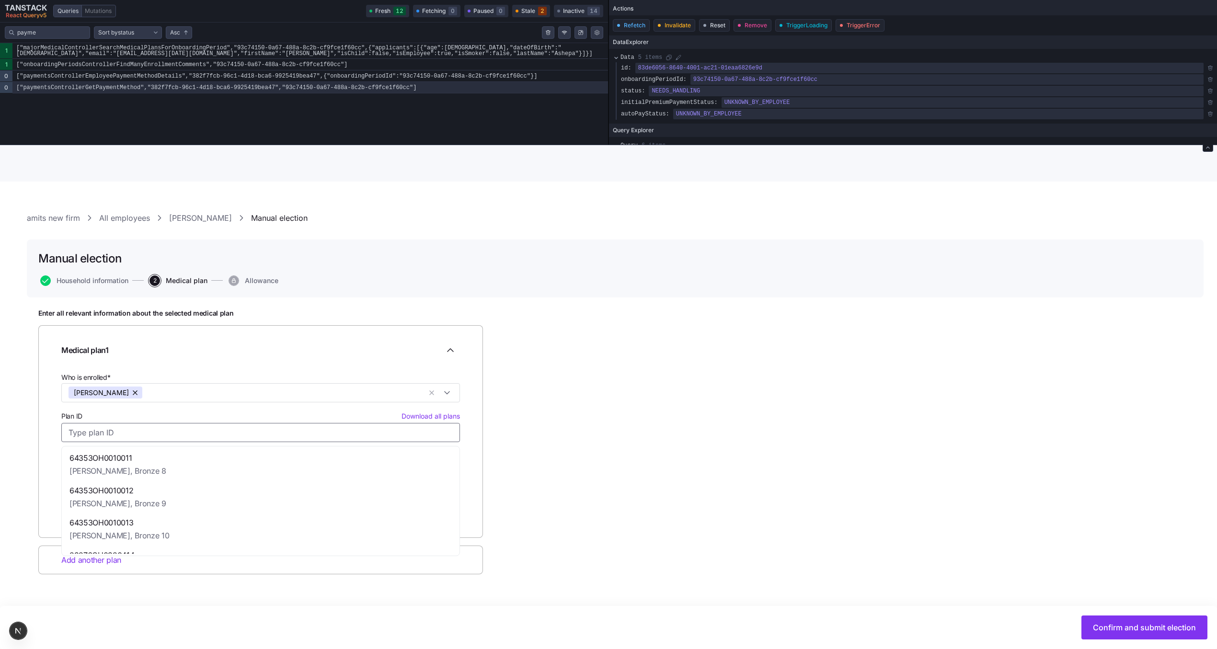
type input "$379.42"
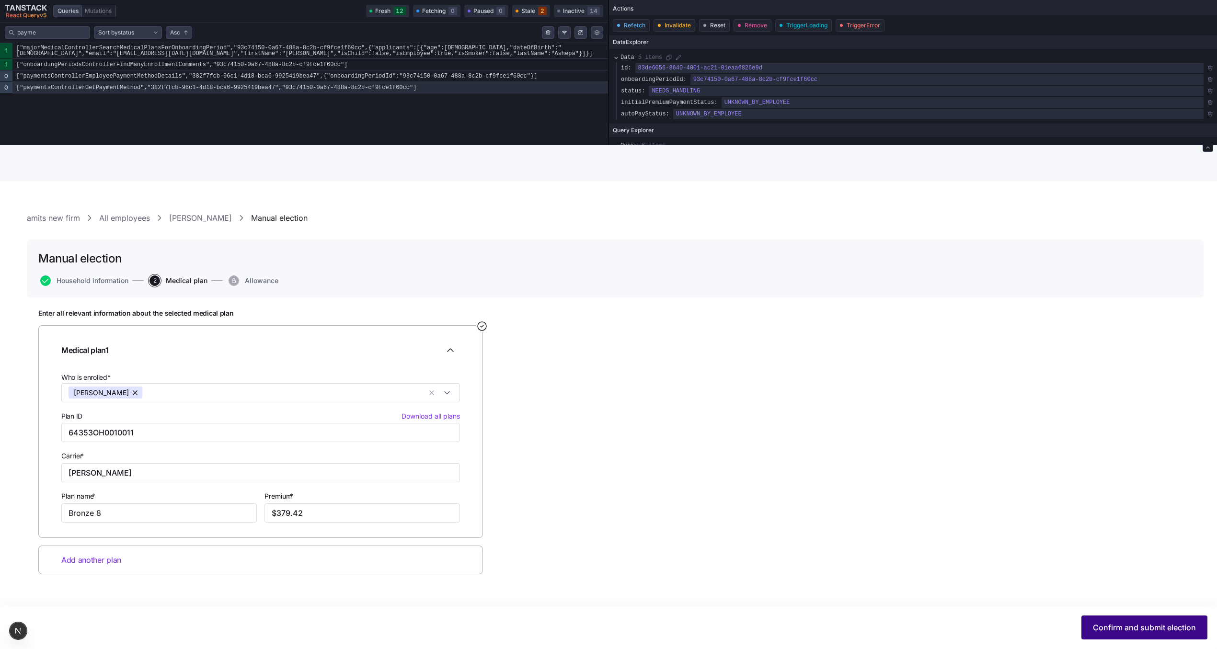
click at [1126, 626] on span "Confirm and submit election" at bounding box center [1144, 627] width 103 height 11
click at [1136, 620] on button "Confirm and submit election" at bounding box center [1144, 627] width 126 height 24
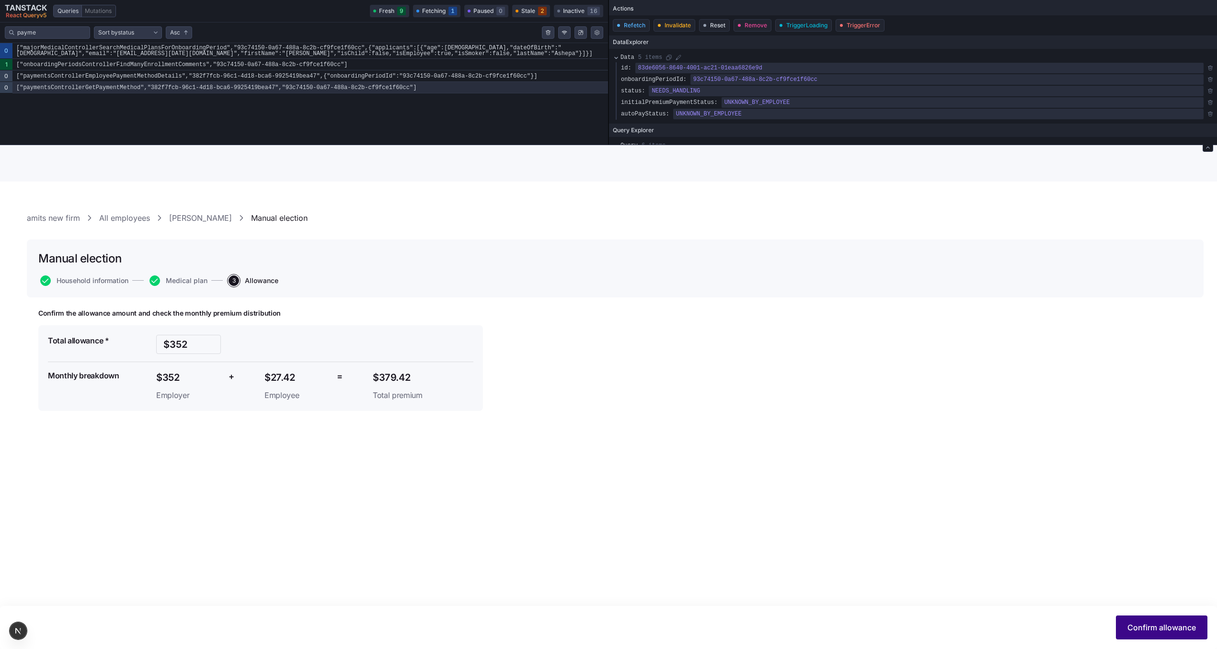
click at [1147, 626] on span "Confirm allowance" at bounding box center [1161, 627] width 68 height 11
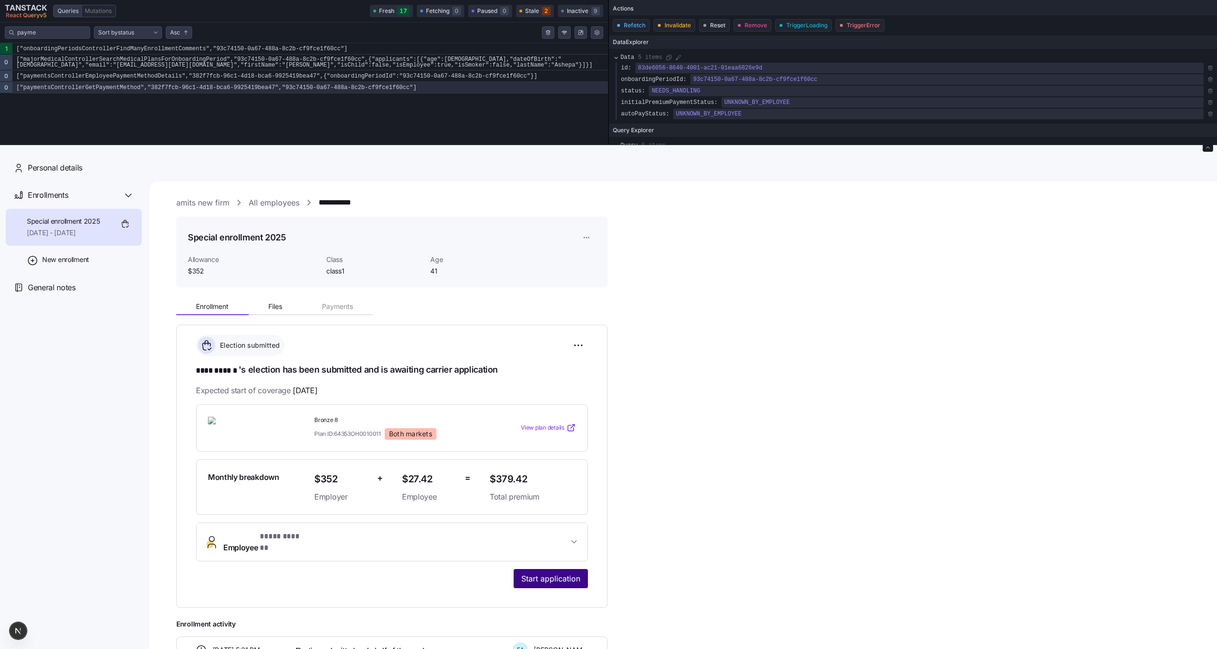
click at [544, 573] on span "Start application" at bounding box center [550, 578] width 59 height 11
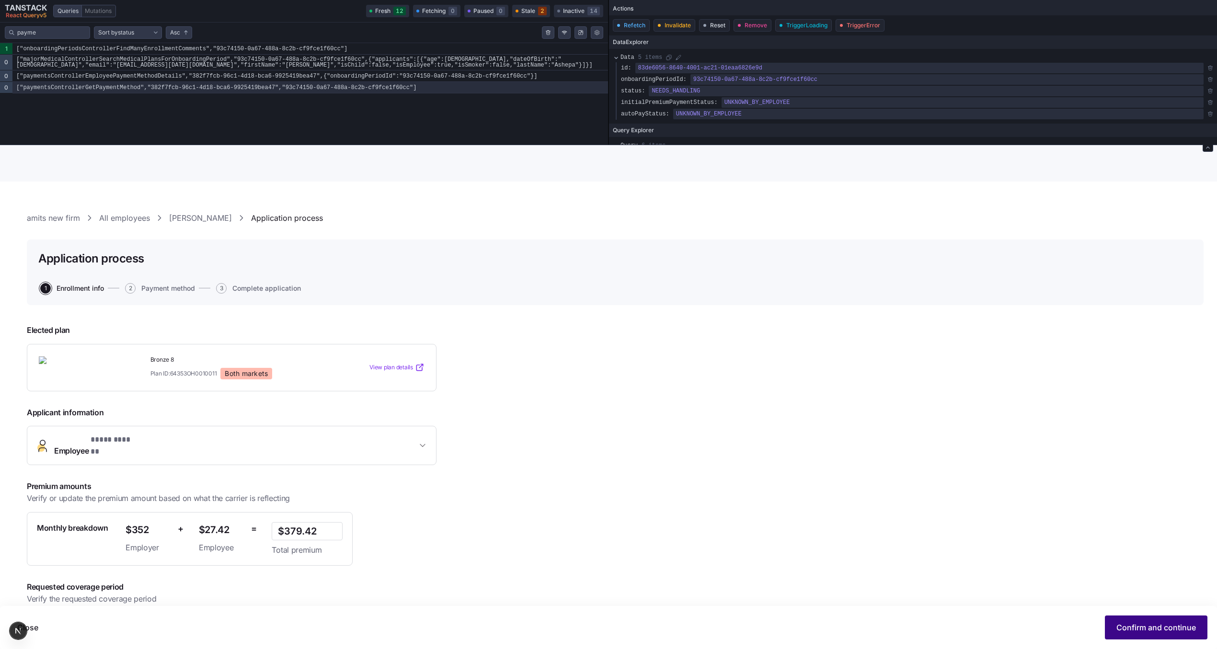
click at [1148, 626] on span "Confirm and continue" at bounding box center [1156, 627] width 80 height 11
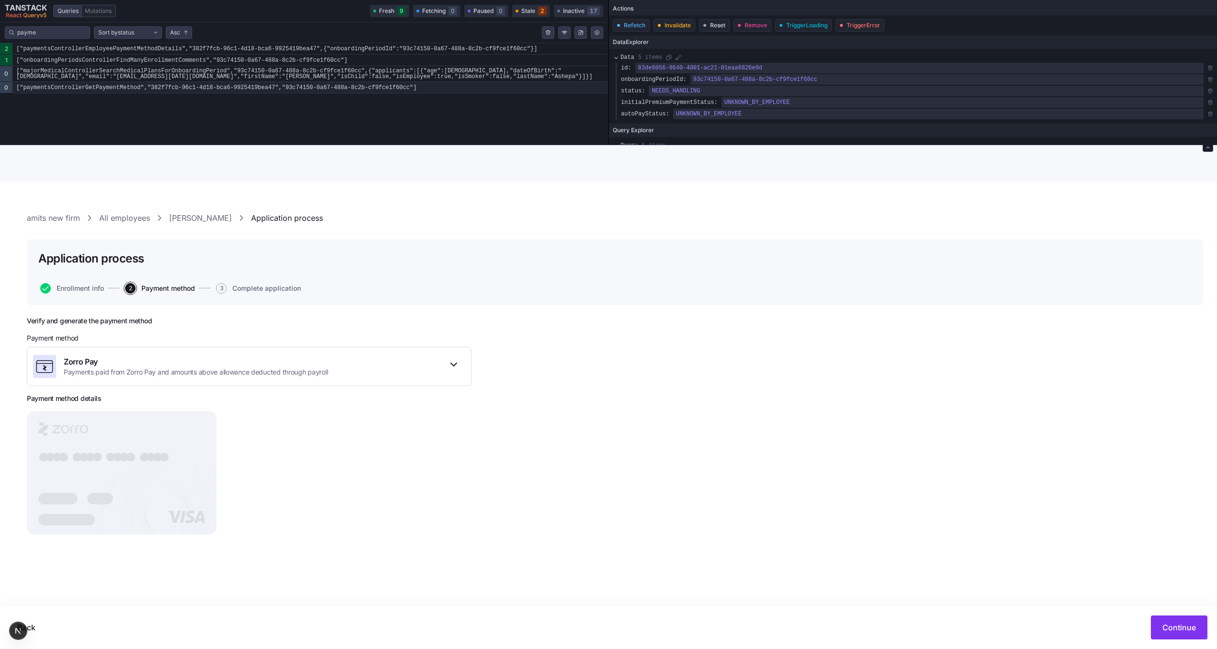
click at [418, 90] on code "["paymentsControllerGetPaymentMethod","382f7fcb-96c1-4d18-bca6-9925419bea47","9…" at bounding box center [309, 87] width 595 height 11
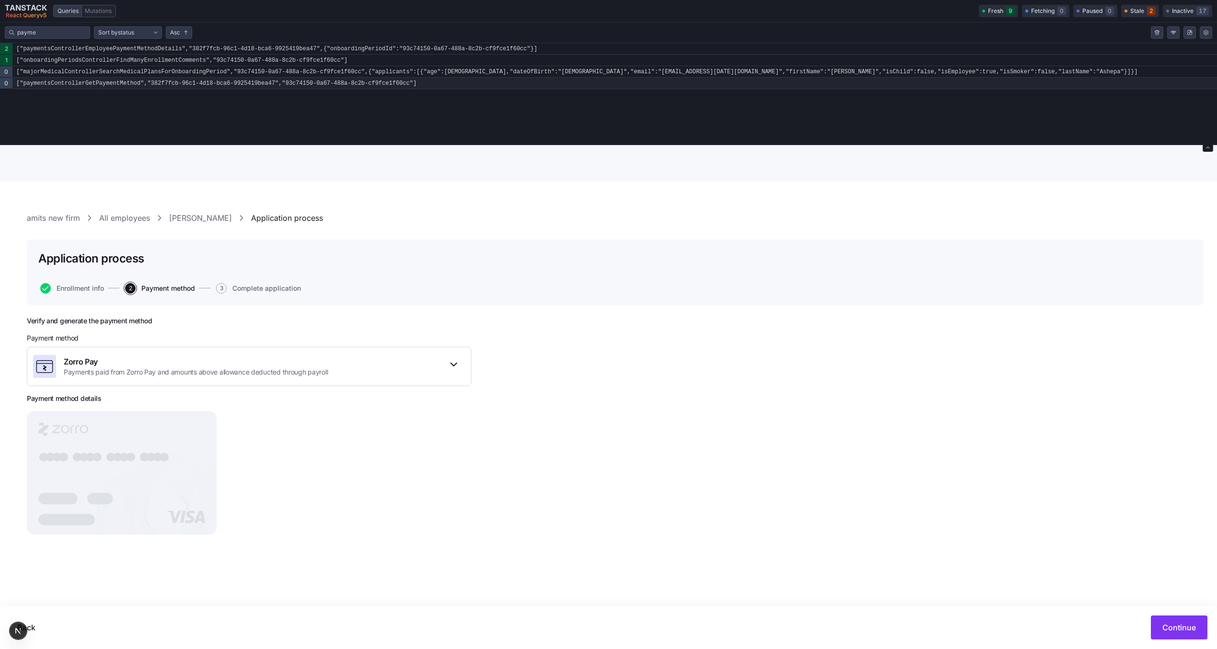
click at [418, 86] on code "["paymentsControllerGetPaymentMethod","382f7fcb-96c1-4d18-bca6-9925419bea47","9…" at bounding box center [614, 83] width 1204 height 11
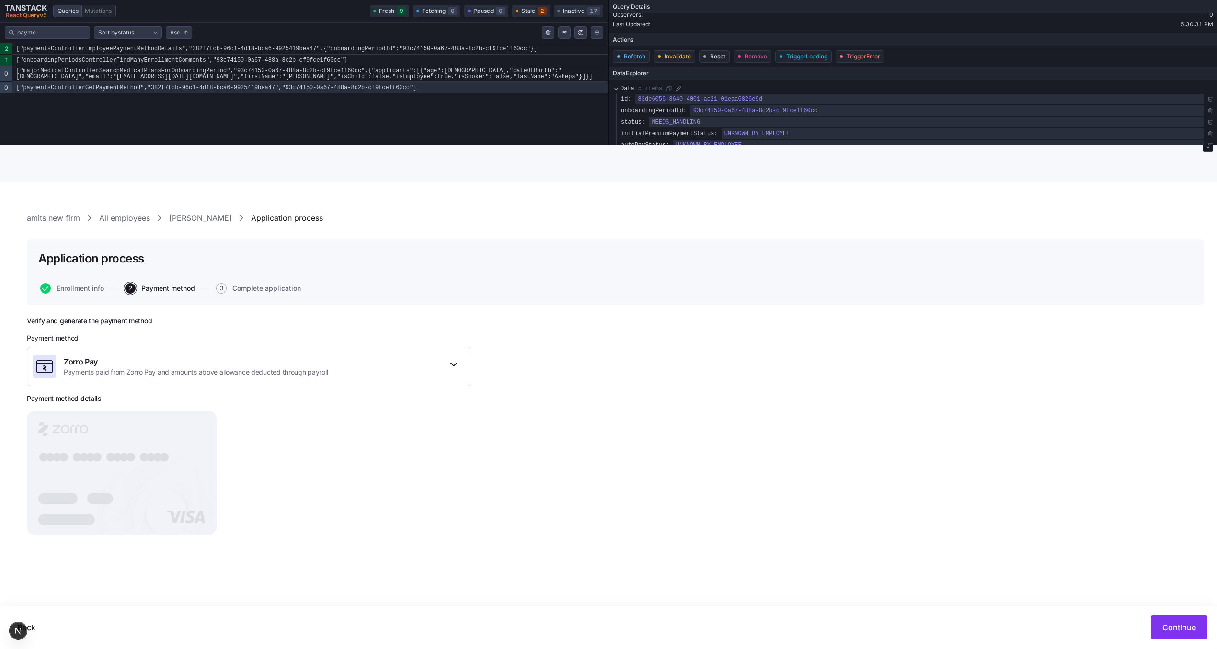
scroll to position [82, 0]
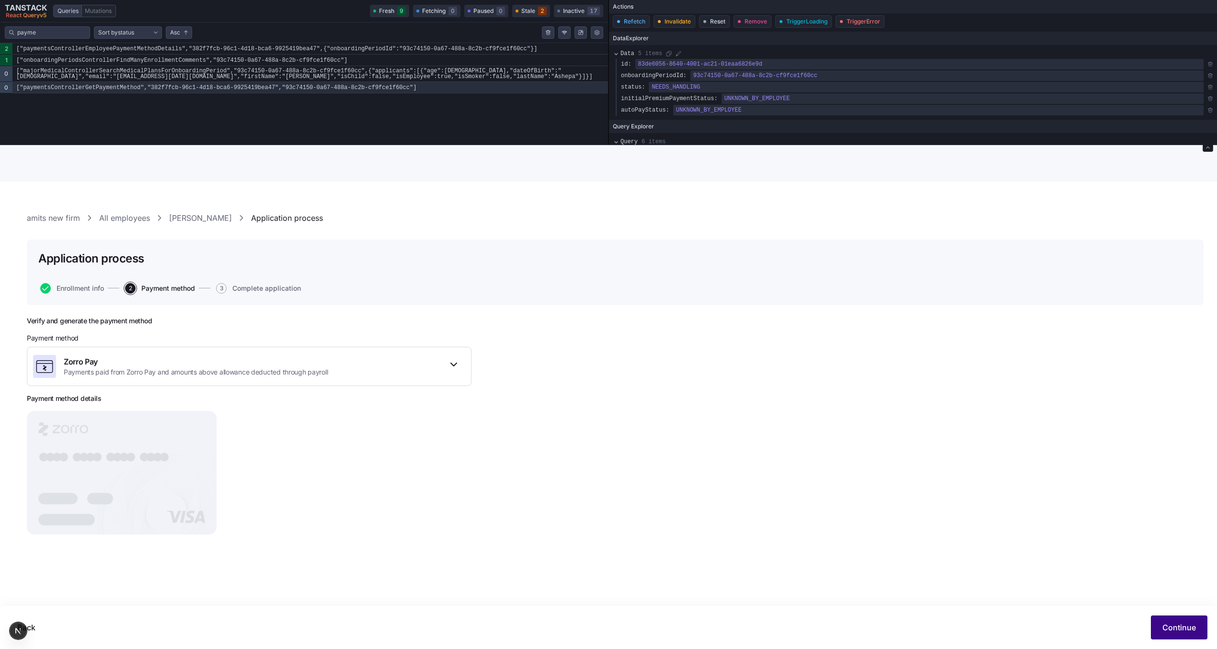
click at [1168, 623] on span "Continue" at bounding box center [1179, 627] width 34 height 11
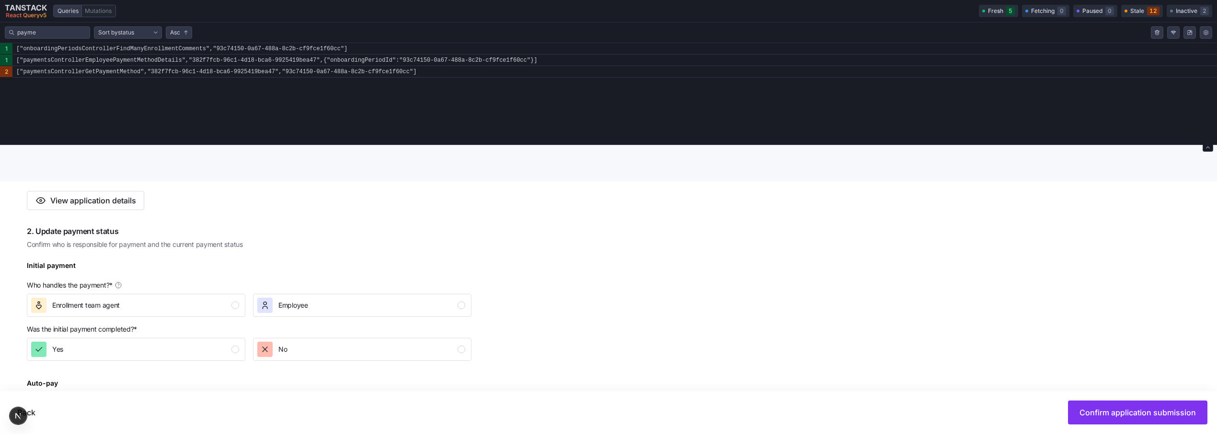
scroll to position [405, 0]
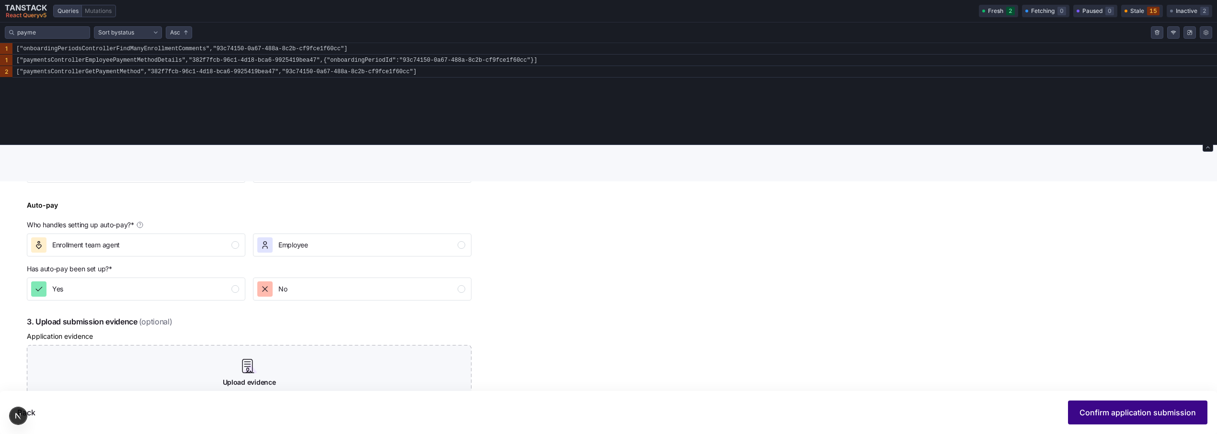
click at [1123, 415] on span "Confirm application submission" at bounding box center [1137, 412] width 116 height 11
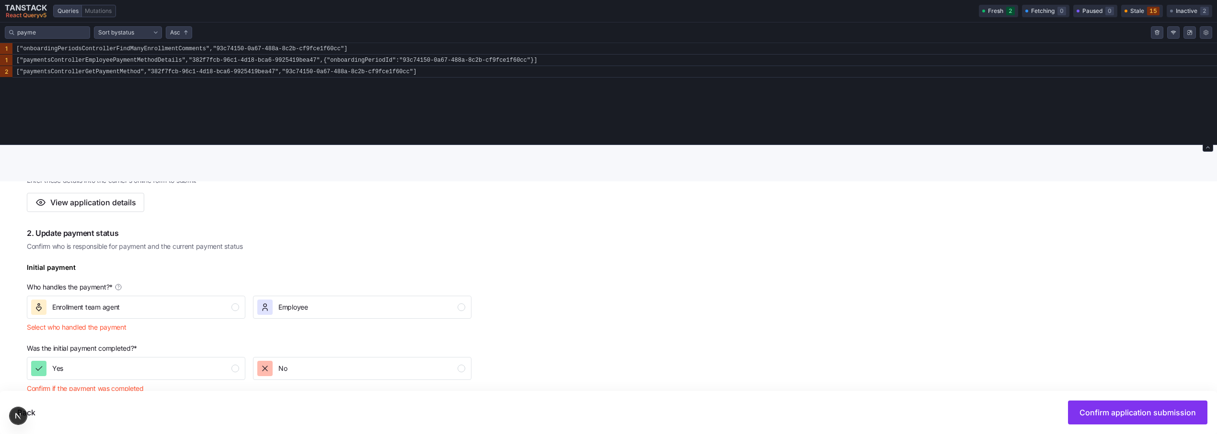
scroll to position [228, 0]
click at [302, 294] on button "Employee" at bounding box center [362, 304] width 218 height 23
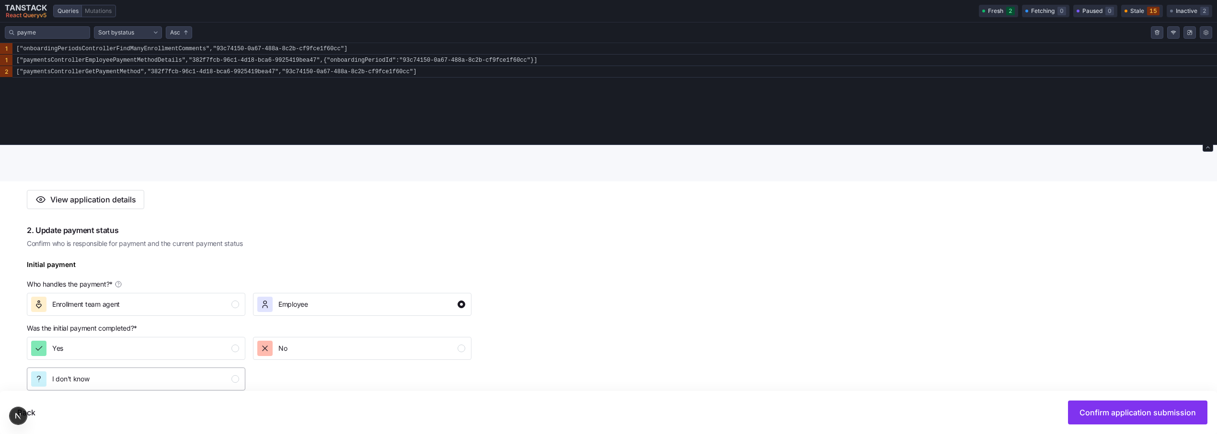
click at [160, 384] on div "I don't know" at bounding box center [135, 379] width 208 height 15
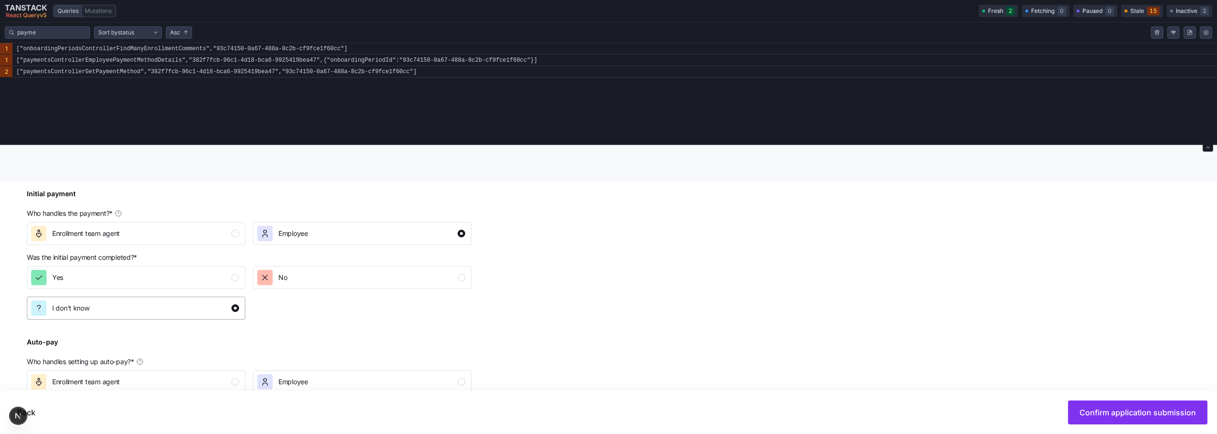
scroll to position [366, 0]
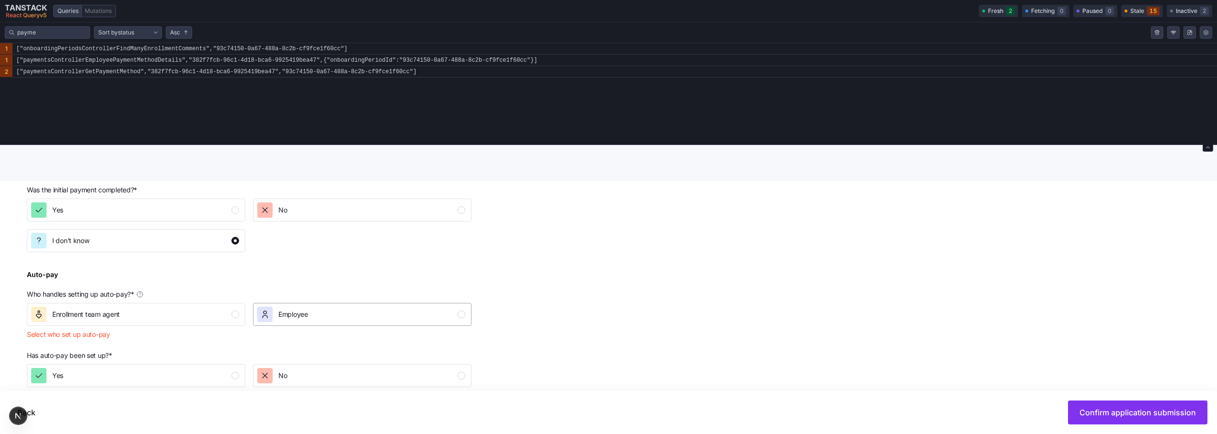
click at [285, 317] on span "Employee" at bounding box center [293, 315] width 30 height 10
click at [160, 382] on div "I don't know" at bounding box center [135, 389] width 208 height 15
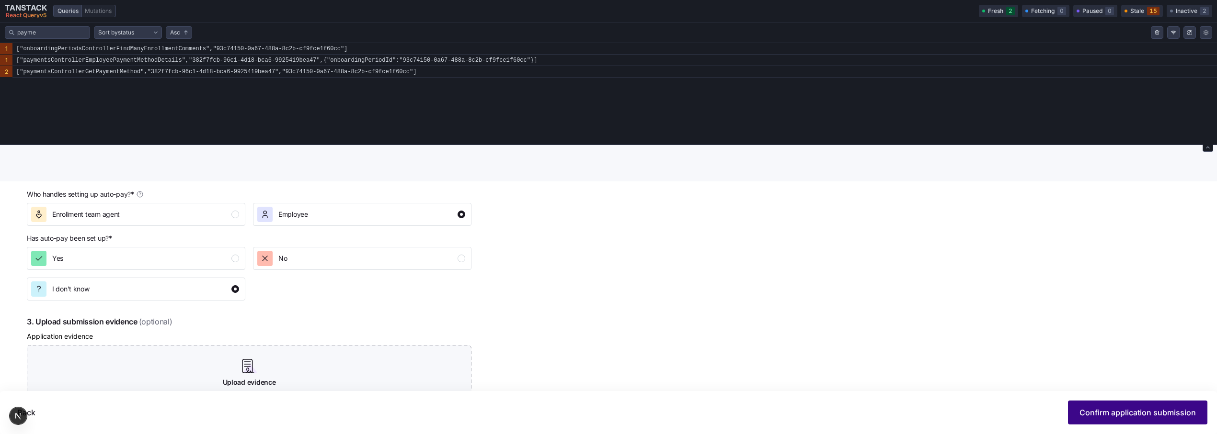
click at [1182, 417] on span "Confirm application submission" at bounding box center [1137, 412] width 116 height 11
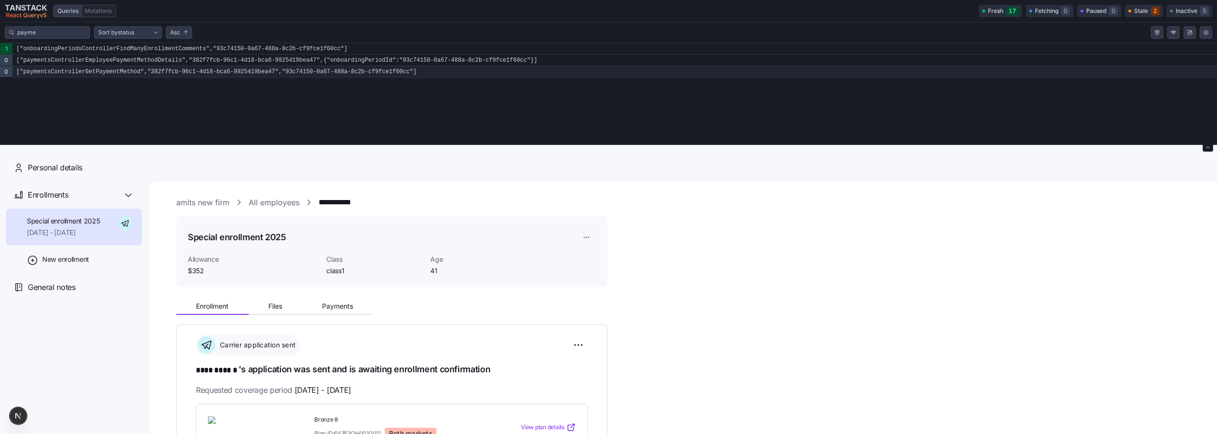
click at [203, 69] on code "["paymentsControllerGetPaymentMethod","382f7fcb-96c1-4d18-bca6-9925419bea47","9…" at bounding box center [614, 71] width 1204 height 11
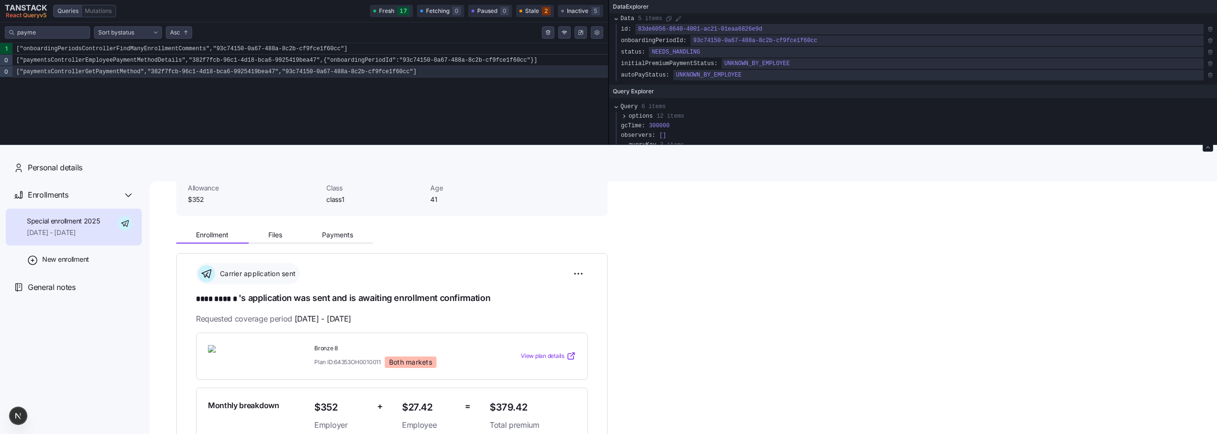
scroll to position [28, 0]
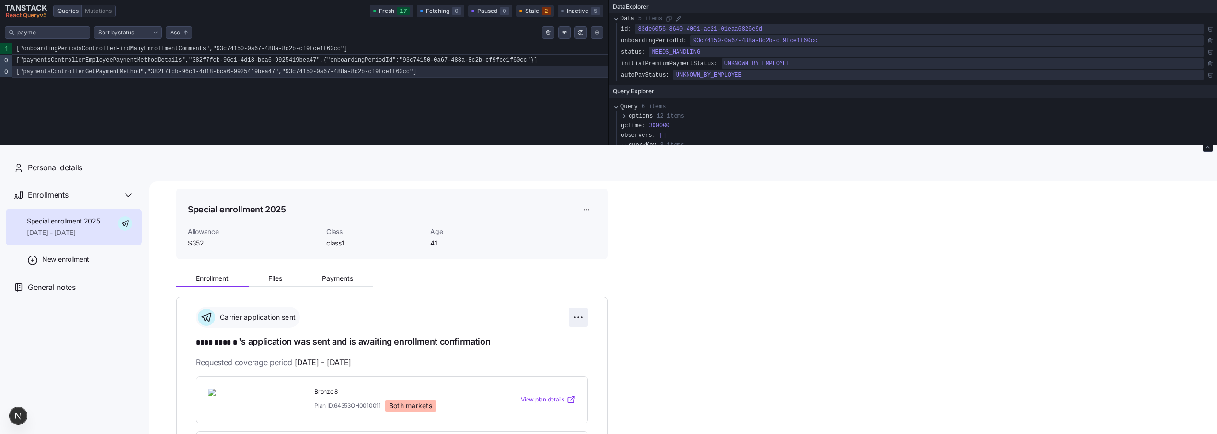
click at [587, 316] on html "**********" at bounding box center [608, 287] width 1217 height 574
click at [546, 387] on div "Reset election" at bounding box center [534, 386] width 95 height 15
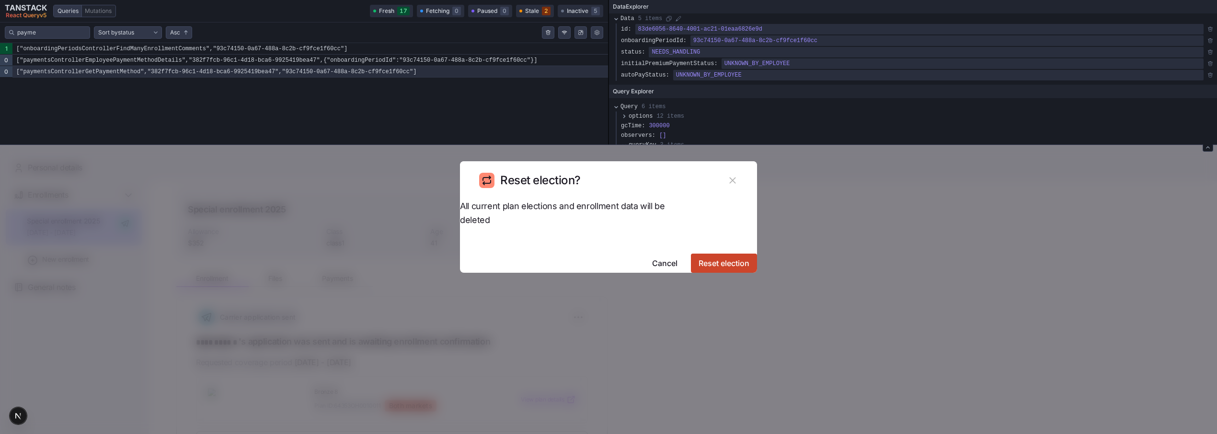
click at [698, 258] on span "Reset election" at bounding box center [723, 263] width 51 height 11
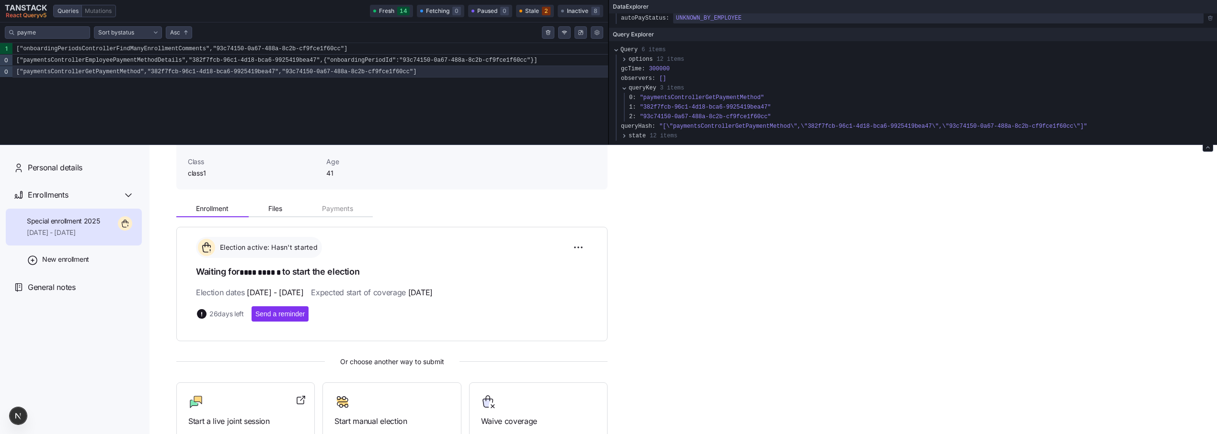
scroll to position [102, 0]
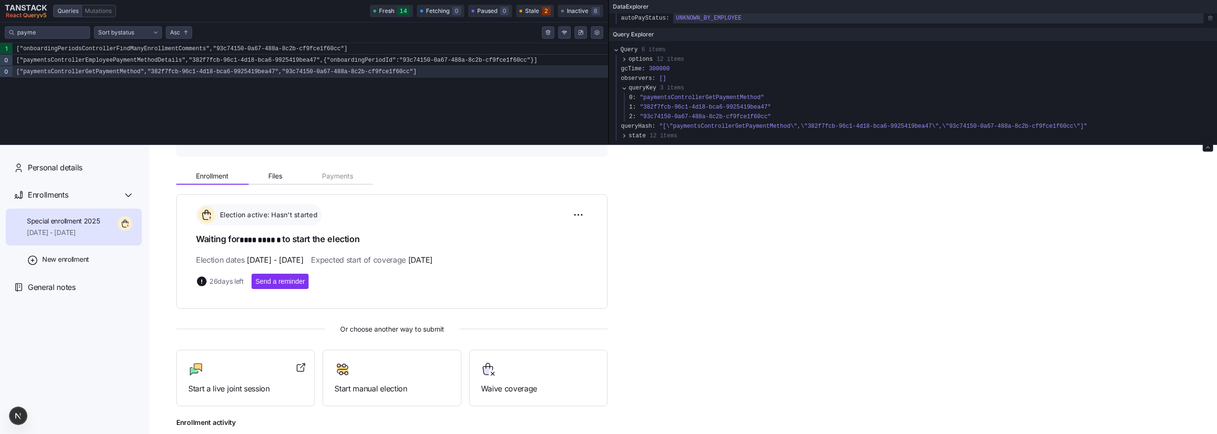
click at [622, 137] on icon "Tanstack query devtools" at bounding box center [624, 136] width 6 height 6
click at [625, 88] on icon "Tanstack query devtools" at bounding box center [624, 90] width 6 height 6
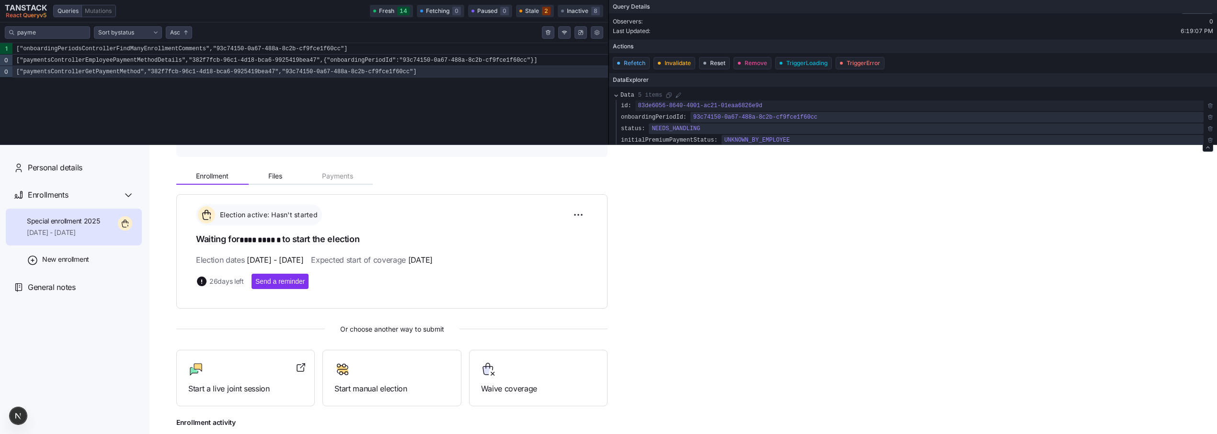
scroll to position [0, 0]
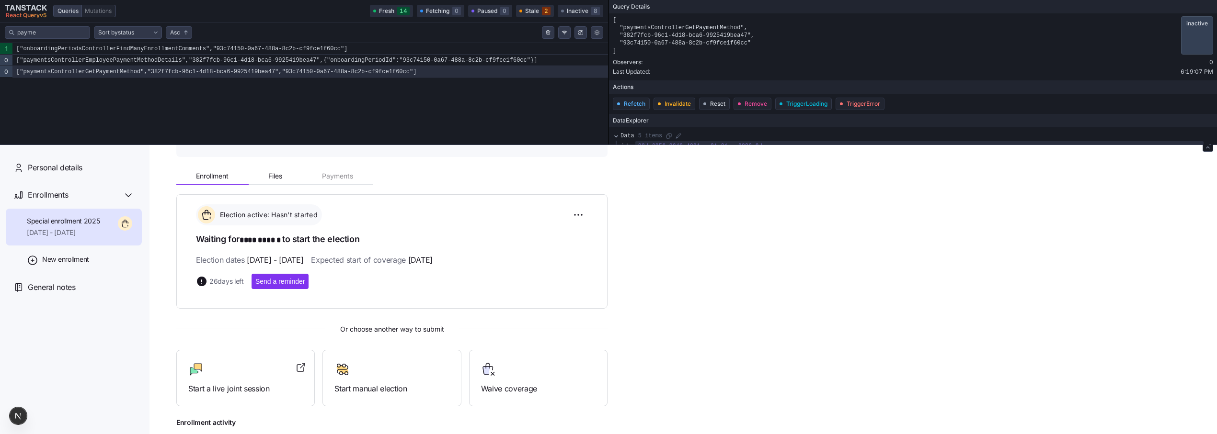
click at [361, 378] on div "Start manual election" at bounding box center [391, 378] width 114 height 33
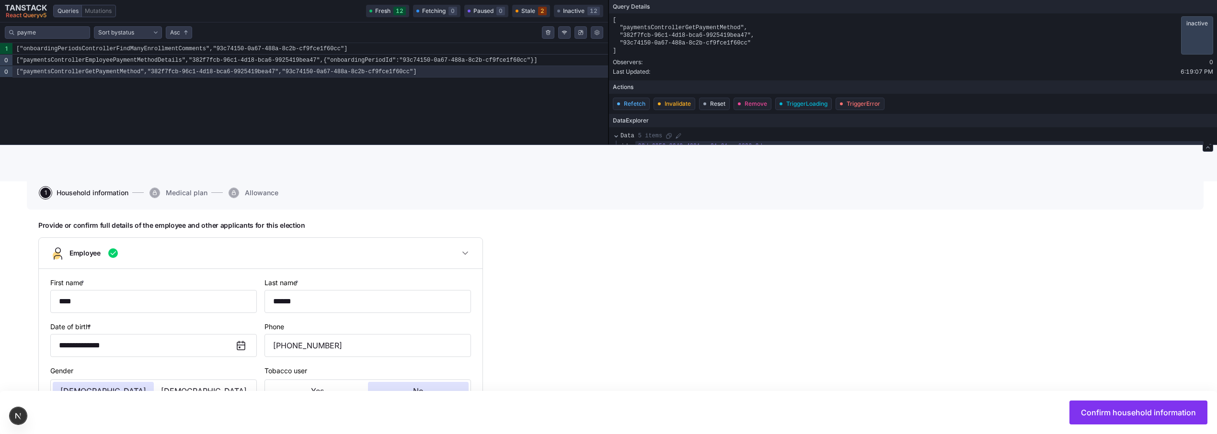
scroll to position [132, 0]
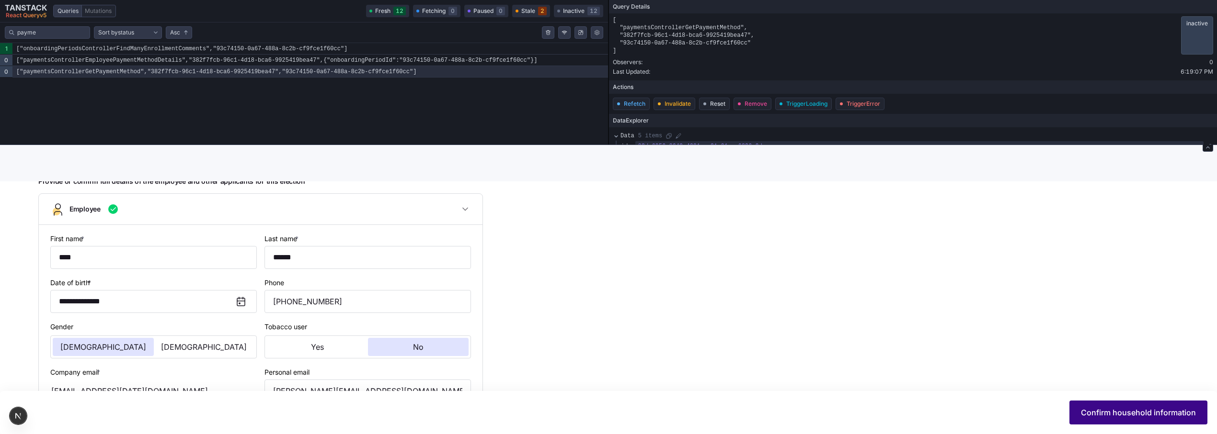
click at [1119, 410] on span "Confirm household information" at bounding box center [1138, 412] width 115 height 11
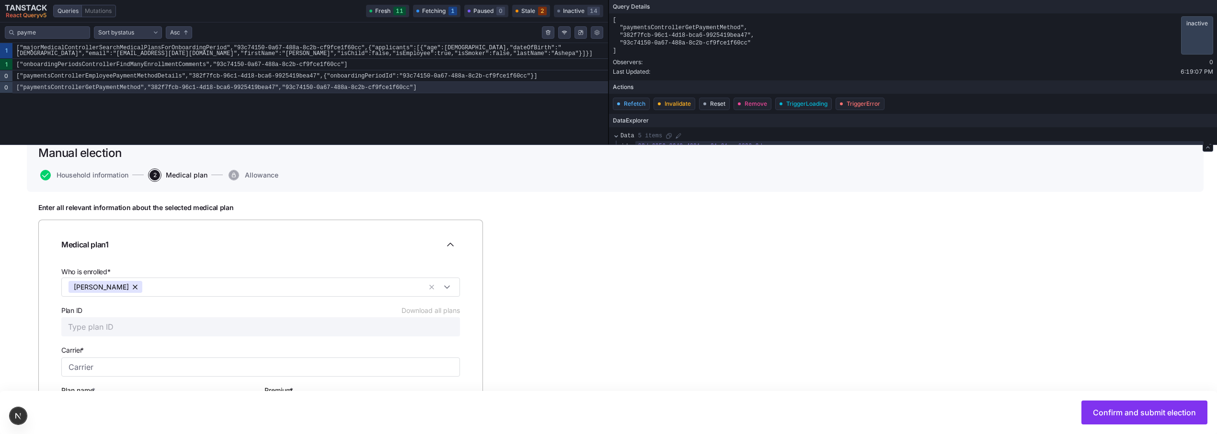
scroll to position [145, 0]
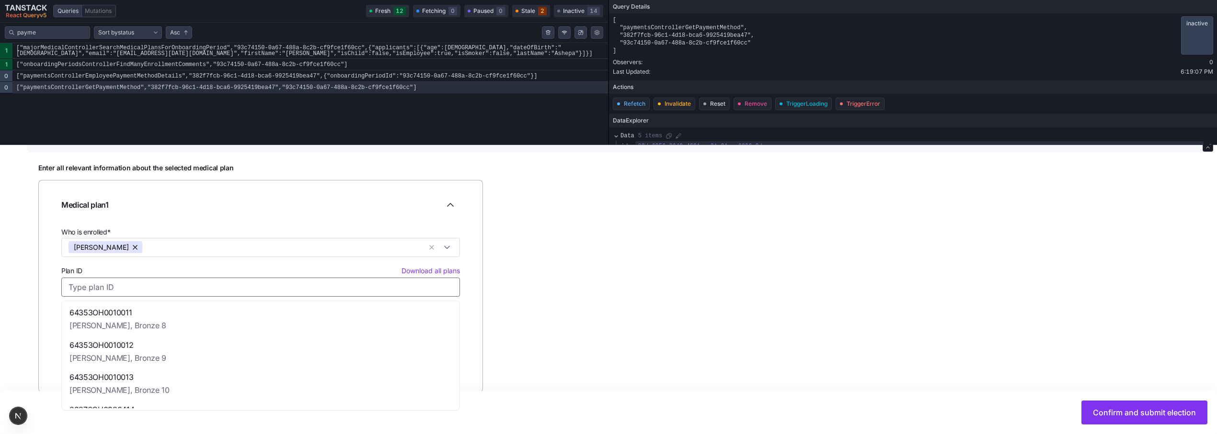
click at [113, 290] on input "Plan ID Download all plans" at bounding box center [260, 287] width 398 height 19
click at [114, 317] on span "64353OH0010011" at bounding box center [117, 313] width 97 height 12
type input "64353OH0010011"
type input "[PERSON_NAME]"
type input "Bronze 8"
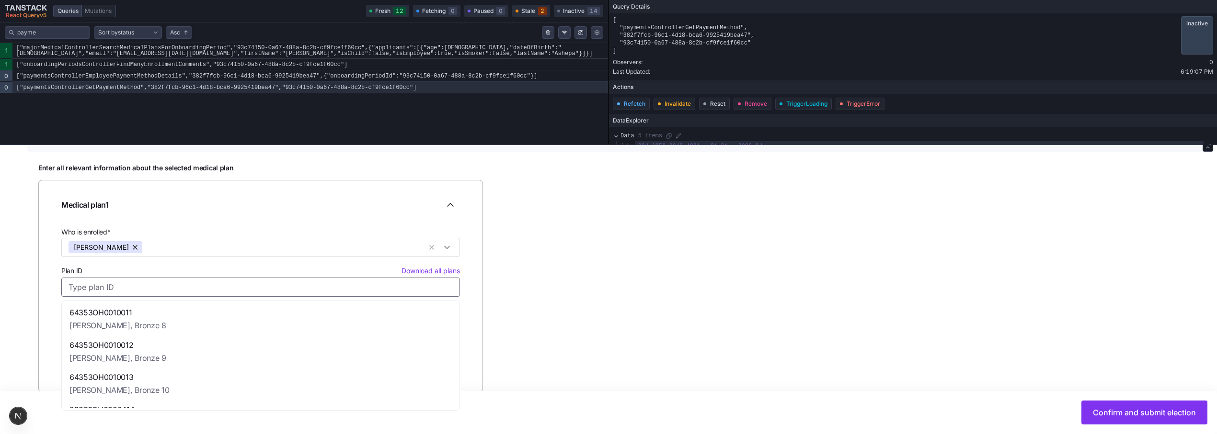
type input "$379.42"
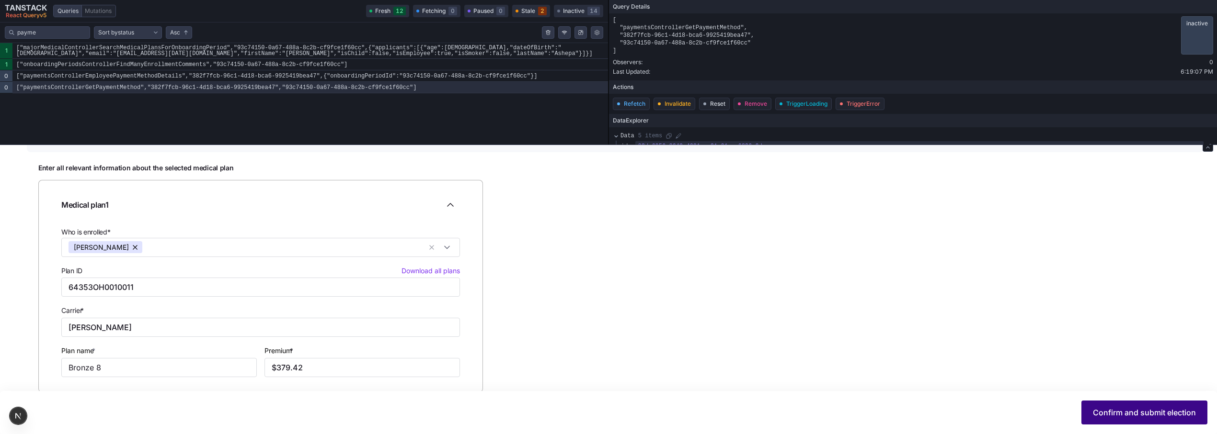
click at [1141, 408] on span "Confirm and submit election" at bounding box center [1144, 412] width 103 height 11
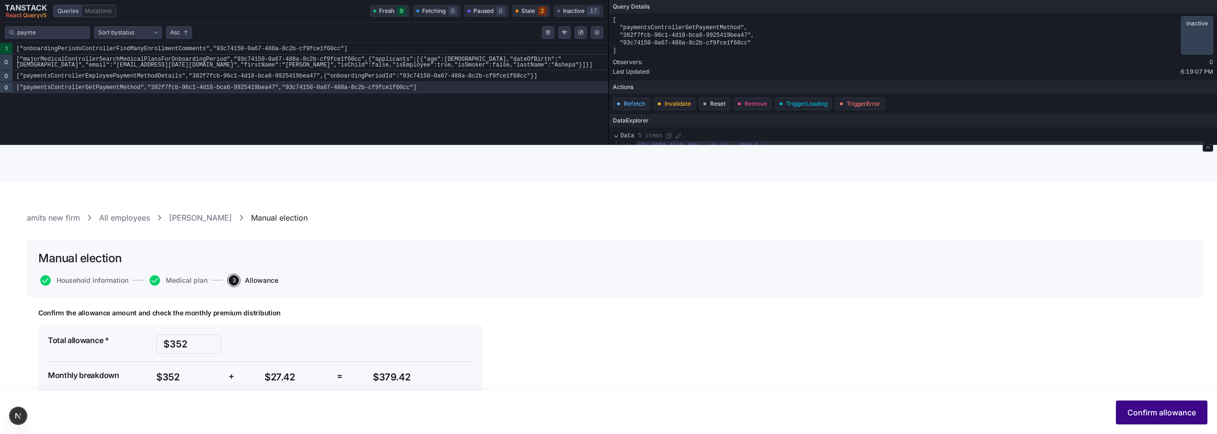
click at [1148, 420] on button "Confirm allowance" at bounding box center [1161, 413] width 91 height 24
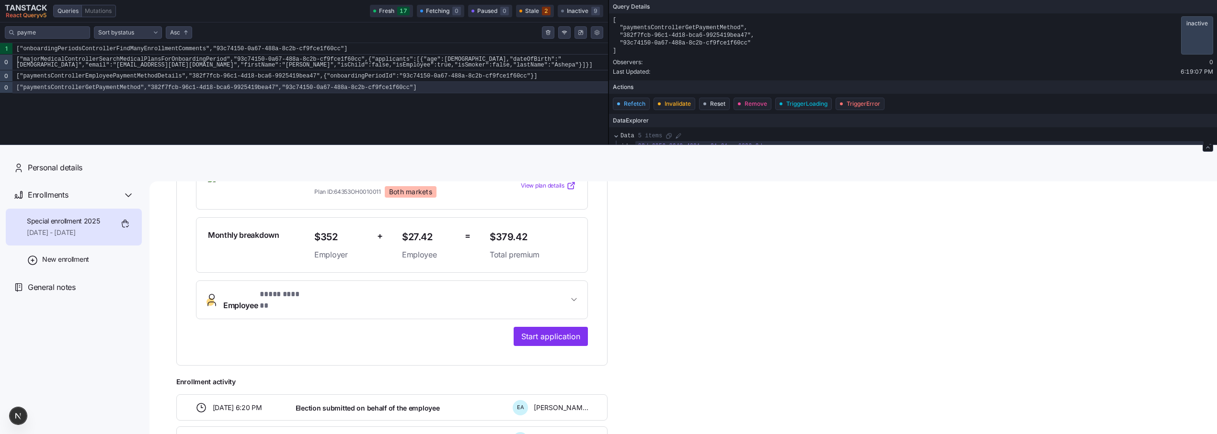
scroll to position [259, 0]
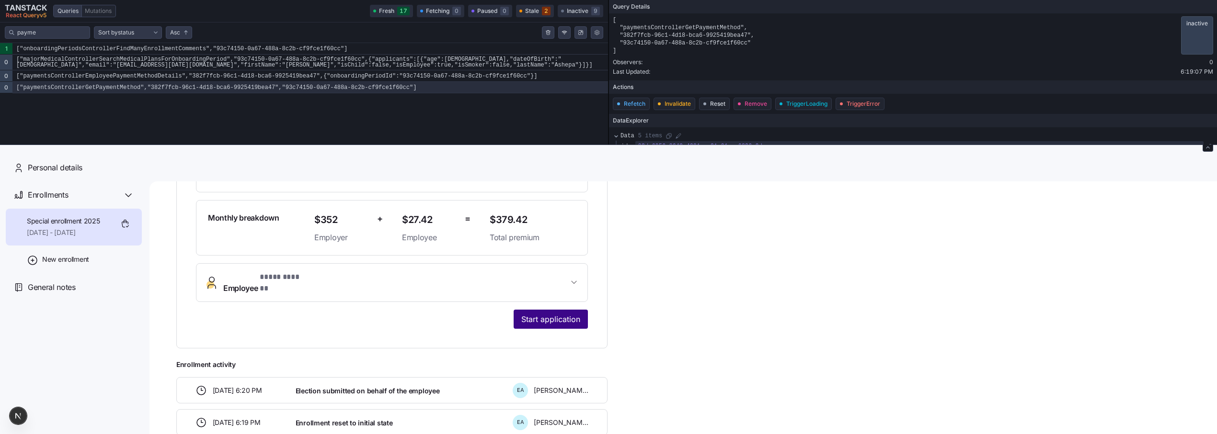
click at [563, 314] on span "Start application" at bounding box center [550, 319] width 59 height 11
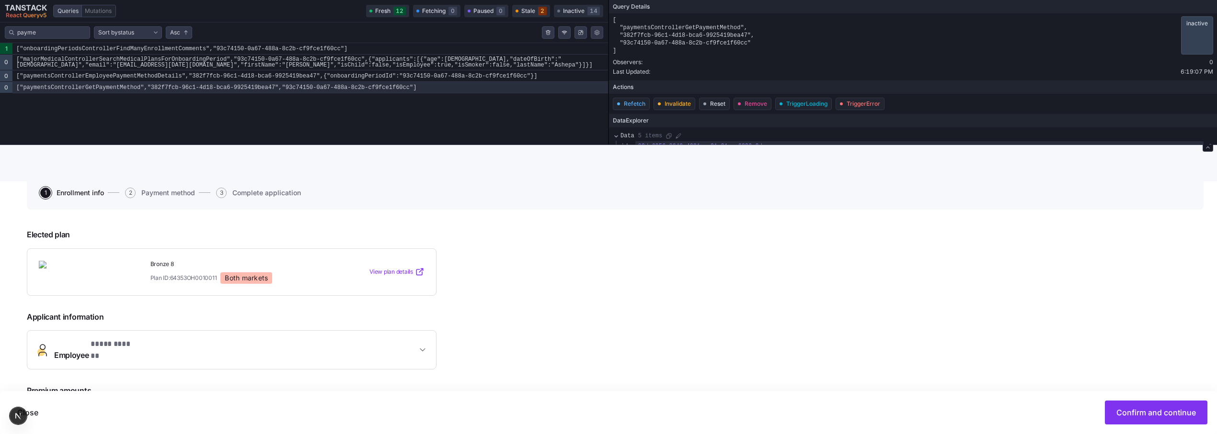
scroll to position [103, 0]
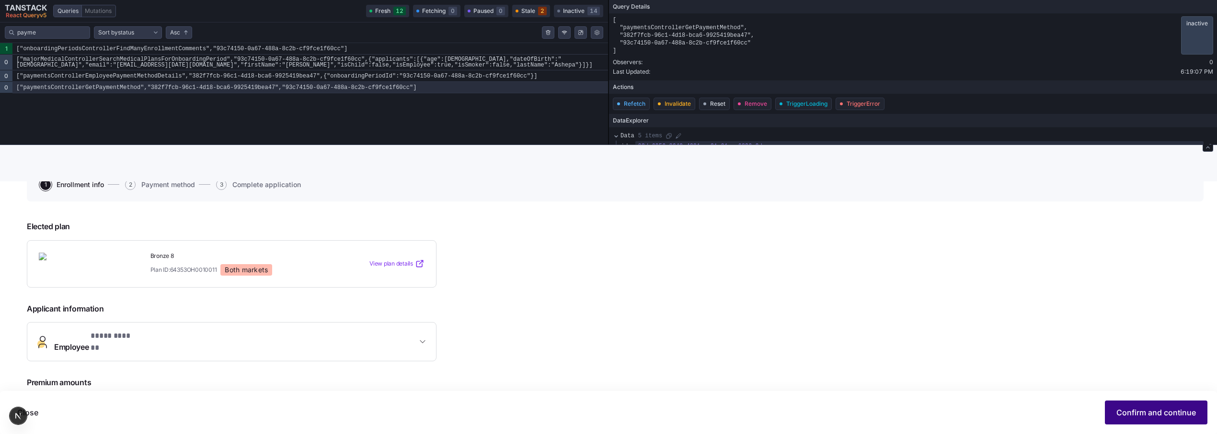
click at [1137, 418] on span "Confirm and continue" at bounding box center [1156, 412] width 80 height 11
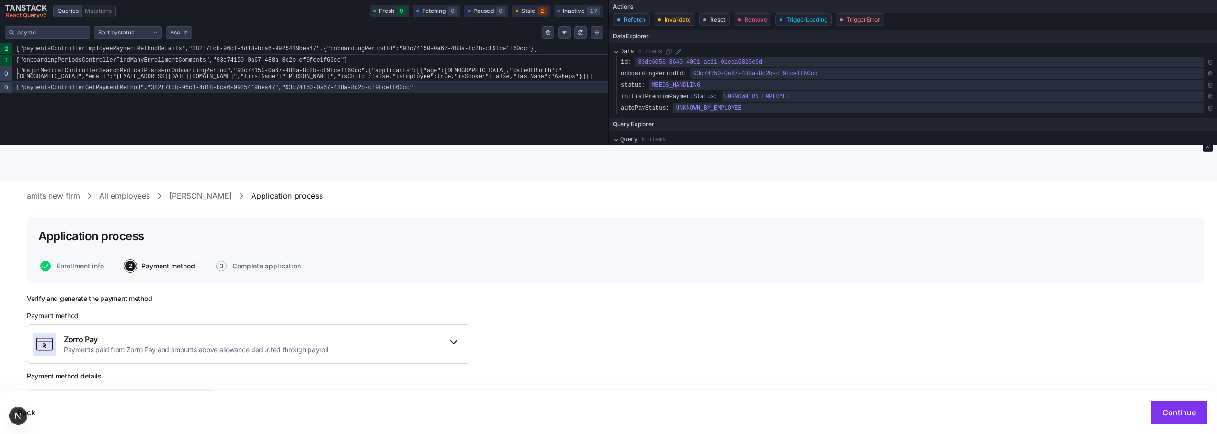
scroll to position [93, 0]
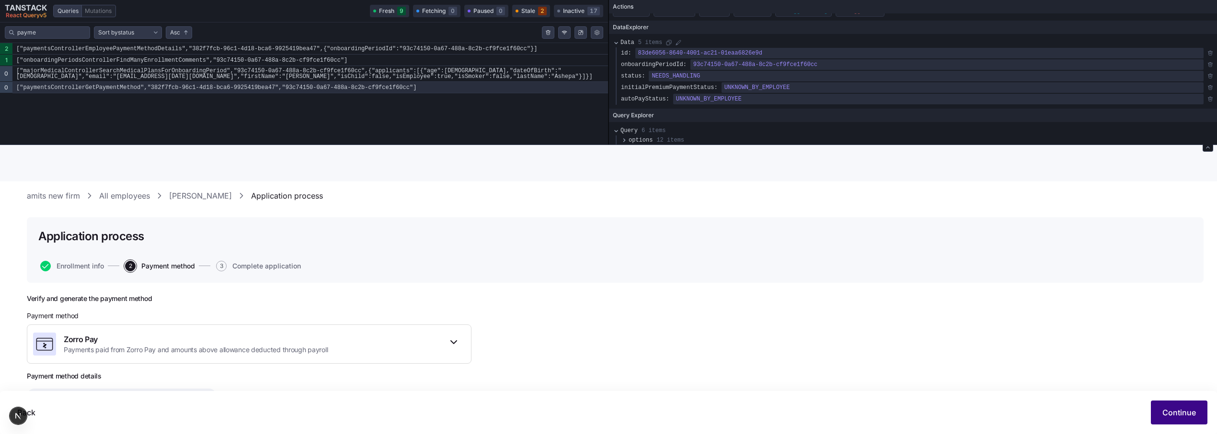
click at [1175, 418] on span "Continue" at bounding box center [1179, 412] width 34 height 11
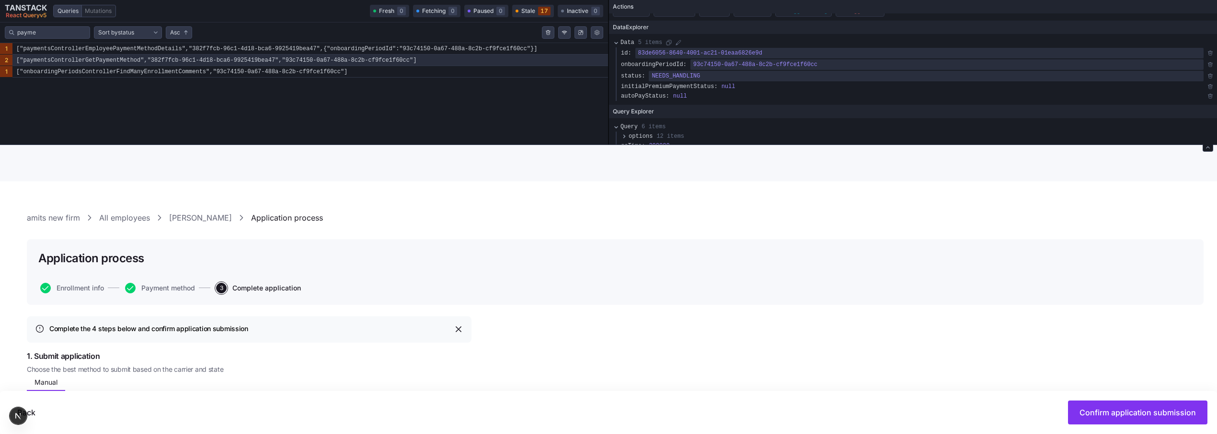
click at [191, 218] on link "[PERSON_NAME]" at bounding box center [200, 218] width 63 height 12
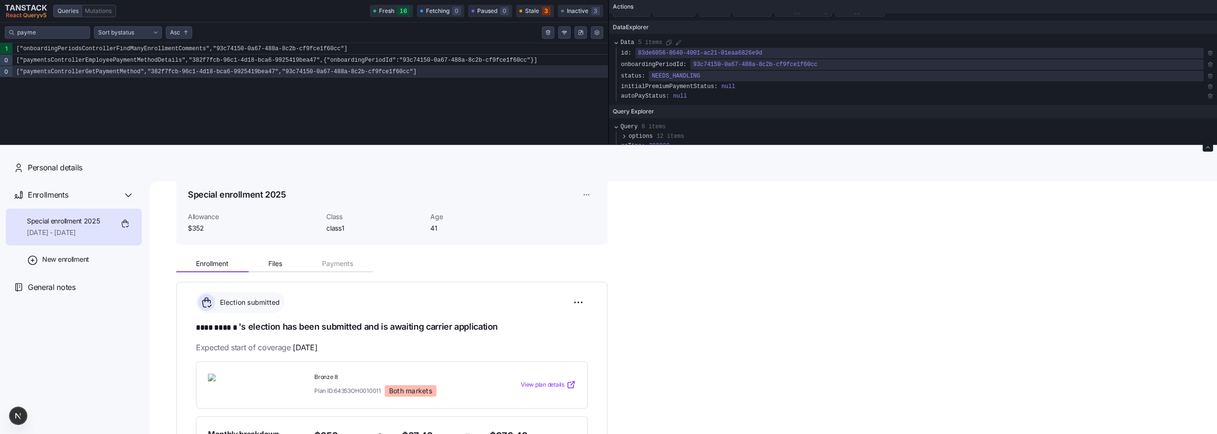
scroll to position [62, 0]
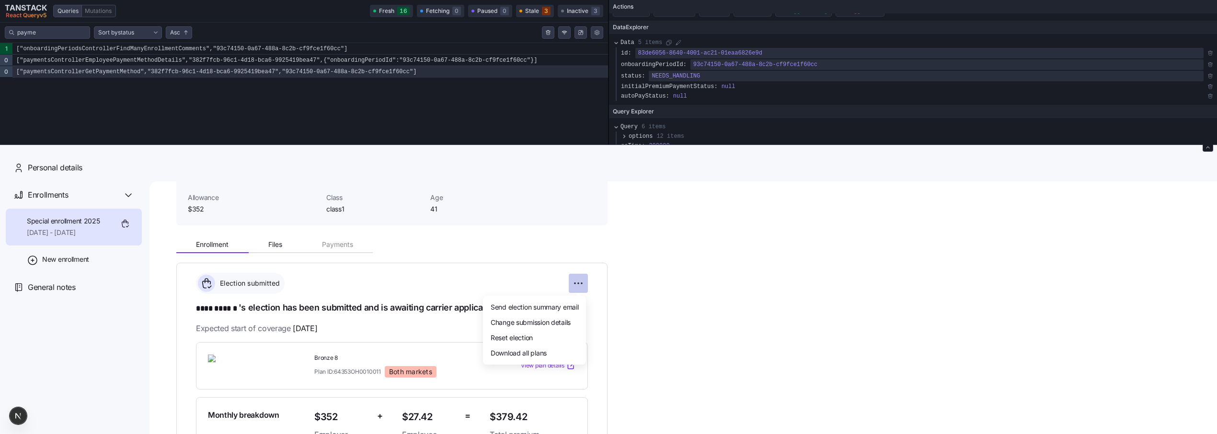
click at [576, 288] on html "**********" at bounding box center [608, 287] width 1217 height 574
click at [543, 337] on div "Reset election" at bounding box center [534, 337] width 95 height 15
click at [576, 283] on html "**********" at bounding box center [608, 287] width 1217 height 574
click at [543, 338] on div "Reset election" at bounding box center [534, 337] width 95 height 15
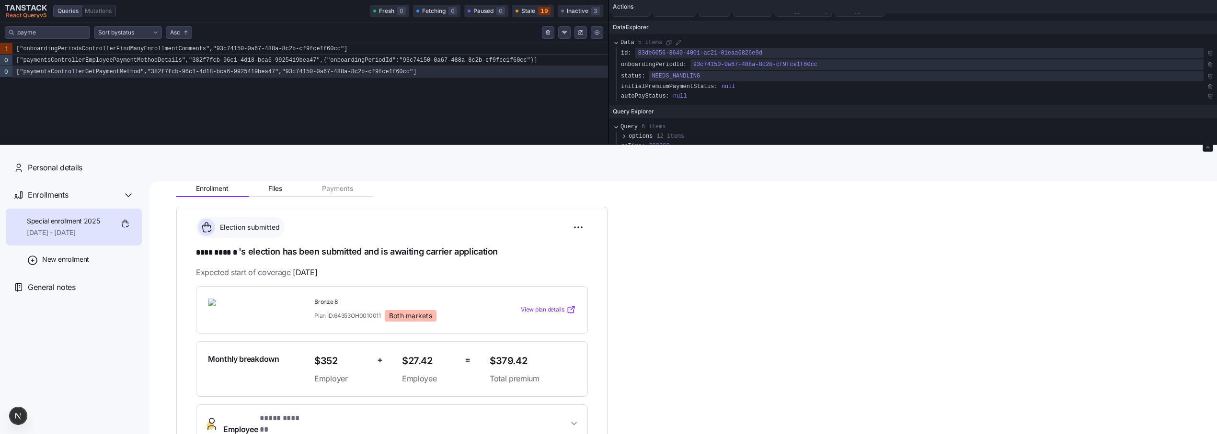
scroll to position [139, 0]
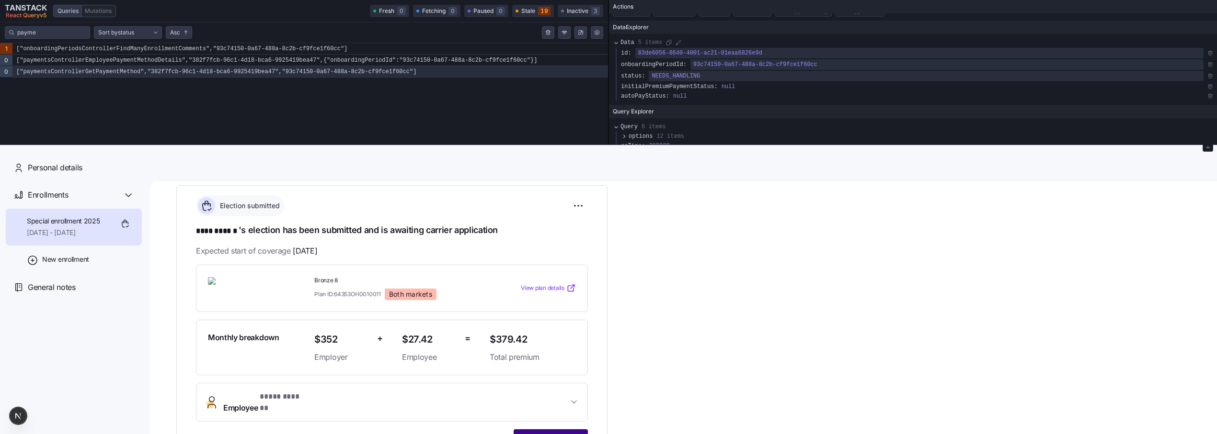
click at [559, 433] on span "Start application" at bounding box center [550, 438] width 59 height 11
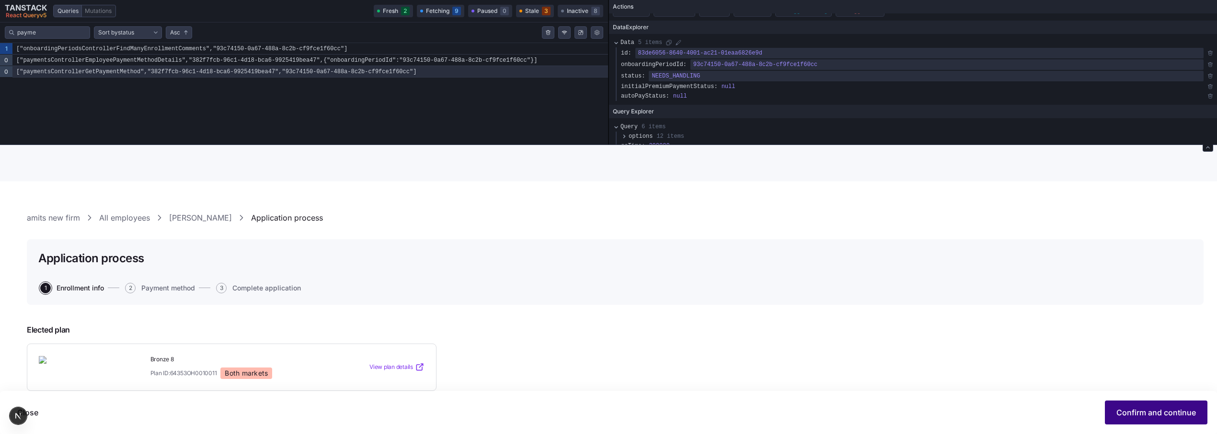
click at [1140, 414] on span "Confirm and continue" at bounding box center [1156, 412] width 80 height 11
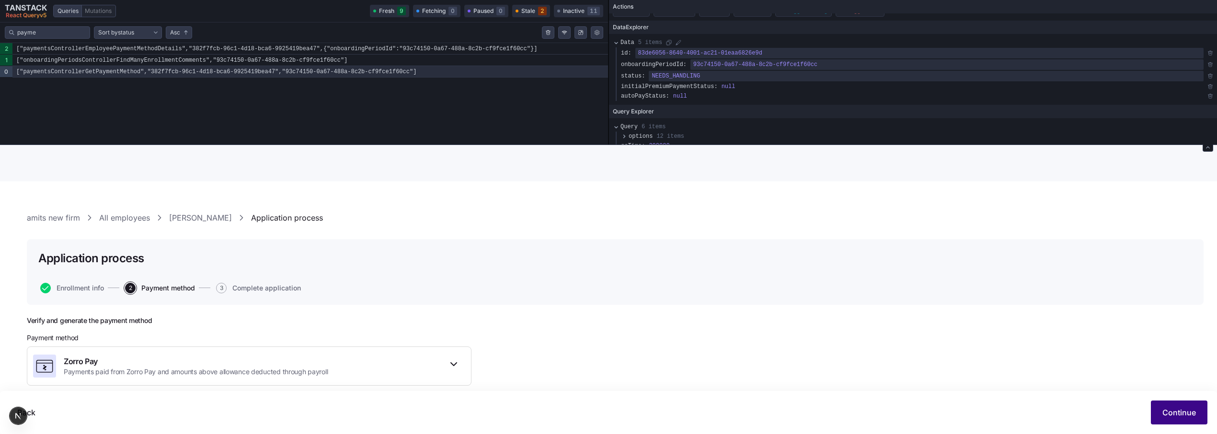
click at [1187, 414] on span "Continue" at bounding box center [1179, 412] width 34 height 11
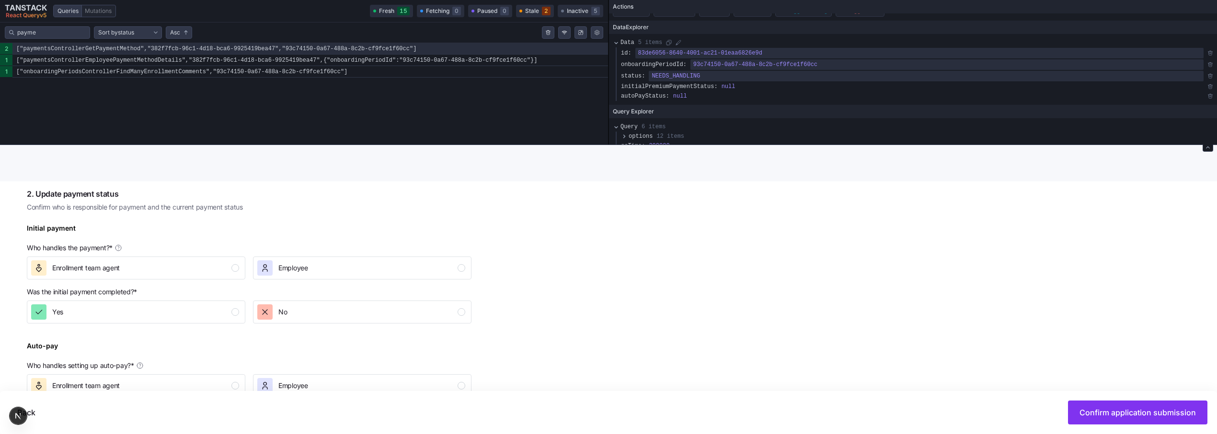
scroll to position [265, 0]
click at [388, 271] on div "Employee" at bounding box center [361, 266] width 208 height 15
click at [224, 342] on div "I don't know" at bounding box center [135, 341] width 208 height 15
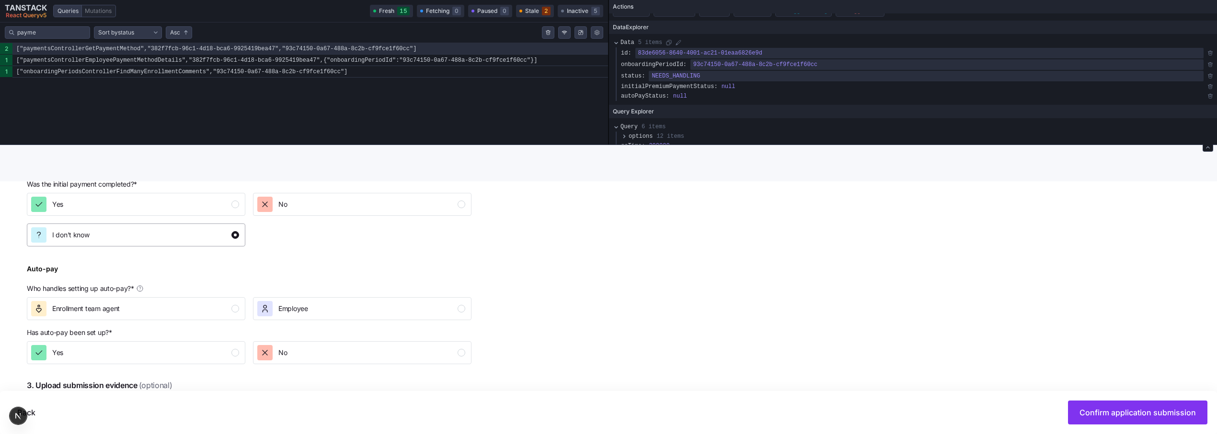
scroll to position [386, 0]
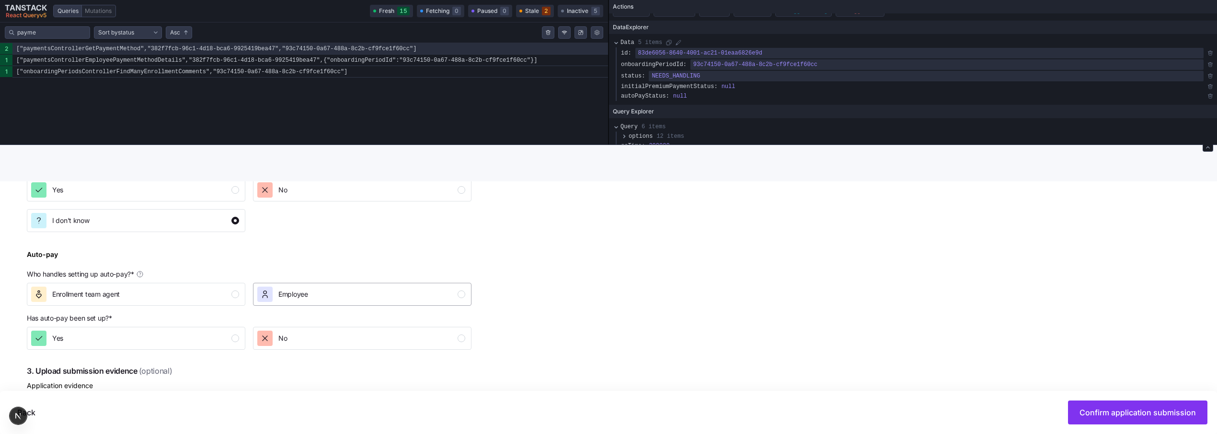
click at [291, 296] on span "Employee" at bounding box center [293, 295] width 30 height 10
click at [164, 366] on div "I don't know" at bounding box center [135, 369] width 208 height 15
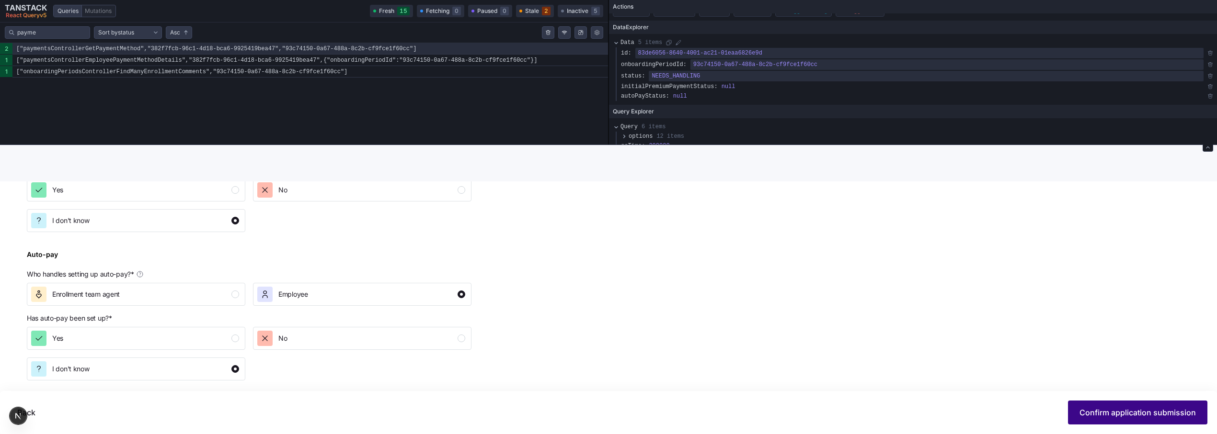
click at [1126, 420] on button "Confirm application submission" at bounding box center [1137, 413] width 139 height 24
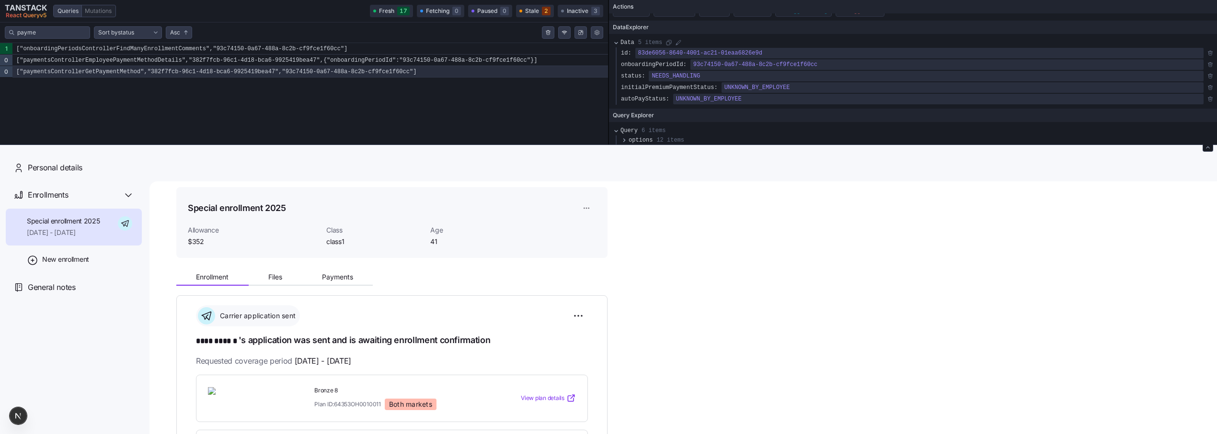
scroll to position [31, 0]
click at [577, 317] on html "**********" at bounding box center [608, 287] width 1217 height 574
click at [562, 380] on div "Reset election" at bounding box center [534, 383] width 95 height 15
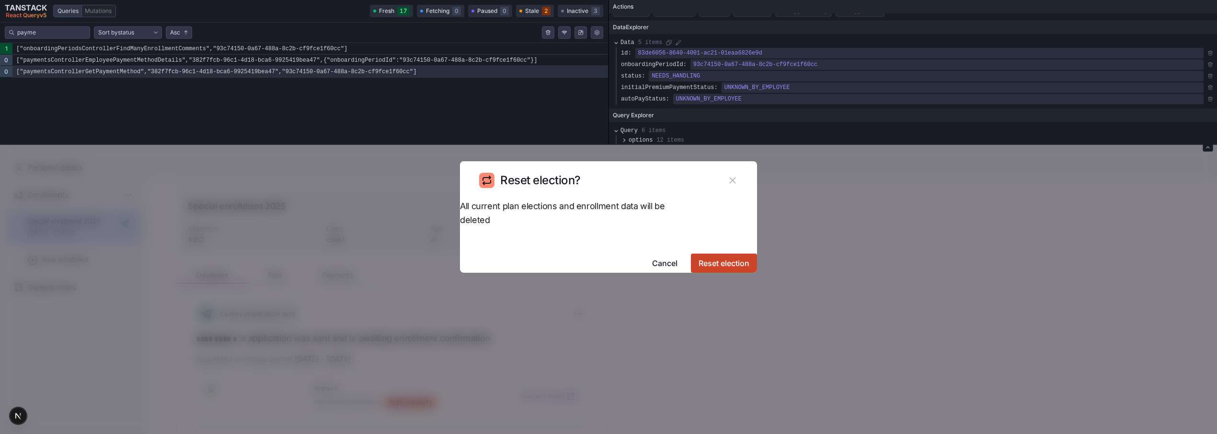
click at [719, 254] on button "Reset election" at bounding box center [724, 263] width 66 height 19
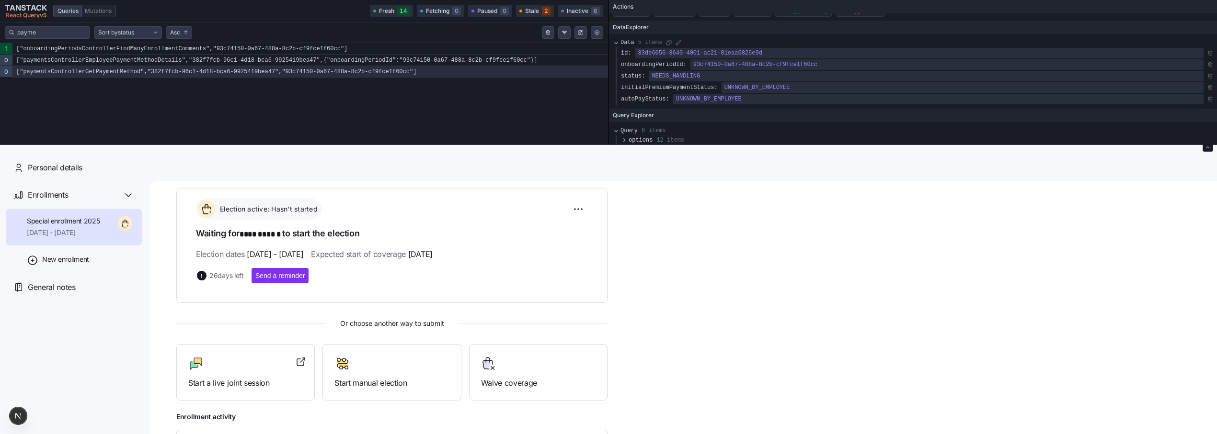
scroll to position [142, 0]
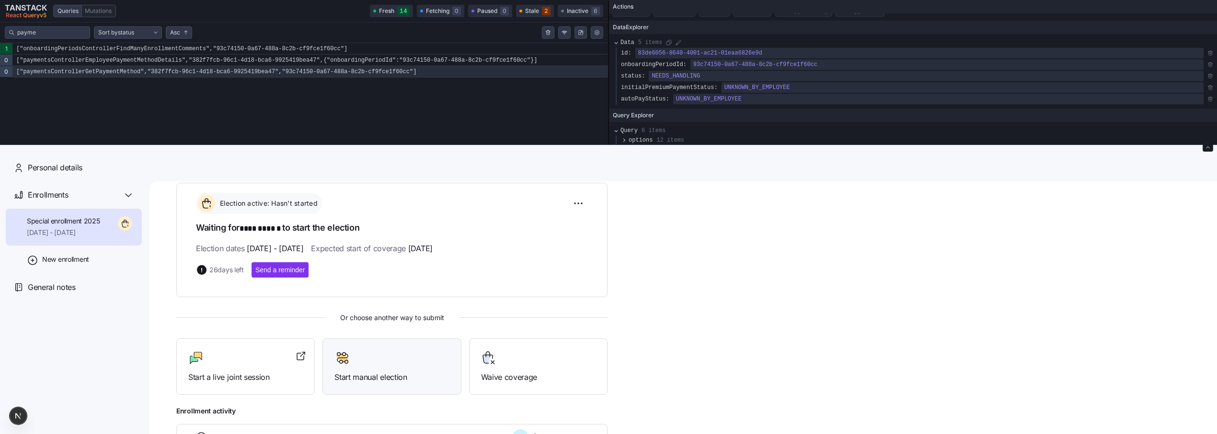
click at [396, 358] on div at bounding box center [391, 358] width 114 height 15
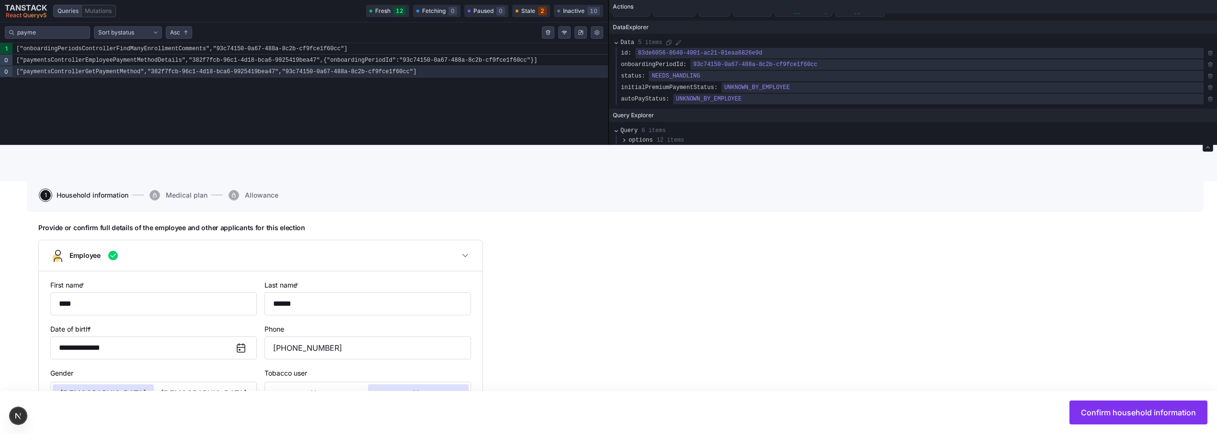
scroll to position [90, 0]
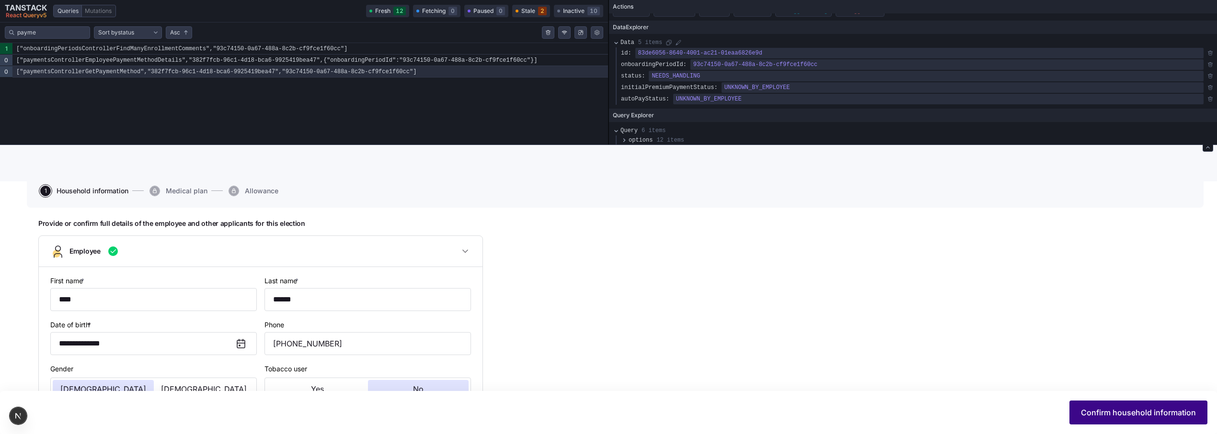
click at [1099, 412] on span "Confirm household information" at bounding box center [1138, 412] width 115 height 11
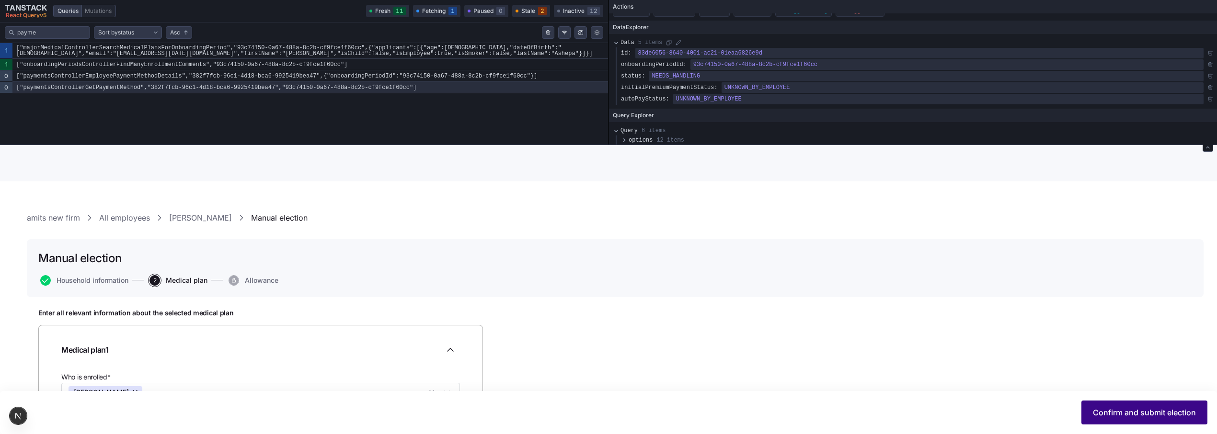
click at [1160, 408] on span "Confirm and submit election" at bounding box center [1144, 412] width 103 height 11
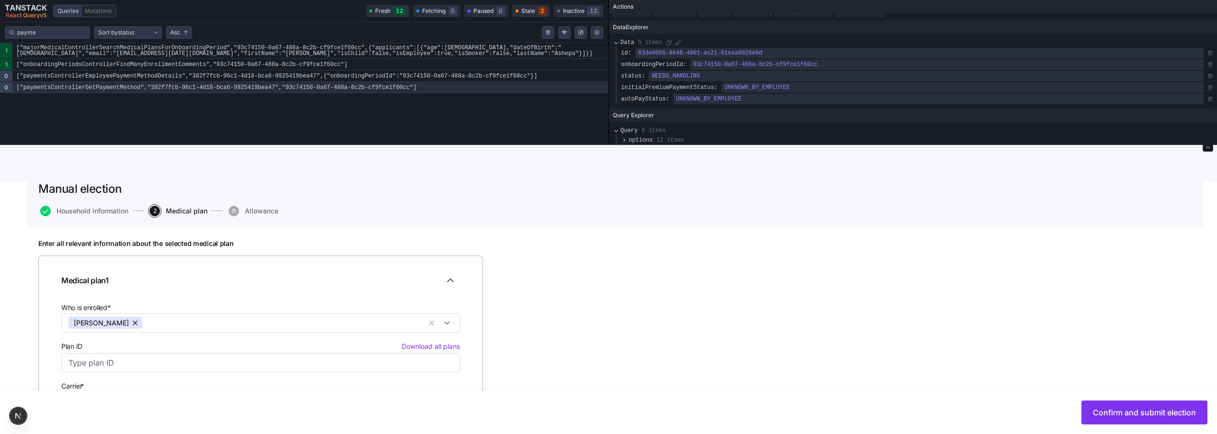
scroll to position [83, 0]
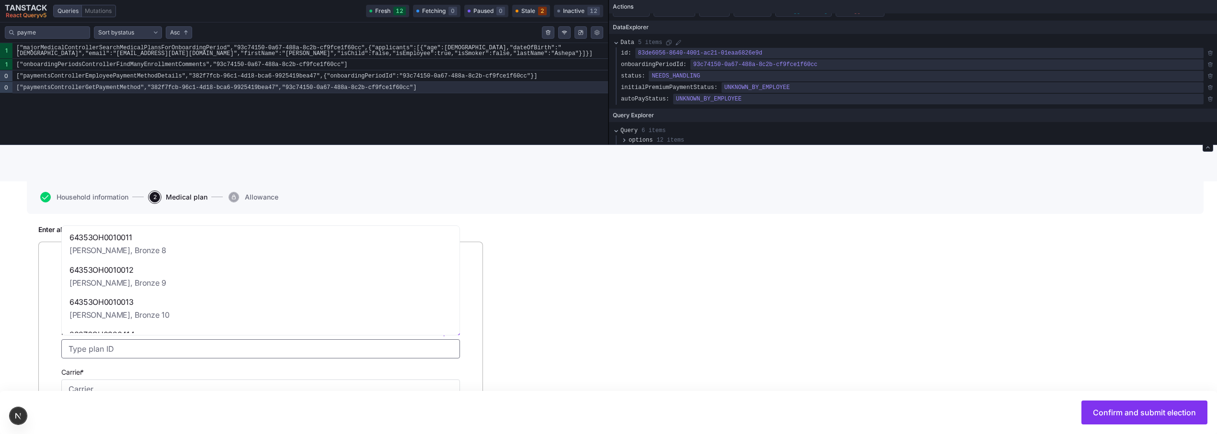
click at [235, 345] on input "Plan ID Download all plans" at bounding box center [260, 349] width 398 height 19
click at [219, 248] on div "64353OH0010011 [PERSON_NAME], Bronze 8" at bounding box center [261, 244] width 394 height 33
type input "64353OH0010011"
type input "[PERSON_NAME]"
type input "Bronze 8"
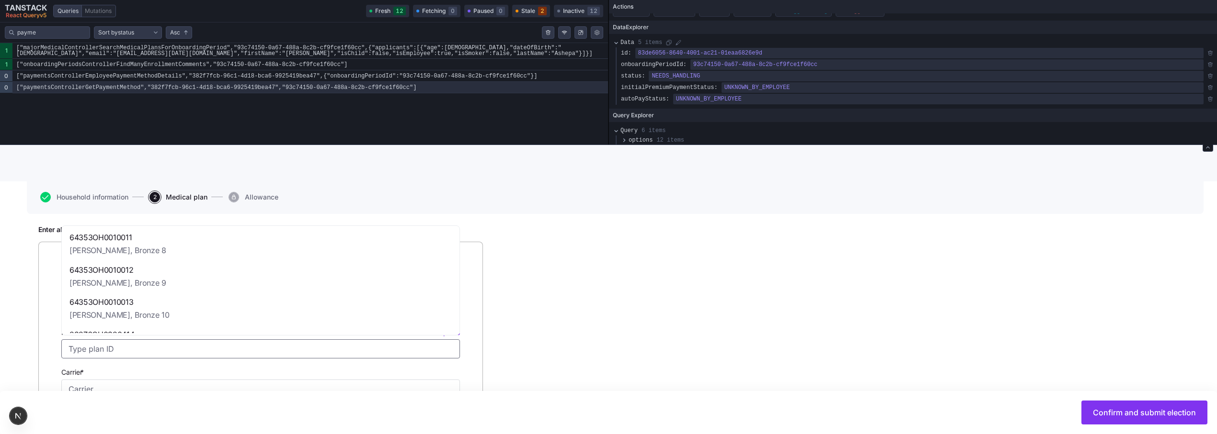
type input "$379.42"
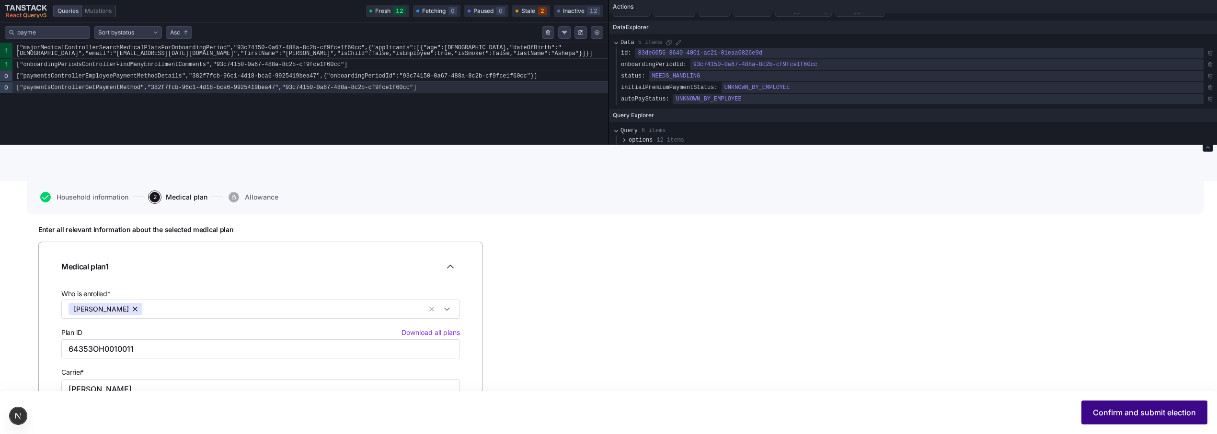
click at [1147, 408] on span "Confirm and submit election" at bounding box center [1144, 412] width 103 height 11
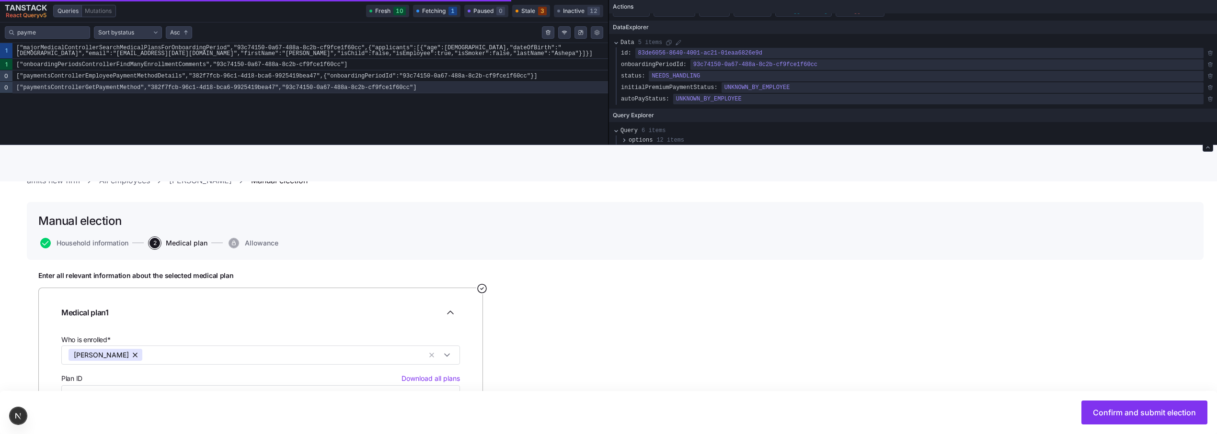
scroll to position [54, 0]
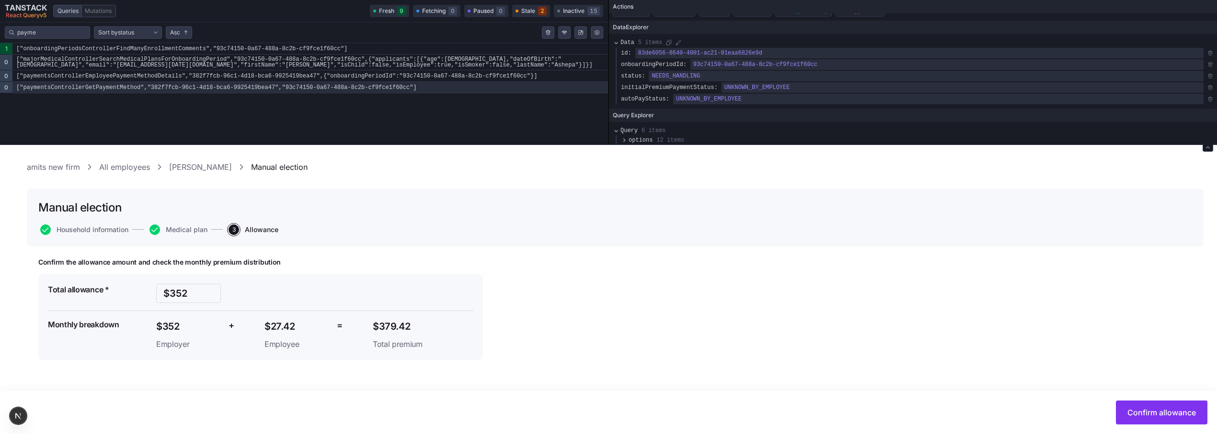
scroll to position [76, 0]
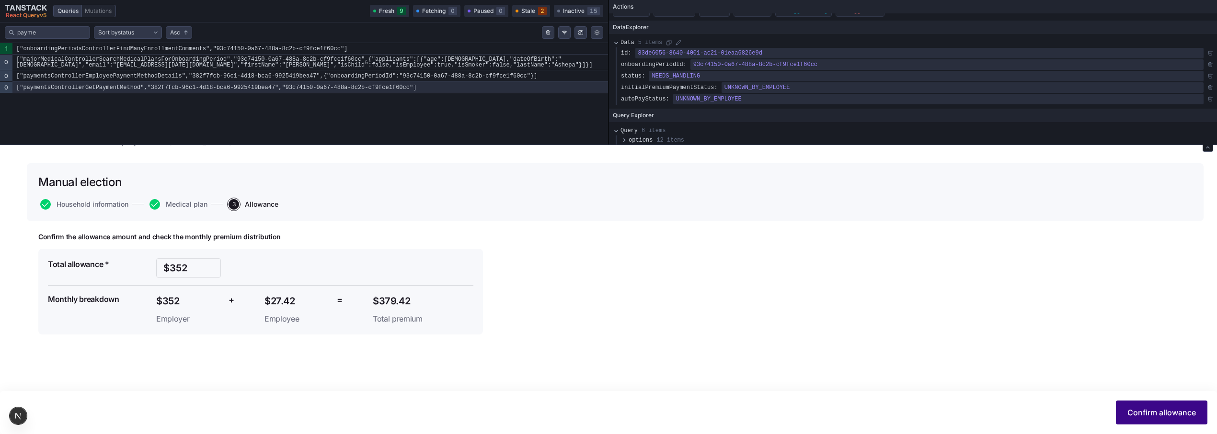
click at [1146, 405] on button "Confirm allowance" at bounding box center [1161, 413] width 91 height 24
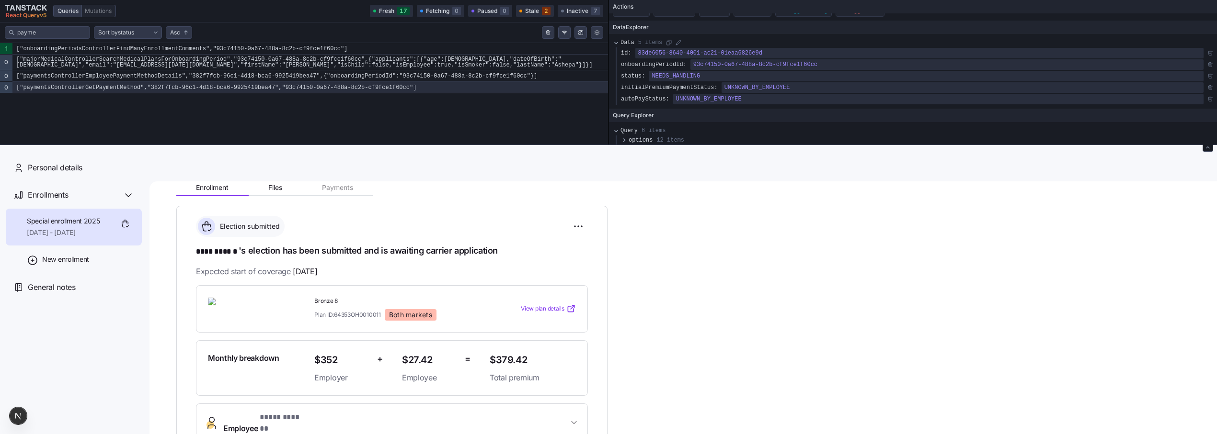
scroll to position [137, 0]
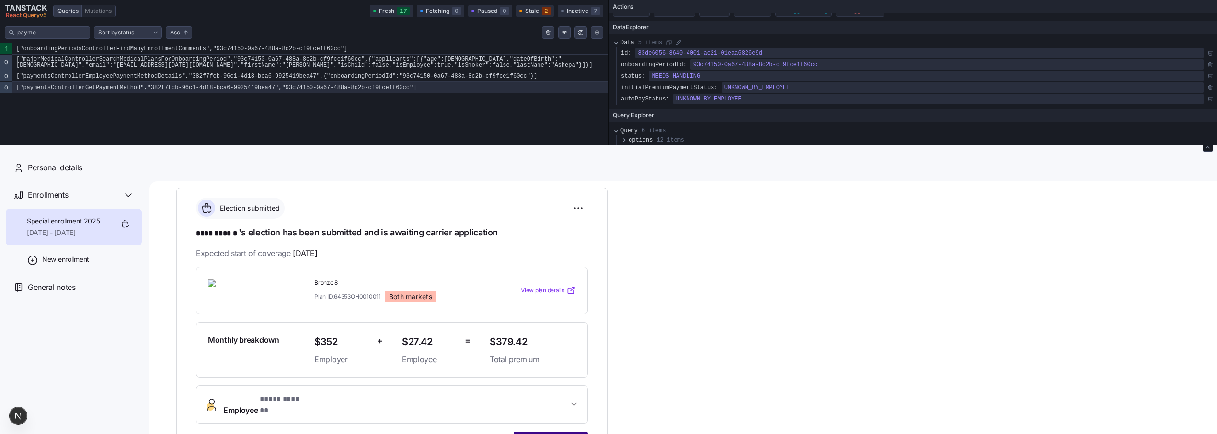
click at [564, 436] on span "Start application" at bounding box center [550, 441] width 59 height 11
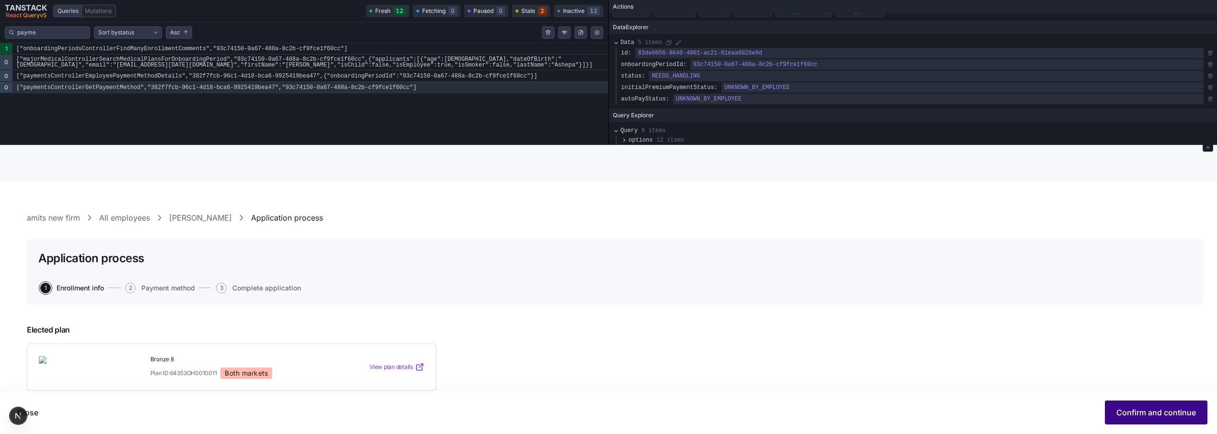
click at [1132, 417] on span "Confirm and continue" at bounding box center [1156, 412] width 80 height 11
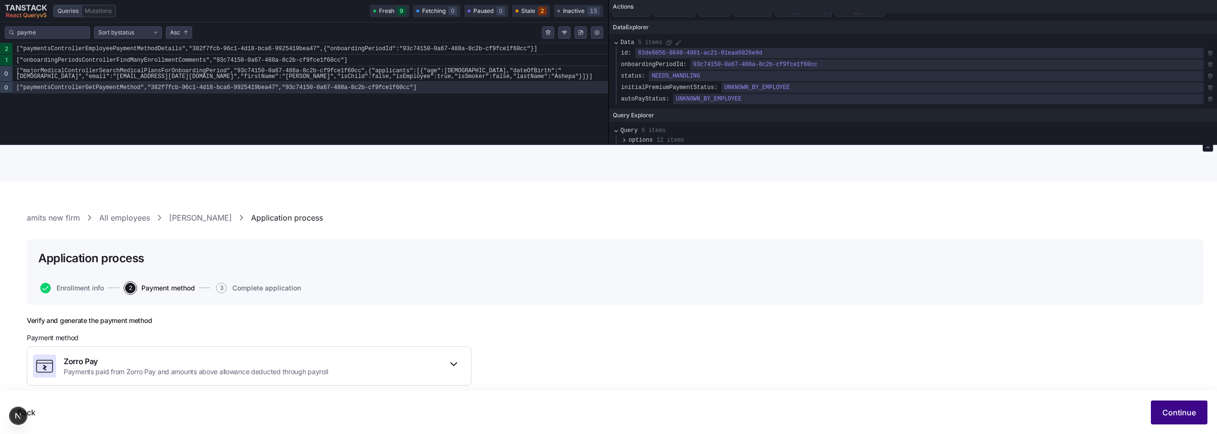
click at [1182, 416] on span "Continue" at bounding box center [1179, 412] width 34 height 11
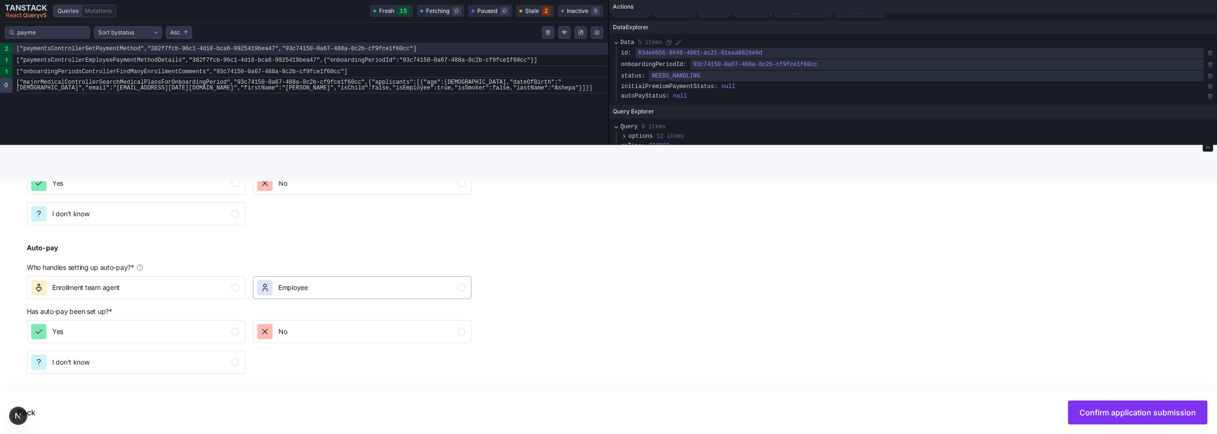
scroll to position [466, 0]
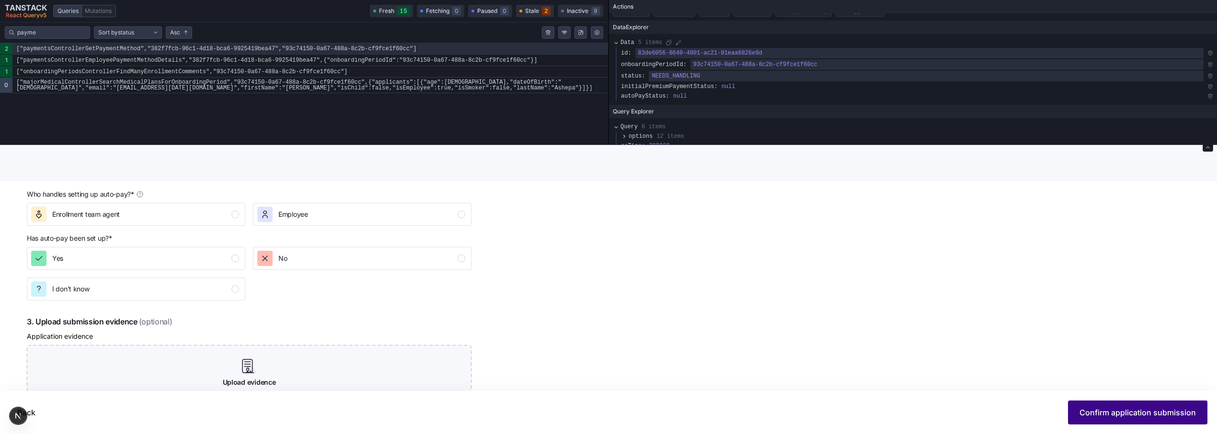
click at [1108, 421] on button "Confirm application submission" at bounding box center [1137, 413] width 139 height 24
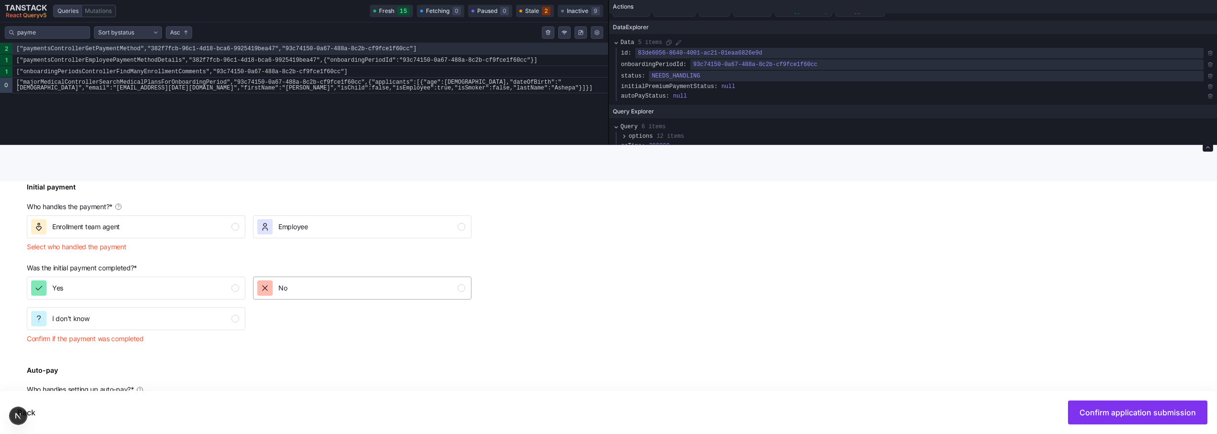
scroll to position [265, 0]
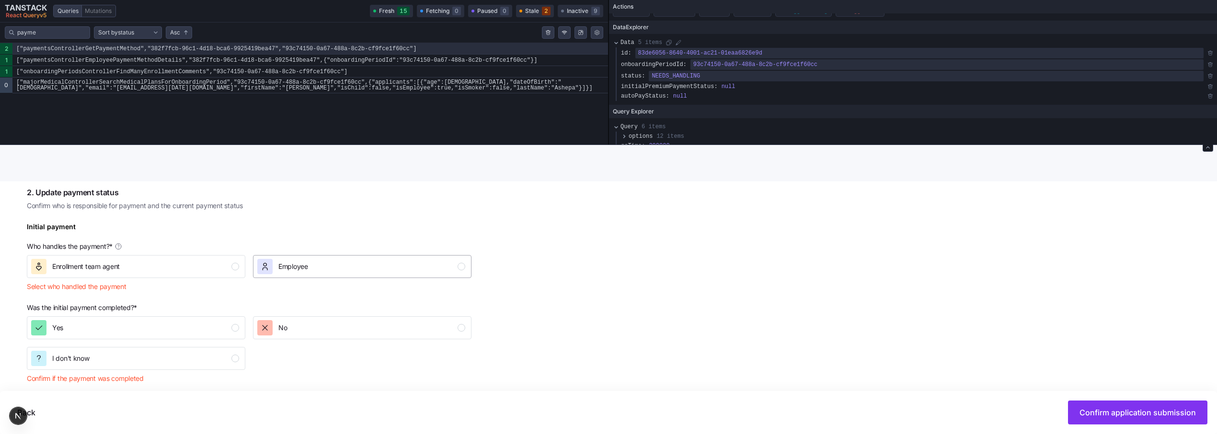
click at [366, 270] on div "Employee" at bounding box center [361, 266] width 208 height 15
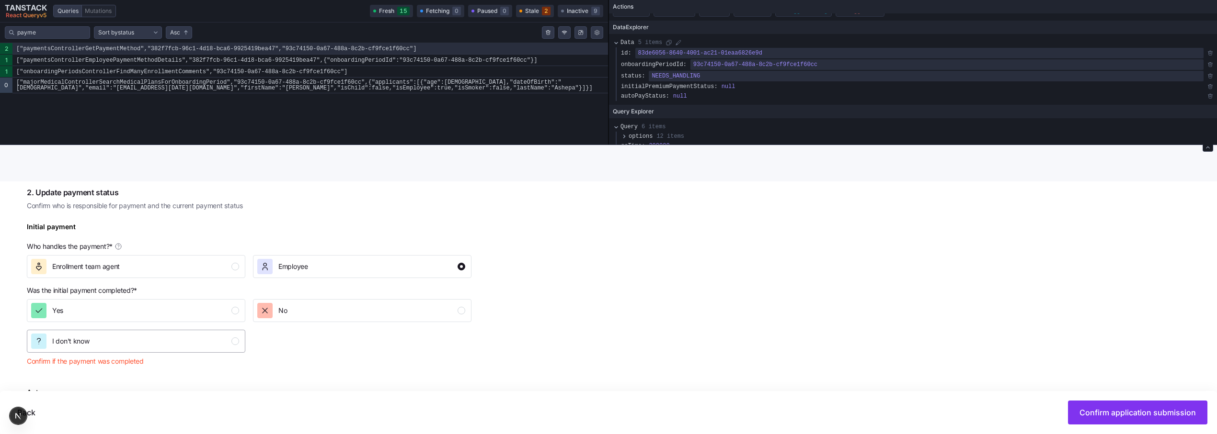
click at [167, 346] on div "I don't know" at bounding box center [135, 341] width 208 height 15
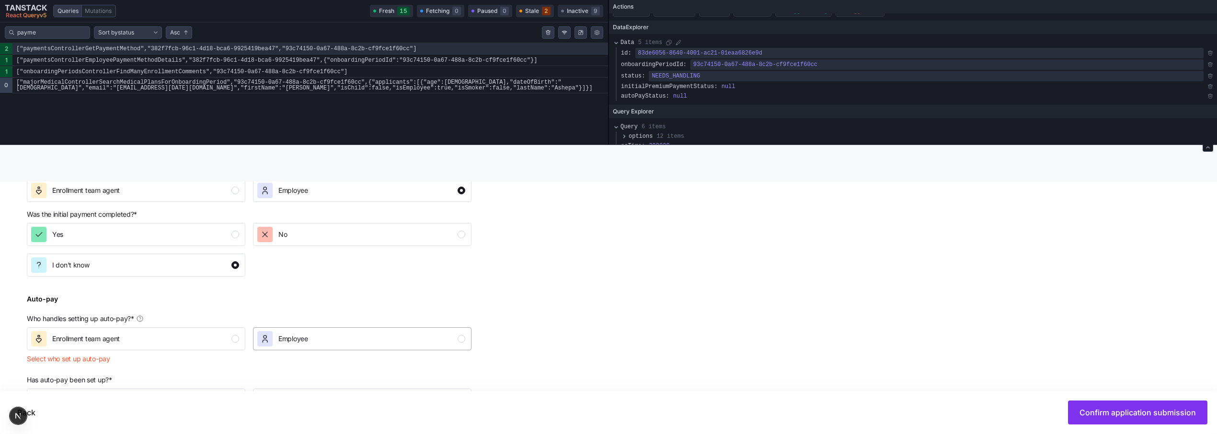
click at [310, 335] on div "Employee" at bounding box center [361, 338] width 208 height 15
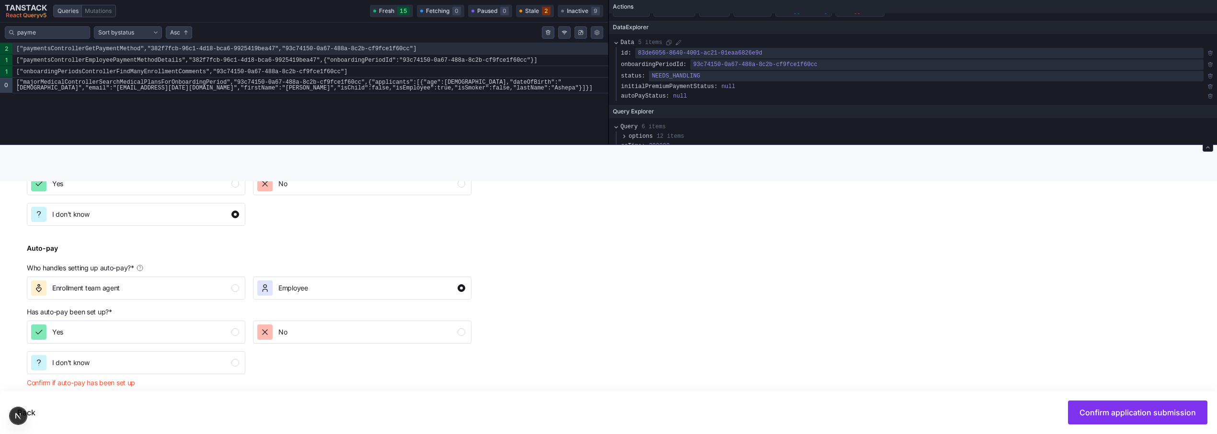
scroll to position [401, 0]
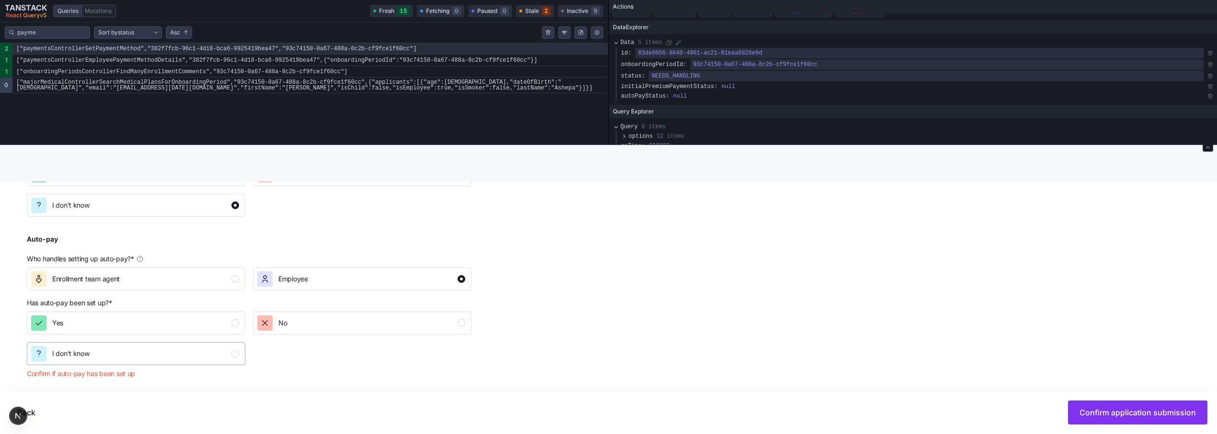
click at [160, 354] on div "I don't know" at bounding box center [135, 353] width 208 height 15
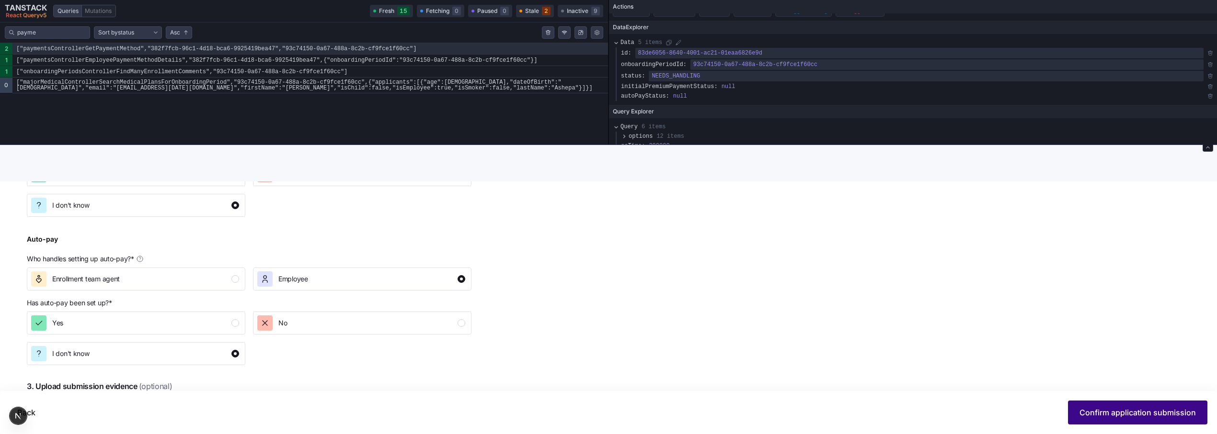
click at [1180, 413] on span "Confirm application submission" at bounding box center [1137, 412] width 116 height 11
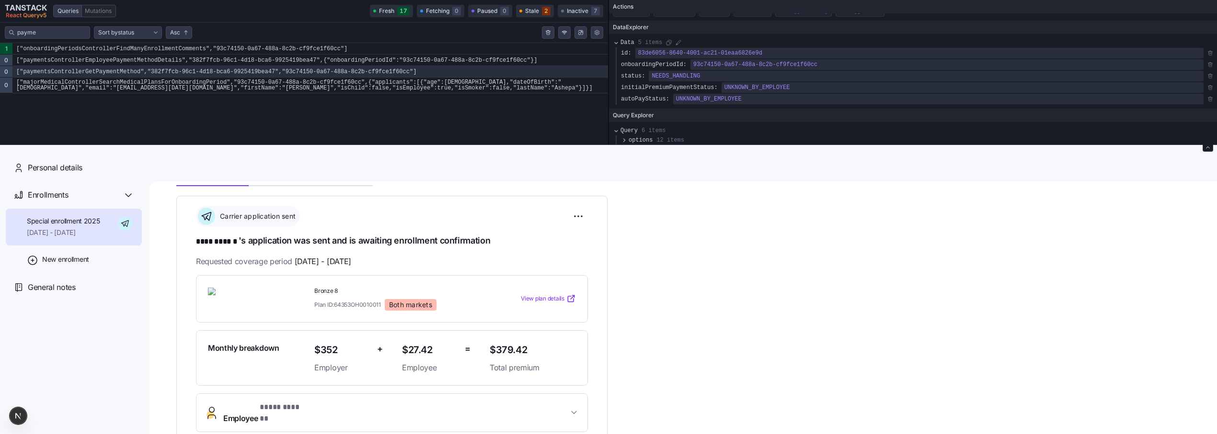
scroll to position [146, 0]
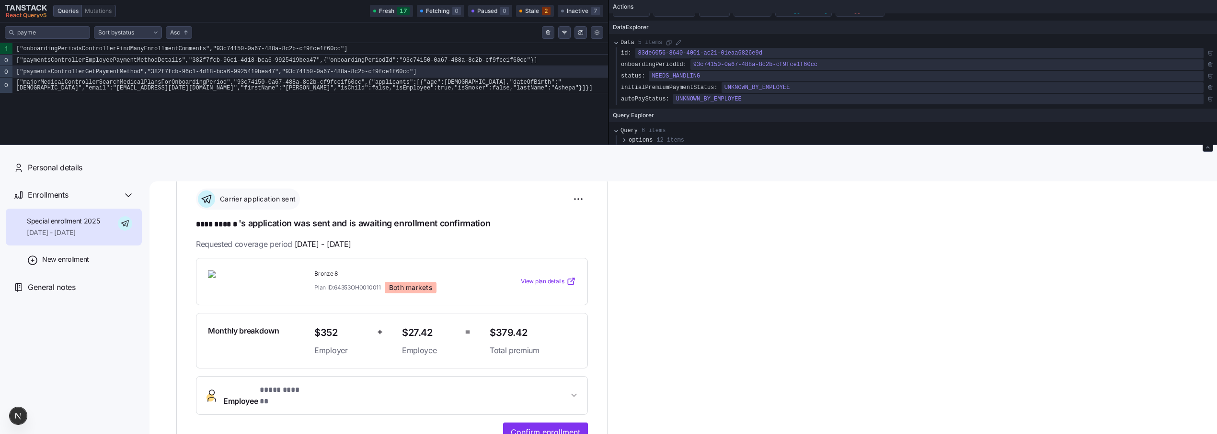
click at [573, 200] on html "**********" at bounding box center [608, 287] width 1217 height 574
click at [547, 256] on div "Undo application" at bounding box center [534, 253] width 95 height 15
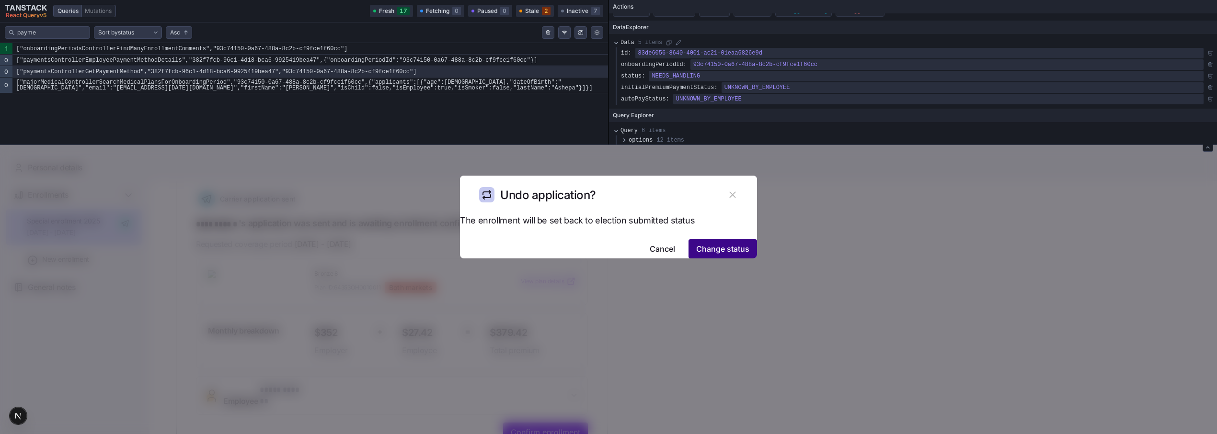
click at [696, 243] on span "Change status" at bounding box center [722, 248] width 53 height 11
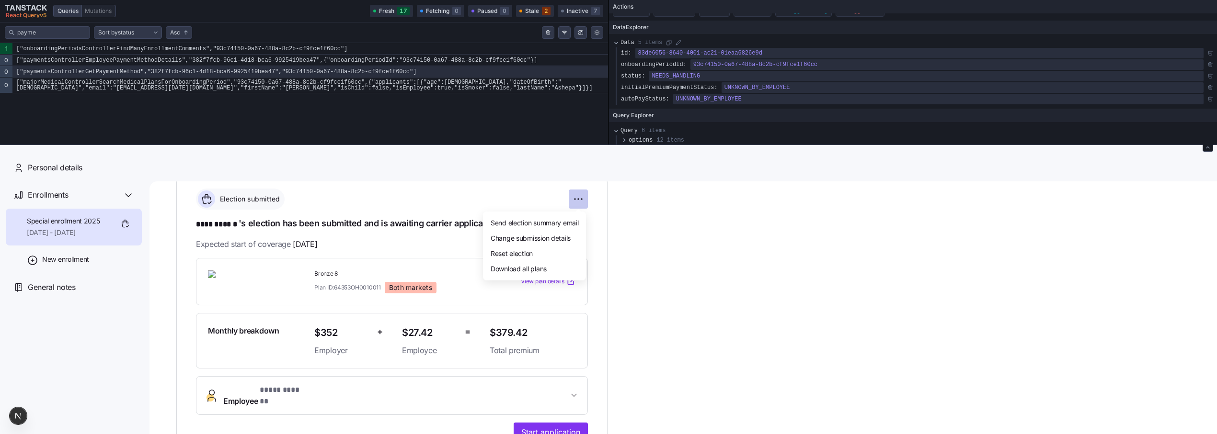
click at [580, 199] on html "**********" at bounding box center [608, 287] width 1217 height 574
click at [715, 241] on html "**********" at bounding box center [608, 287] width 1217 height 574
click at [547, 427] on span "Start application" at bounding box center [550, 432] width 59 height 11
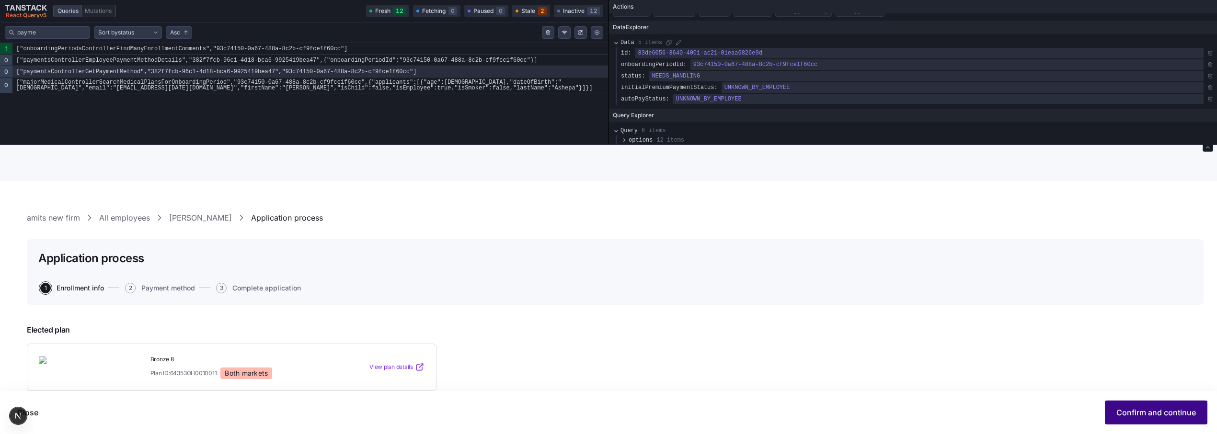
click at [1145, 417] on span "Confirm and continue" at bounding box center [1156, 412] width 80 height 11
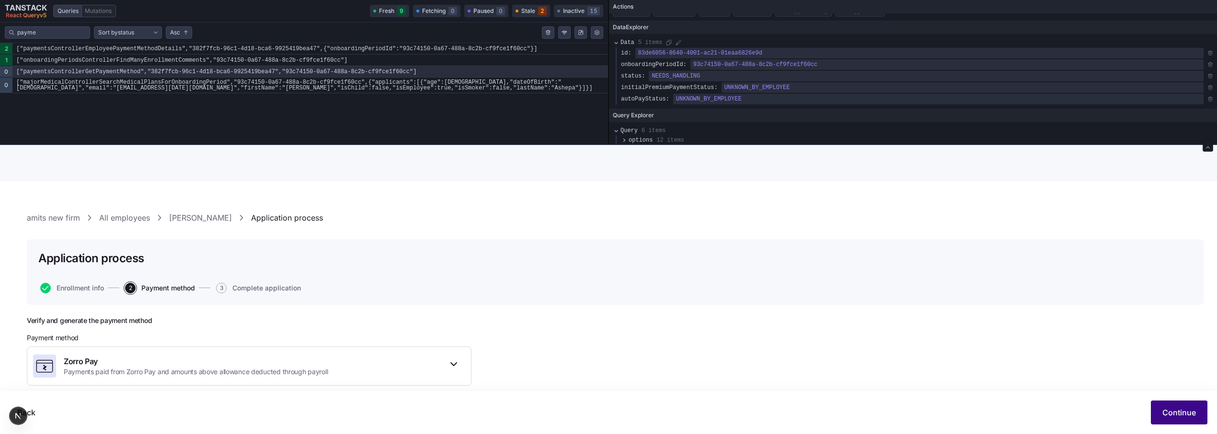
click at [1173, 413] on span "Continue" at bounding box center [1179, 412] width 34 height 11
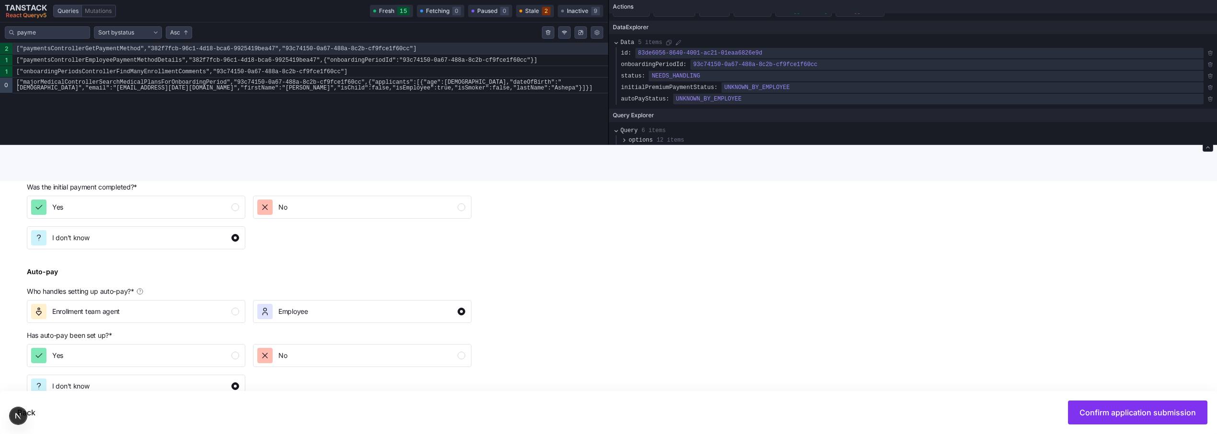
scroll to position [382, 0]
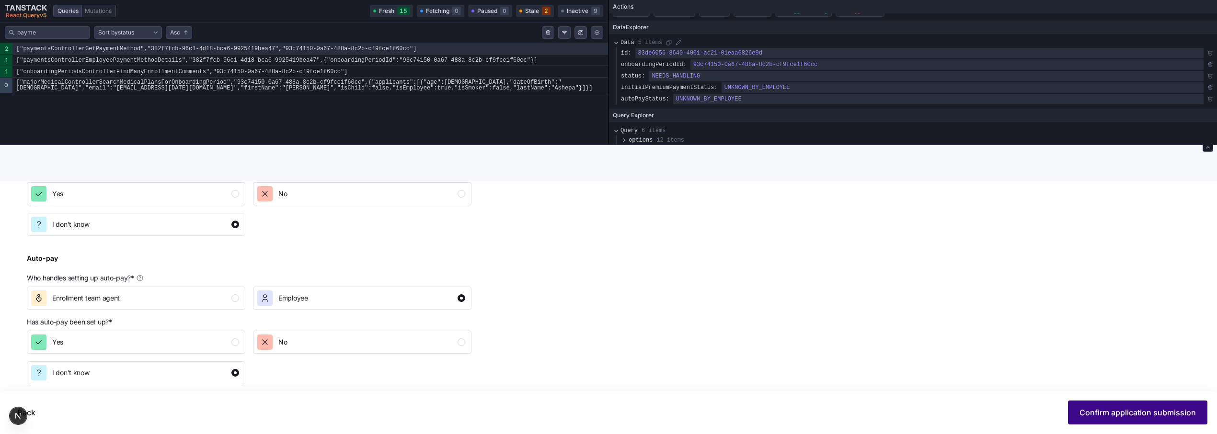
click at [1150, 414] on span "Confirm application submission" at bounding box center [1137, 412] width 116 height 11
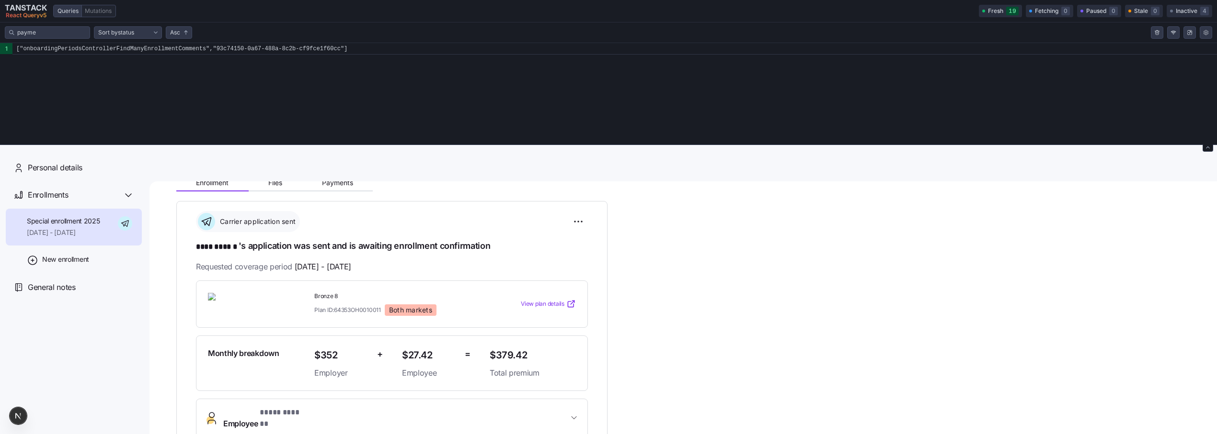
scroll to position [117, 0]
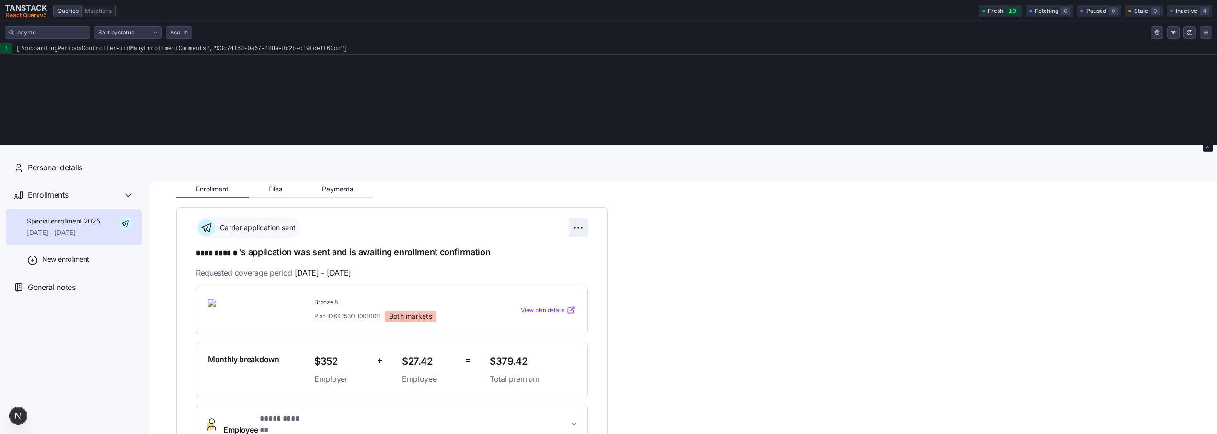
click at [578, 231] on html "**********" at bounding box center [608, 287] width 1217 height 574
click at [552, 278] on div "Undo application" at bounding box center [534, 281] width 95 height 15
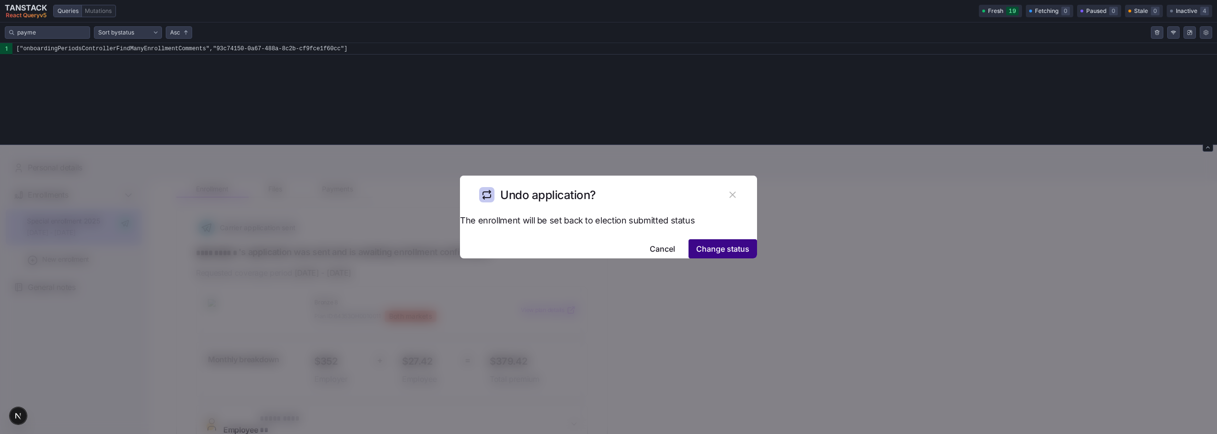
click at [714, 243] on span "Change status" at bounding box center [722, 248] width 53 height 11
